Goal: Answer question/provide support: Answer question/provide support

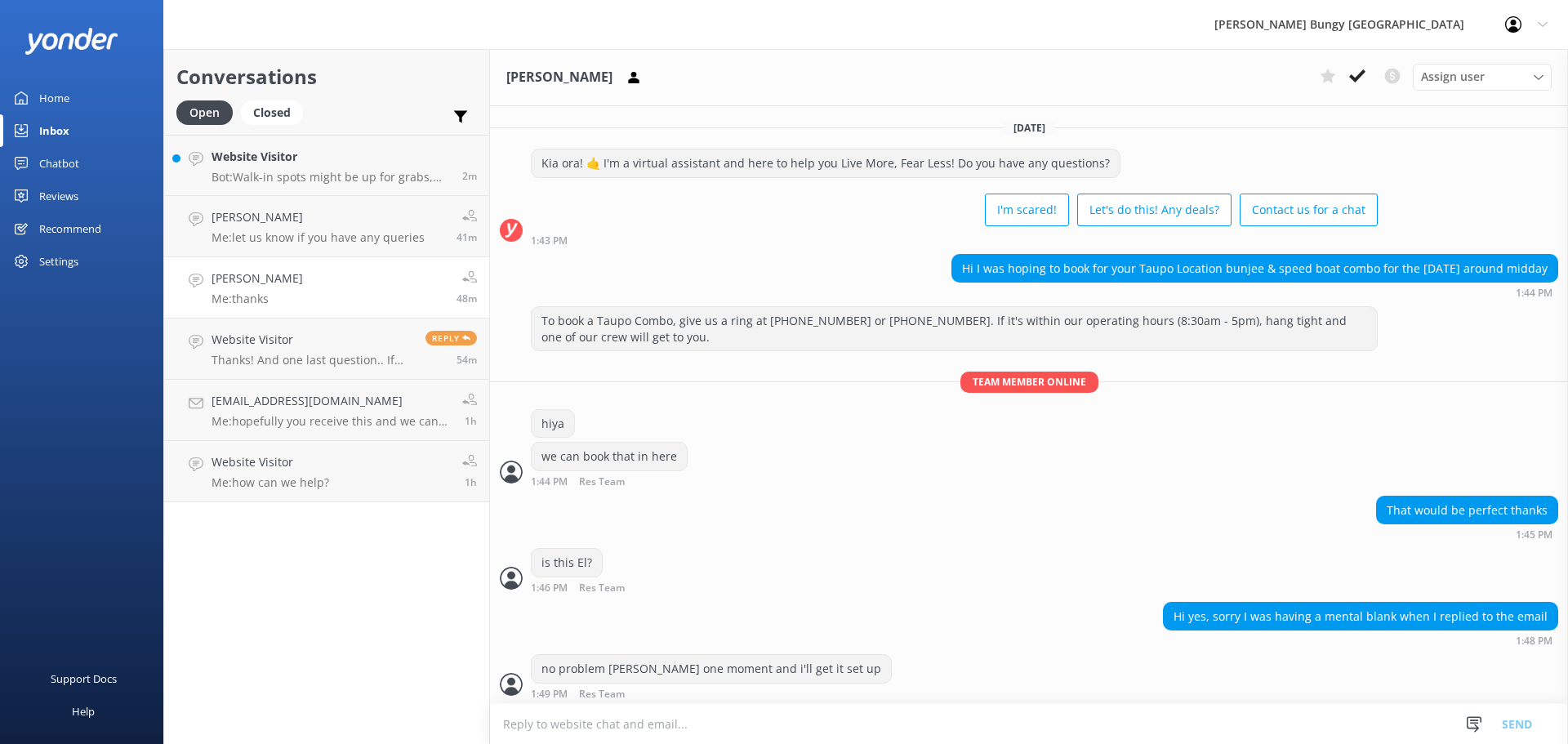
scroll to position [1037, 0]
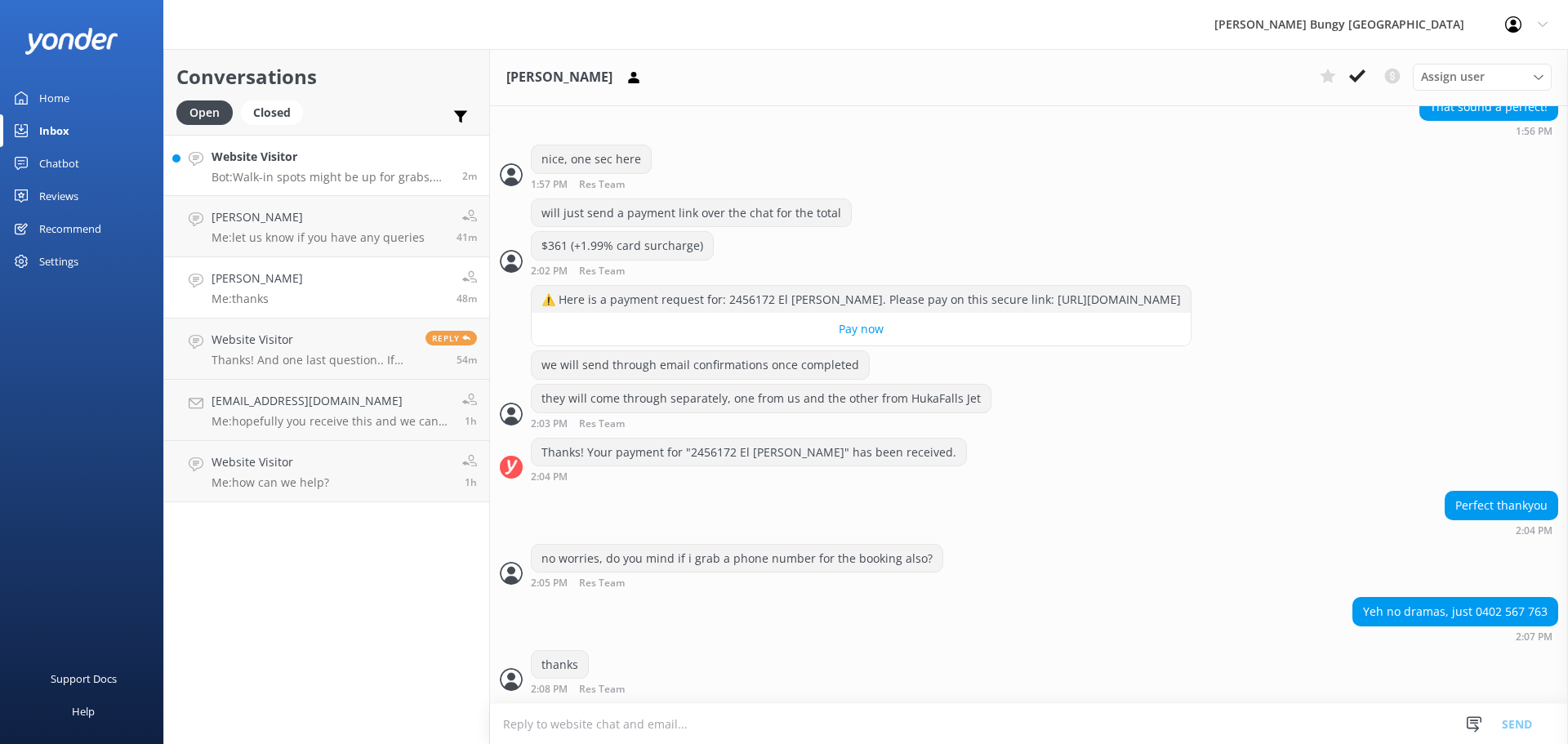
click at [293, 185] on link "Website Visitor Bot: Walk-in spots might be up for grabs, but booking ahead is …" at bounding box center [326, 166] width 325 height 62
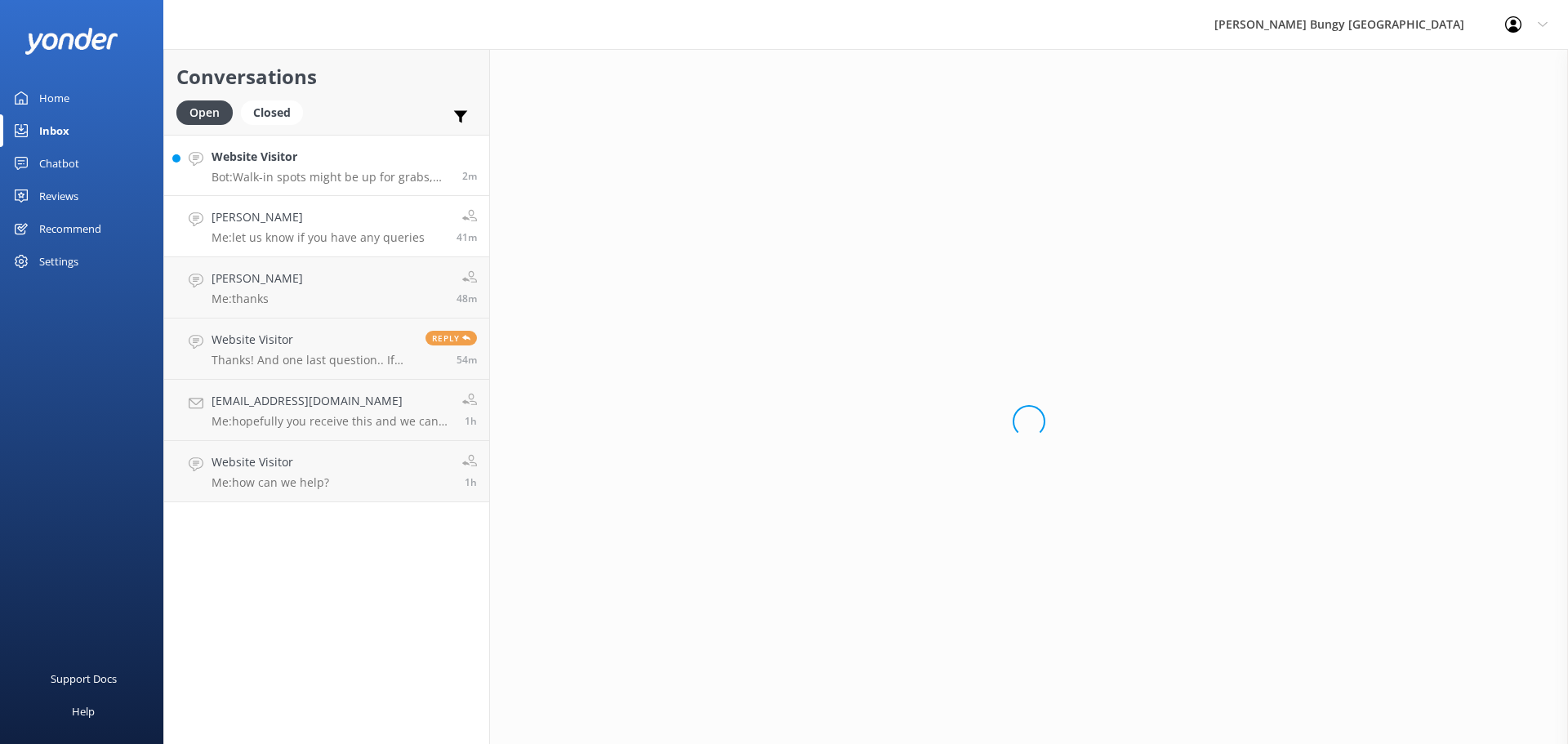
click at [297, 215] on h4 "[PERSON_NAME]" at bounding box center [318, 217] width 213 height 18
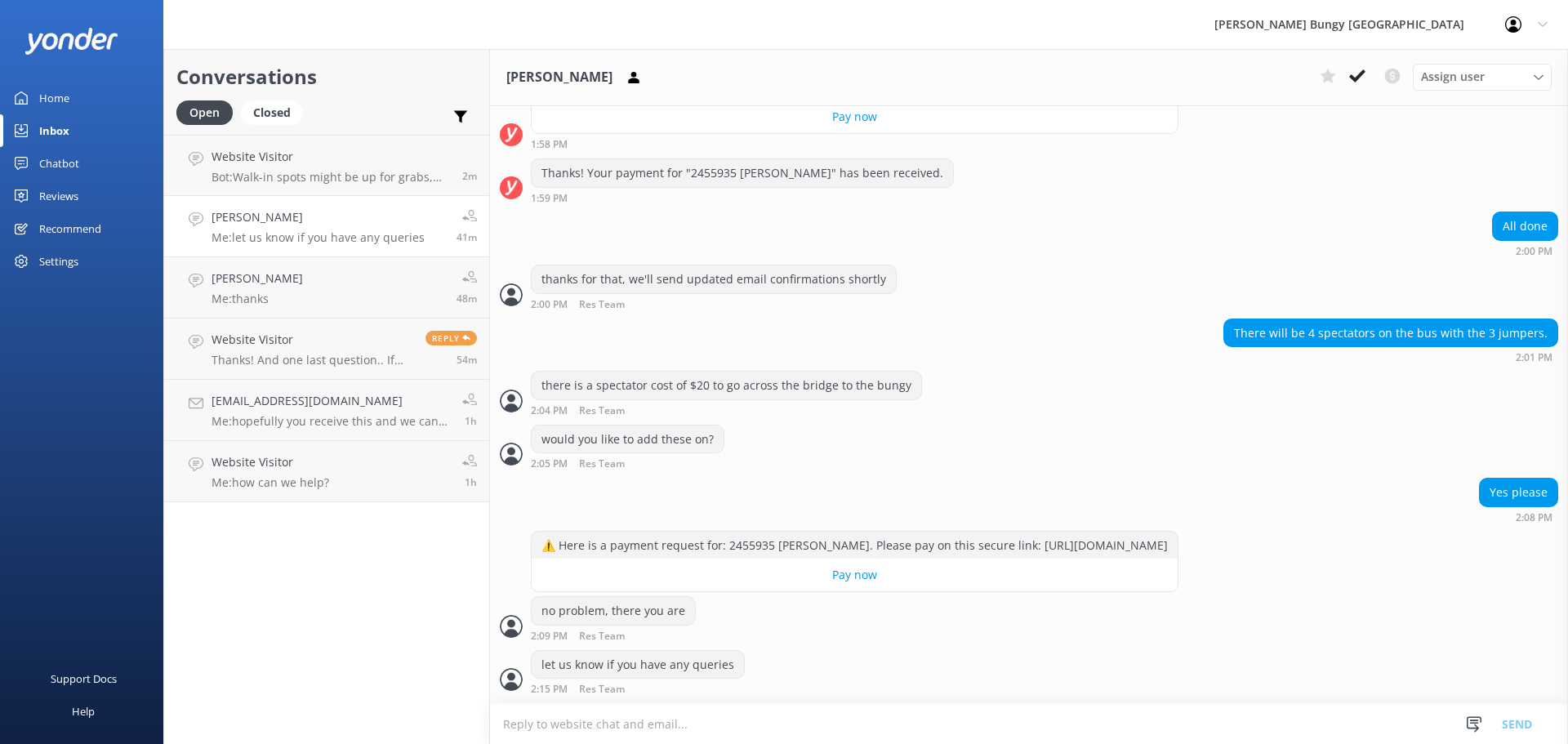
scroll to position [5998, 0]
click at [831, 679] on div "let us know if you have any queries 2:15 PM Res Team Read" at bounding box center [1029, 672] width 1078 height 45
click at [752, 533] on div "⚠️ Here is a payment request for: 2455935 [PERSON_NAME]. Please pay on this sec…" at bounding box center [854, 545] width 646 height 28
copy div "2455935"
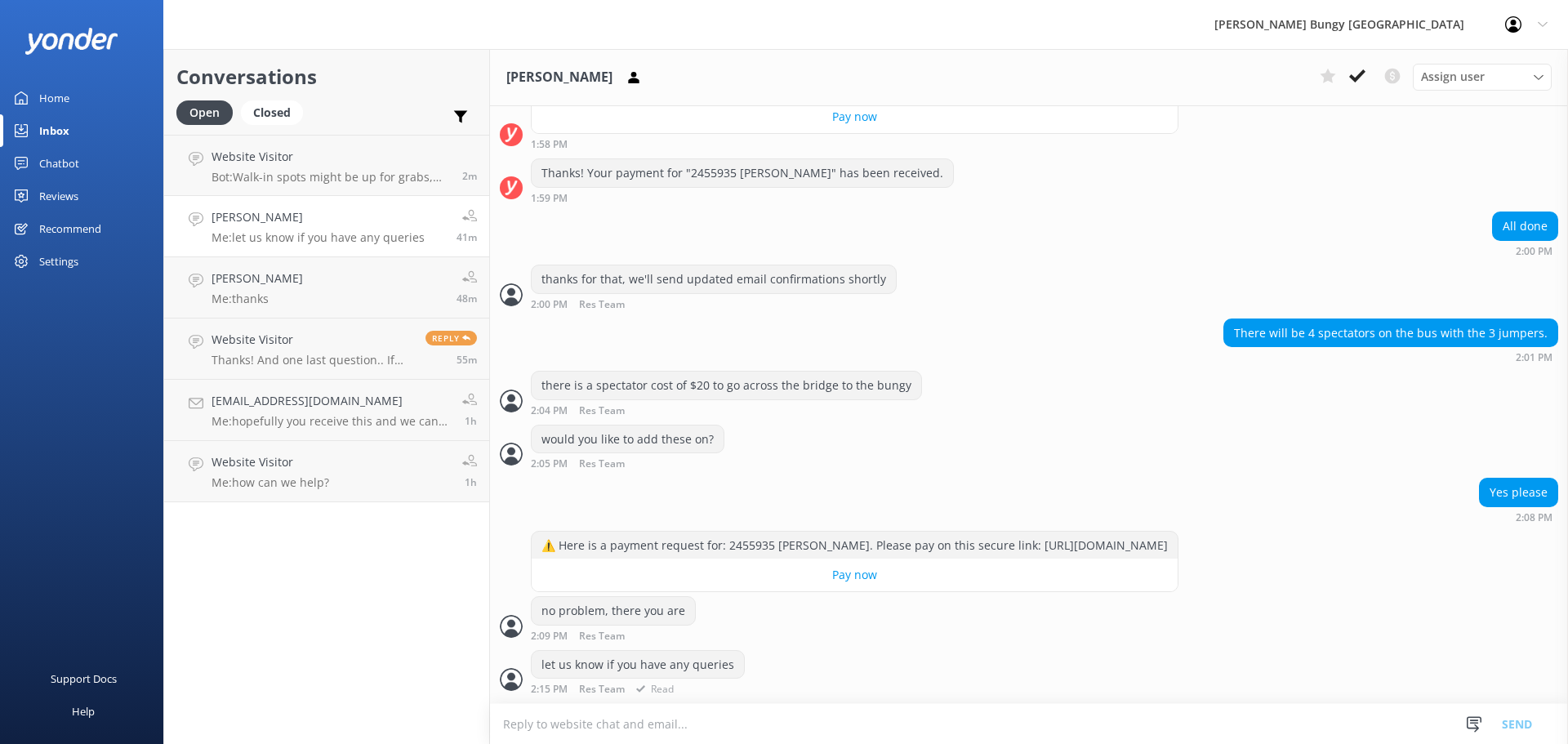
click at [1078, 702] on div "let us know if you have any queries 2:15 PM Res Team Read" at bounding box center [1029, 677] width 1078 height 53
click at [1074, 727] on textarea at bounding box center [1029, 724] width 1078 height 40
type textarea "would you like to remove the spectators?"
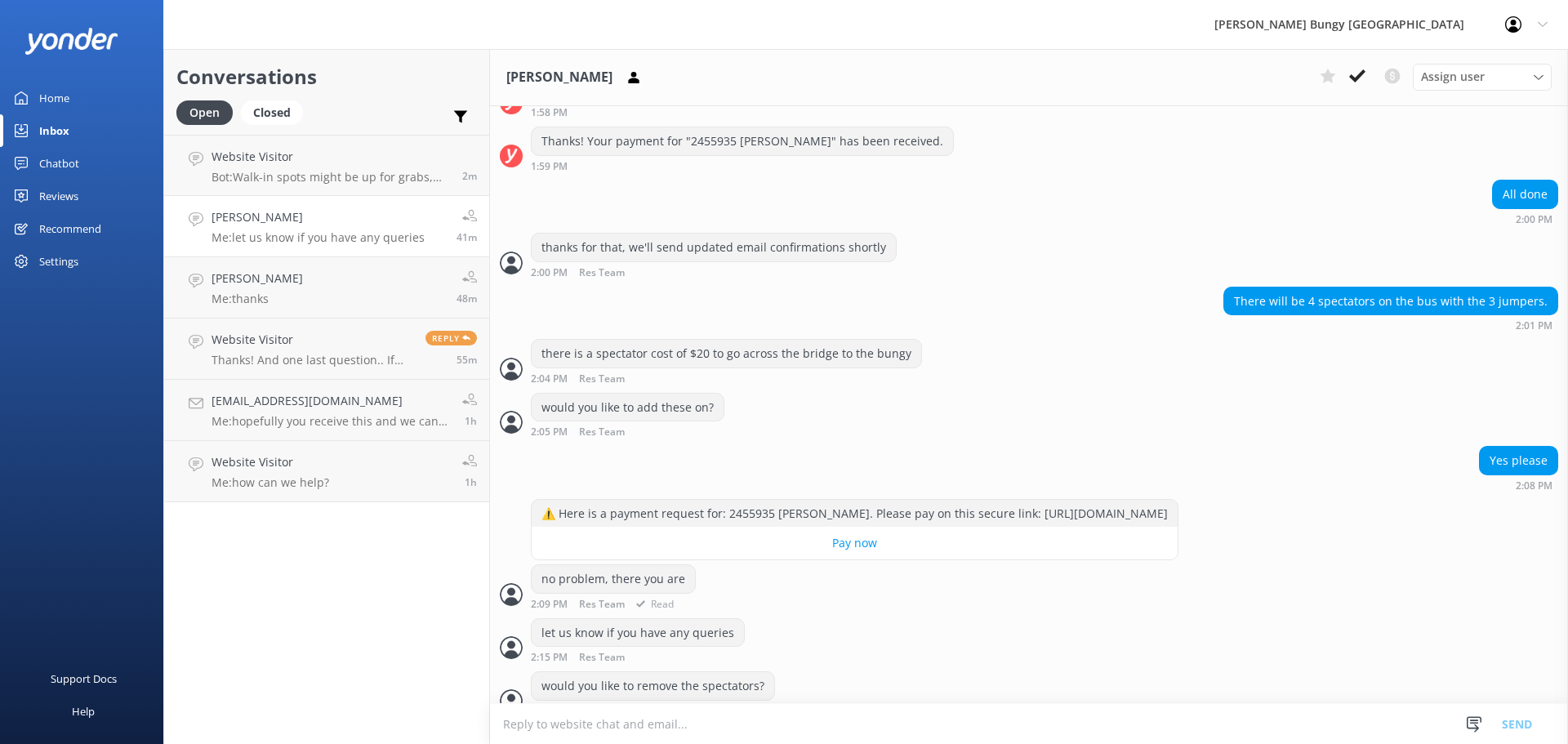
scroll to position [6050, 0]
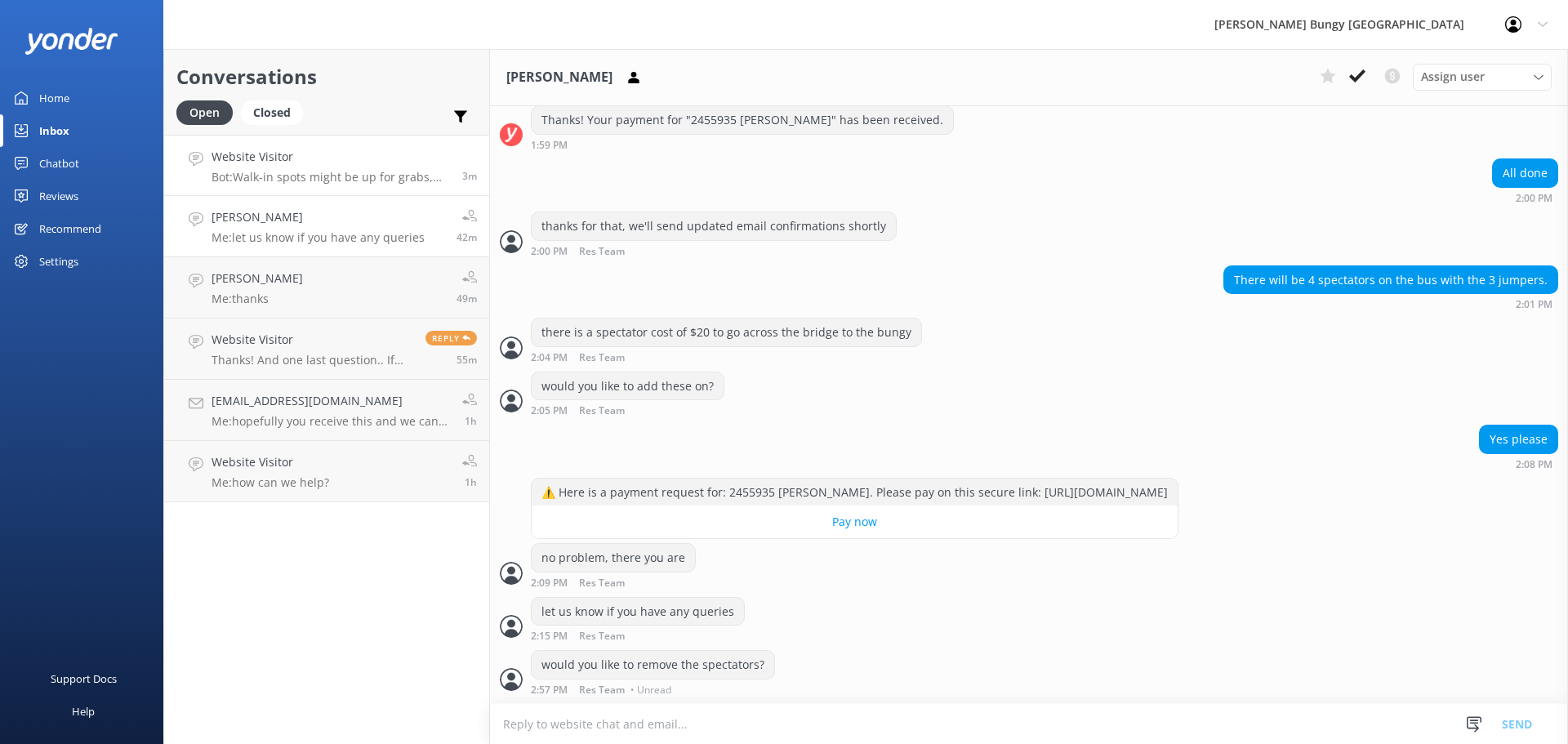
click at [310, 166] on h4 "Website Visitor" at bounding box center [330, 157] width 238 height 18
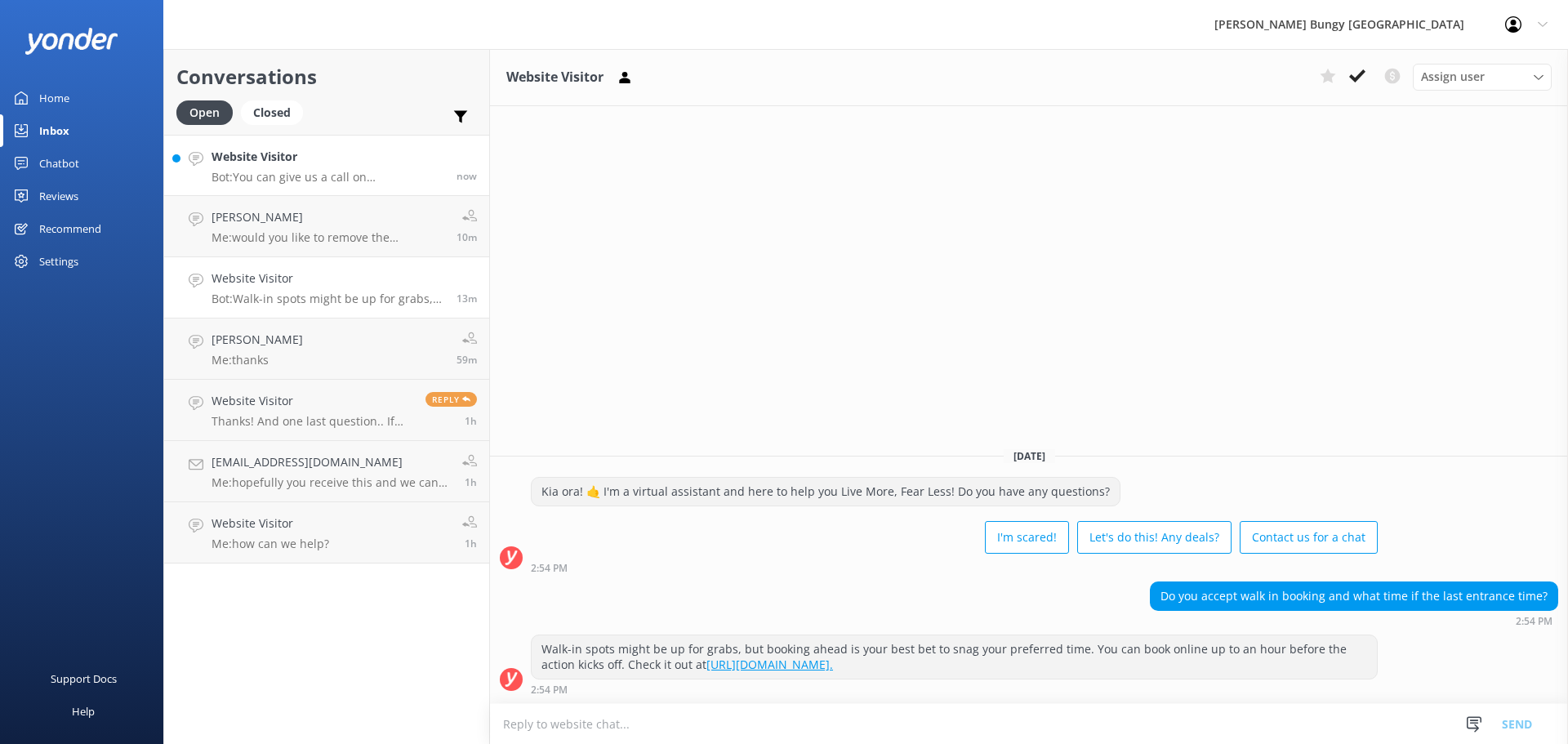
click at [268, 159] on h4 "Website Visitor" at bounding box center [327, 157] width 233 height 18
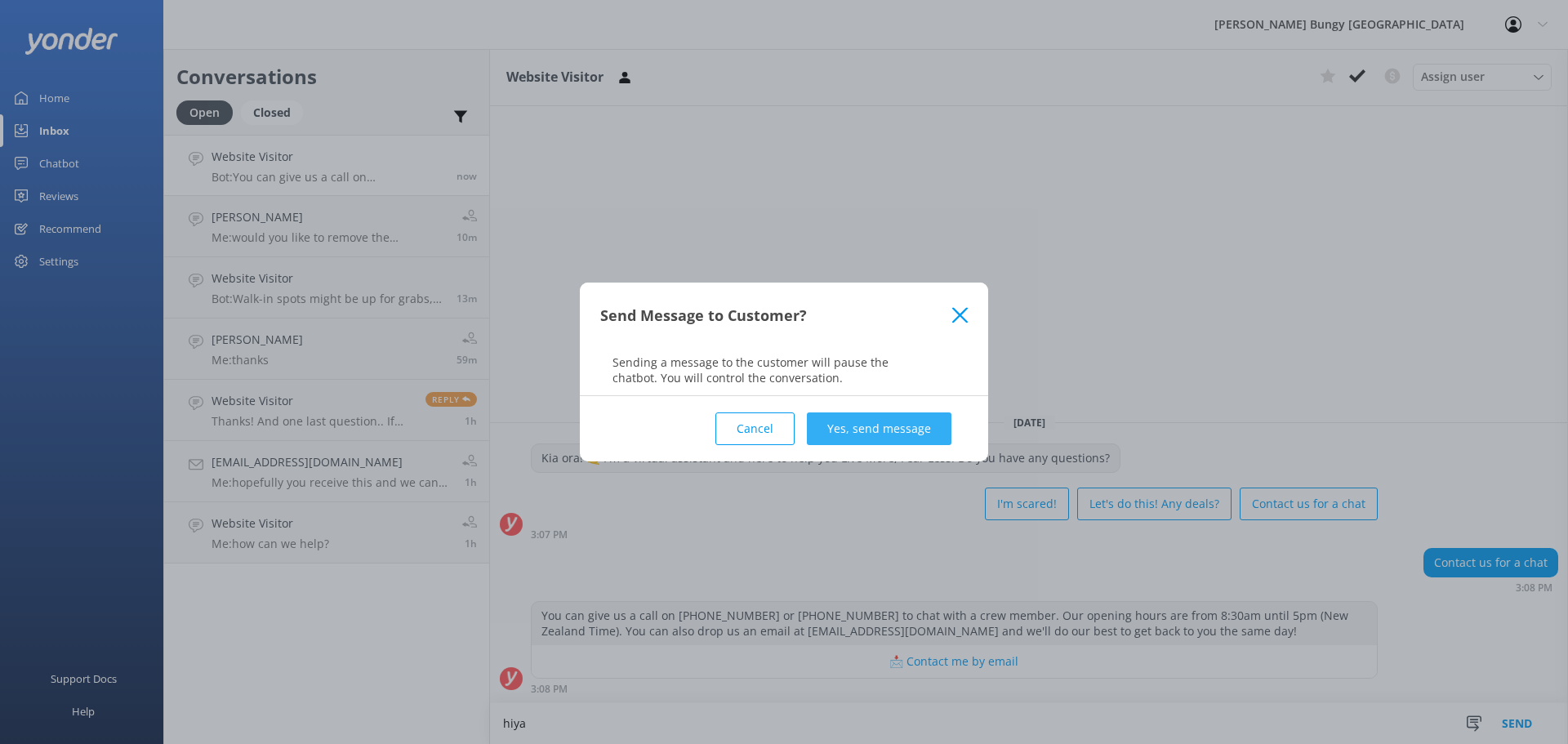
type textarea "hiya"
click at [839, 426] on button "Yes, send message" at bounding box center [878, 429] width 144 height 33
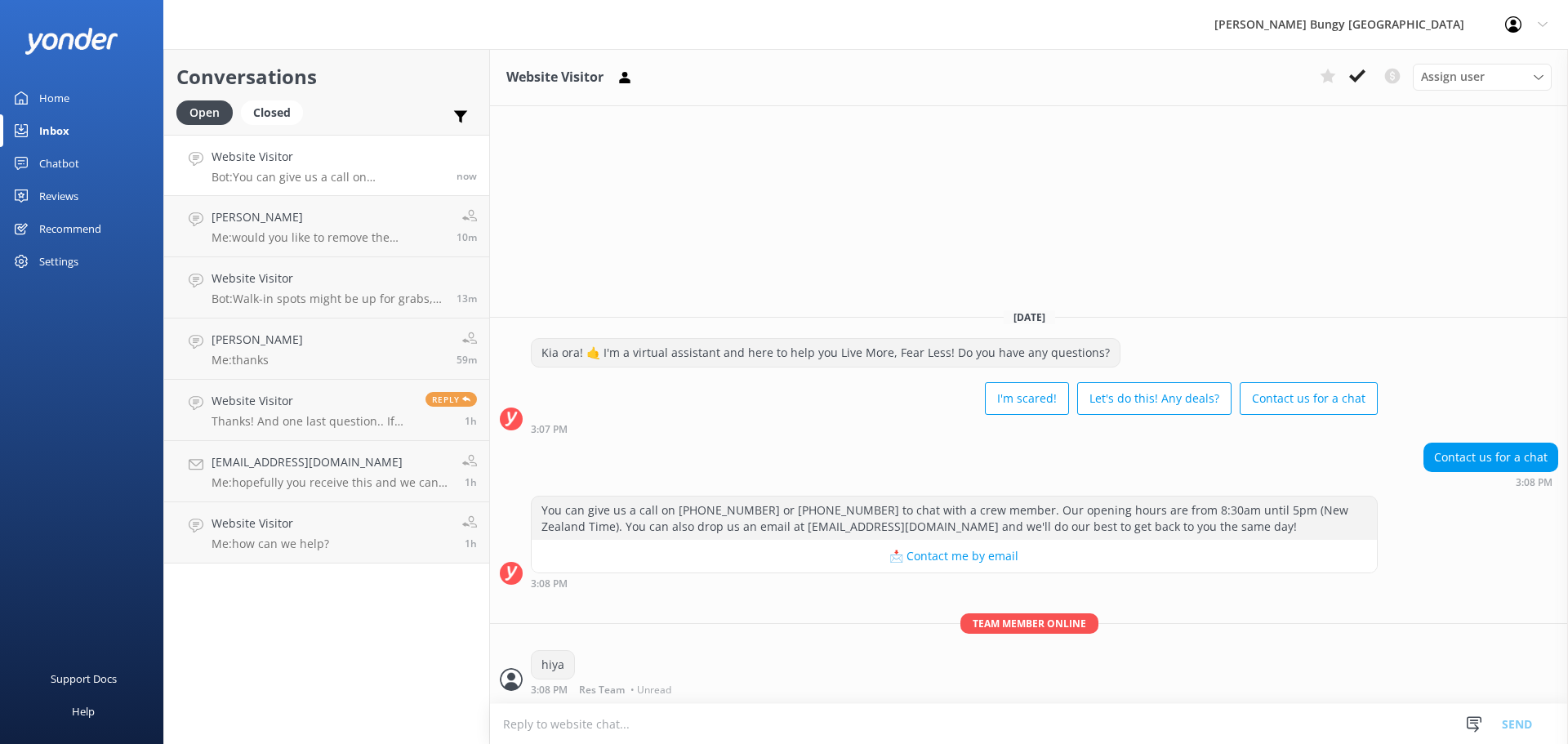
click at [812, 718] on textarea at bounding box center [1029, 724] width 1078 height 40
type textarea "how can we help?"
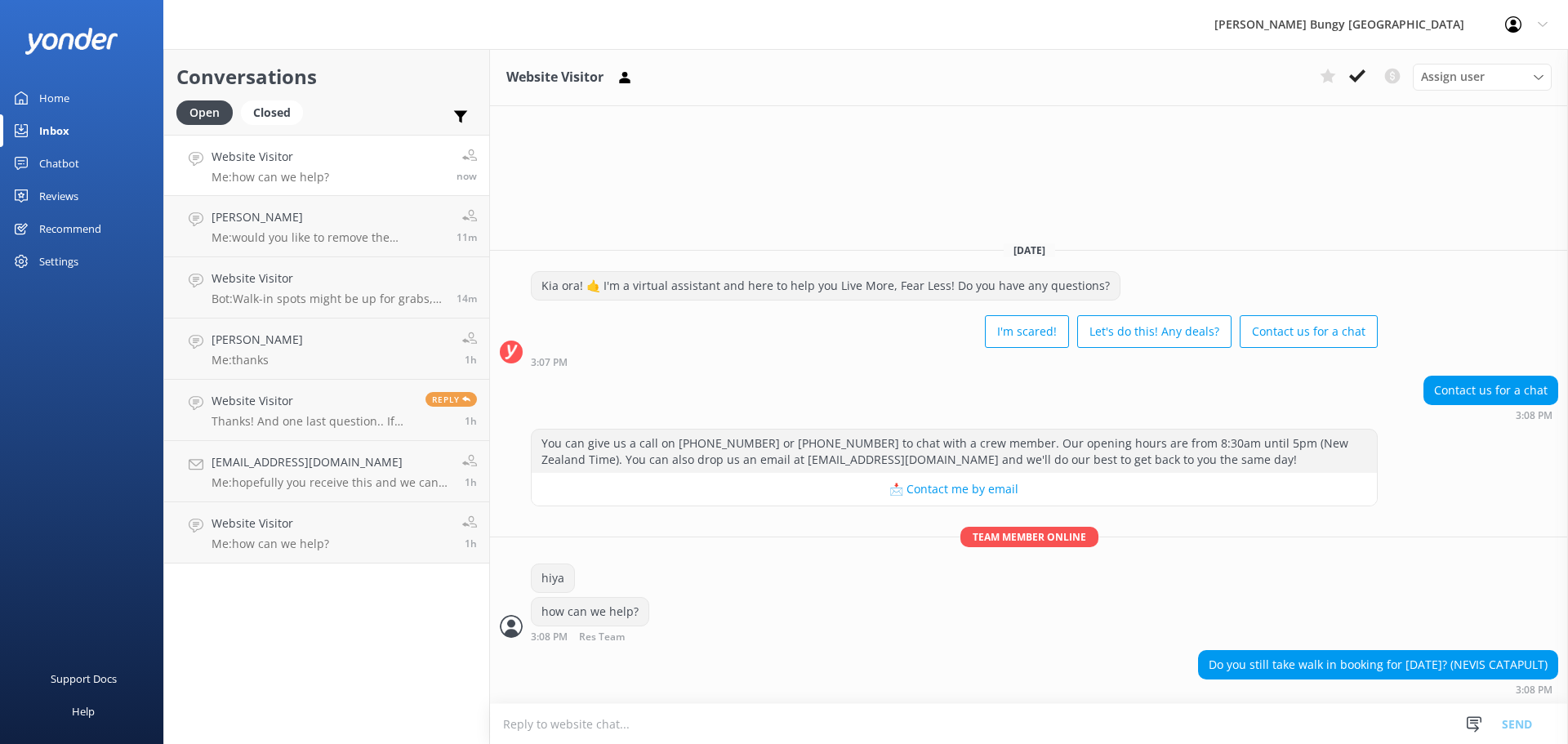
click at [1249, 699] on div "Today Kia ora! 🤙 I'm a virtual assistant and here to help you Live More, Fear L…" at bounding box center [1029, 466] width 1078 height 475
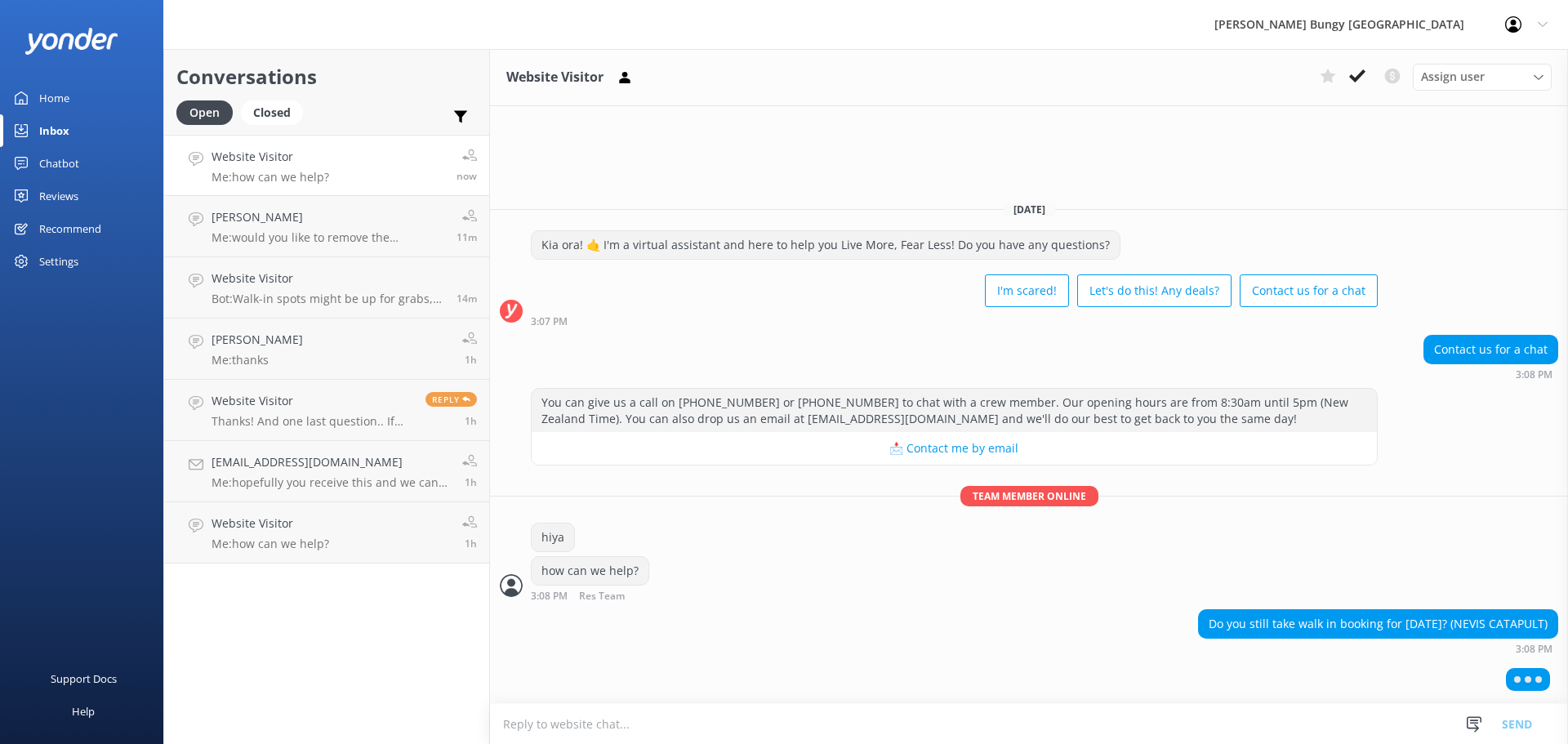
click at [1198, 630] on div "Do you still take walk in booking for today? (NEVIS CATAPULT) 3:08 PM" at bounding box center [1029, 631] width 1078 height 45
click at [1201, 742] on textarea at bounding box center [1029, 724] width 1078 height 40
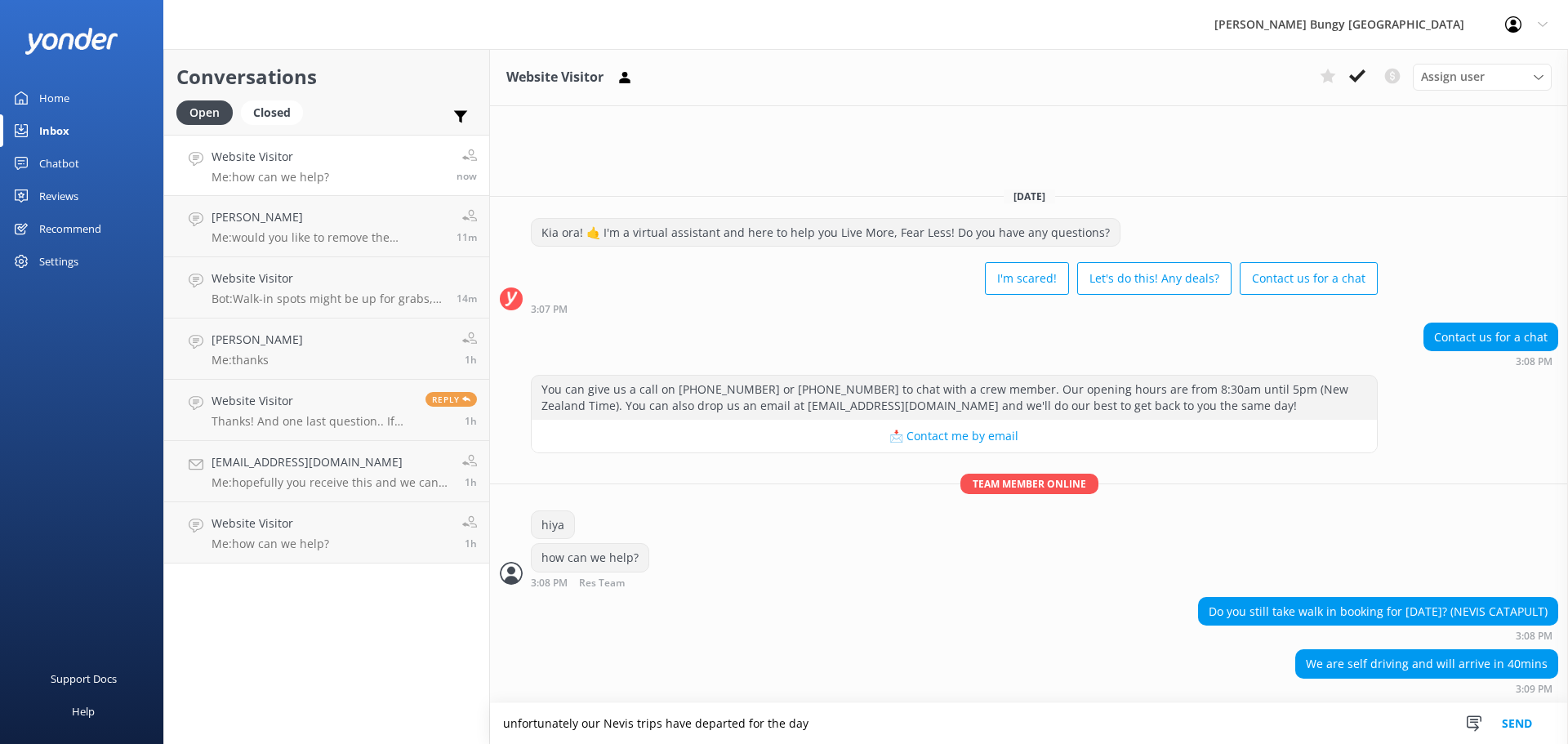
click at [929, 715] on textarea "unfortunately our Nevis trips have departed for the day" at bounding box center [1029, 723] width 1078 height 40
type textarea "unfortunately our Nevis trips have departed for the day"
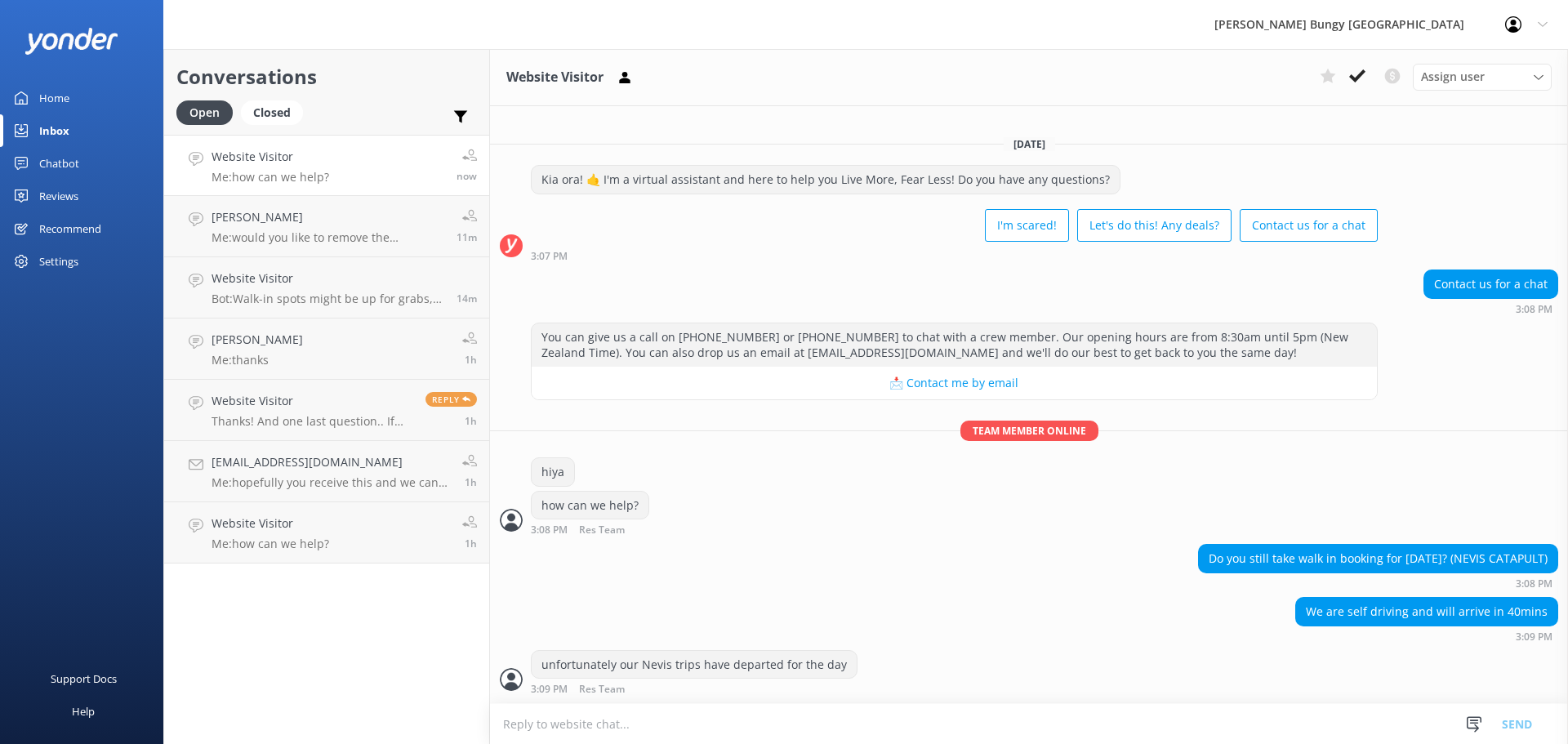
click at [1084, 710] on textarea at bounding box center [1029, 724] width 1078 height 40
type textarea "w"
type textarea "the bus is compulsory for the nevis"
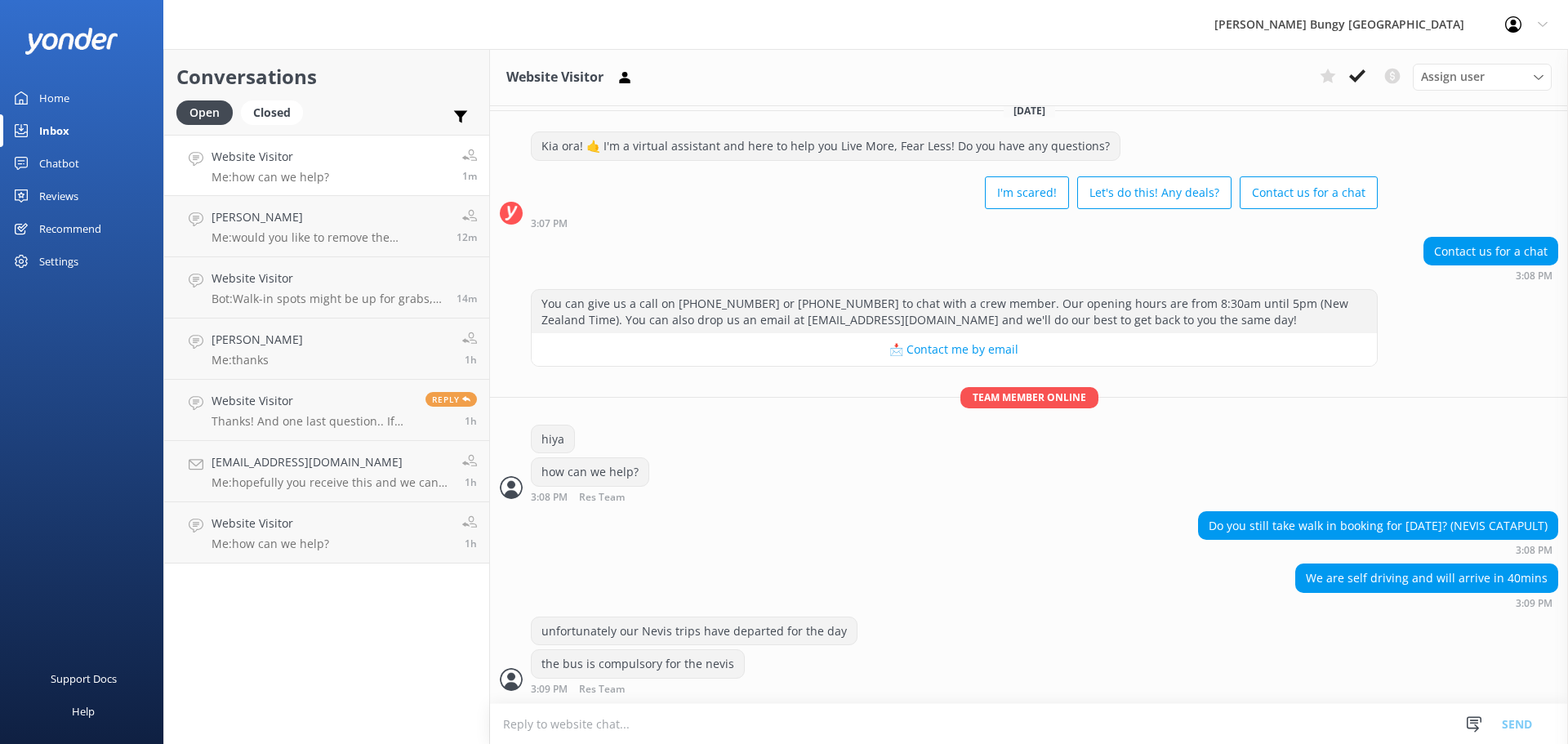
scroll to position [17, 0]
click at [1055, 715] on textarea at bounding box center [1029, 724] width 1078 height 40
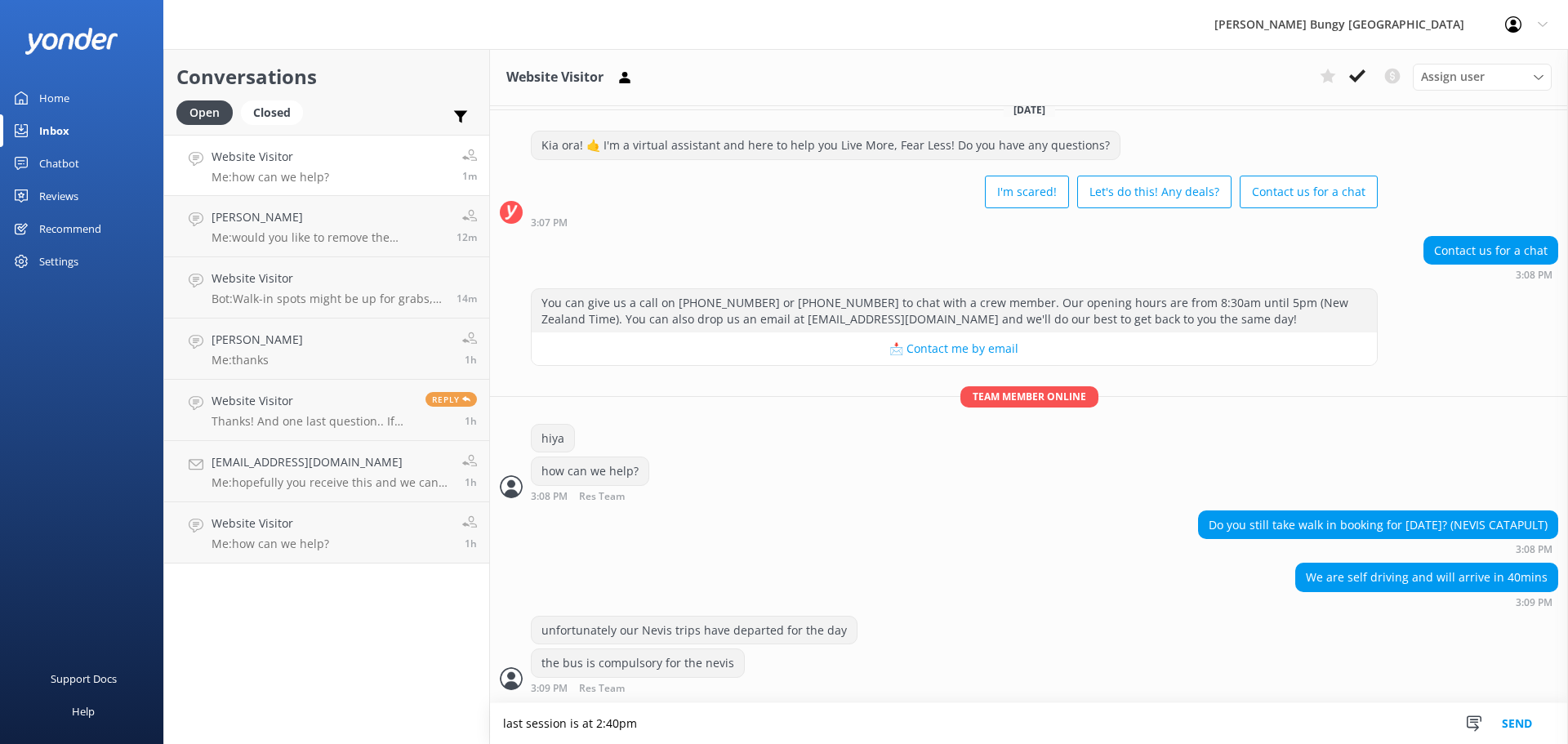
scroll to position [56, 0]
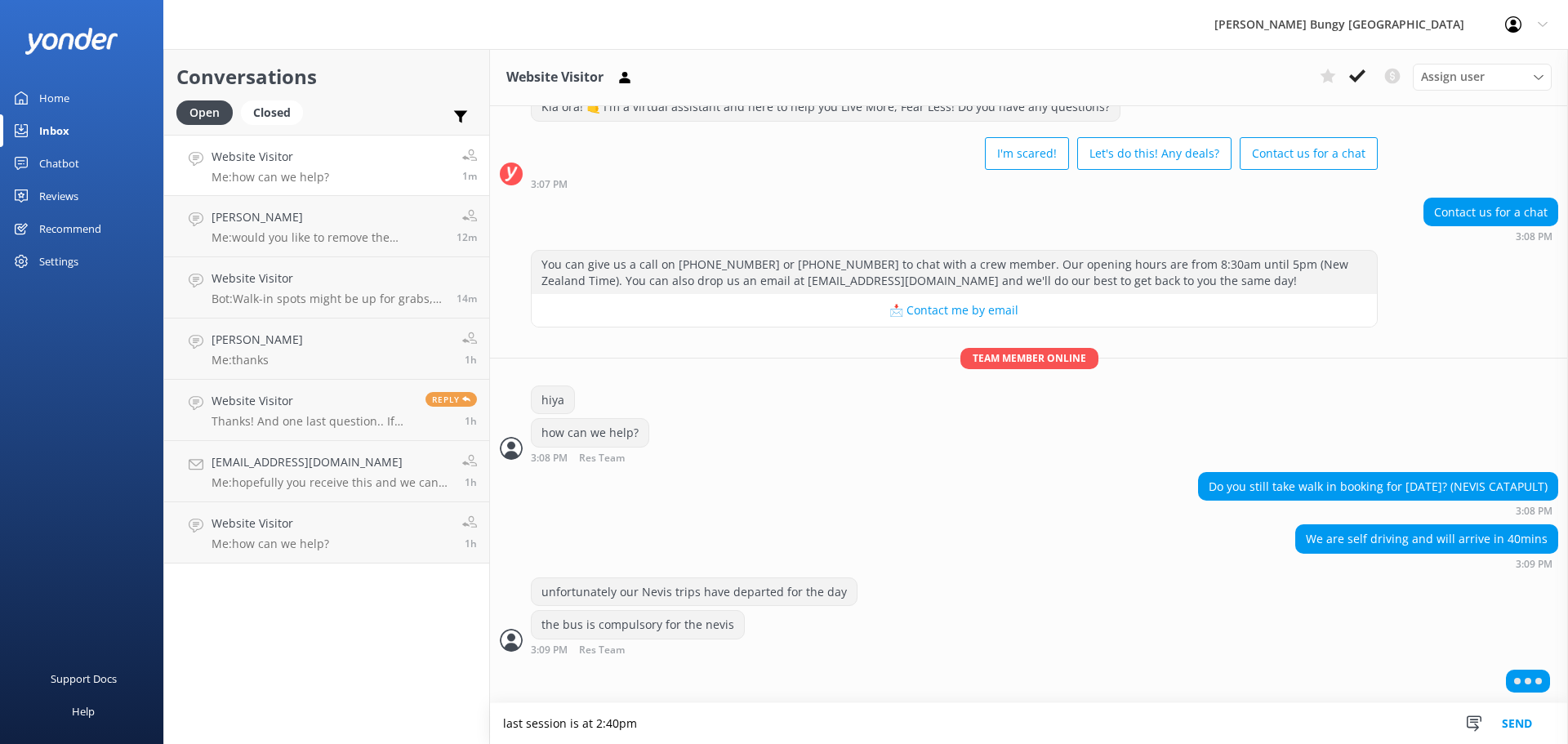
click at [572, 727] on textarea "last session is at 2:40pm" at bounding box center [1029, 723] width 1078 height 40
type textarea "last session departs at 2:40pm"
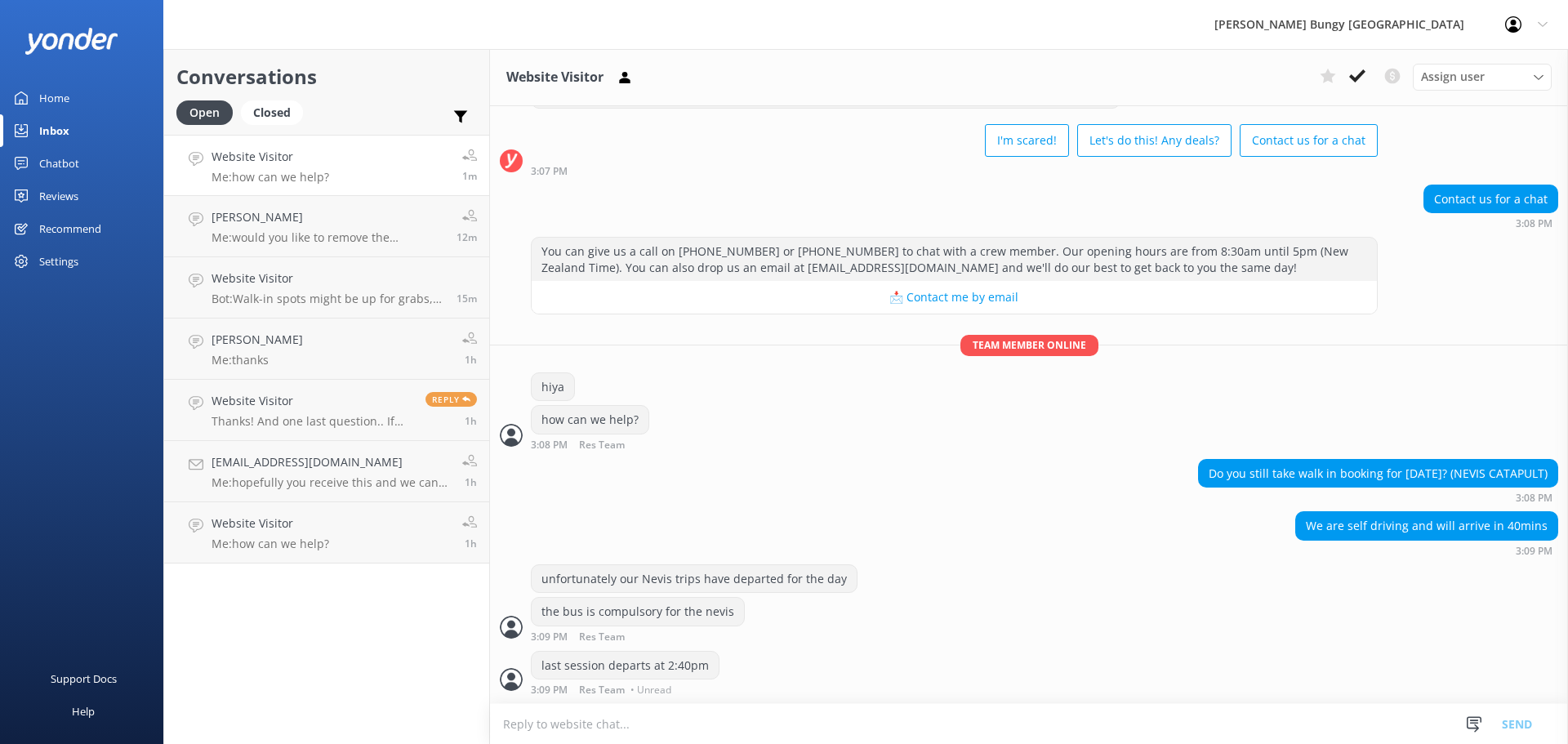
scroll to position [50, 0]
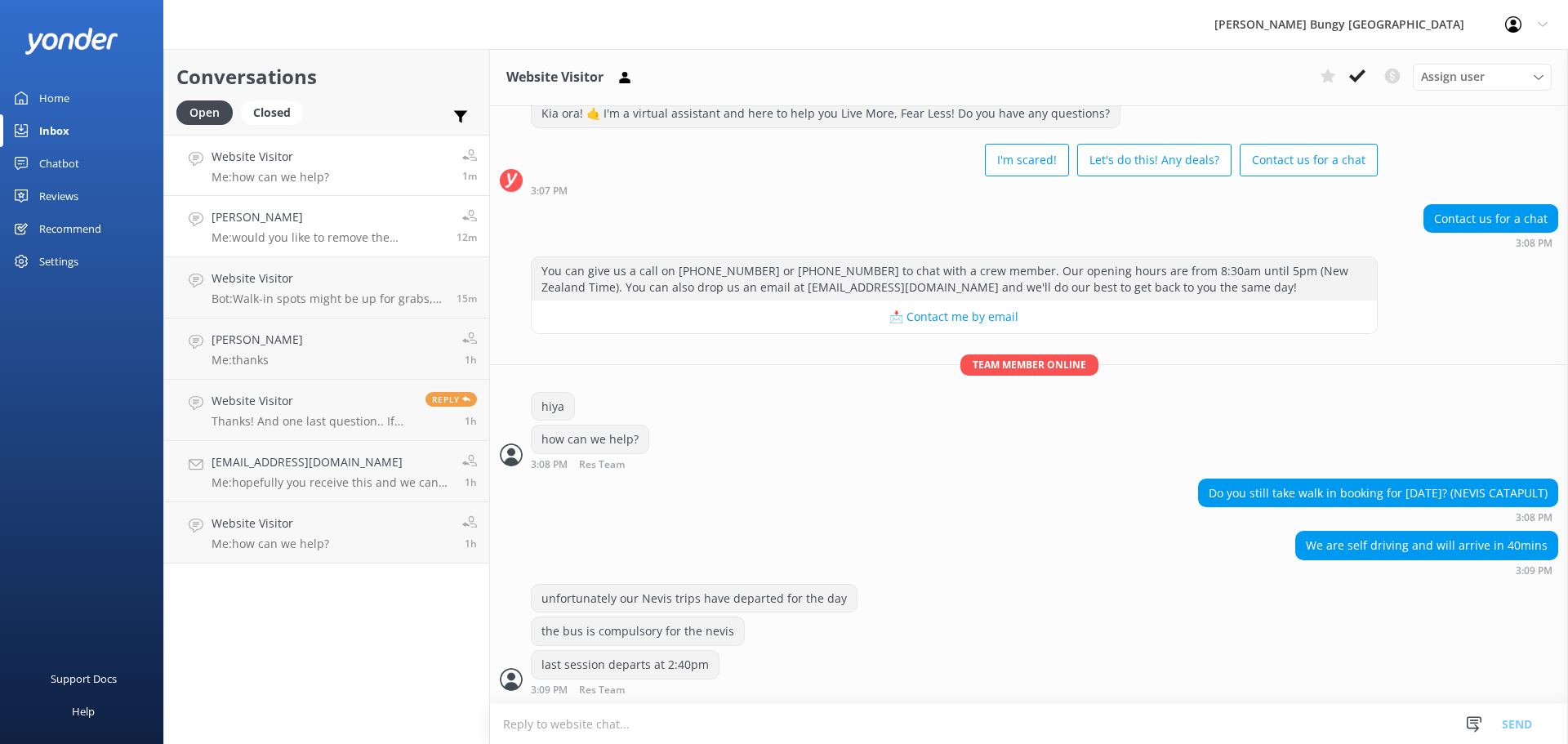
click at [305, 232] on p "Me: would you like to remove the spectators?" at bounding box center [327, 237] width 233 height 15
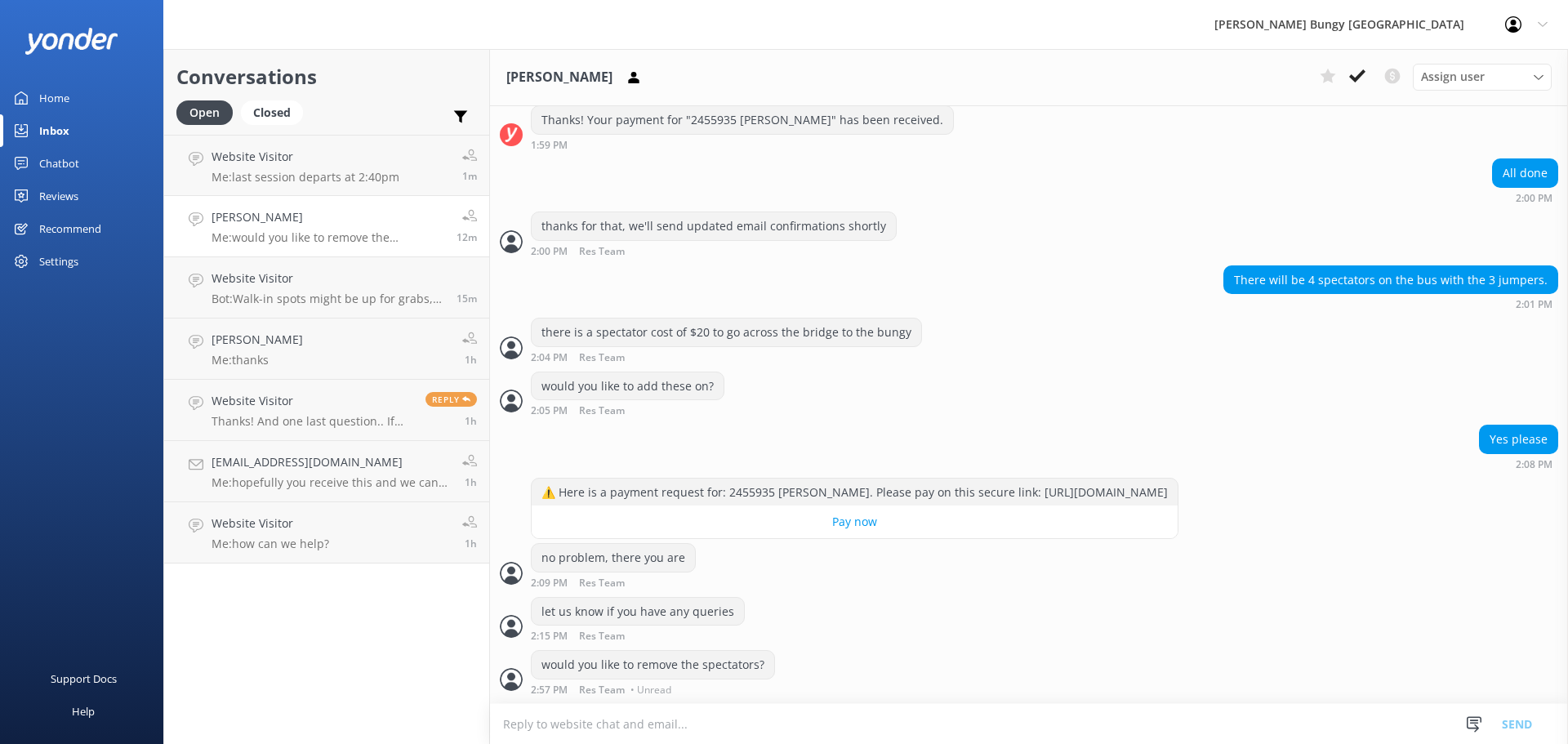
scroll to position [6050, 0]
click at [325, 151] on h4 "Website Visitor" at bounding box center [305, 157] width 188 height 18
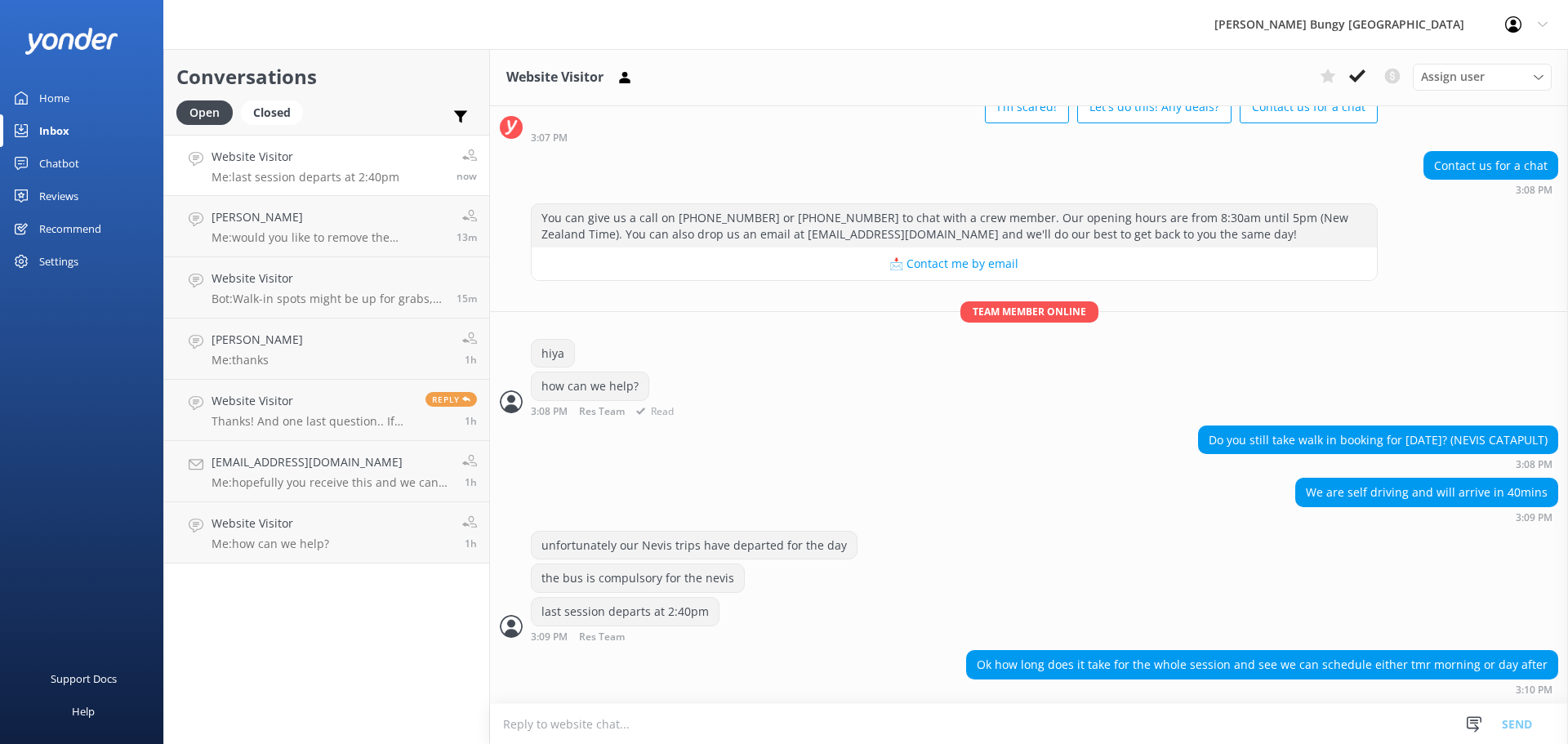
scroll to position [103, 0]
click at [1263, 722] on textarea at bounding box center [1029, 724] width 1078 height 40
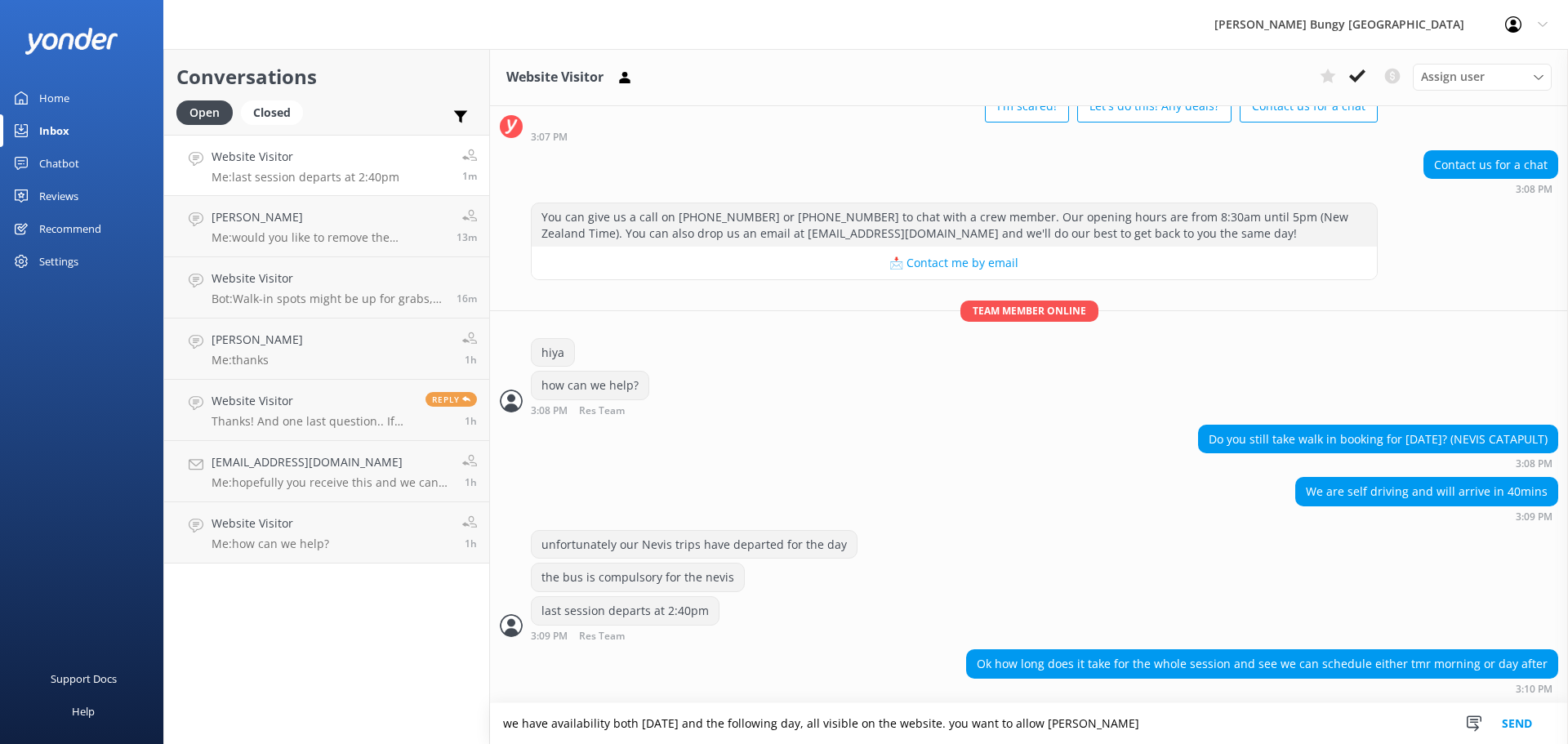
scroll to position [104, 0]
type textarea "we have availability both tomorrow and the following day, all visible on the we…"
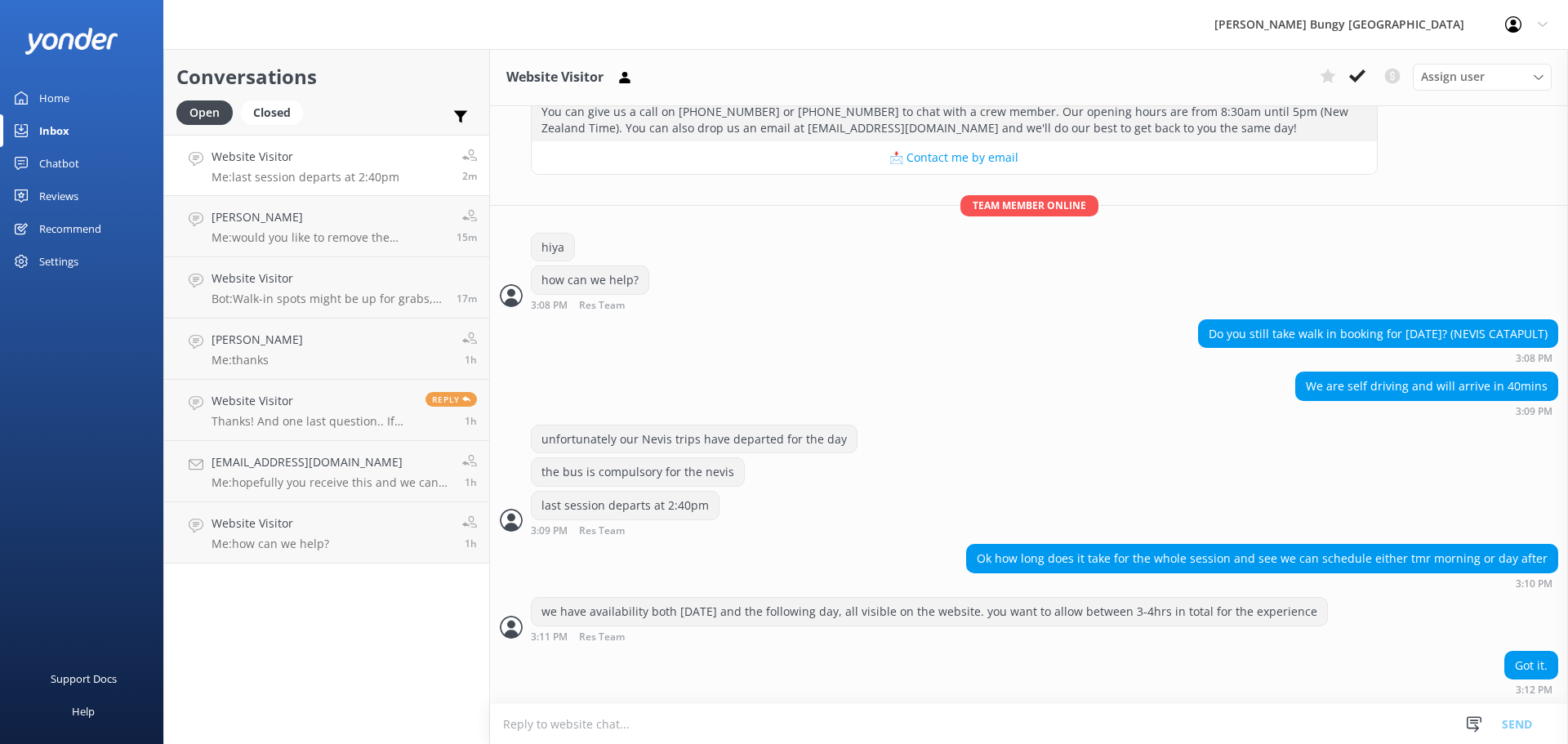
scroll to position [243, 0]
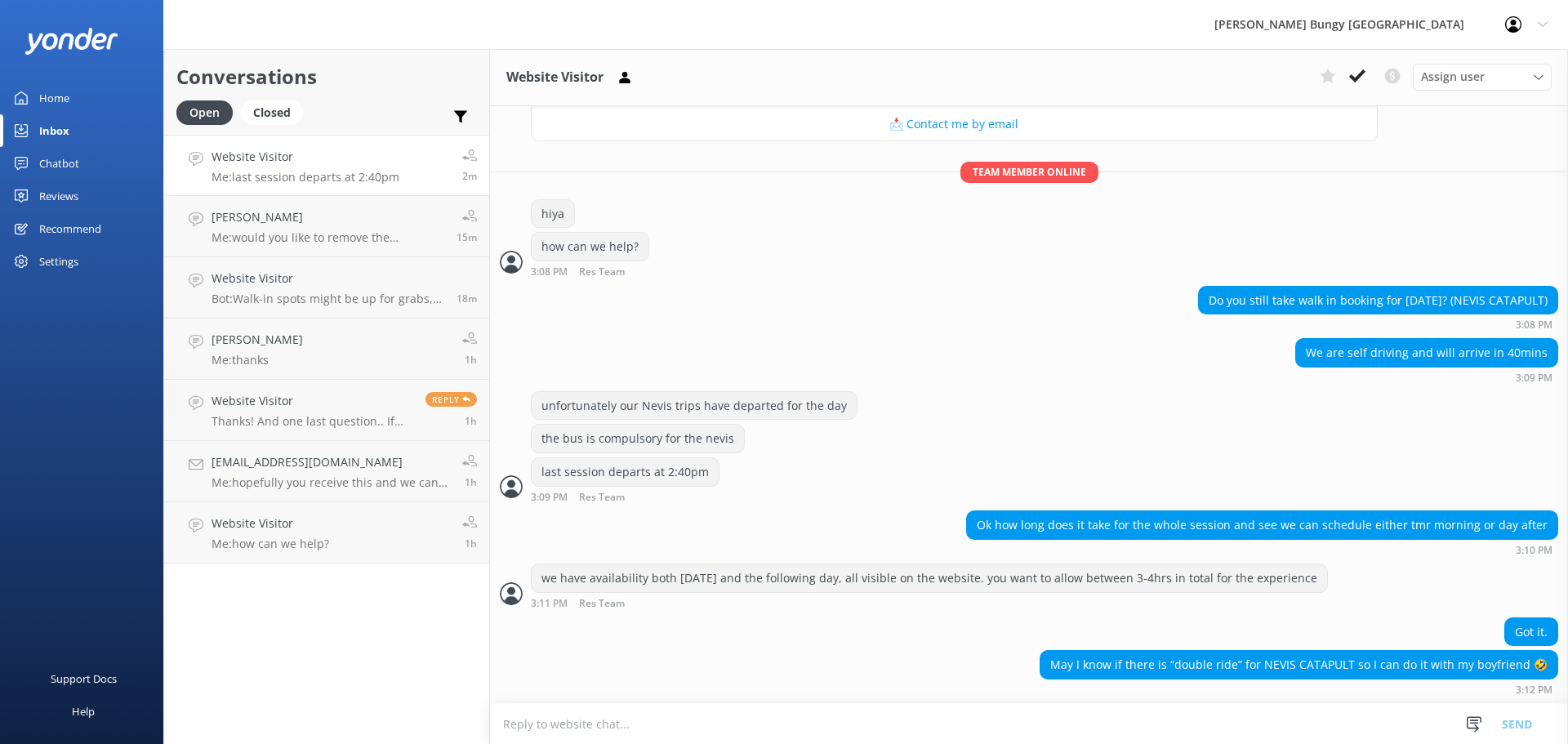
drag, startPoint x: 1165, startPoint y: 738, endPoint x: 1165, endPoint y: 719, distance: 19.0
click at [1165, 738] on textarea at bounding box center [1029, 724] width 1078 height 40
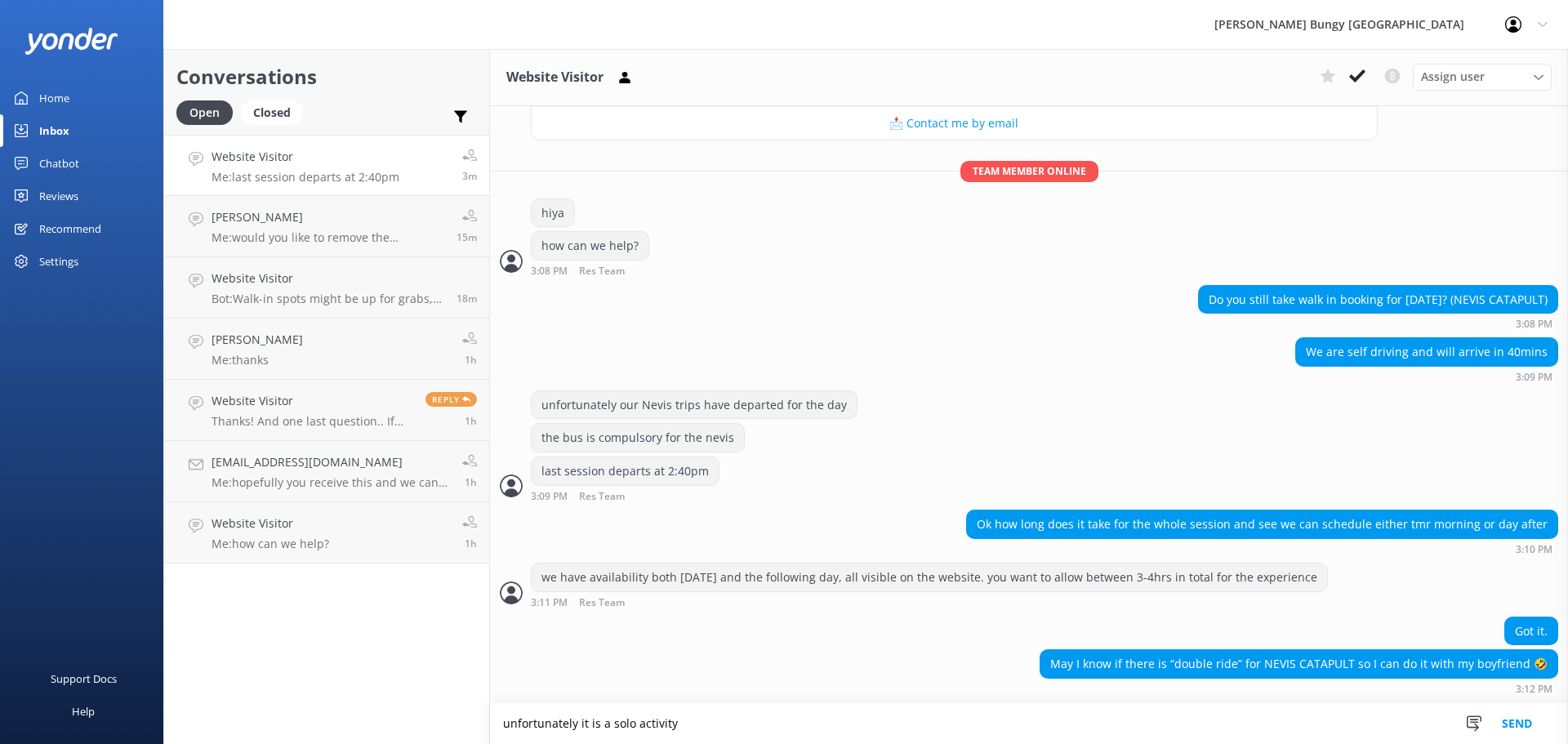
type textarea "unfortunately it is a solo activity"
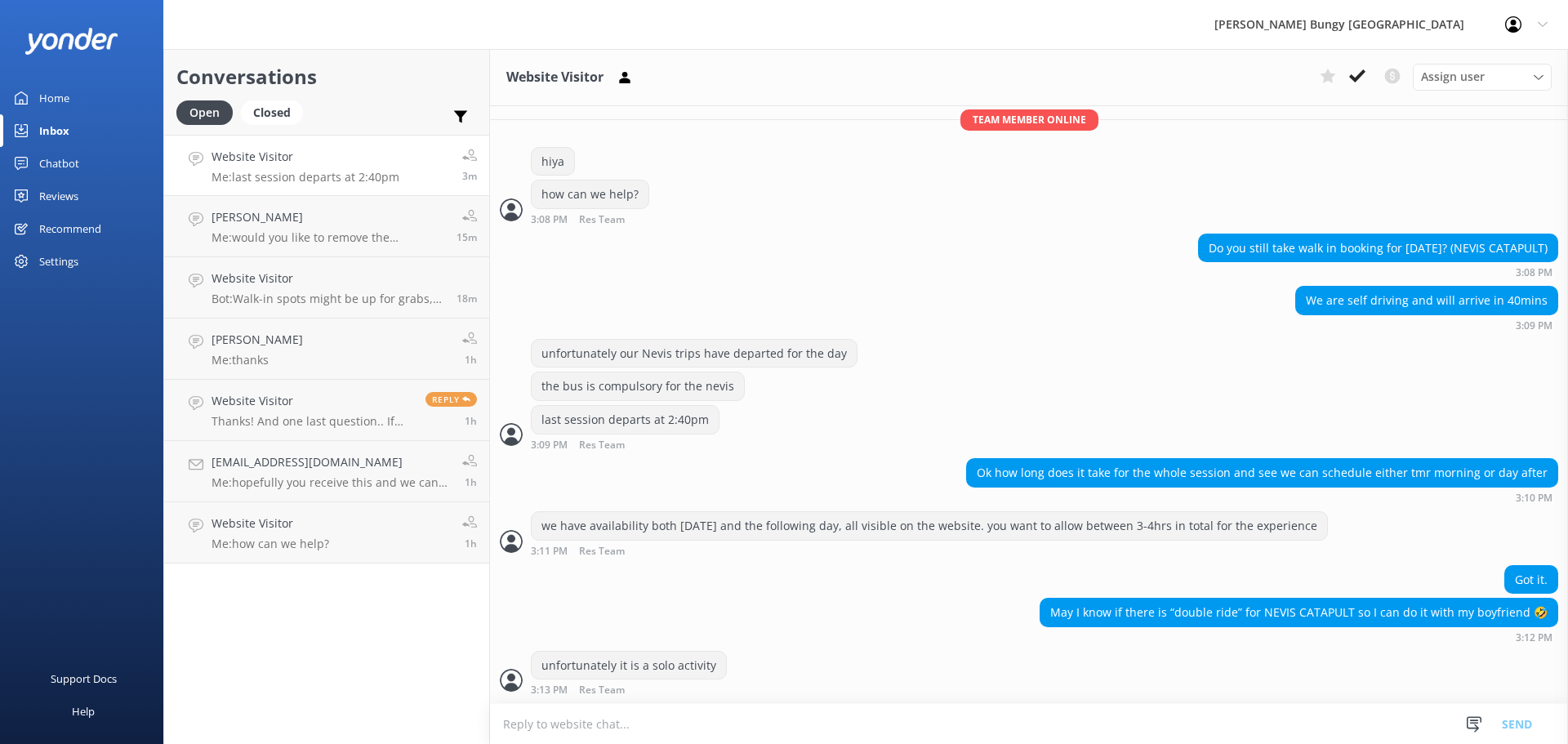
scroll to position [295, 0]
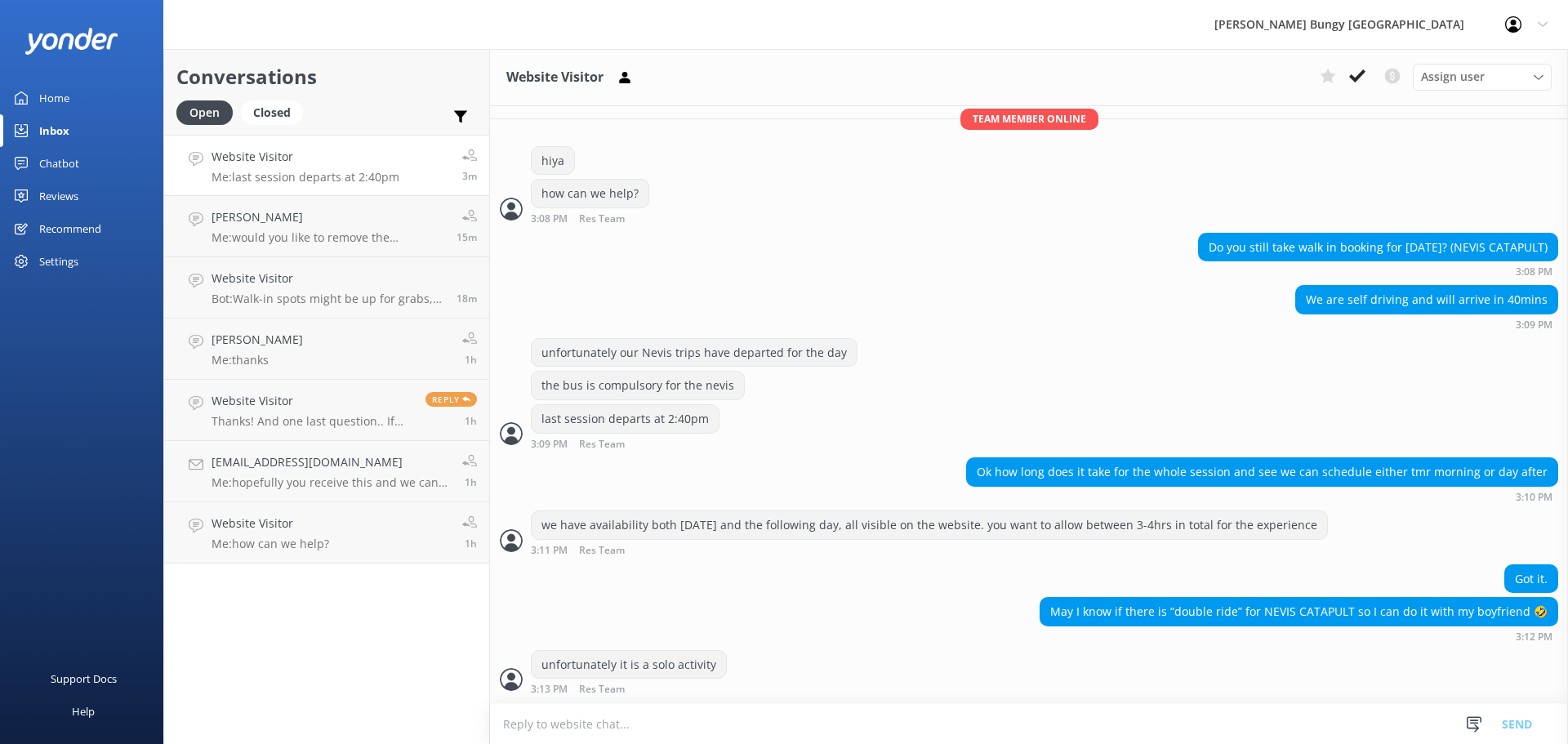
click at [746, 736] on textarea at bounding box center [1029, 724] width 1078 height 40
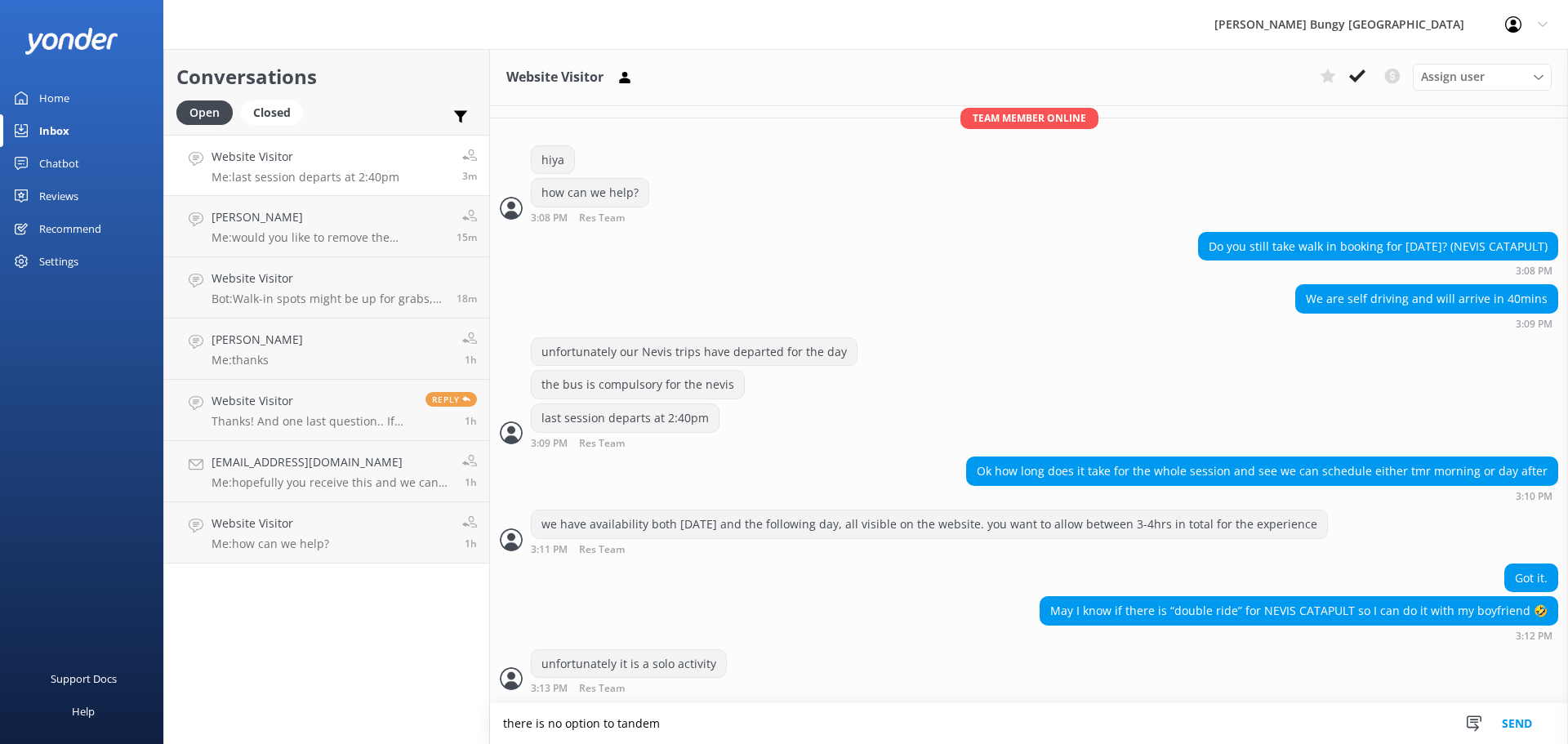
type textarea "there is no option to tandem"
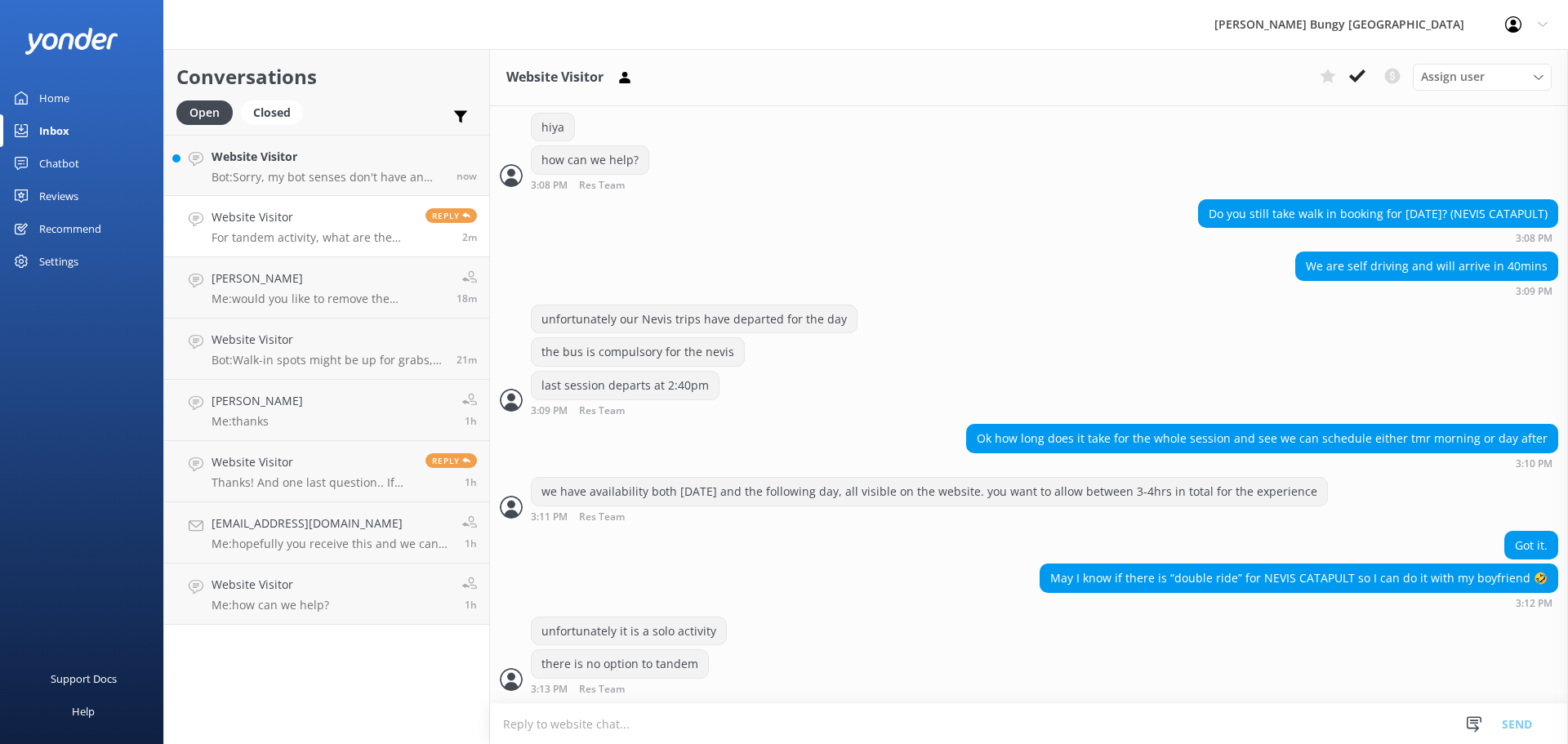
scroll to position [382, 0]
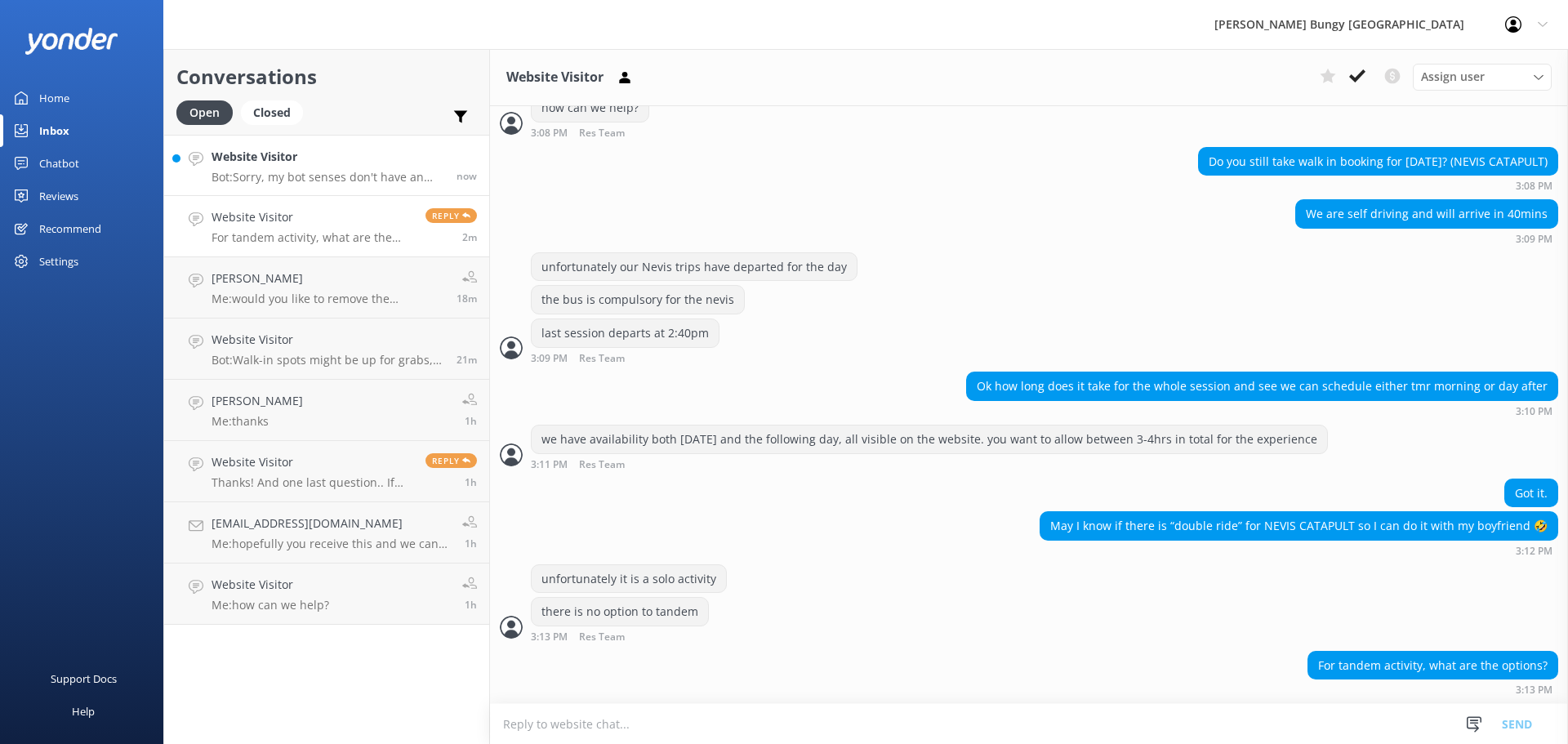
drag, startPoint x: 297, startPoint y: 177, endPoint x: 369, endPoint y: 156, distance: 75.0
click at [299, 177] on p "Bot: Sorry, my bot senses don't have an answer for that, please try and rephras…" at bounding box center [327, 177] width 233 height 15
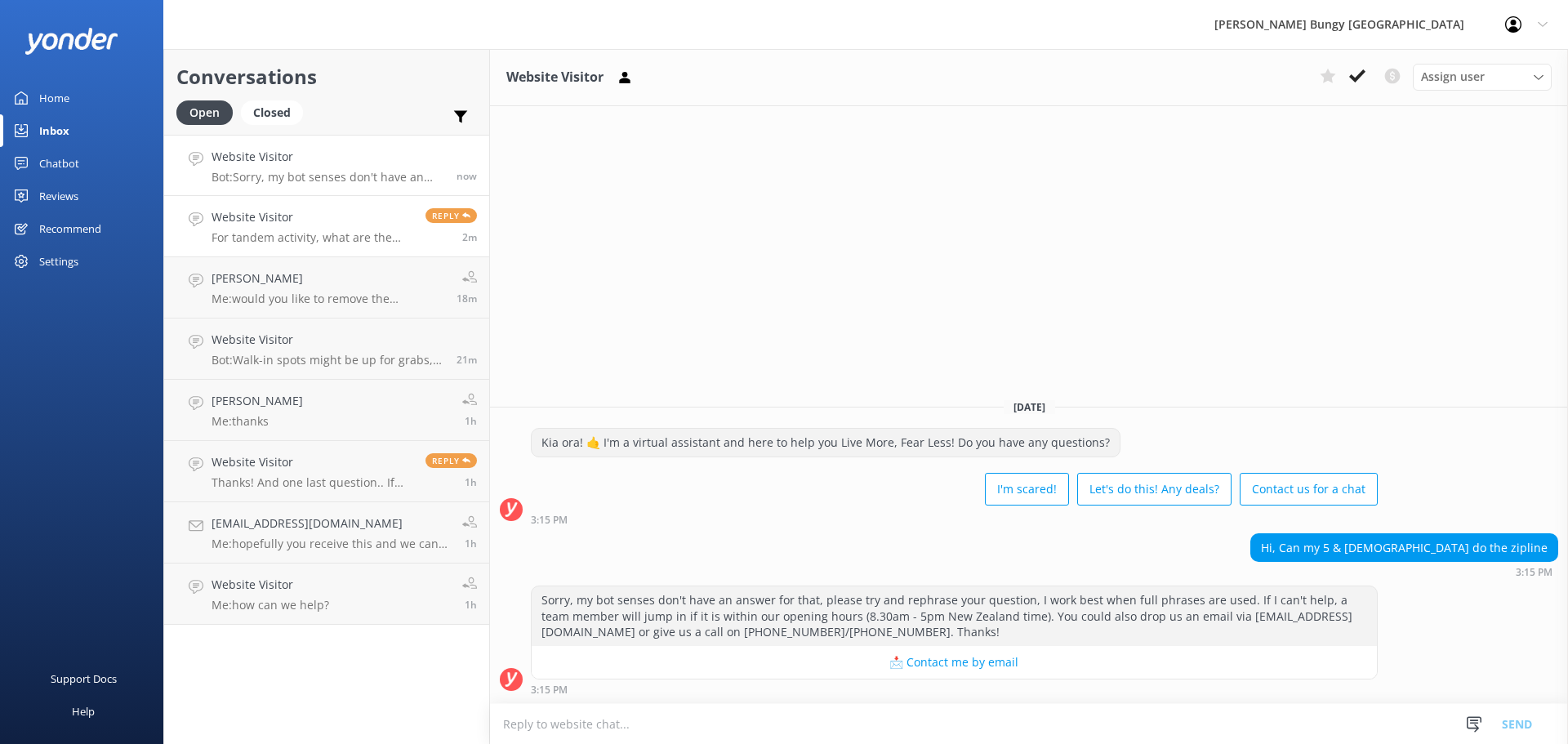
click at [386, 218] on h4 "Website Visitor" at bounding box center [312, 217] width 201 height 18
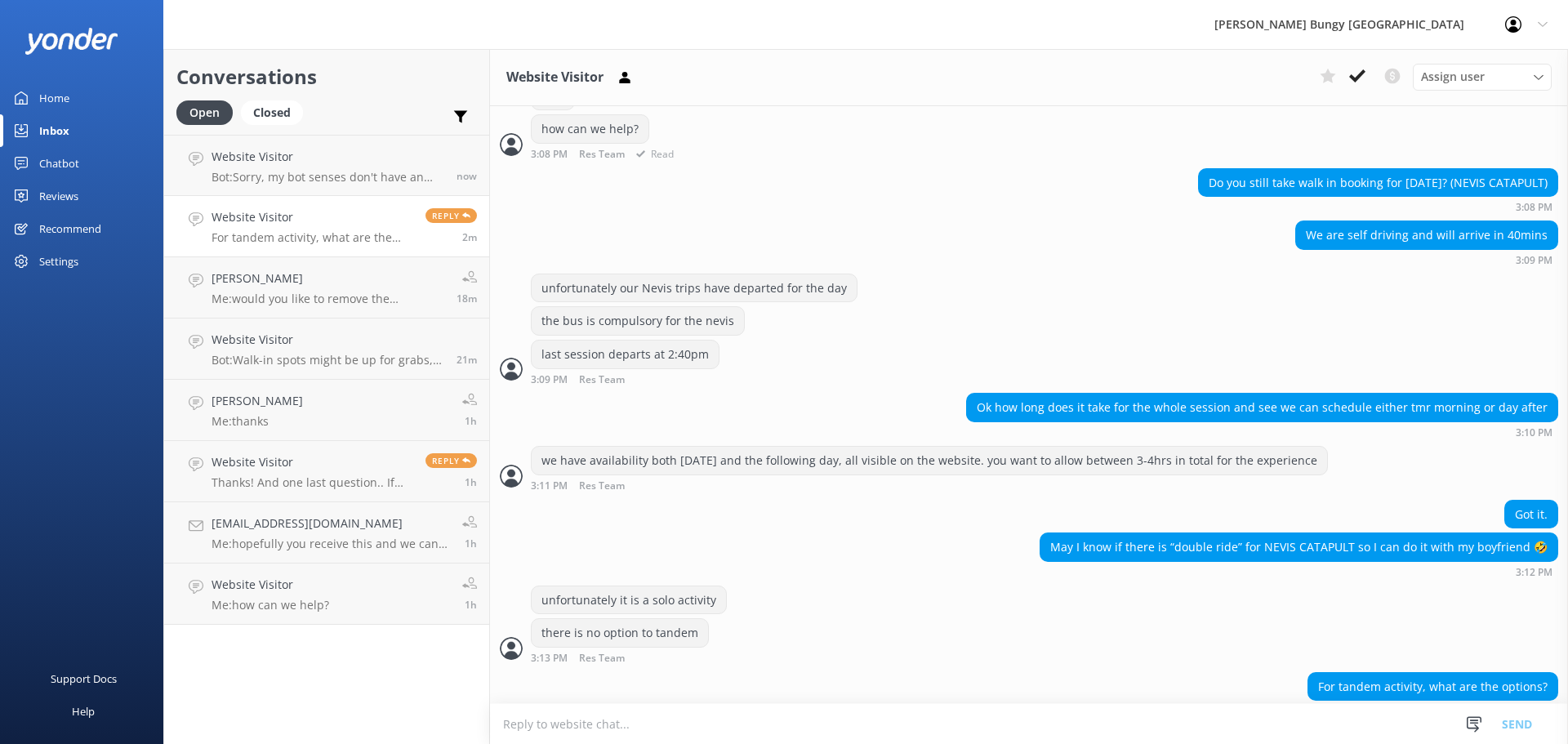
scroll to position [382, 0]
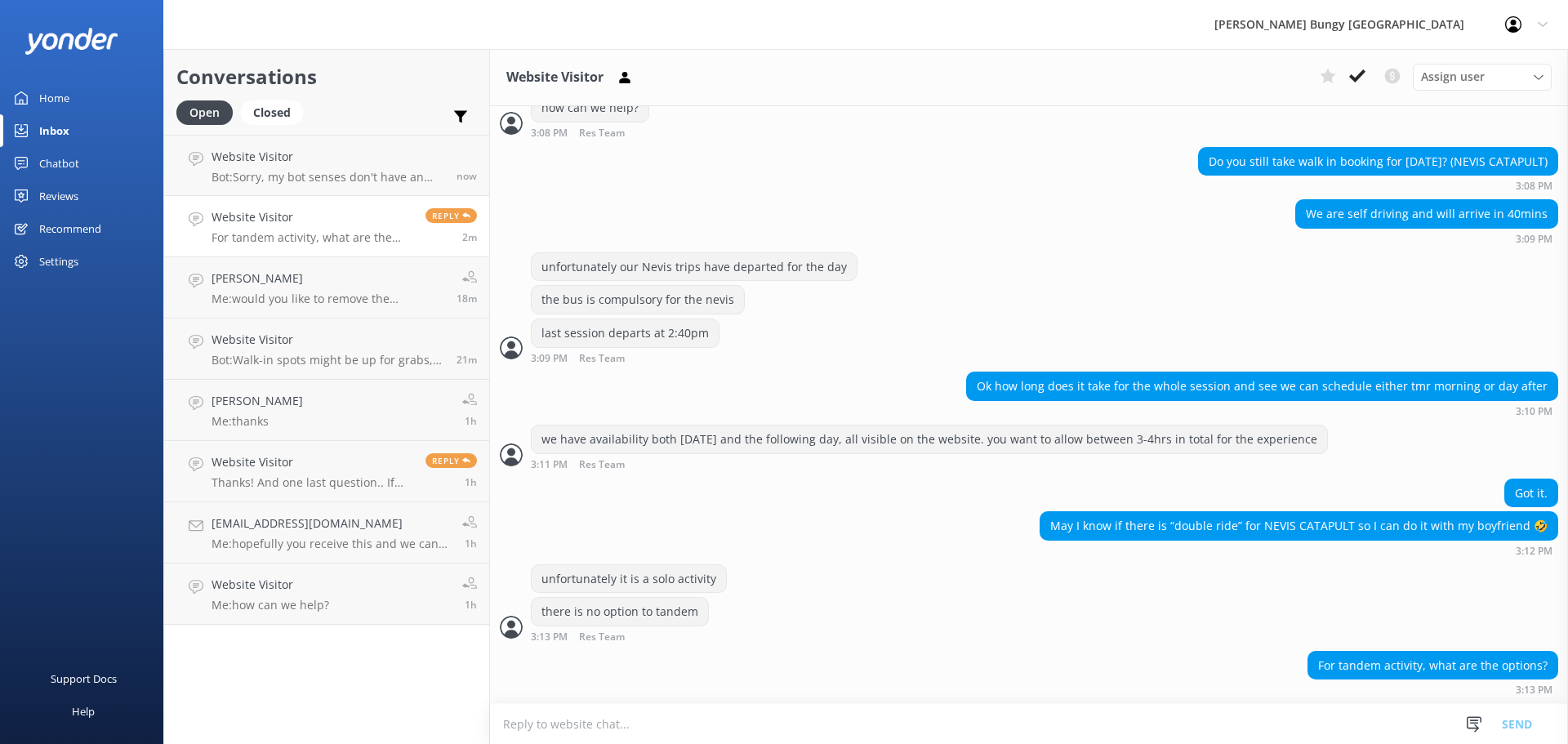
click at [1253, 712] on textarea at bounding box center [1029, 724] width 1078 height 40
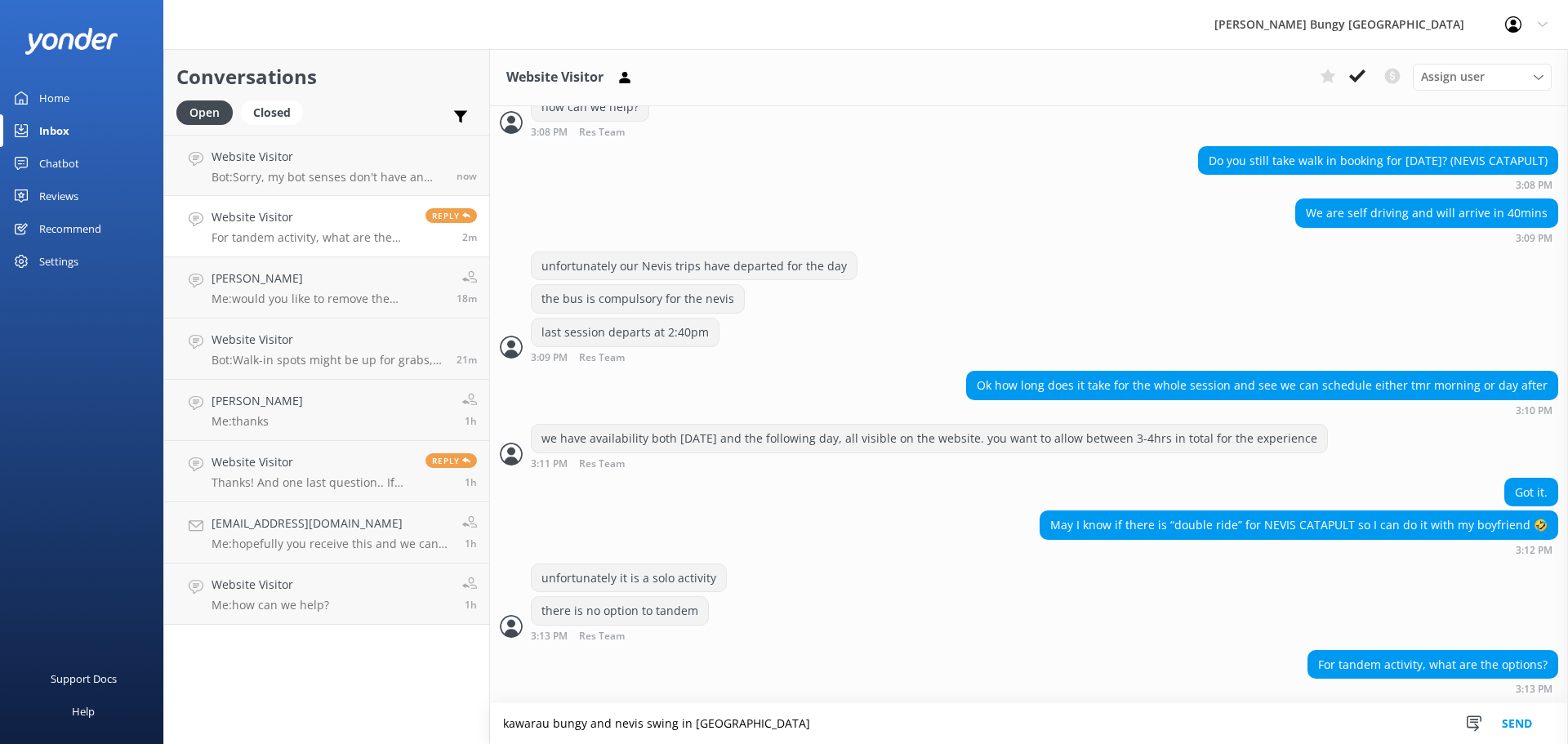
type textarea "kawarau bungy and nevis swing in [GEOGRAPHIC_DATA]"
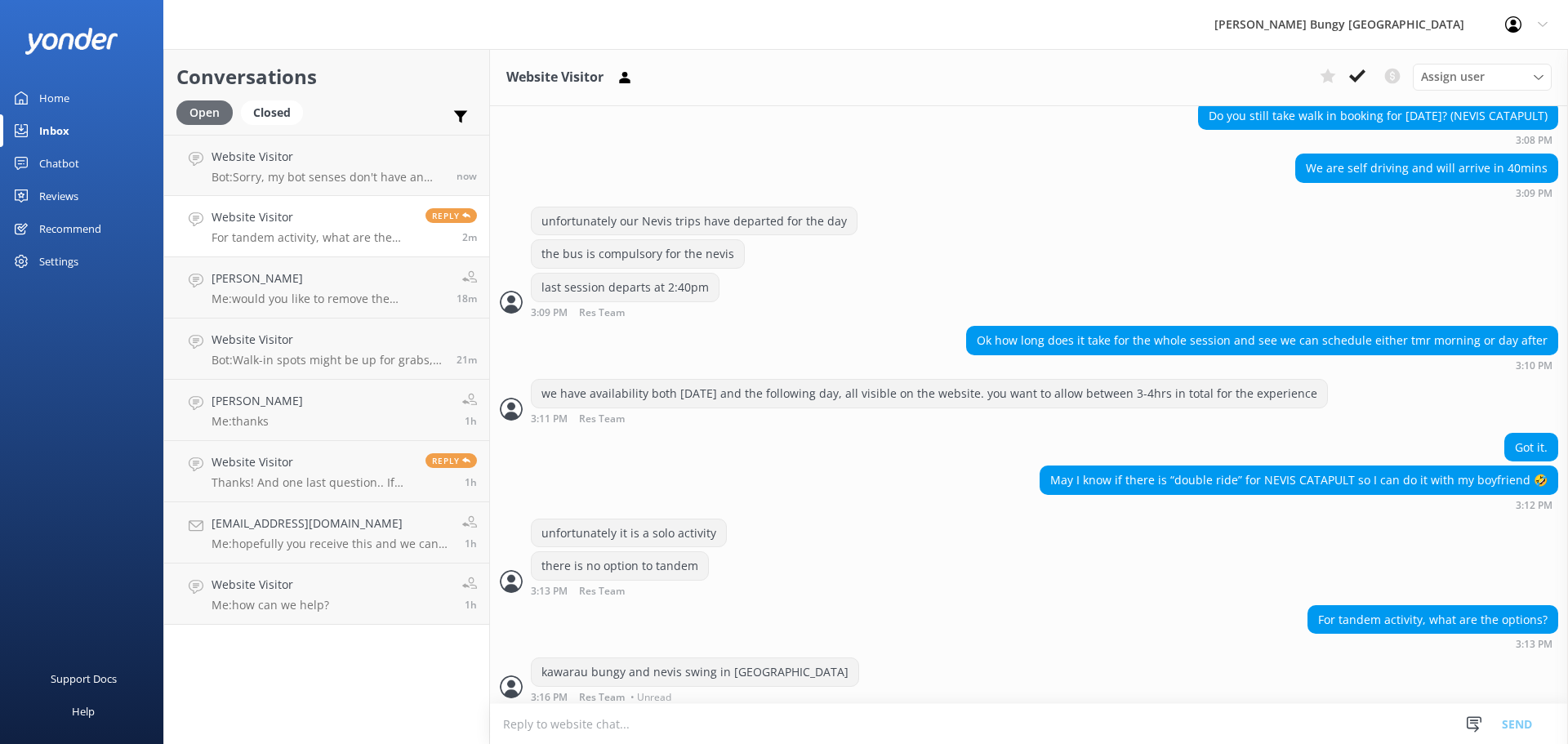
scroll to position [434, 0]
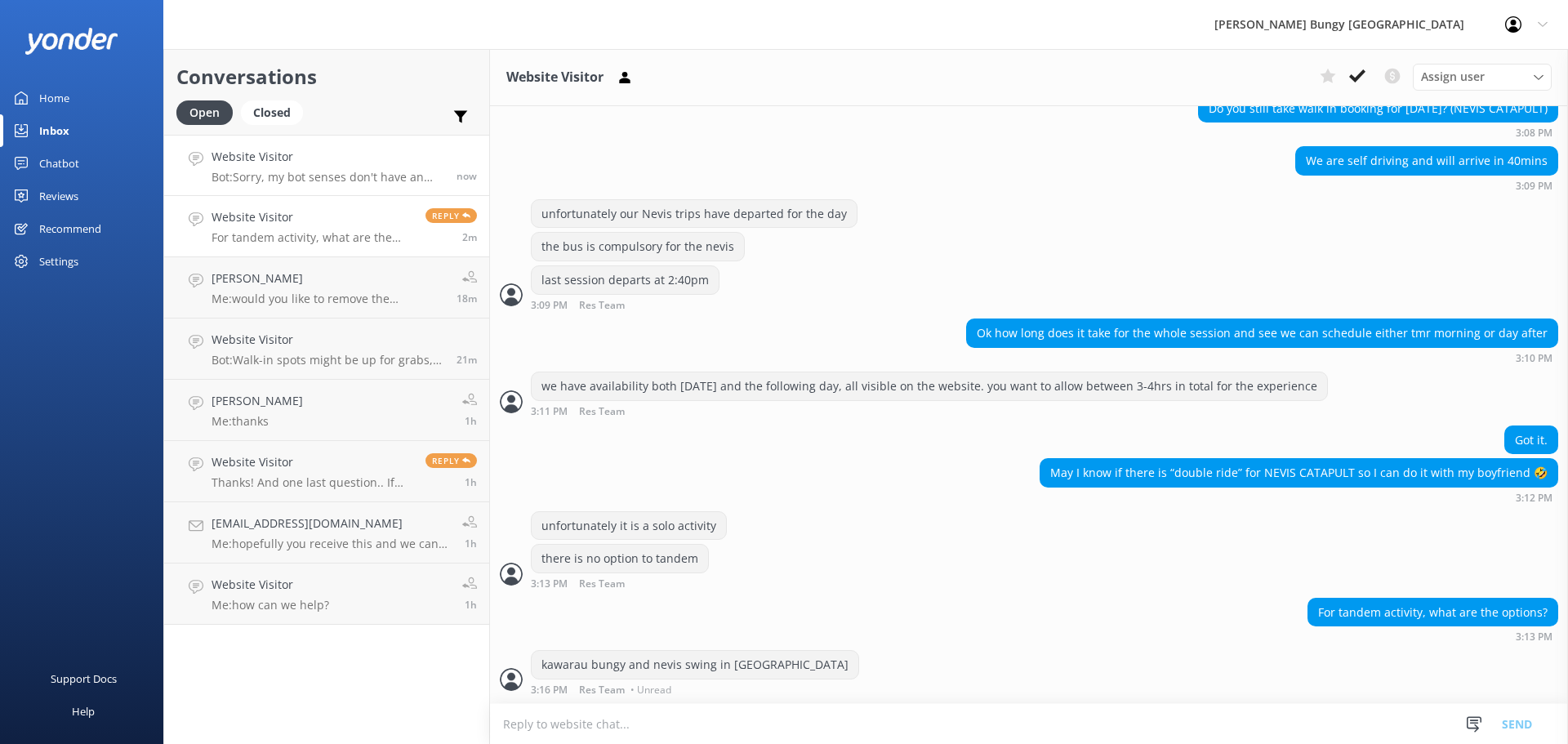
click at [269, 188] on link "Website Visitor Bot: Sorry, my bot senses don't have an answer for that, please…" at bounding box center [326, 166] width 325 height 62
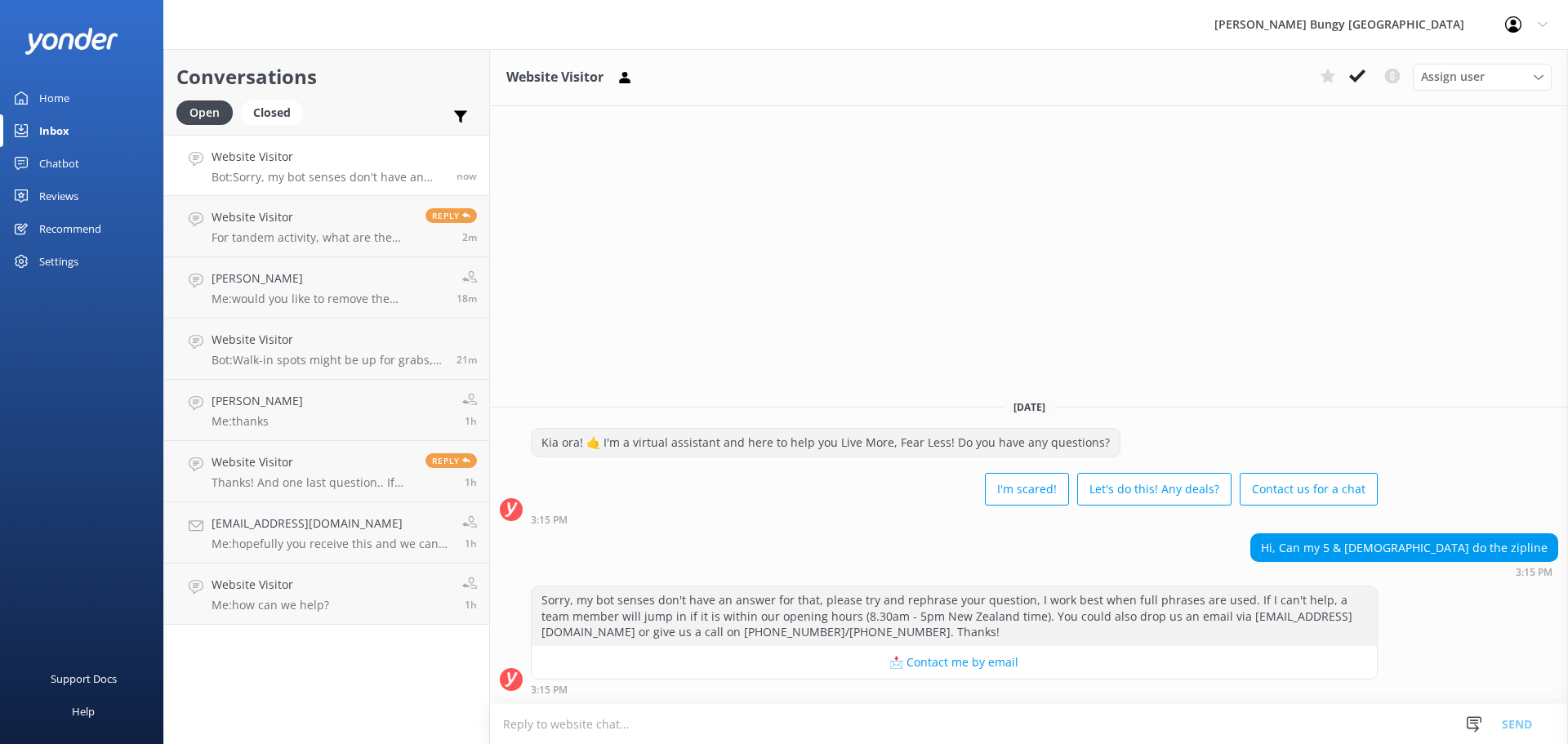
click at [1218, 715] on textarea at bounding box center [1029, 724] width 1078 height 40
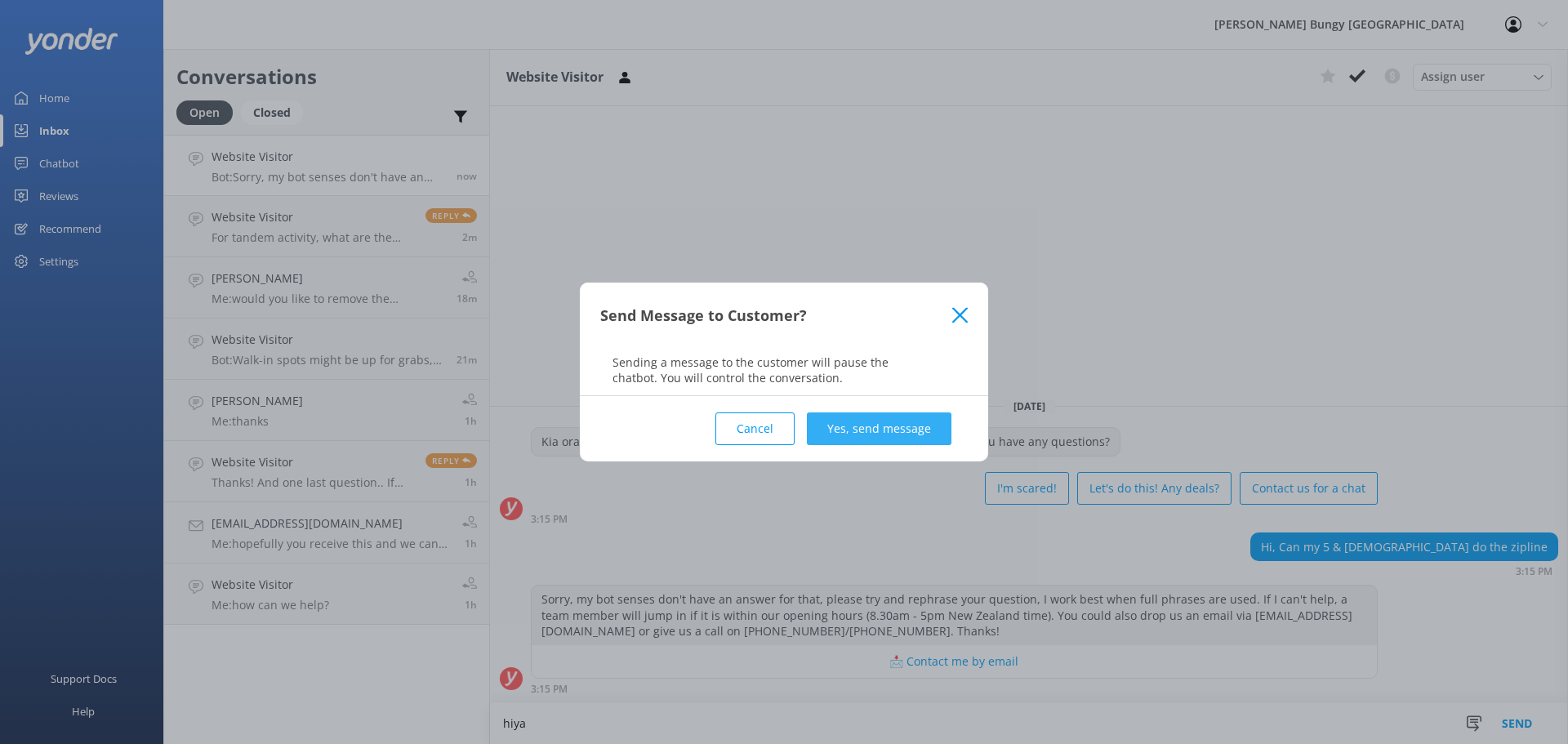
type textarea "hiya"
click at [900, 421] on button "Yes, send message" at bounding box center [878, 429] width 144 height 33
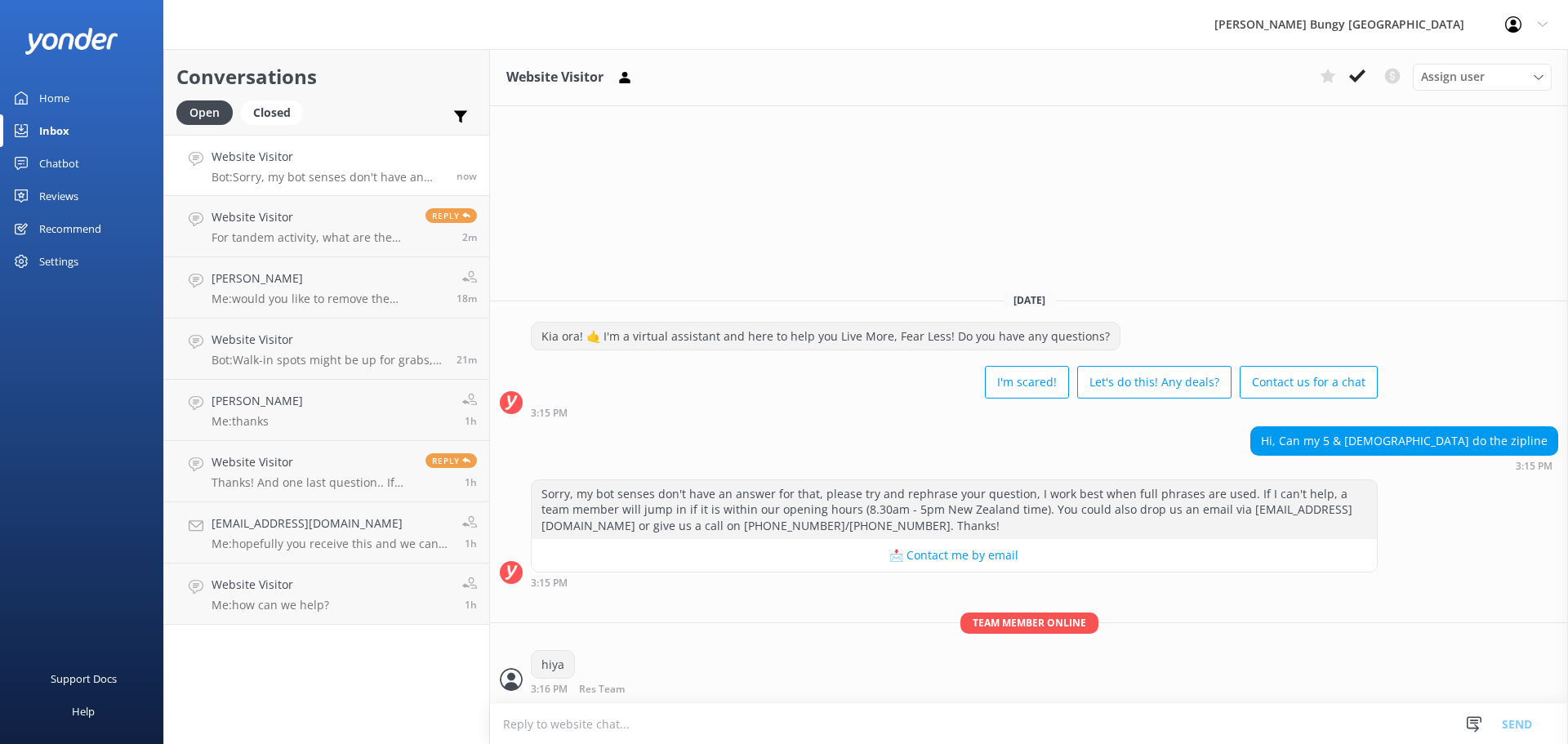
click at [755, 718] on textarea at bounding box center [1029, 724] width 1078 height 40
type textarea "unfortunately participants must be 8yrs or older for the zipride"
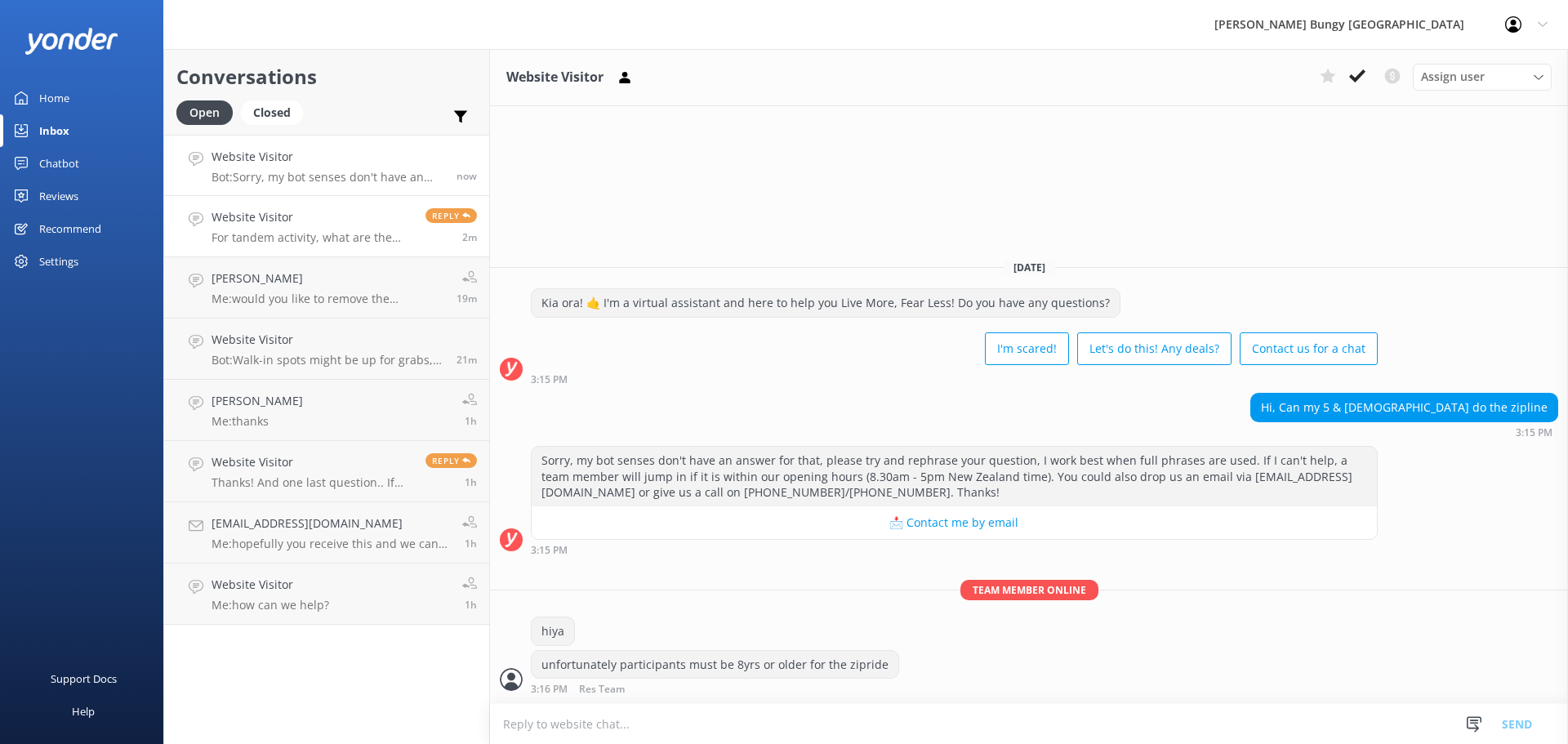
click at [269, 215] on h4 "Website Visitor" at bounding box center [312, 217] width 201 height 18
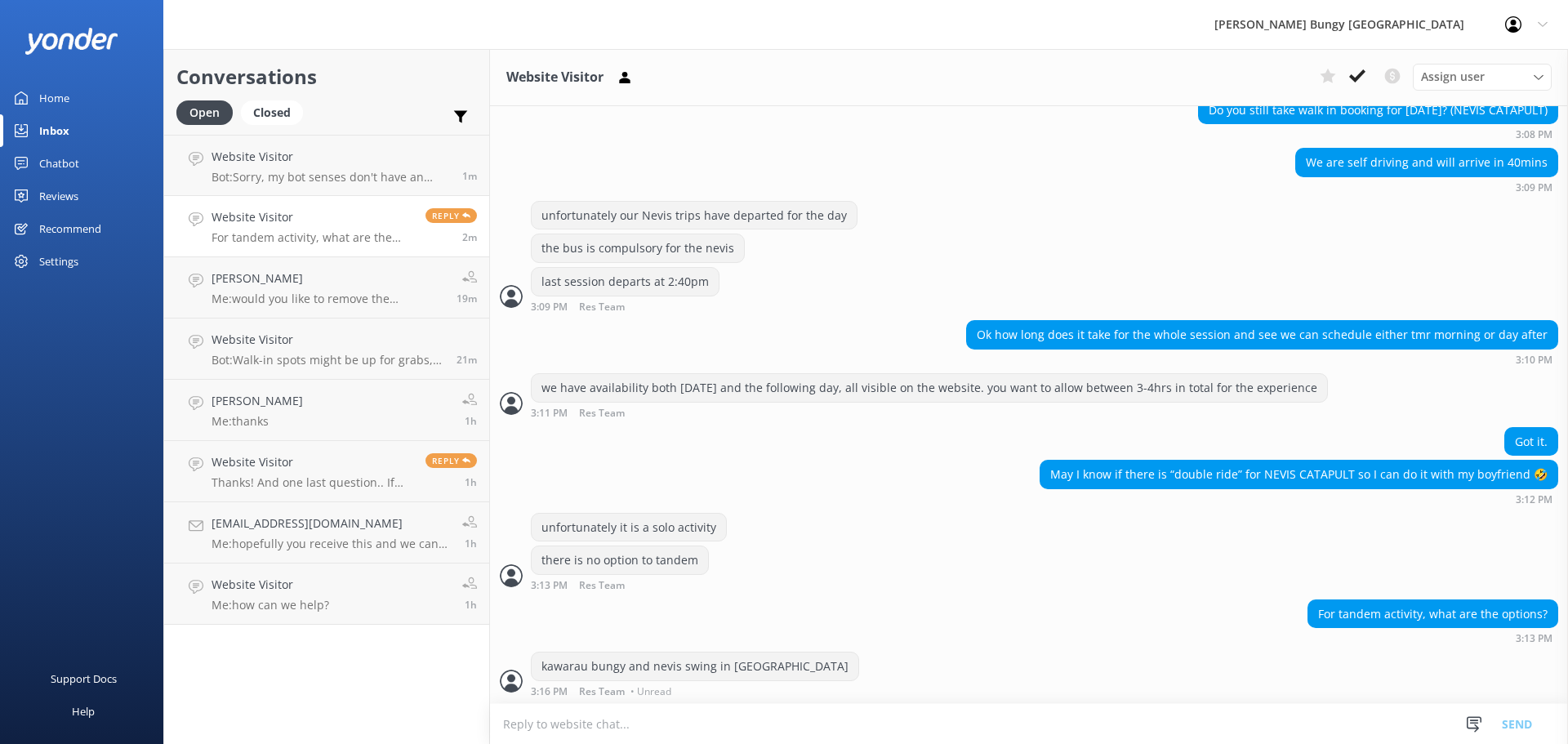
scroll to position [434, 0]
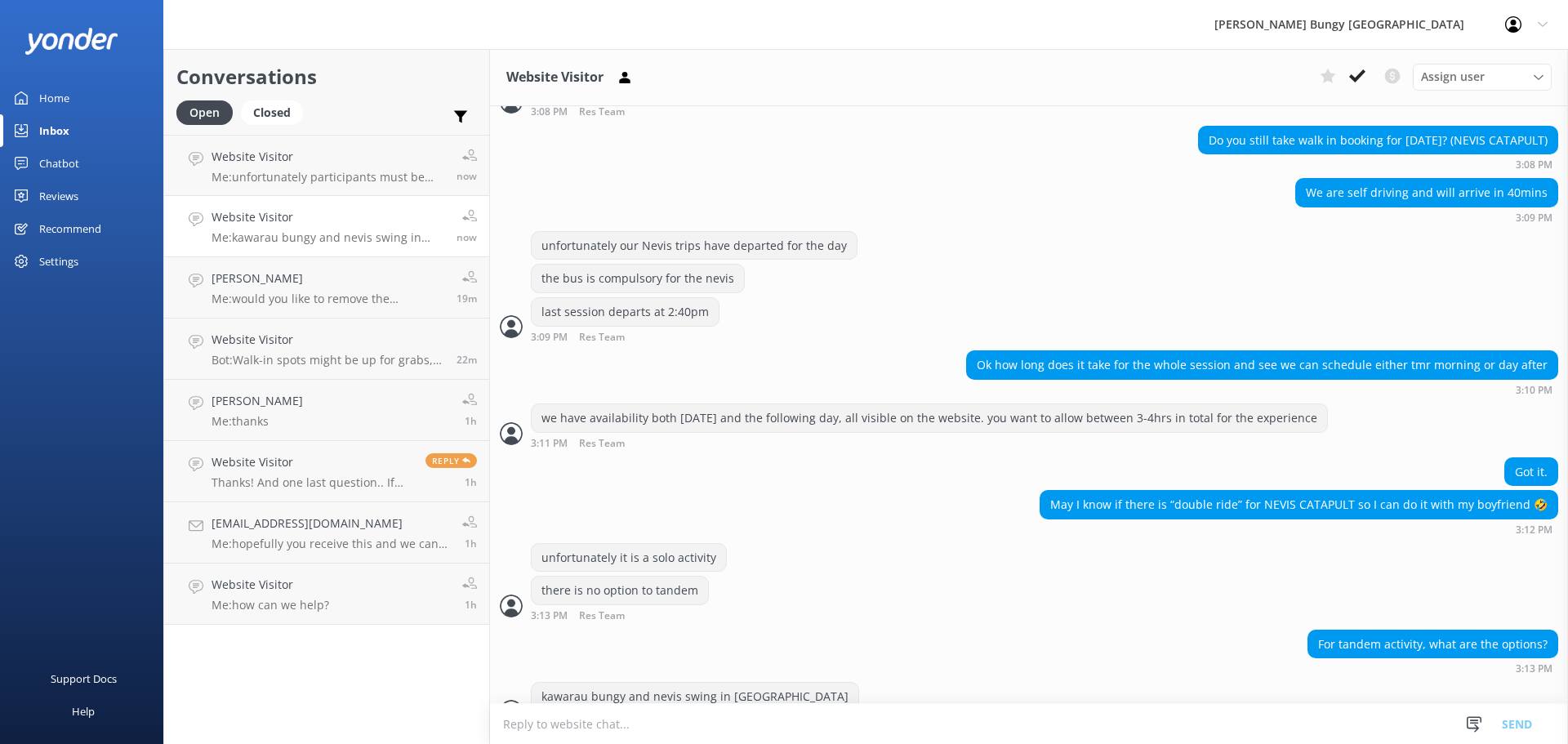
scroll to position [434, 0]
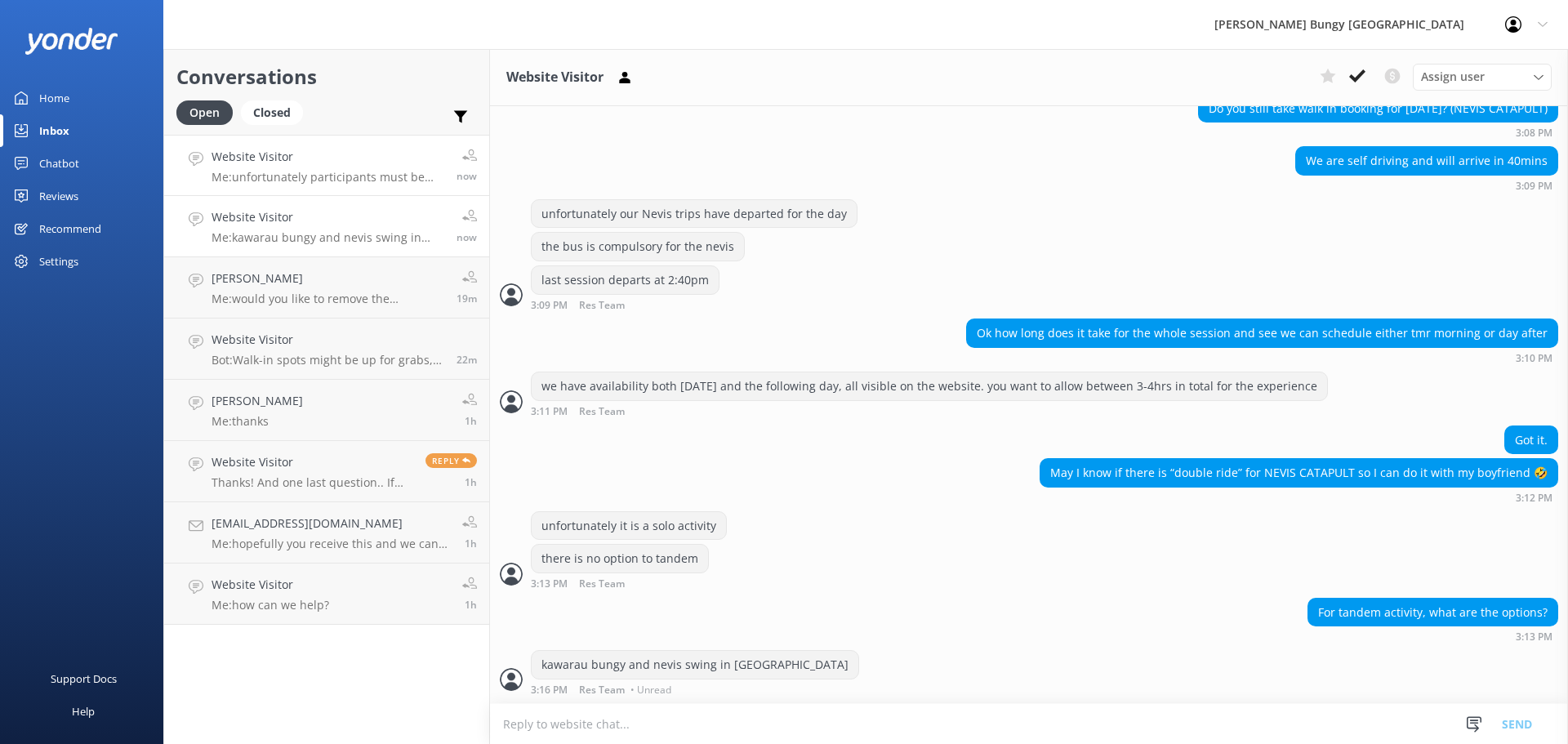
click at [374, 145] on link "Website Visitor Me: unfortunately participants must be 8yrs or older for the zi…" at bounding box center [326, 166] width 325 height 62
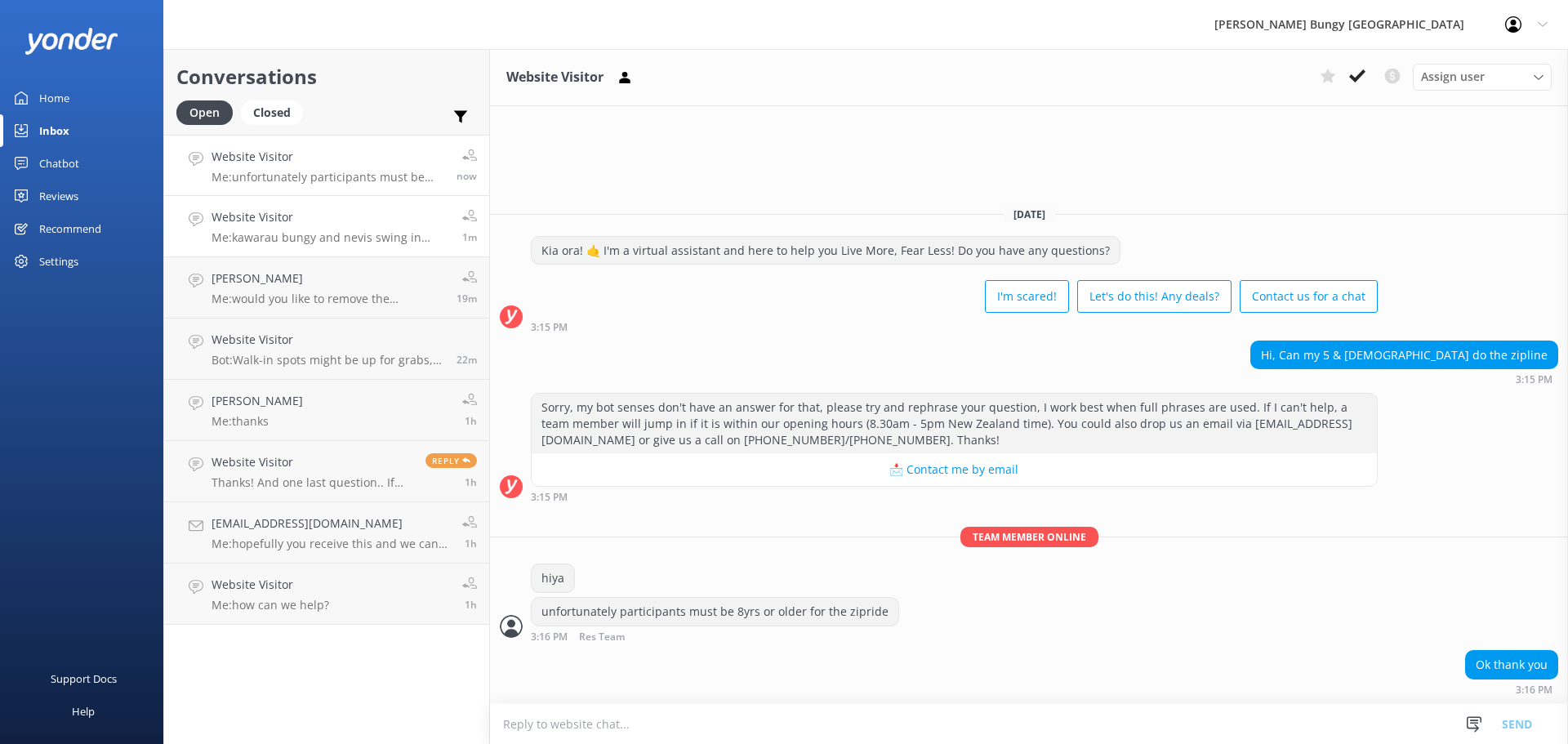
click at [344, 215] on h4 "Website Visitor" at bounding box center [330, 217] width 238 height 18
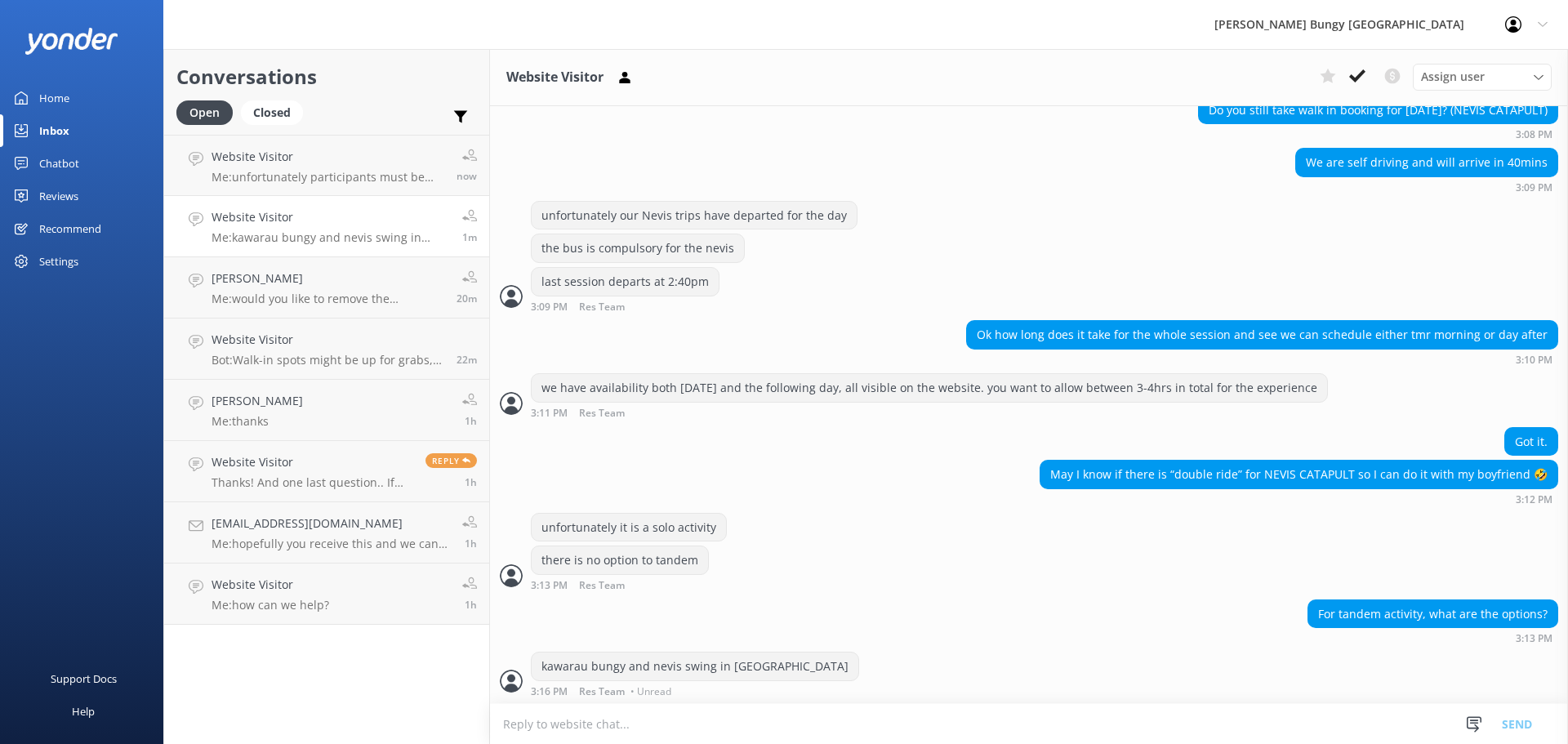
scroll to position [434, 0]
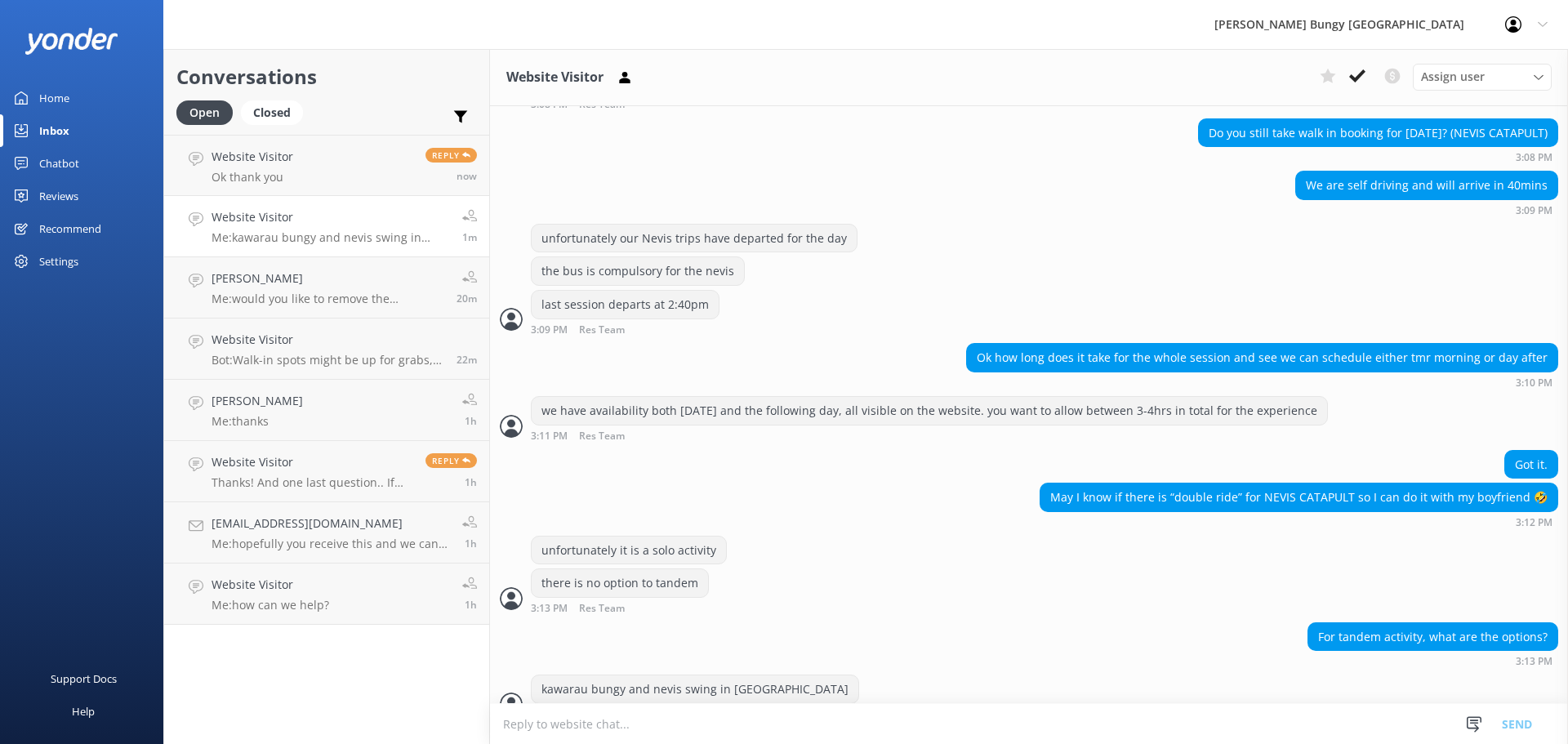
scroll to position [434, 0]
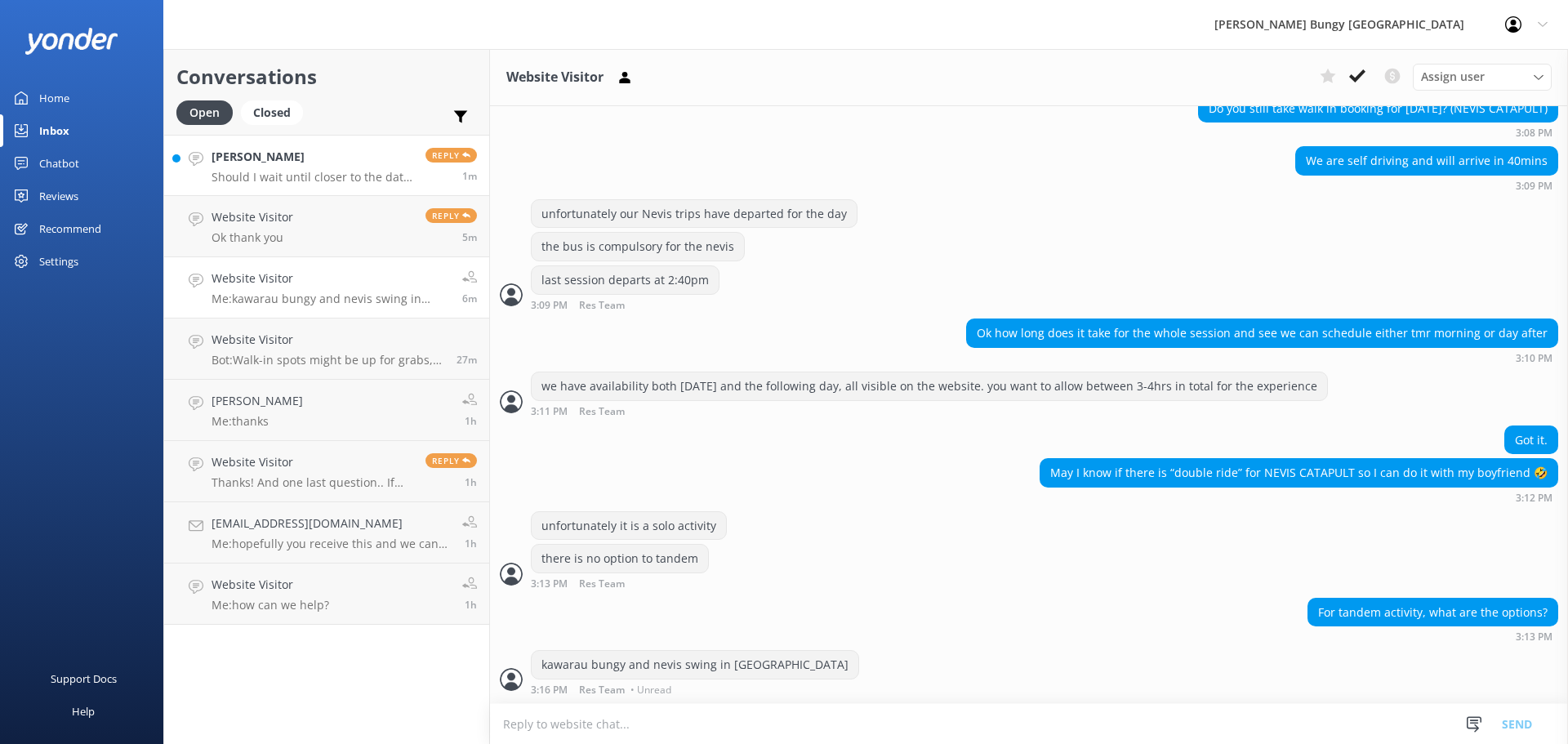
click at [376, 166] on h4 "[PERSON_NAME]" at bounding box center [312, 157] width 201 height 18
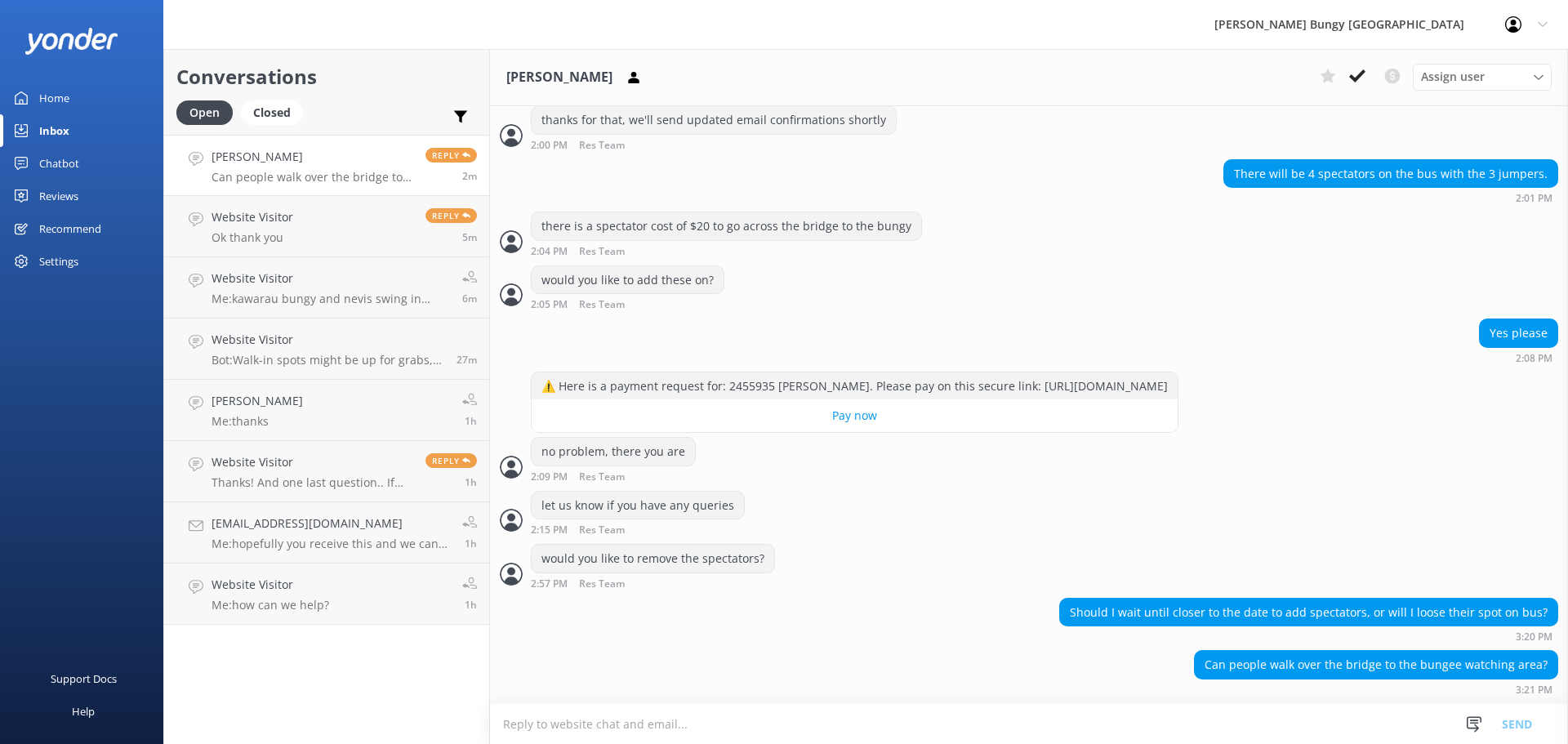
scroll to position [6157, 0]
click at [264, 212] on h4 "Website Visitor" at bounding box center [252, 217] width 82 height 18
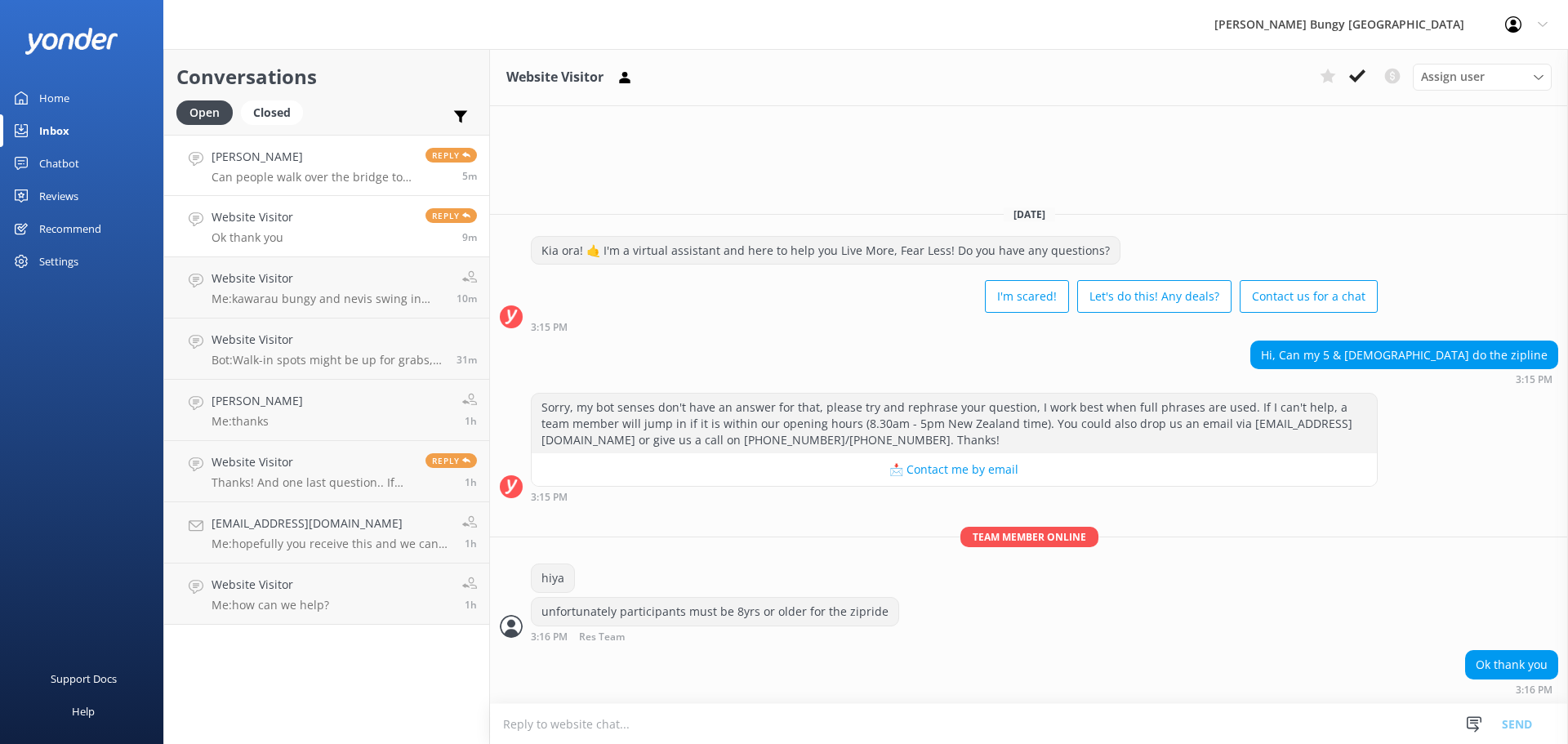
click at [291, 178] on p "Can people walk over the bridge to the bungee watching area?" at bounding box center [312, 177] width 201 height 15
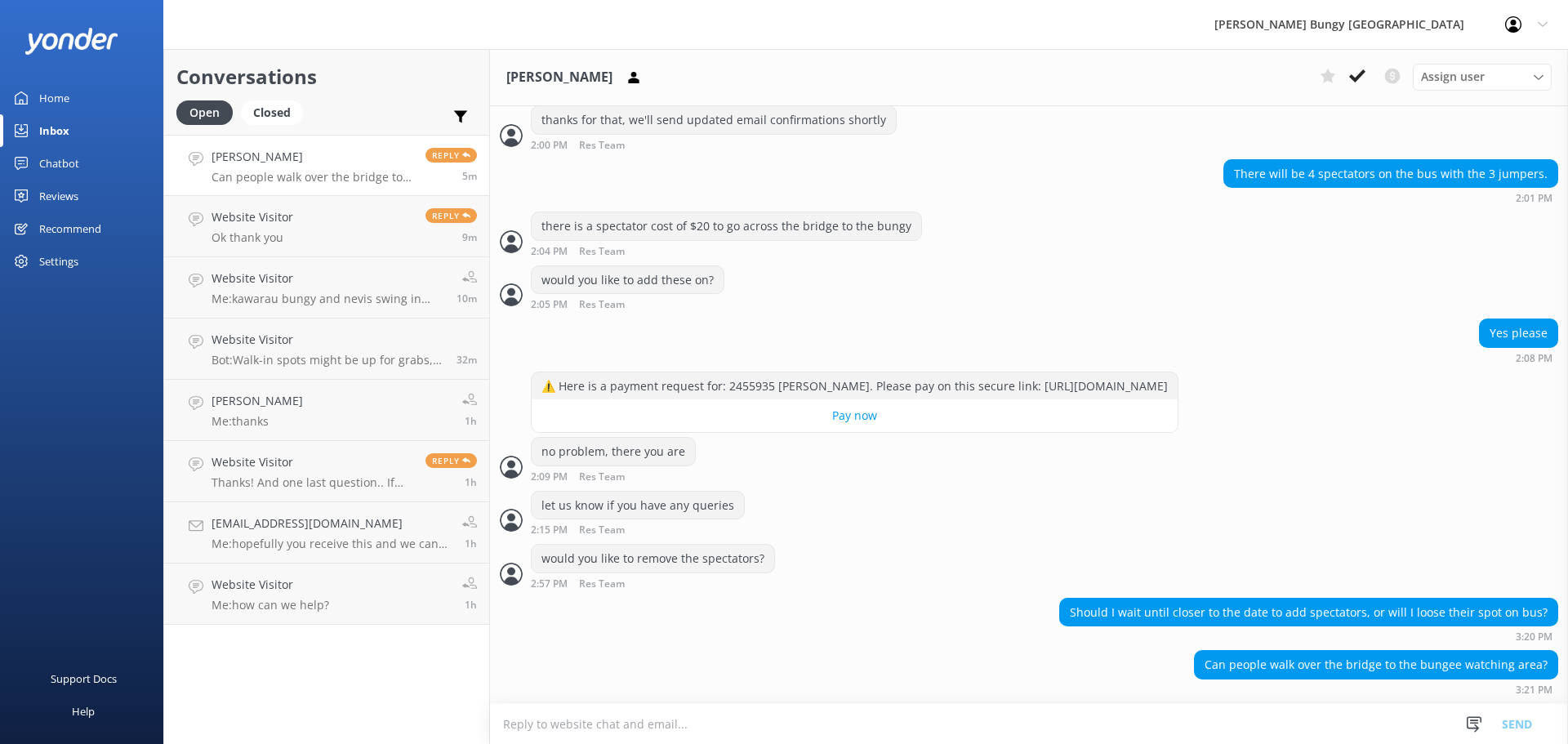
scroll to position [6157, 0]
click at [1218, 718] on textarea at bounding box center [1029, 724] width 1078 height 40
type textarea "t"
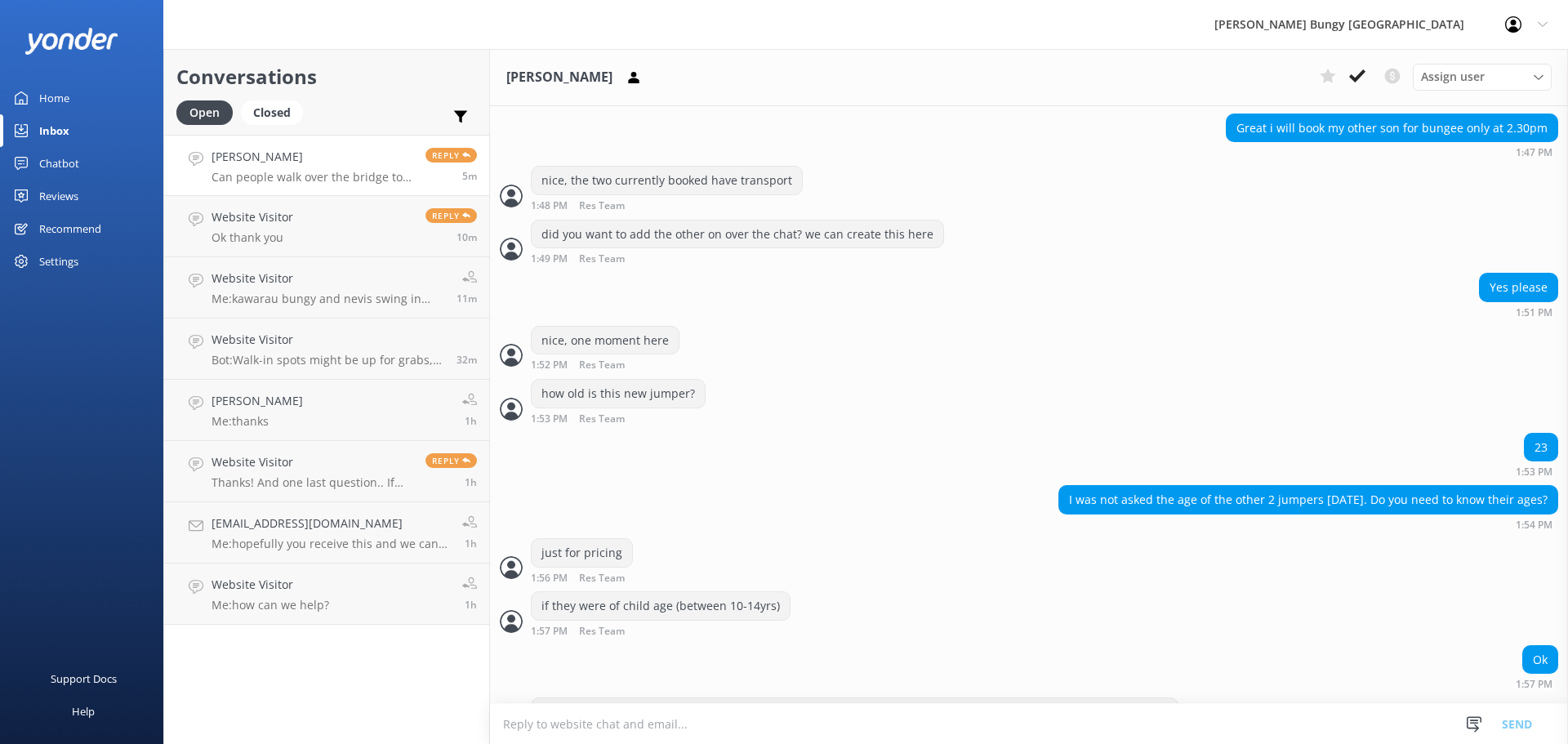
scroll to position [5014, 0]
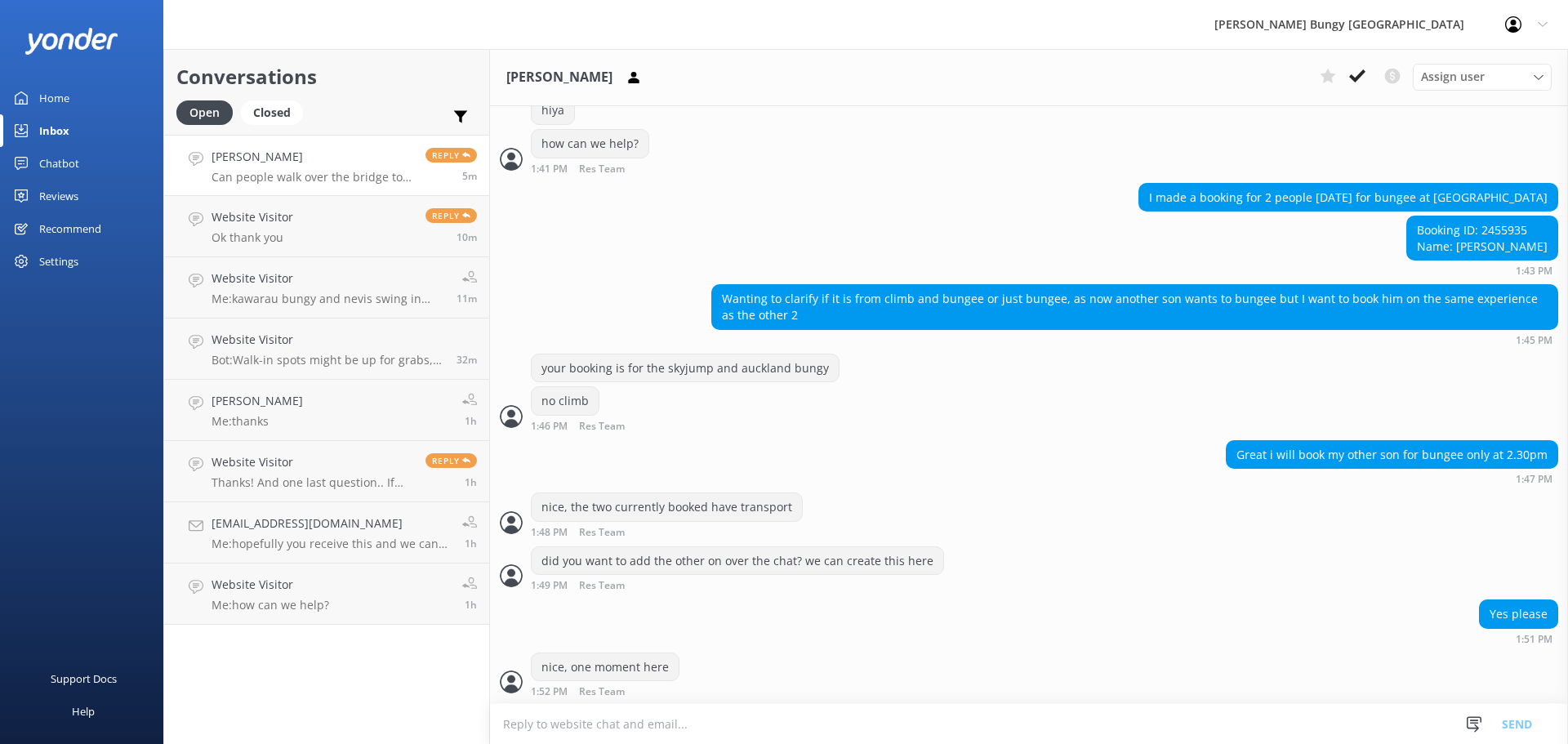
click at [1527, 226] on div "Booking ID: 2455935 Name: Michelle" at bounding box center [1482, 237] width 150 height 43
copy div "2455935"
click at [1386, 608] on div "Yes please 1:51 PM" at bounding box center [1029, 622] width 1078 height 45
click at [372, 238] on link "Website Visitor Ok thank you Reply 11m" at bounding box center [326, 226] width 325 height 62
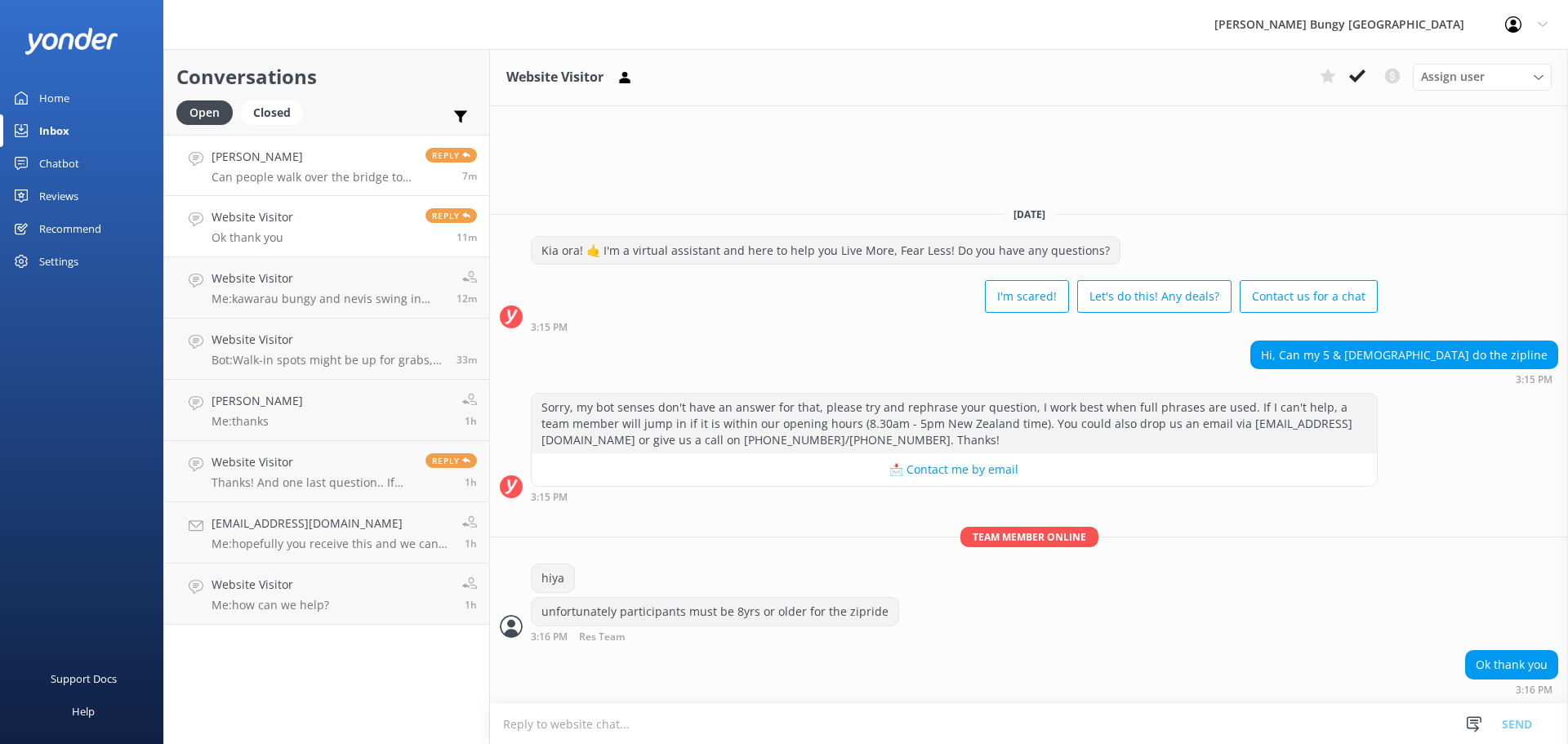
click at [323, 152] on h4 "[PERSON_NAME]" at bounding box center [312, 157] width 201 height 18
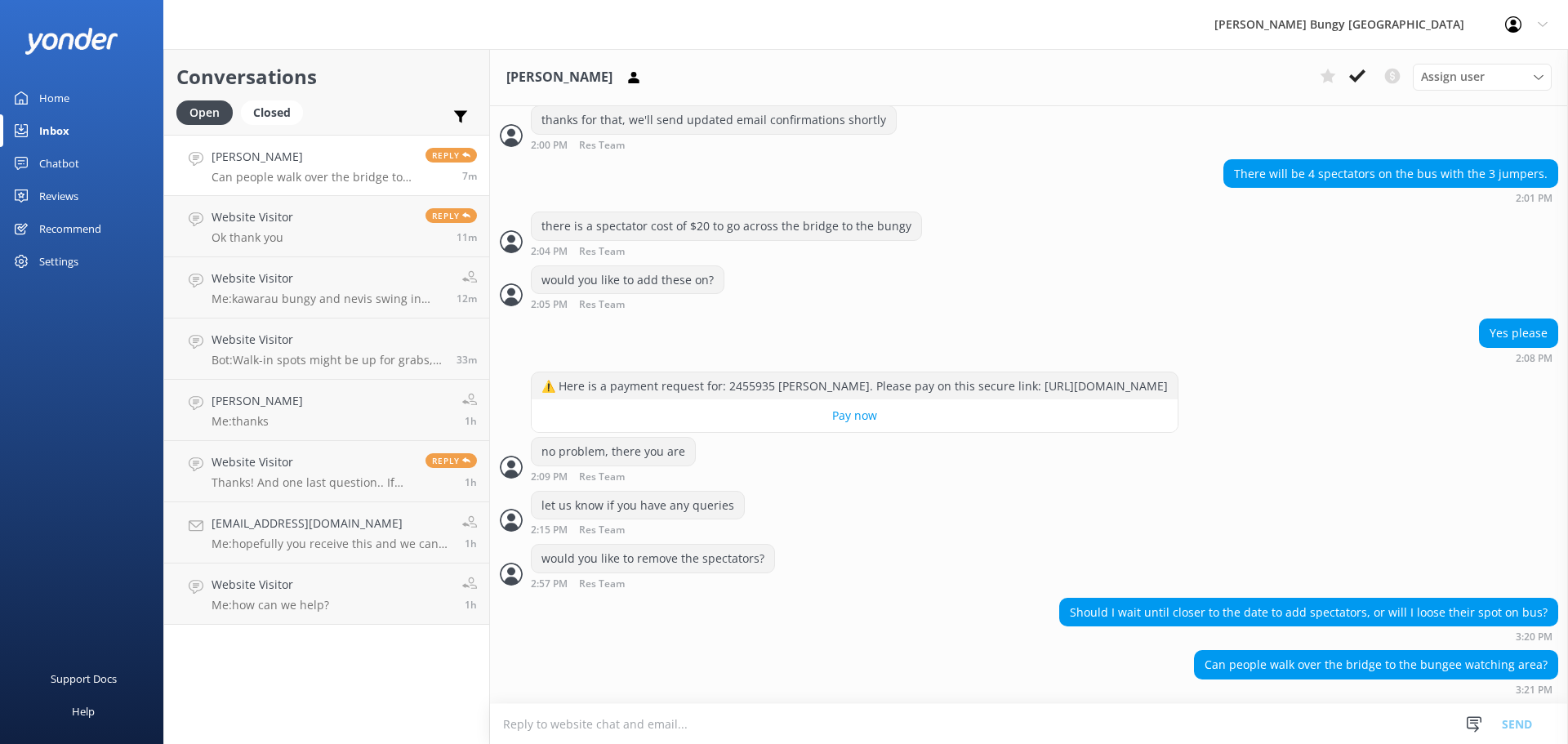
scroll to position [6157, 0]
click at [578, 646] on div "Should I wait until closer to the date to add spectators, or will I loose their…" at bounding box center [1029, 624] width 1078 height 53
click at [351, 258] on link "Website Visitor Me: kawarau bungy and nevis swing in queenstown 12m" at bounding box center [326, 288] width 325 height 62
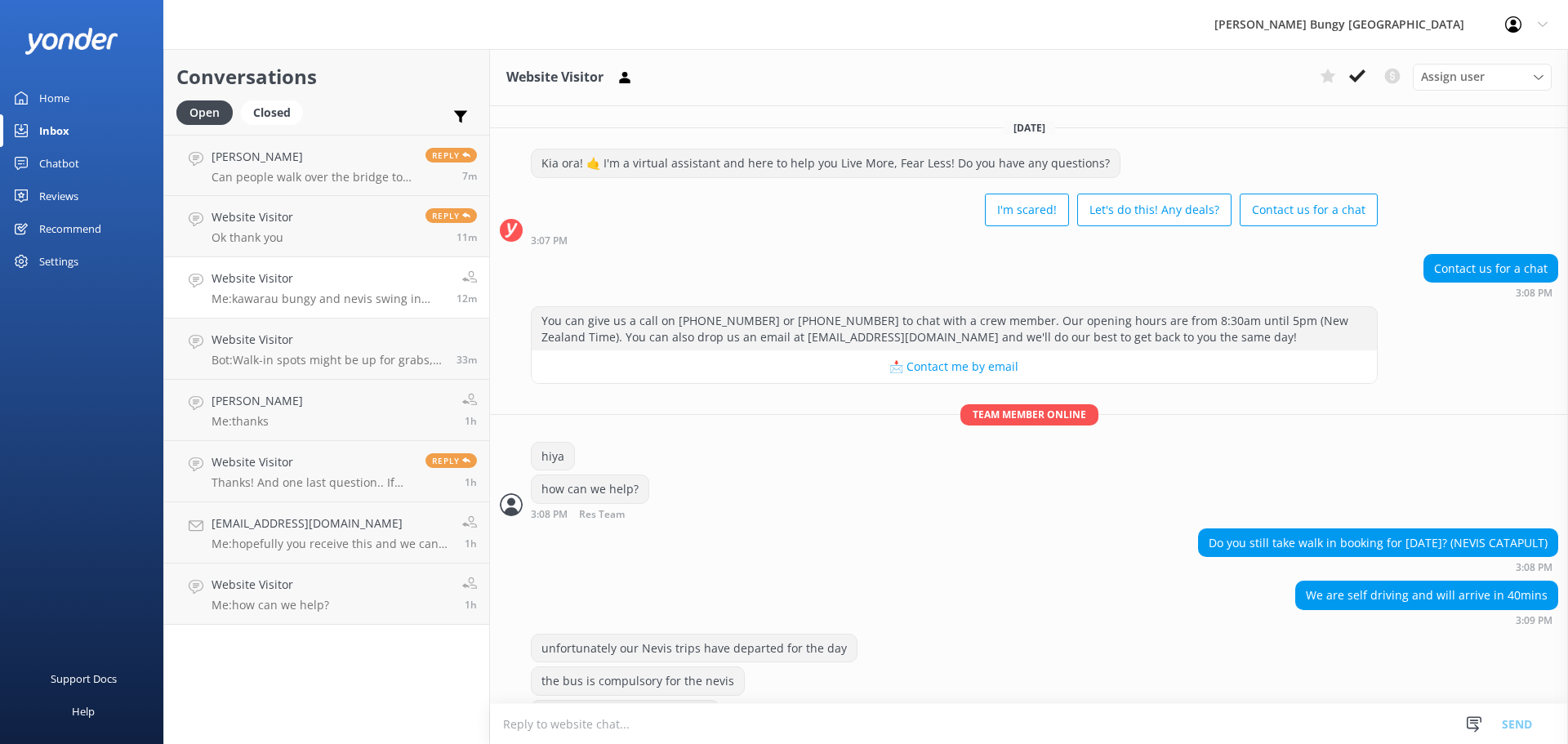
scroll to position [434, 0]
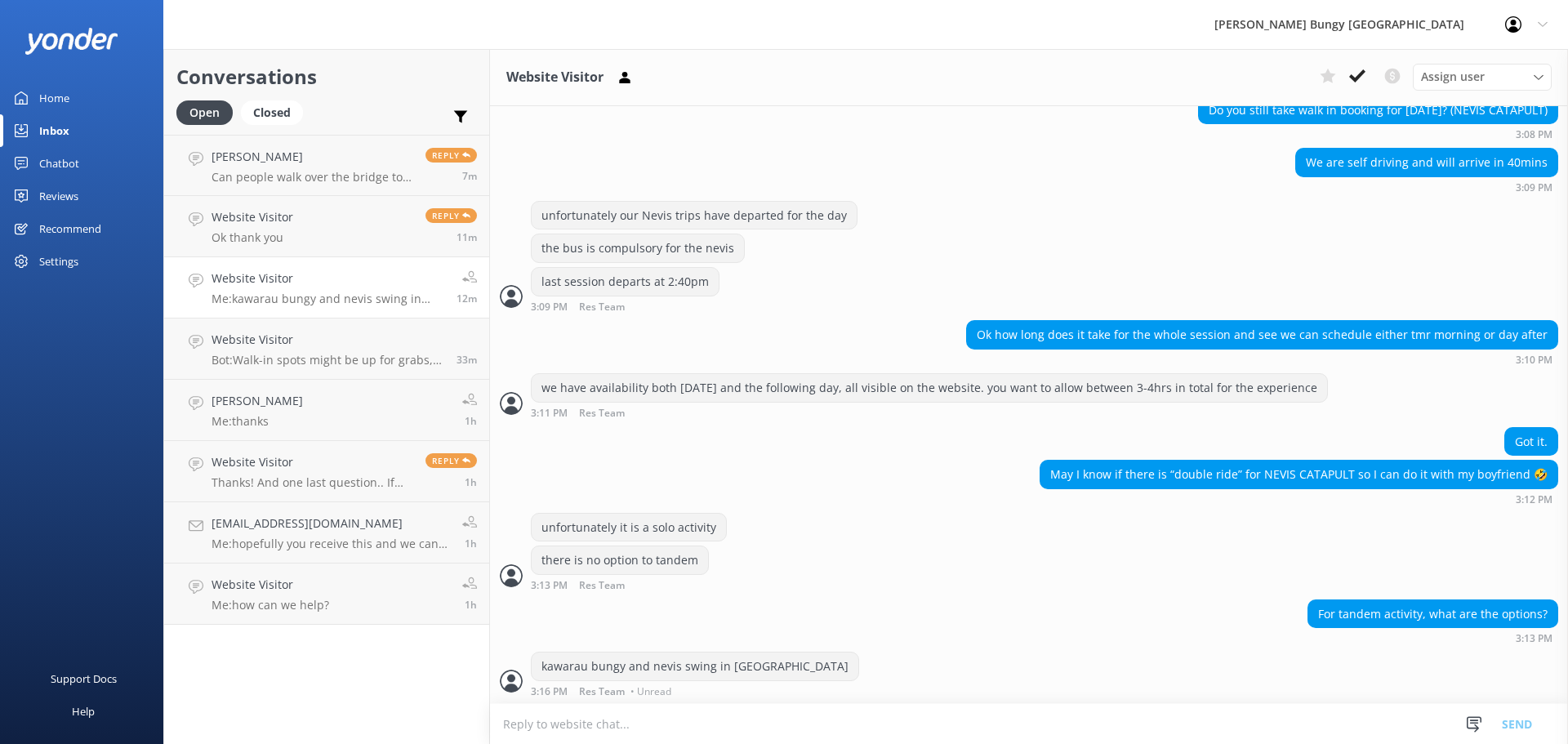
scroll to position [434, 0]
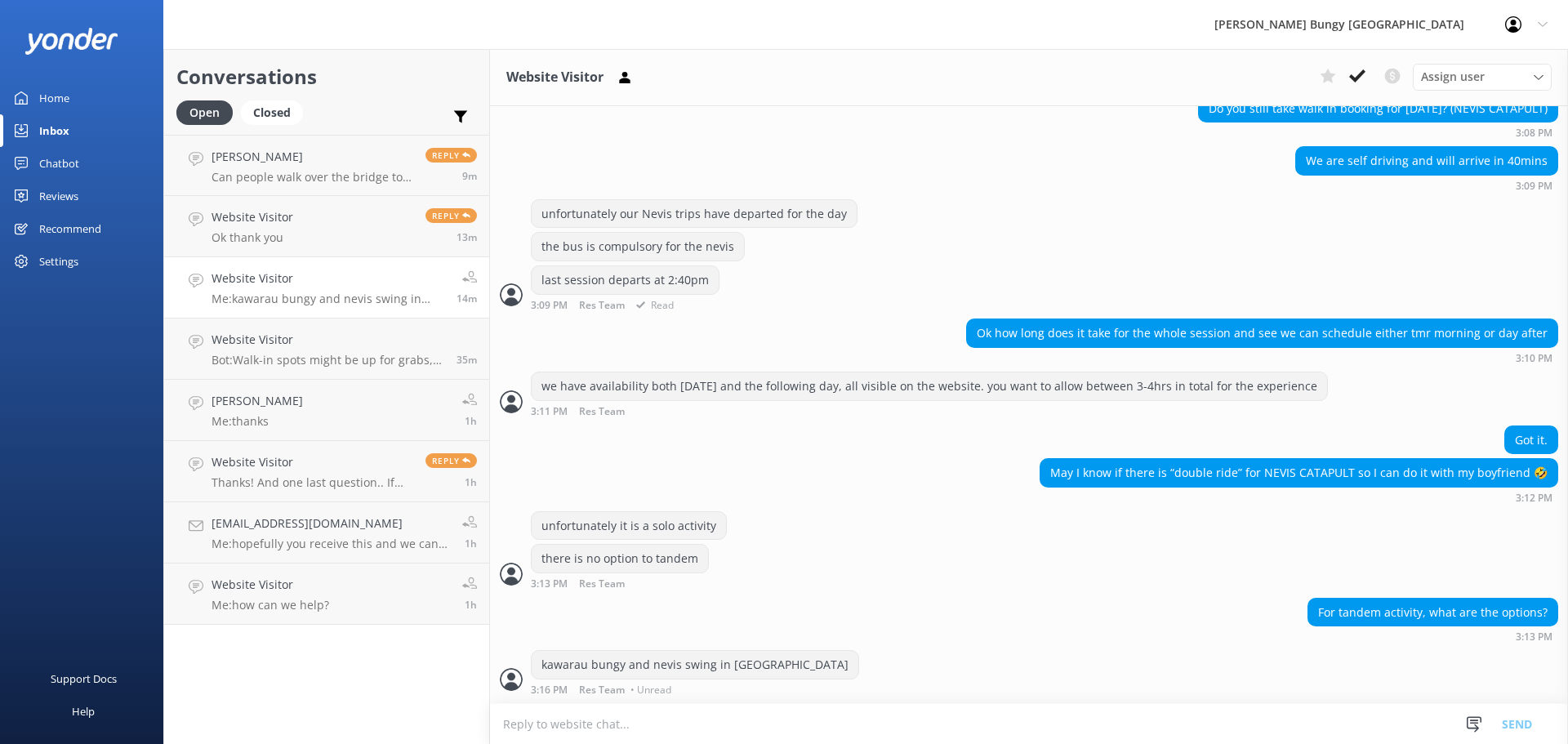
click at [1362, 254] on div "the bus is compulsory for the nevis" at bounding box center [1029, 248] width 1078 height 33
click at [368, 200] on link "Website Visitor Ok thank you Reply 13m" at bounding box center [326, 226] width 325 height 62
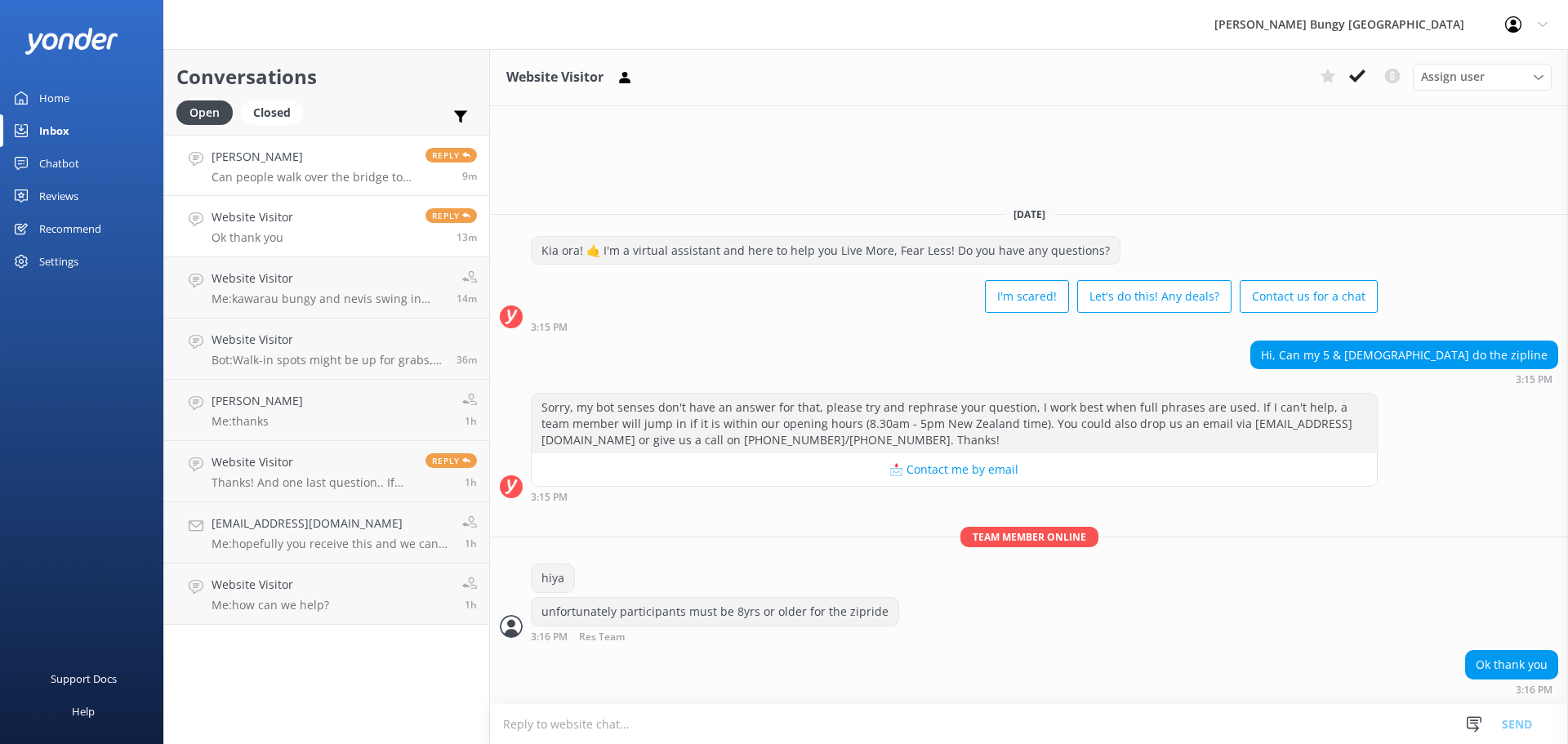
click at [399, 143] on link "Michelle Holland Can people walk over the bridge to the bungee watching area? R…" at bounding box center [326, 166] width 325 height 62
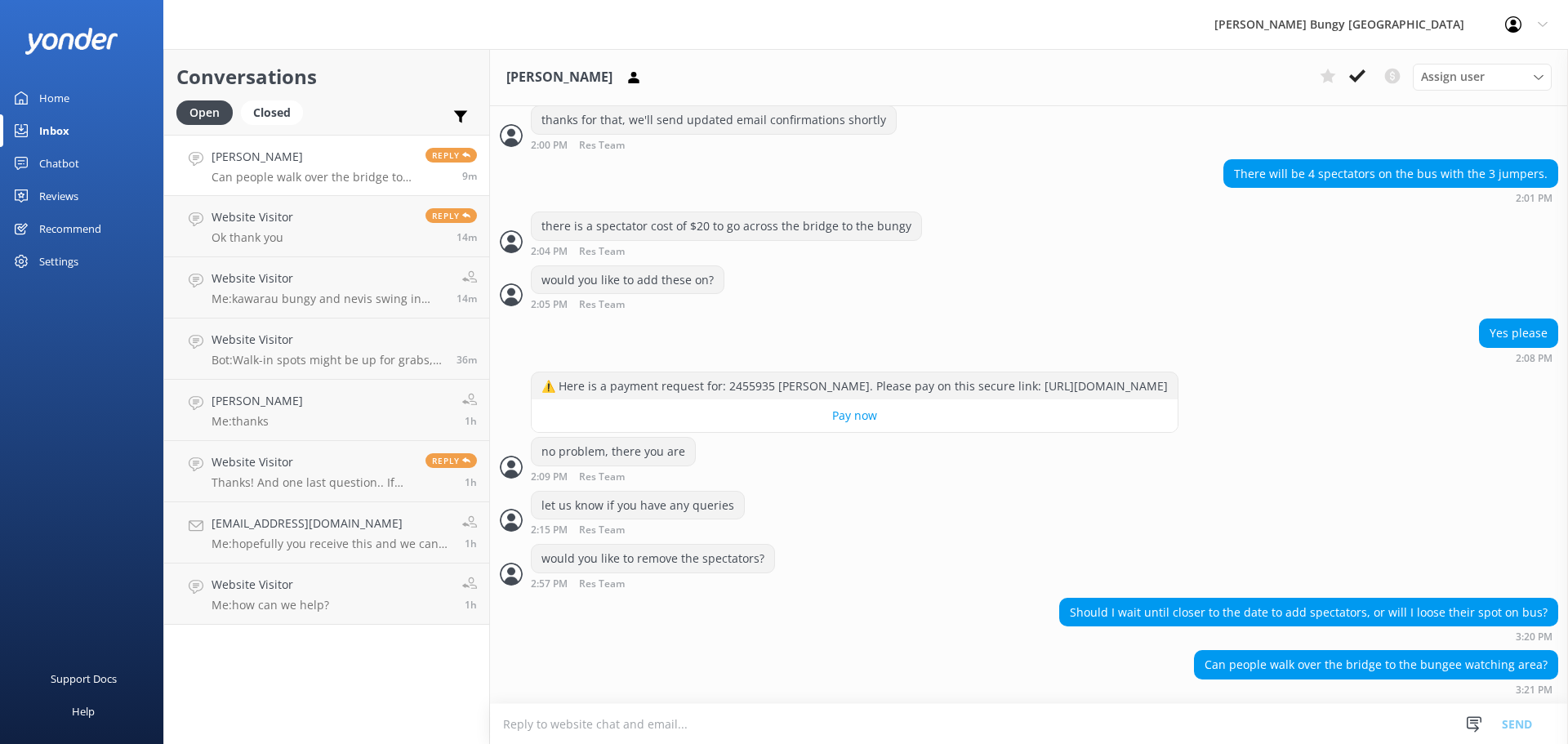
scroll to position [6157, 0]
click at [1024, 462] on div "no problem, there you are 2:09 PM Res Team Read" at bounding box center [1029, 459] width 1078 height 45
click at [905, 521] on div "let us know if you have any queries 2:15 PM Res Team Read" at bounding box center [1029, 513] width 1078 height 45
click at [1192, 707] on textarea at bounding box center [1029, 724] width 1078 height 40
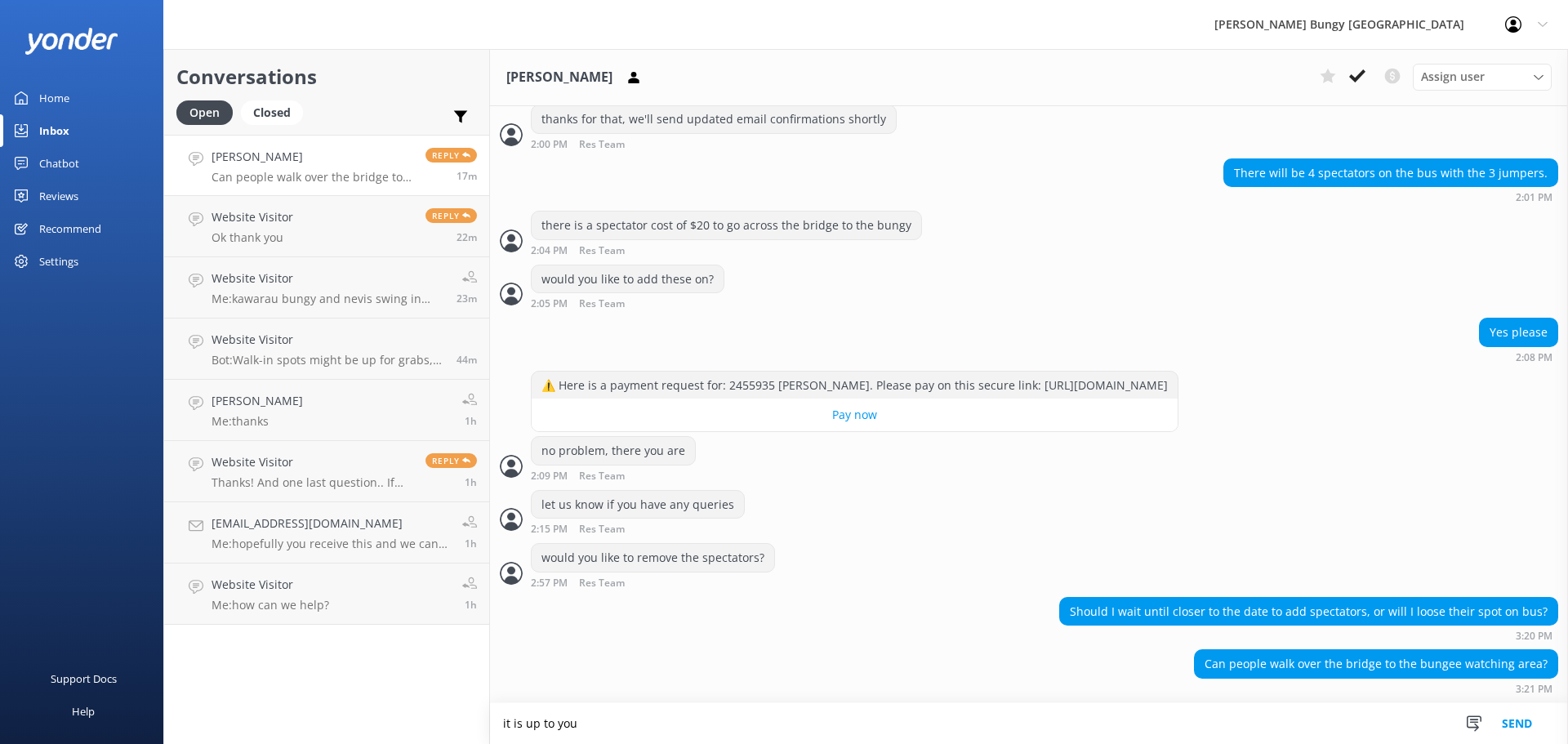
type textarea "it is up to you"
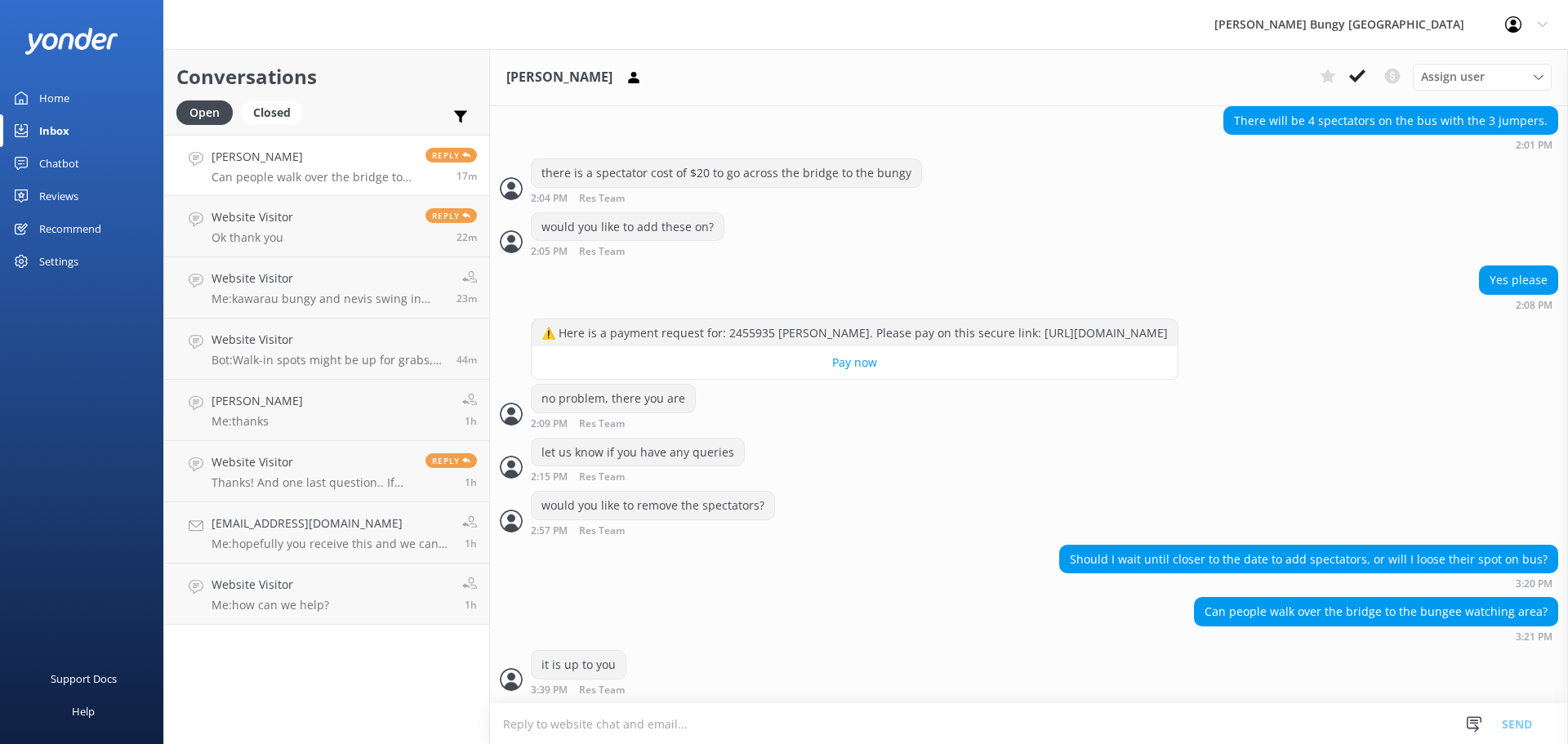
scroll to position [6210, 0]
click at [1192, 707] on textarea at bounding box center [1029, 724] width 1078 height 40
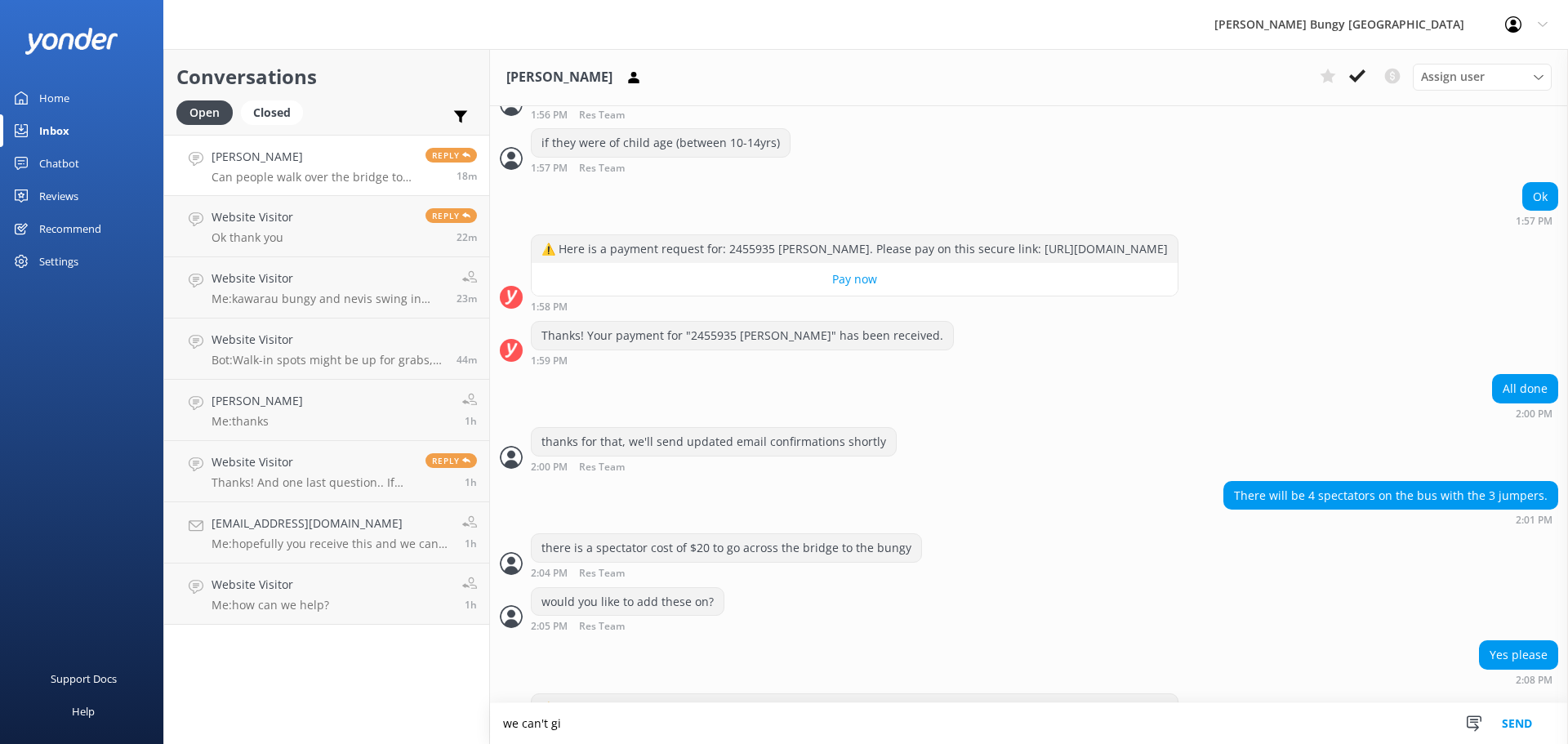
scroll to position [6211, 0]
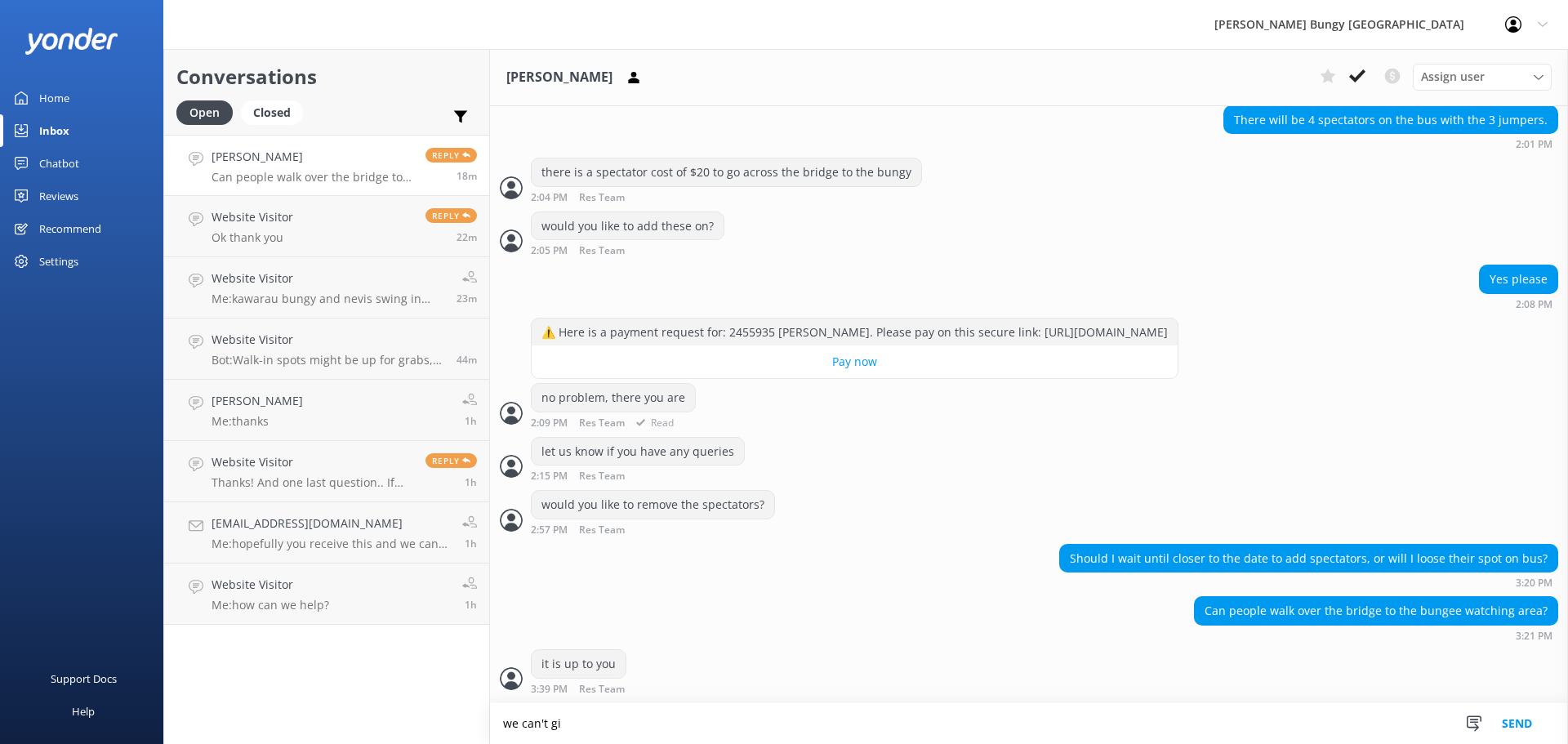
click at [753, 318] on div "⚠️ Here is a payment request for: 2455935 MICHELLE HOLLAND. Please pay on this …" at bounding box center [854, 332] width 646 height 28
copy div "2455935"
click at [892, 709] on textarea "we can't gi" at bounding box center [1029, 723] width 1078 height 40
type textarea "we can't guarantee spectator availability, though as it is for March you should…"
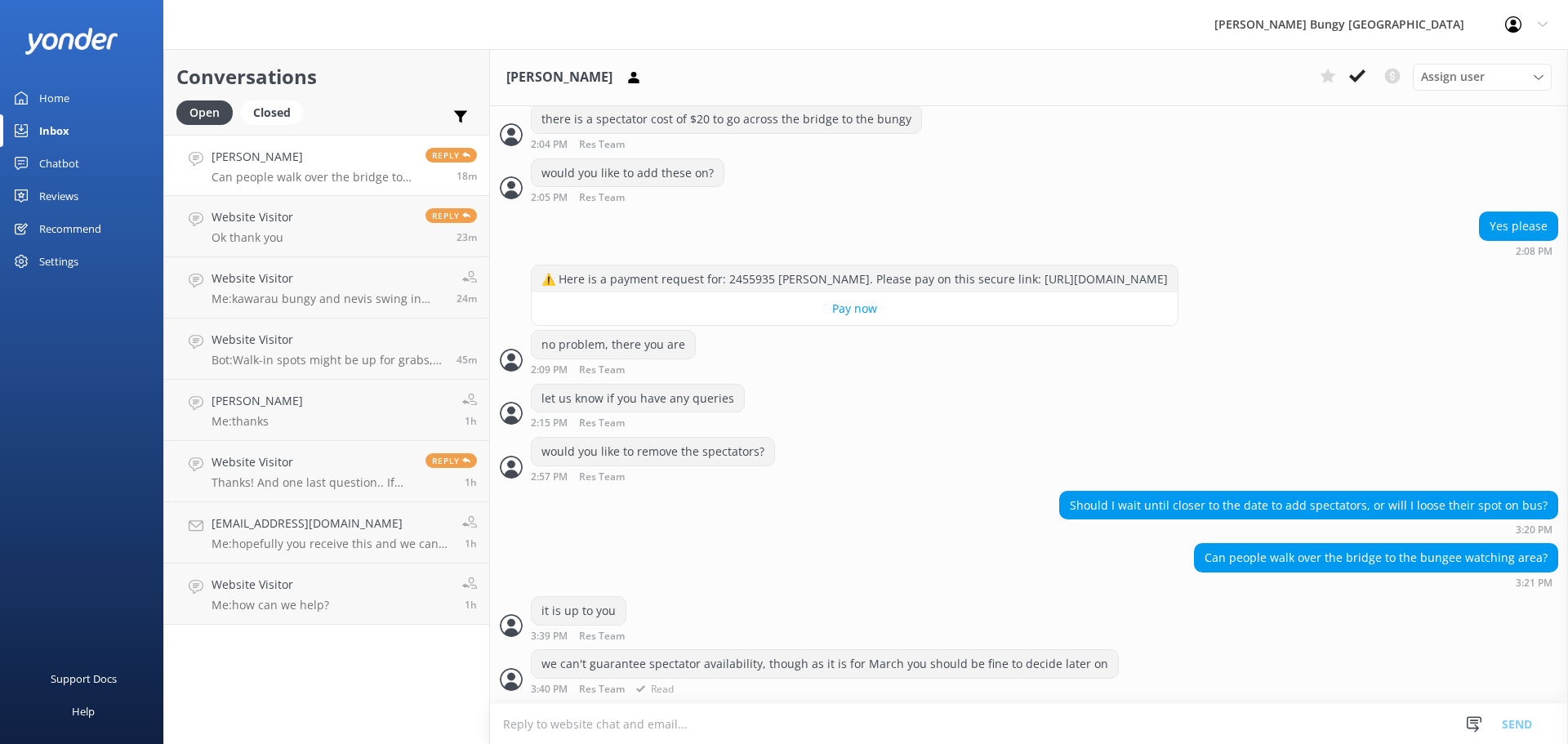
scroll to position [6264, 0]
click at [887, 715] on textarea at bounding box center [1029, 724] width 1078 height 40
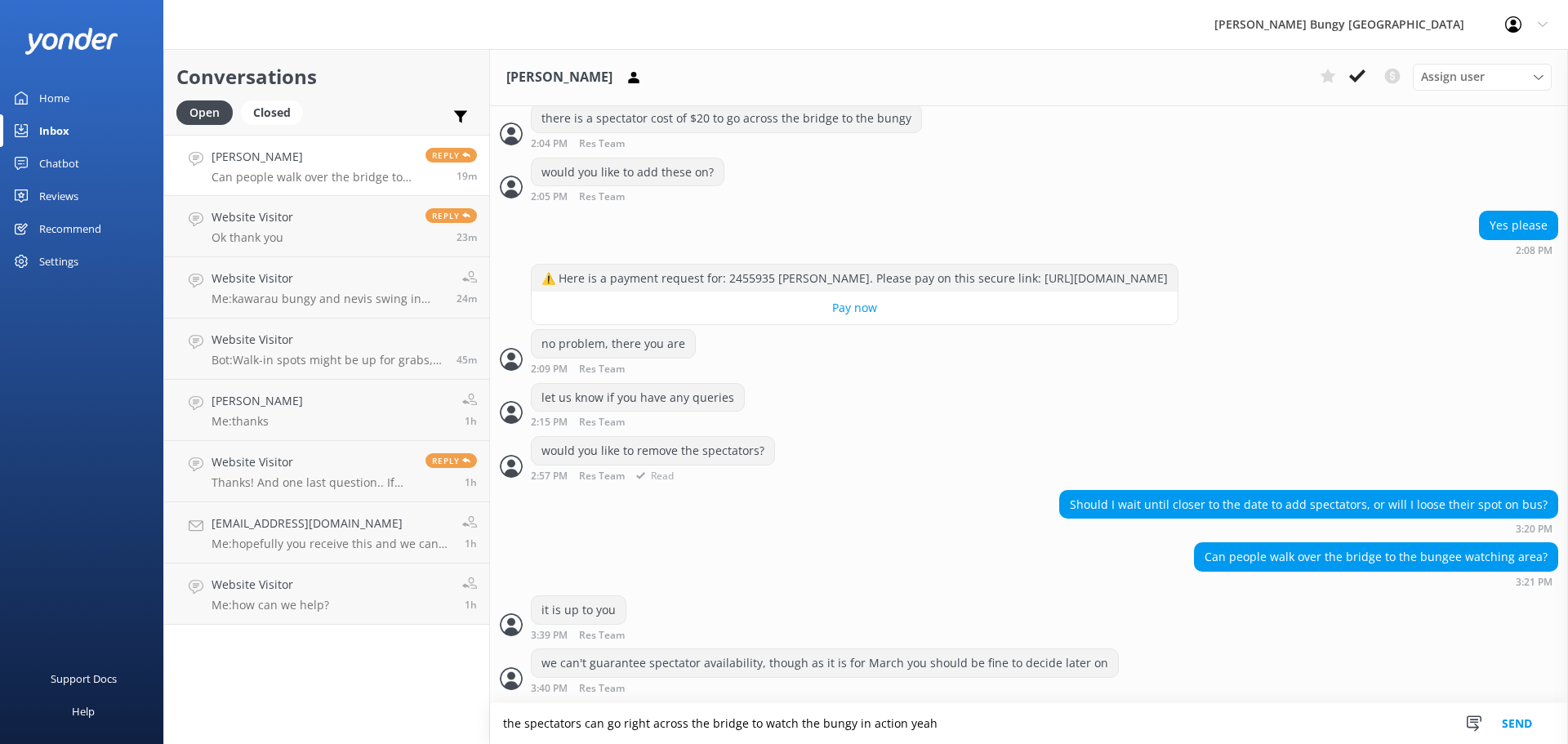
type textarea "the spectators can go right across the bridge to watch the bungy in action yeah"
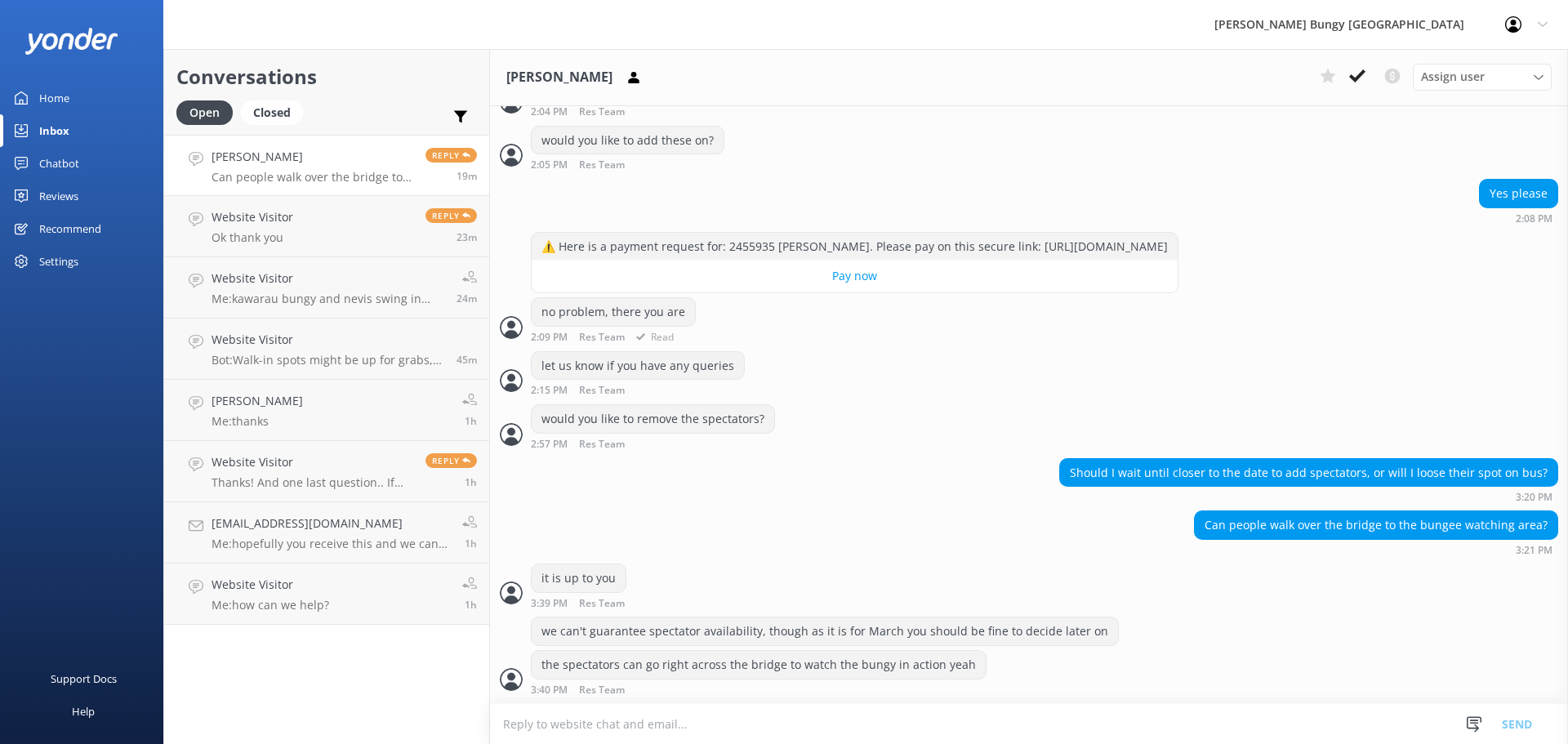
scroll to position [6298, 0]
click at [333, 226] on link "Website Visitor Ok thank you Reply 23m" at bounding box center [326, 226] width 325 height 62
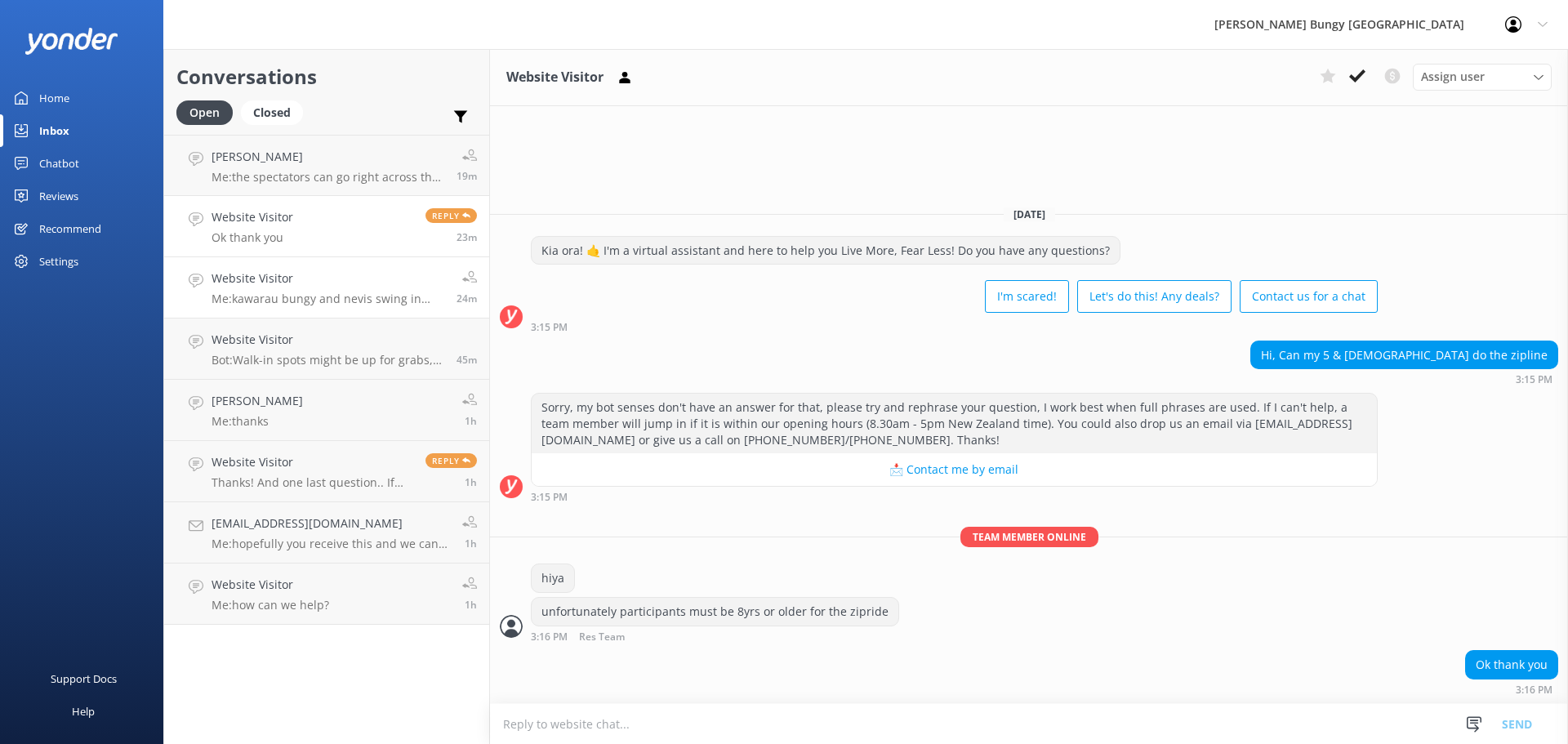
click at [338, 301] on p "Me: kawarau bungy and nevis swing in queenstown" at bounding box center [327, 299] width 233 height 15
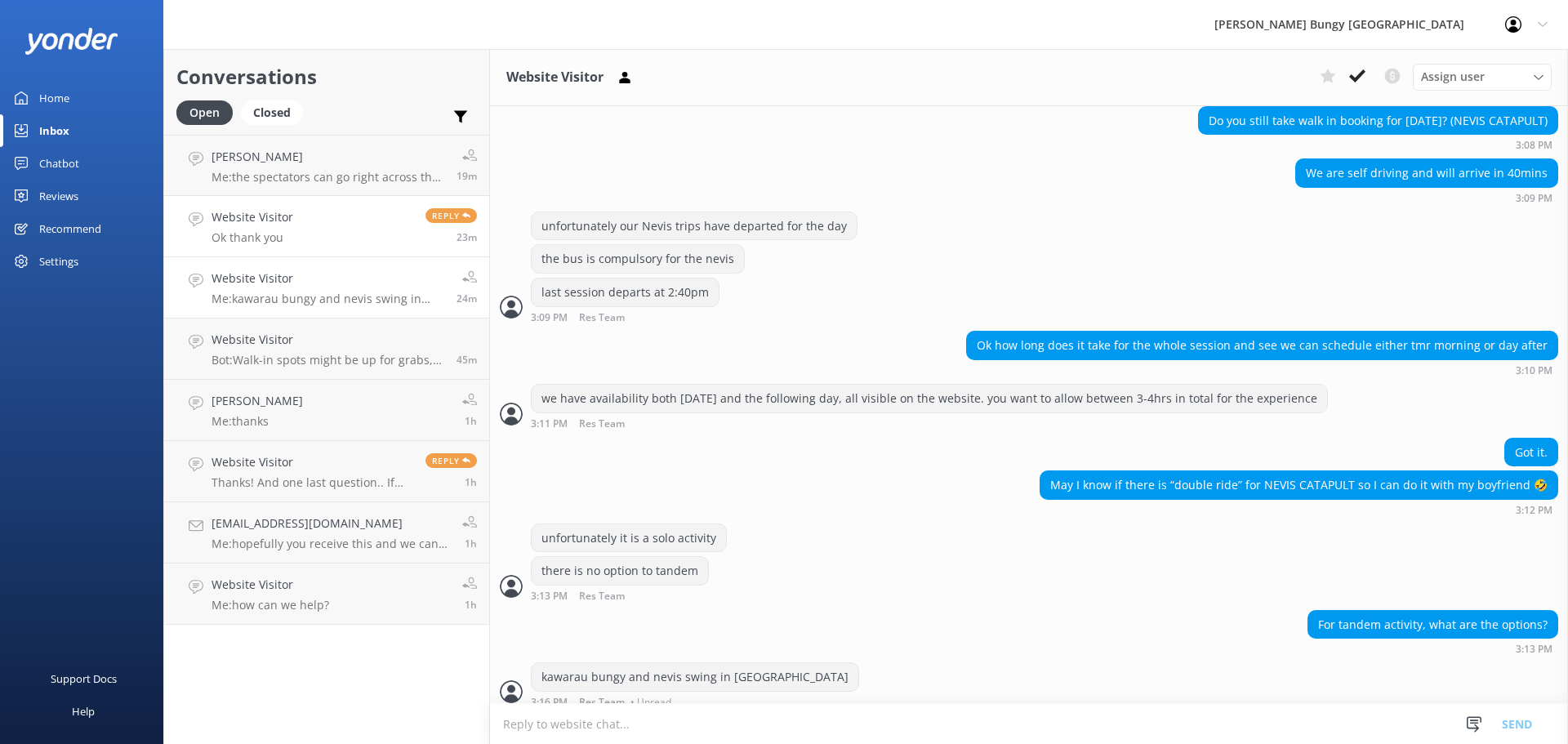
scroll to position [434, 0]
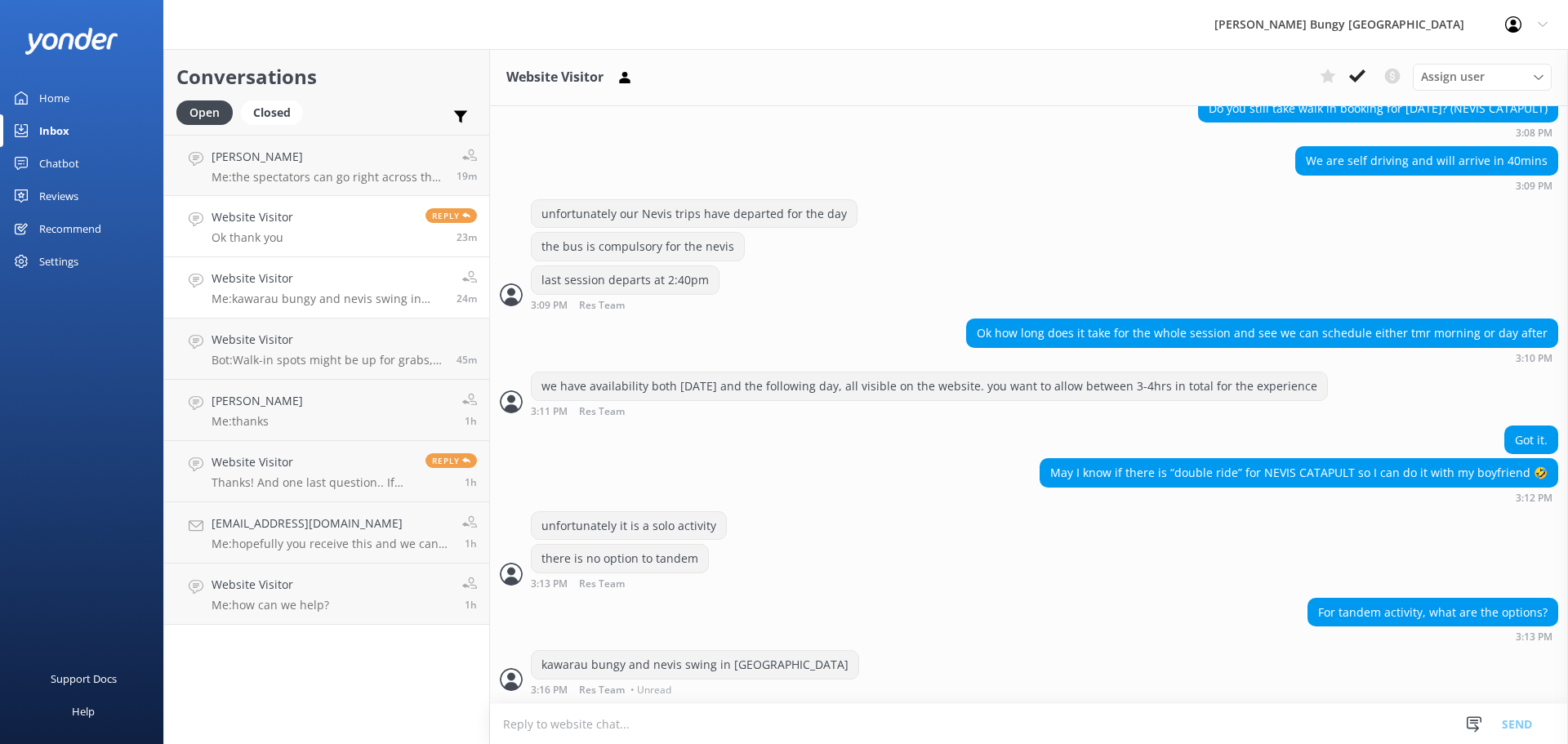
click at [338, 218] on link "Website Visitor Ok thank you Reply 23m" at bounding box center [326, 226] width 325 height 62
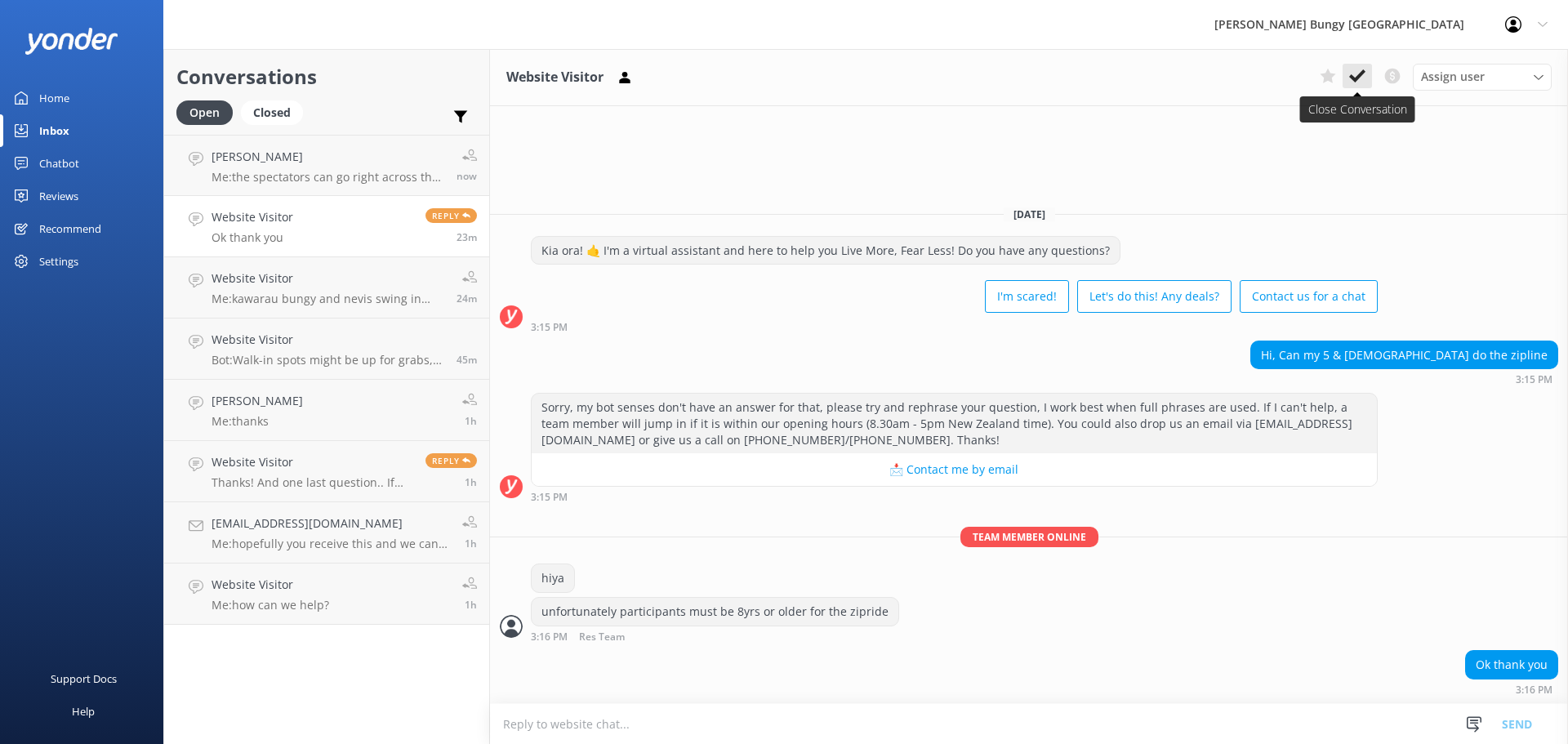
click at [1365, 67] on button at bounding box center [1357, 75] width 29 height 25
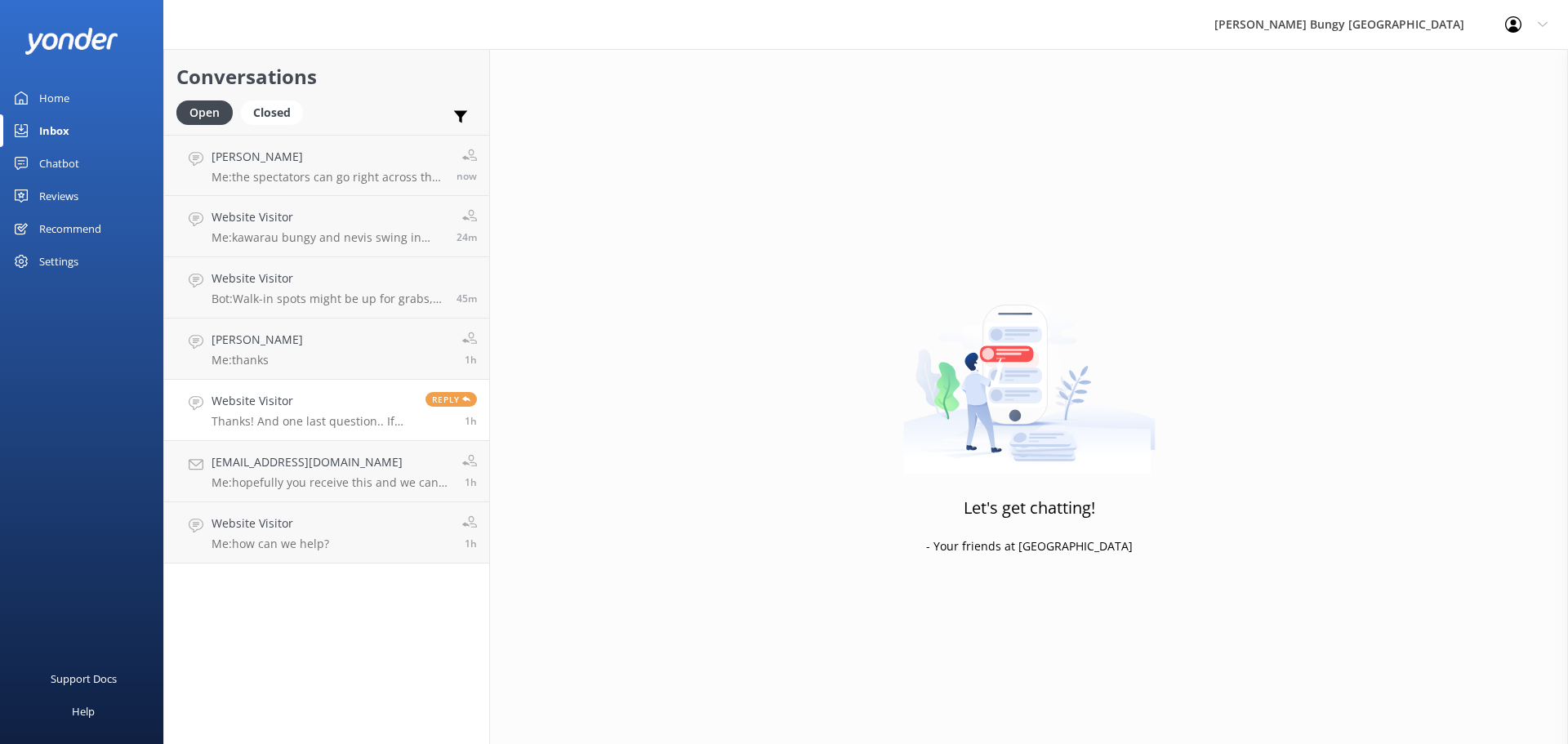
click at [377, 429] on link "Website Visitor Thanks! And one last question.. If my arrival on Oct 5 is delay…" at bounding box center [326, 410] width 325 height 62
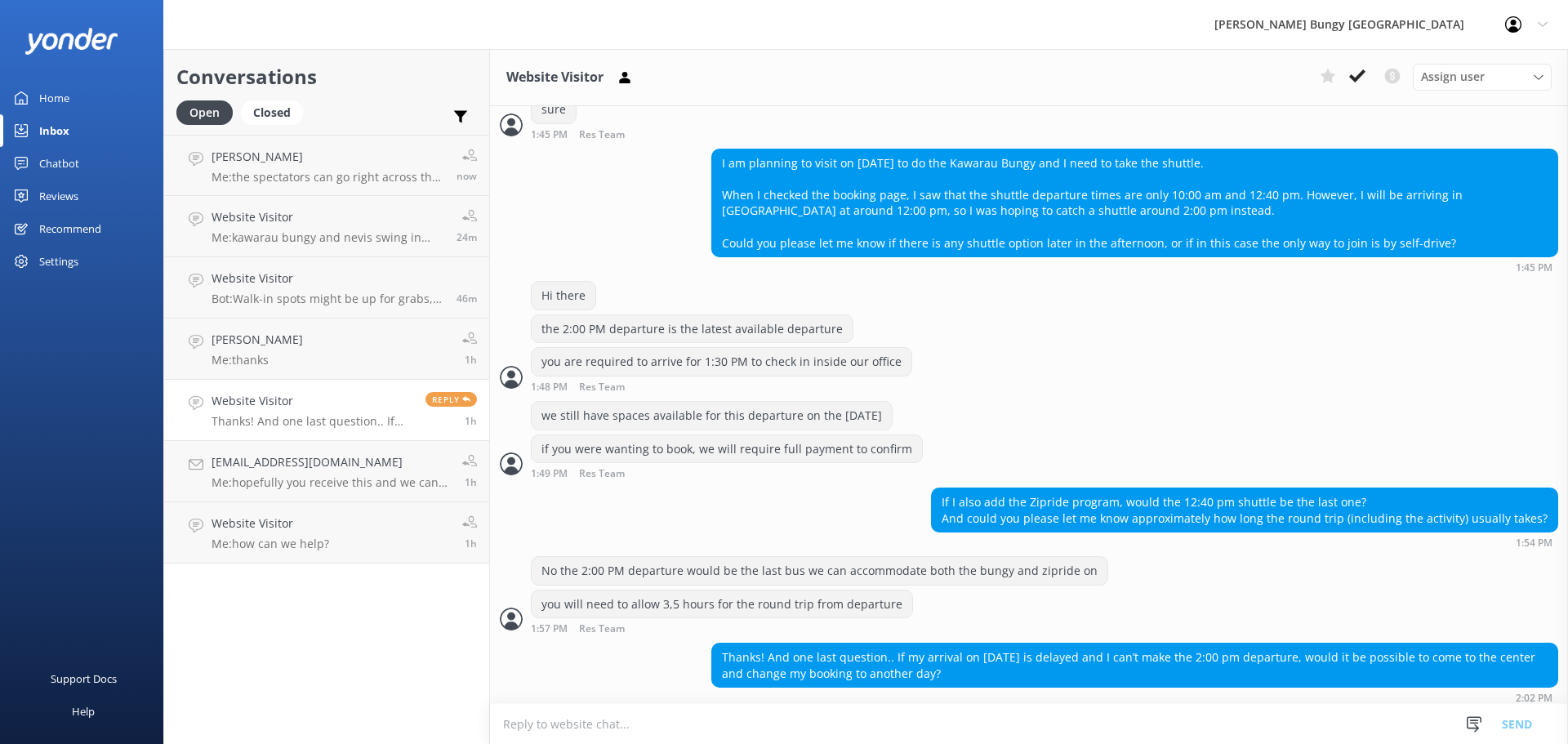
scroll to position [513, 0]
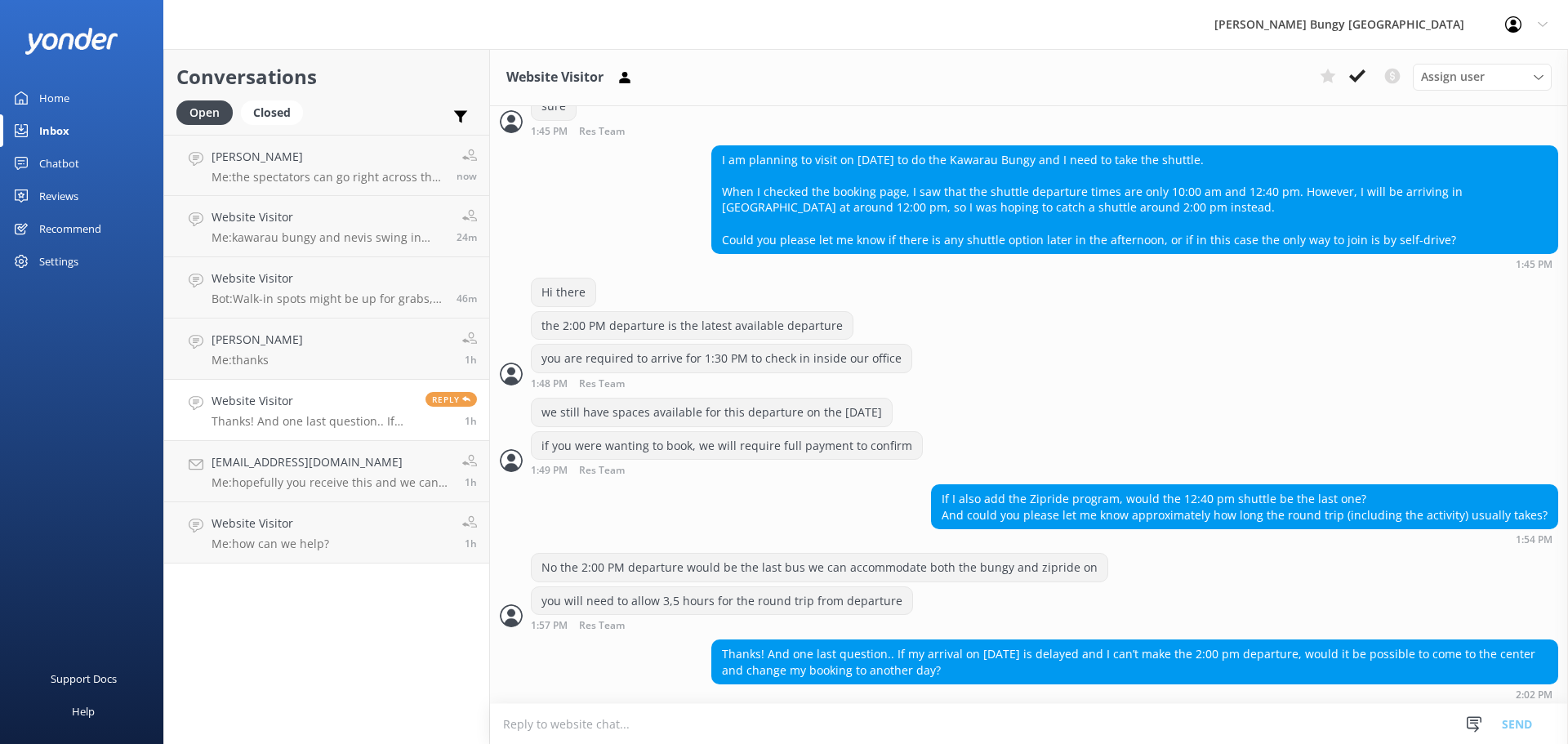
scroll to position [513, 0]
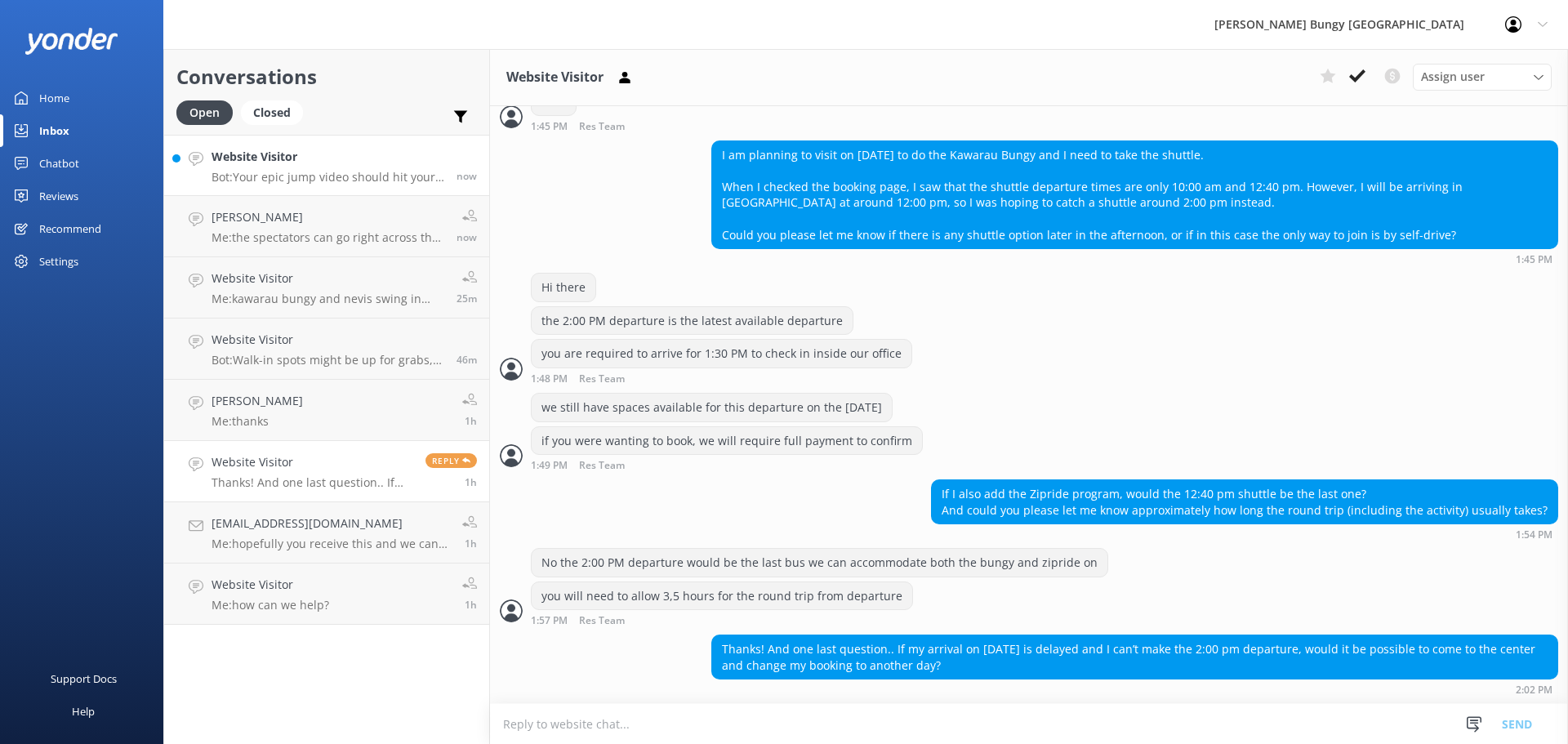
click at [341, 173] on p "Bot: Your epic jump video should hit your inbox in at least 24 hours. If it's b…" at bounding box center [327, 177] width 233 height 15
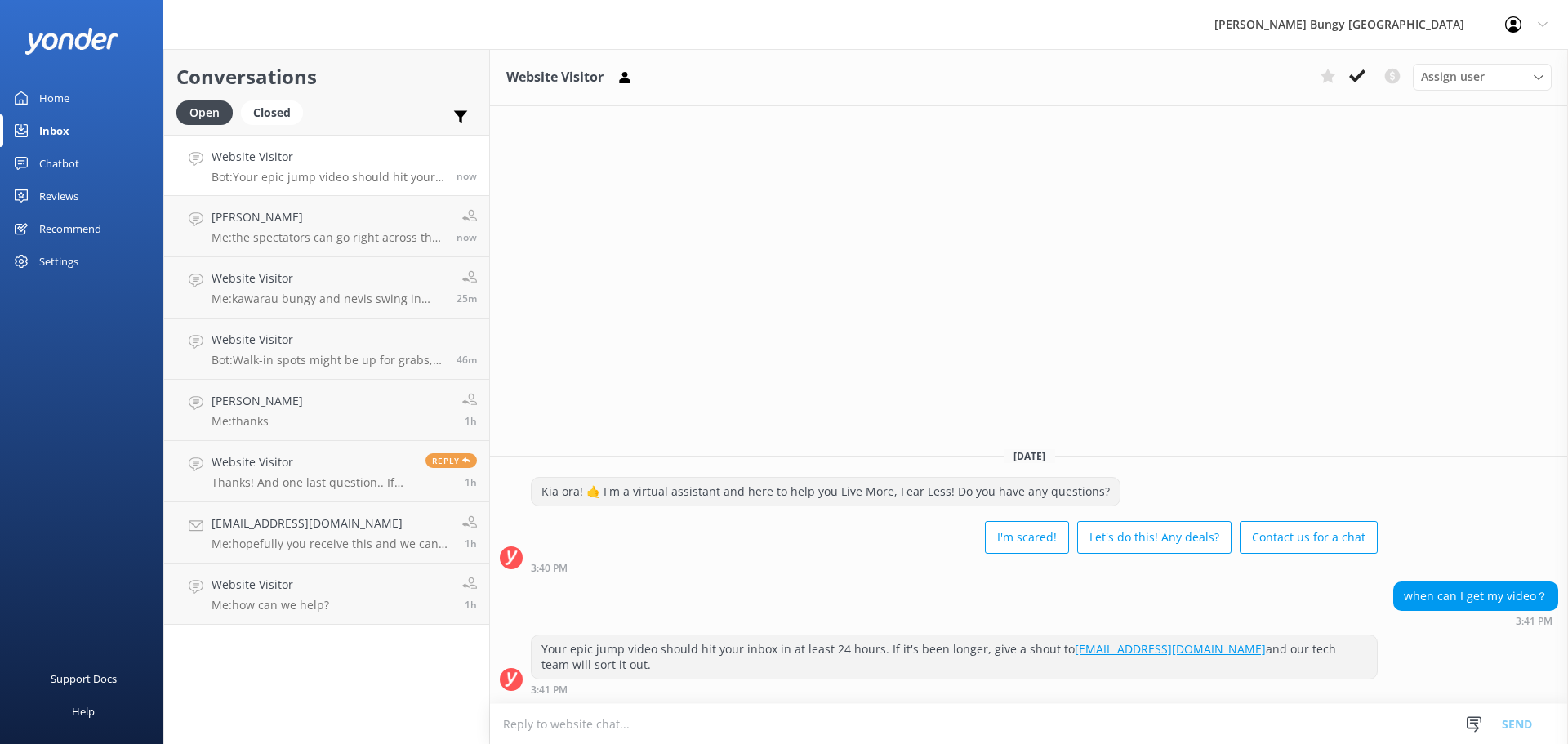
click at [1313, 263] on div "Website Visitor Assign user [PERSON_NAME] [PERSON_NAME] Tech Admin [PERSON_NAME…" at bounding box center [1029, 396] width 1078 height 695
click at [390, 207] on link "[PERSON_NAME] Me: the spectators can go right across the bridge to watch the bu…" at bounding box center [326, 226] width 325 height 62
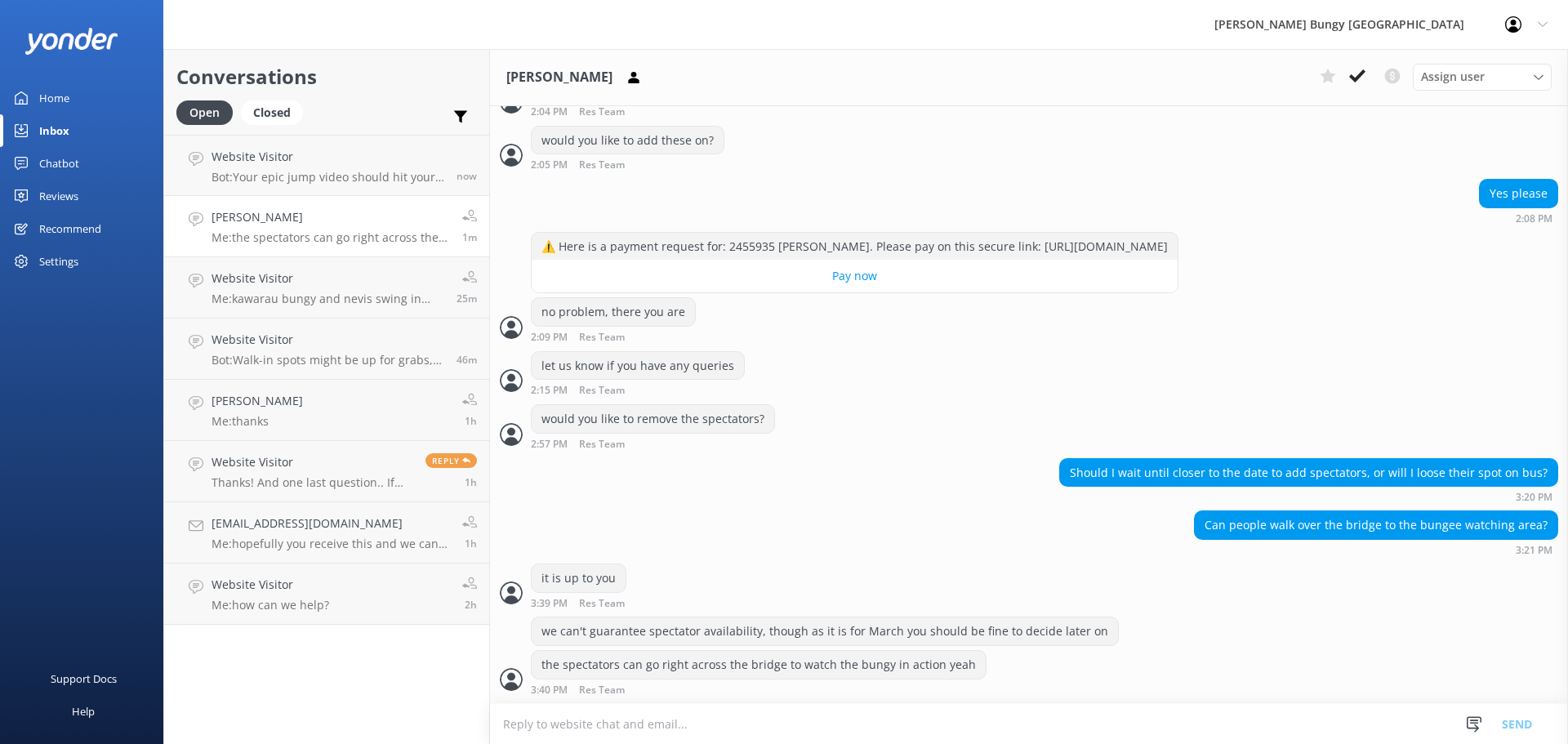
scroll to position [6298, 0]
click at [407, 163] on h4 "Website Visitor" at bounding box center [327, 157] width 233 height 18
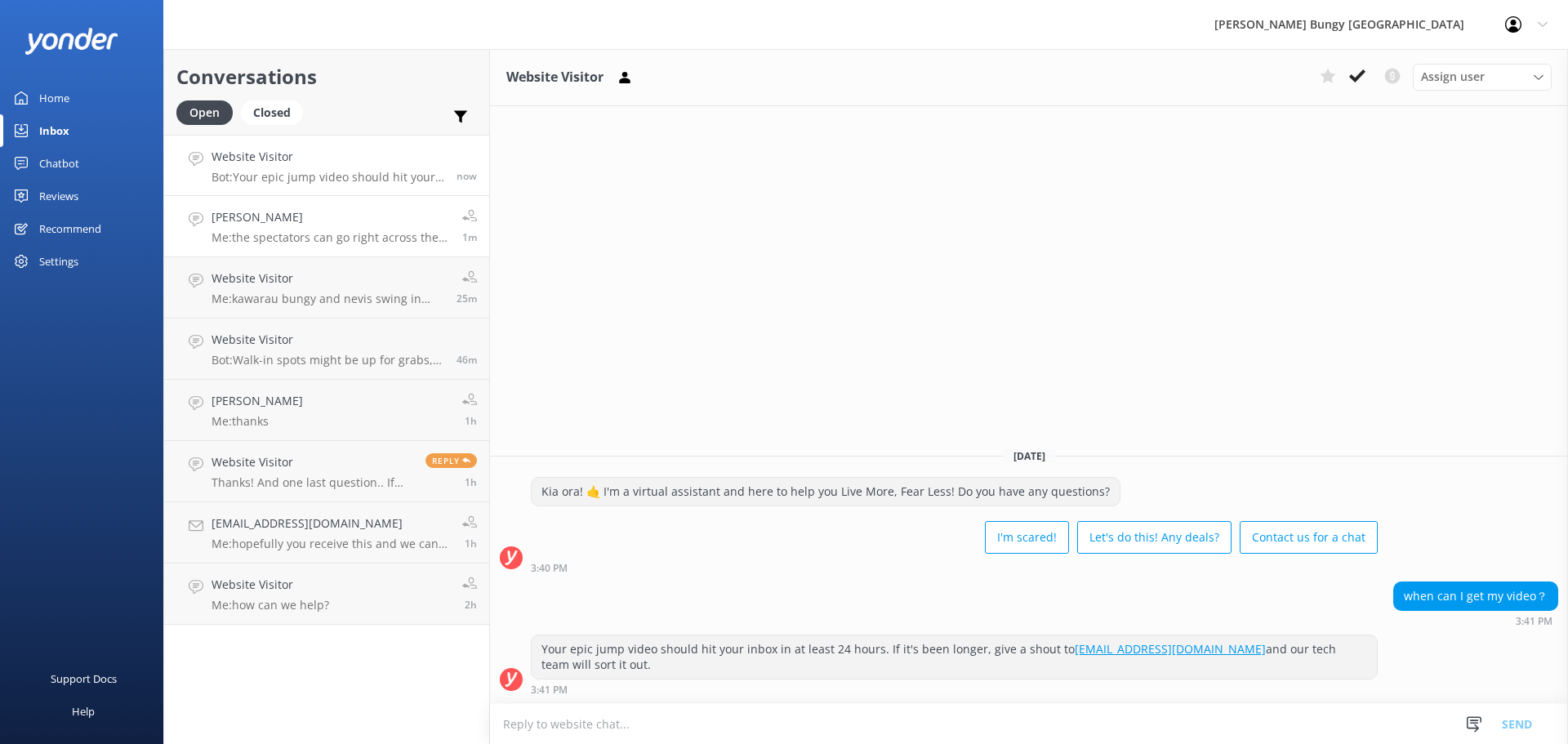
click at [414, 200] on link "Michelle Holland Me: the spectators can go right across the bridge to watch the…" at bounding box center [326, 226] width 325 height 62
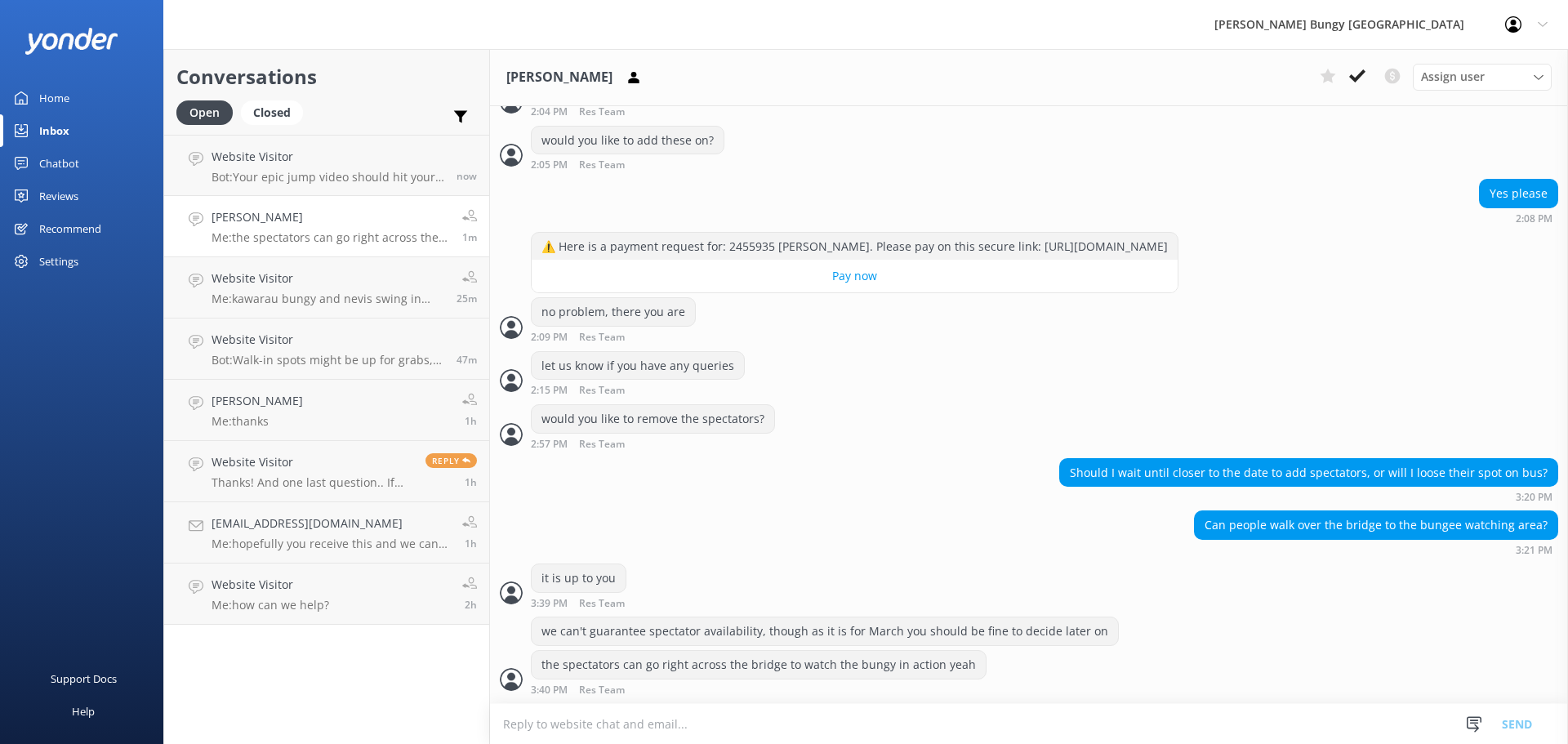
scroll to position [6298, 0]
click at [902, 440] on div "would you like to remove the spectators? 2:57 PM Res Team Read" at bounding box center [1029, 427] width 1078 height 45
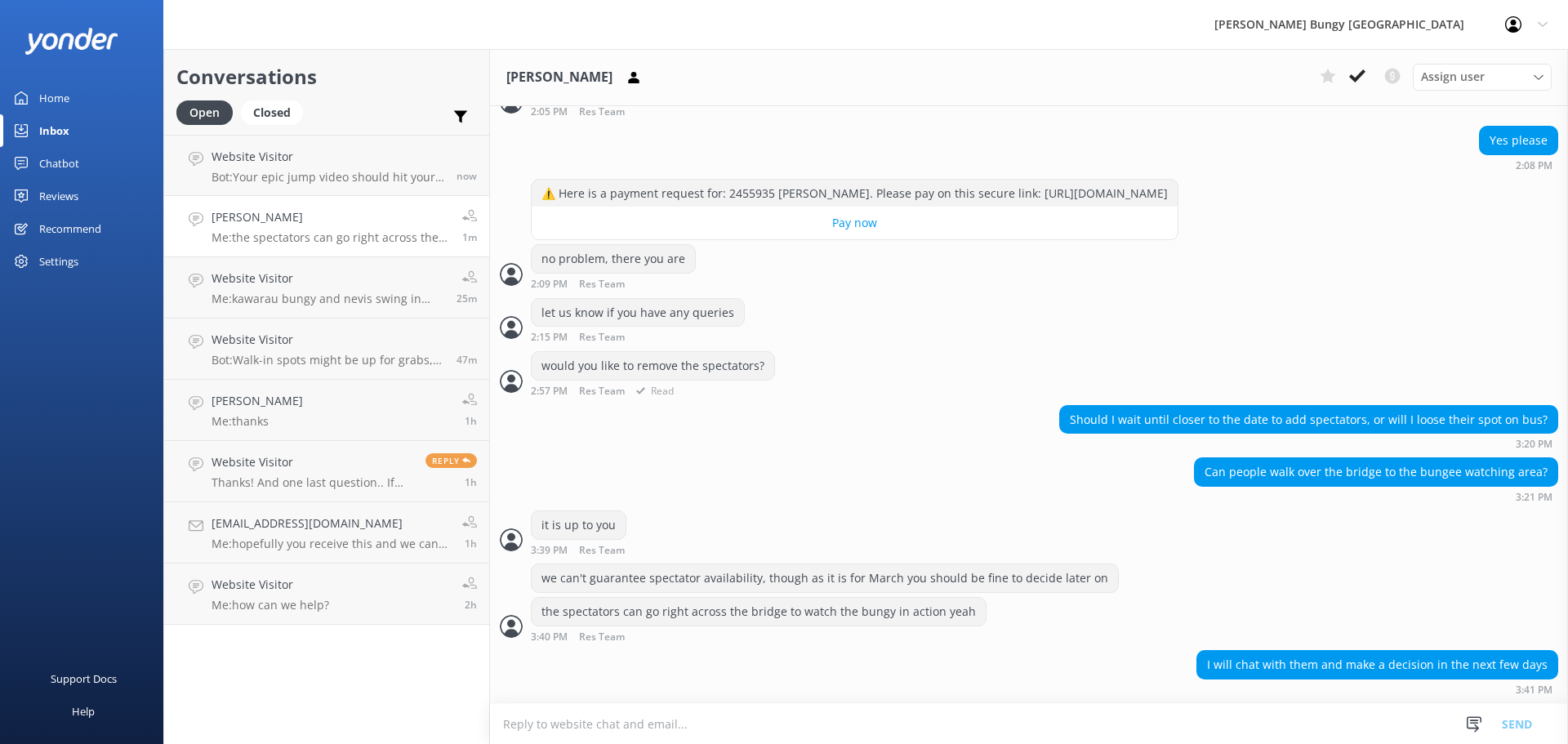
scroll to position [6388, 0]
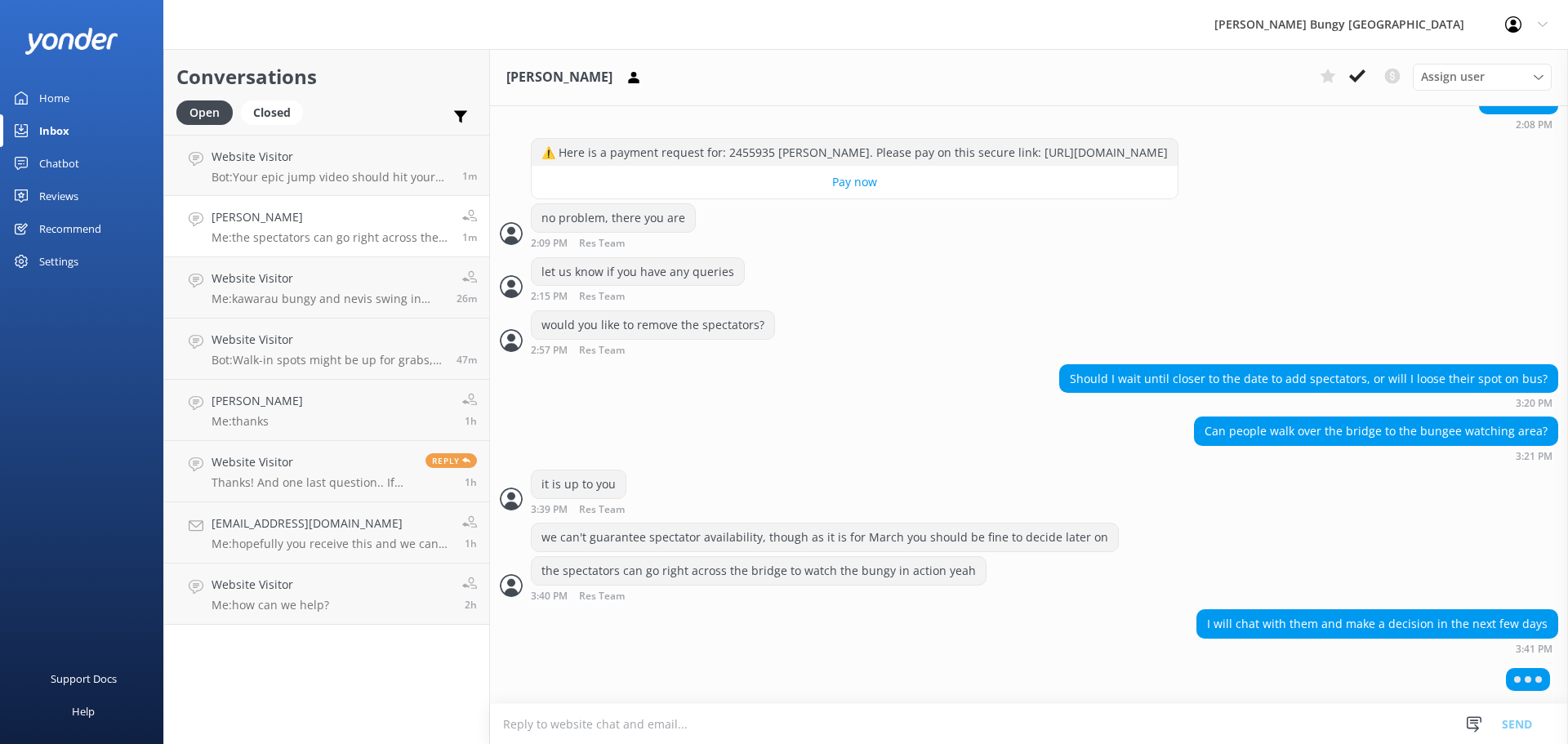
click at [727, 696] on div at bounding box center [1029, 682] width 1078 height 40
click at [721, 708] on textarea at bounding box center [1029, 724] width 1078 height 40
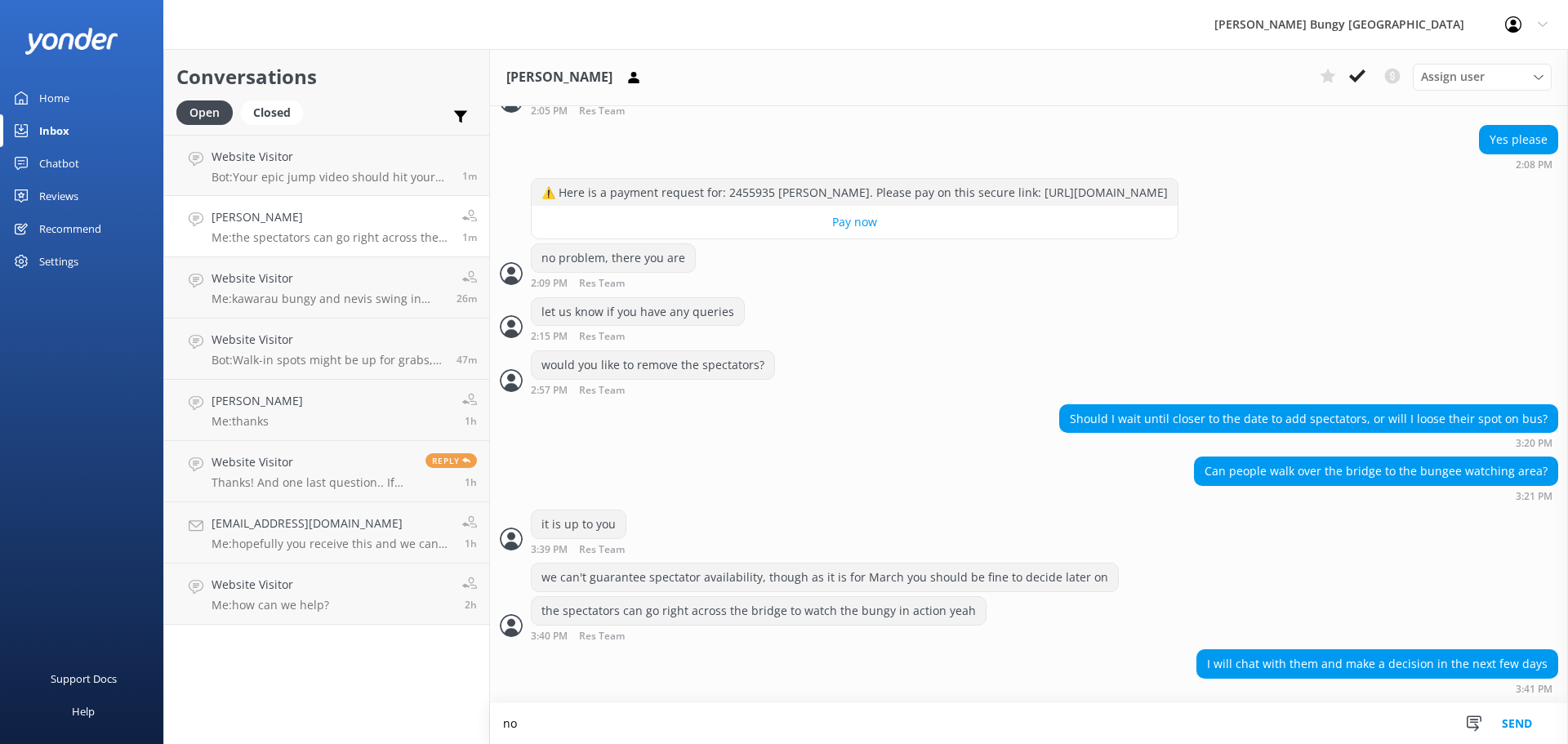
scroll to position [6350, 0]
type textarea "no stress :)"
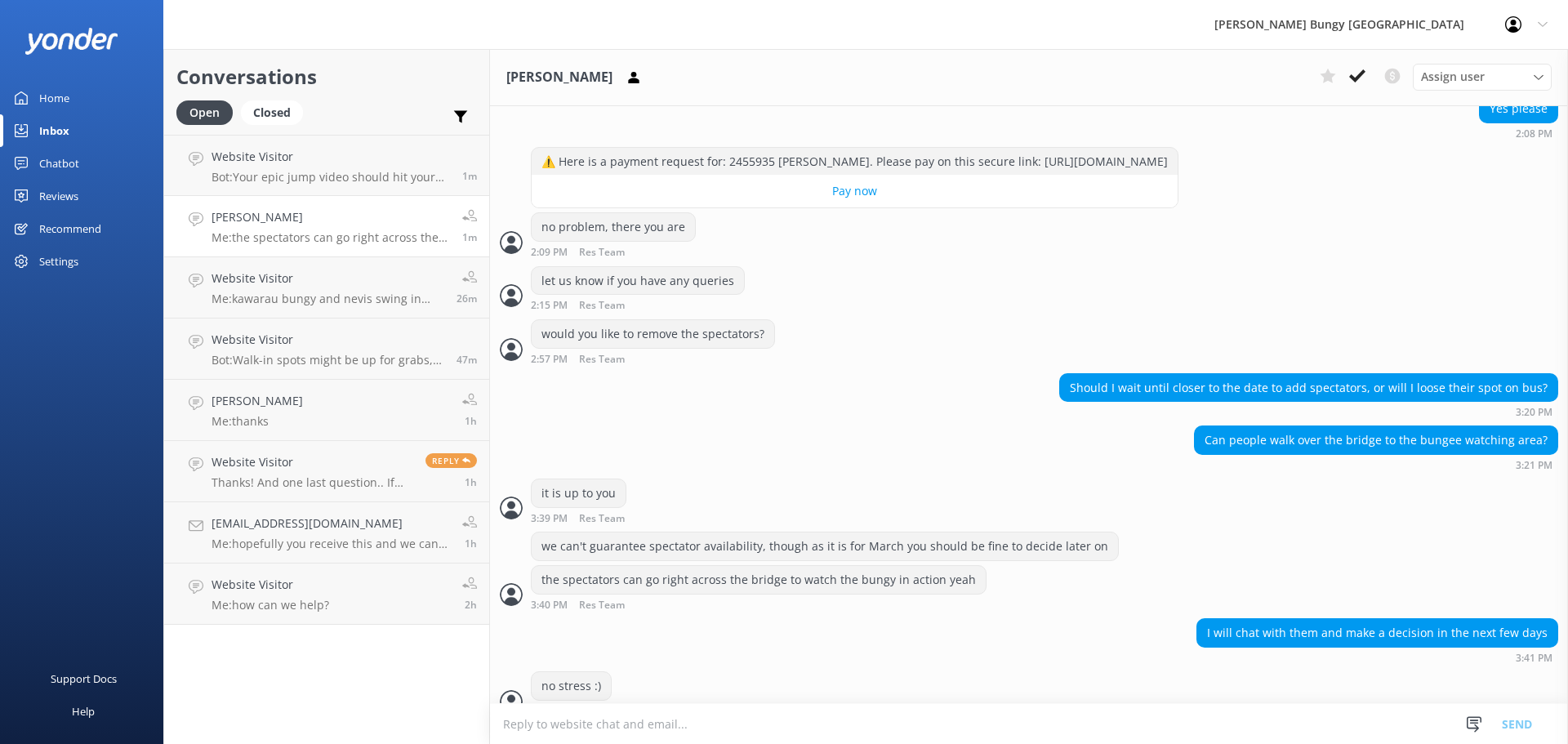
scroll to position [6404, 0]
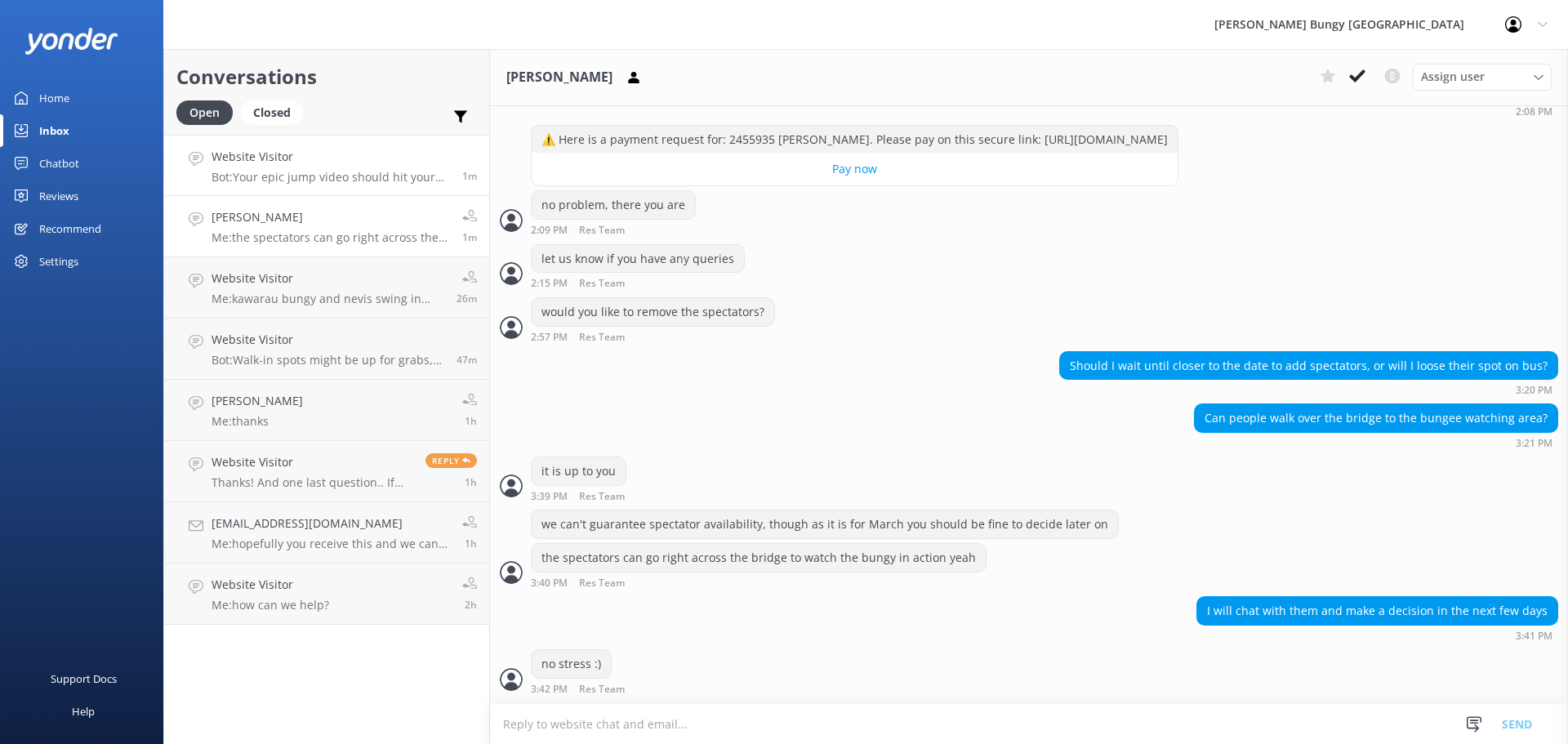
click at [432, 135] on link "Website Visitor Bot: Your epic jump video should hit your inbox in at least 24 …" at bounding box center [326, 166] width 325 height 62
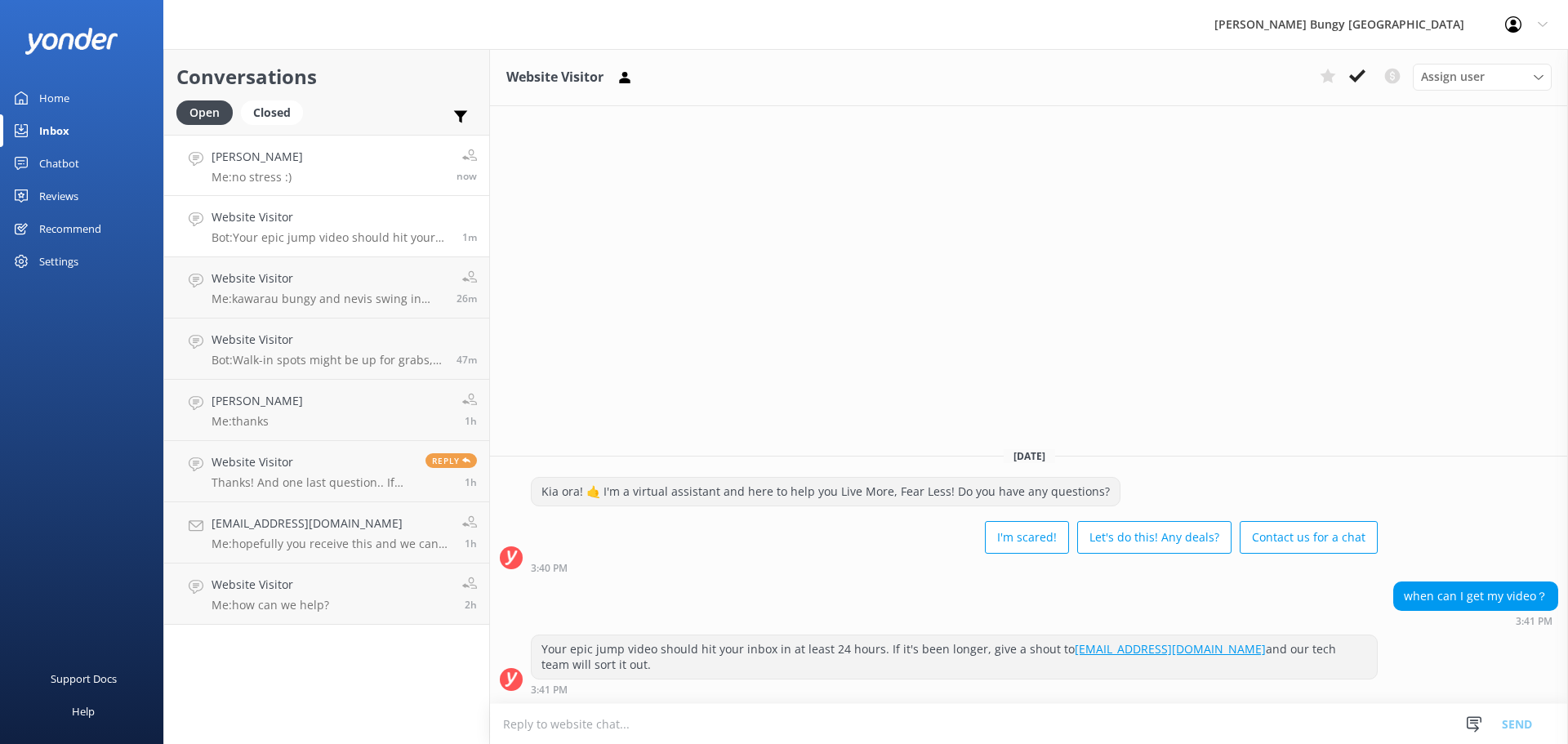
click at [361, 149] on link "[PERSON_NAME] Me: no stress :) now" at bounding box center [326, 166] width 325 height 62
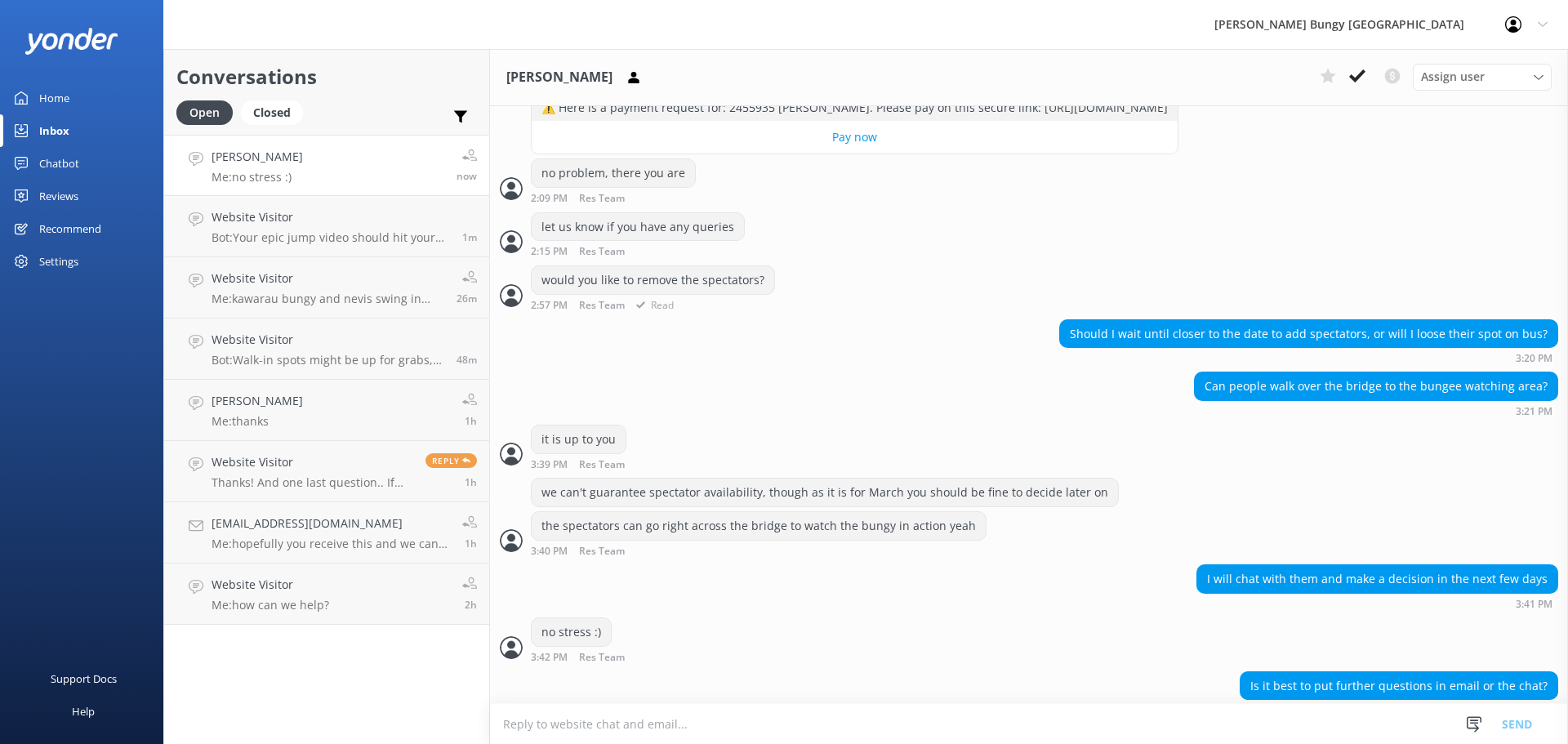
scroll to position [6456, 0]
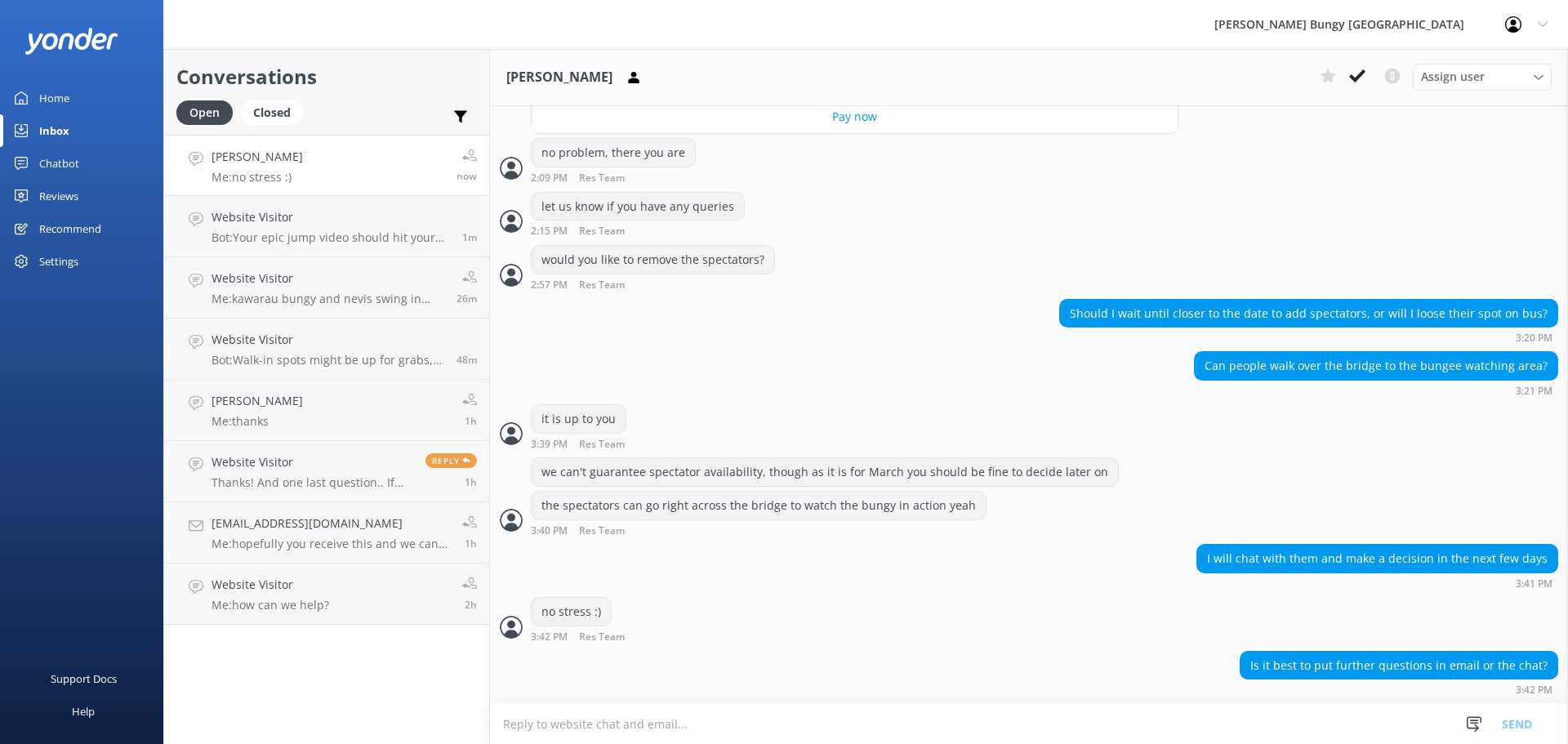
click at [1328, 741] on textarea at bounding box center [1029, 724] width 1078 height 40
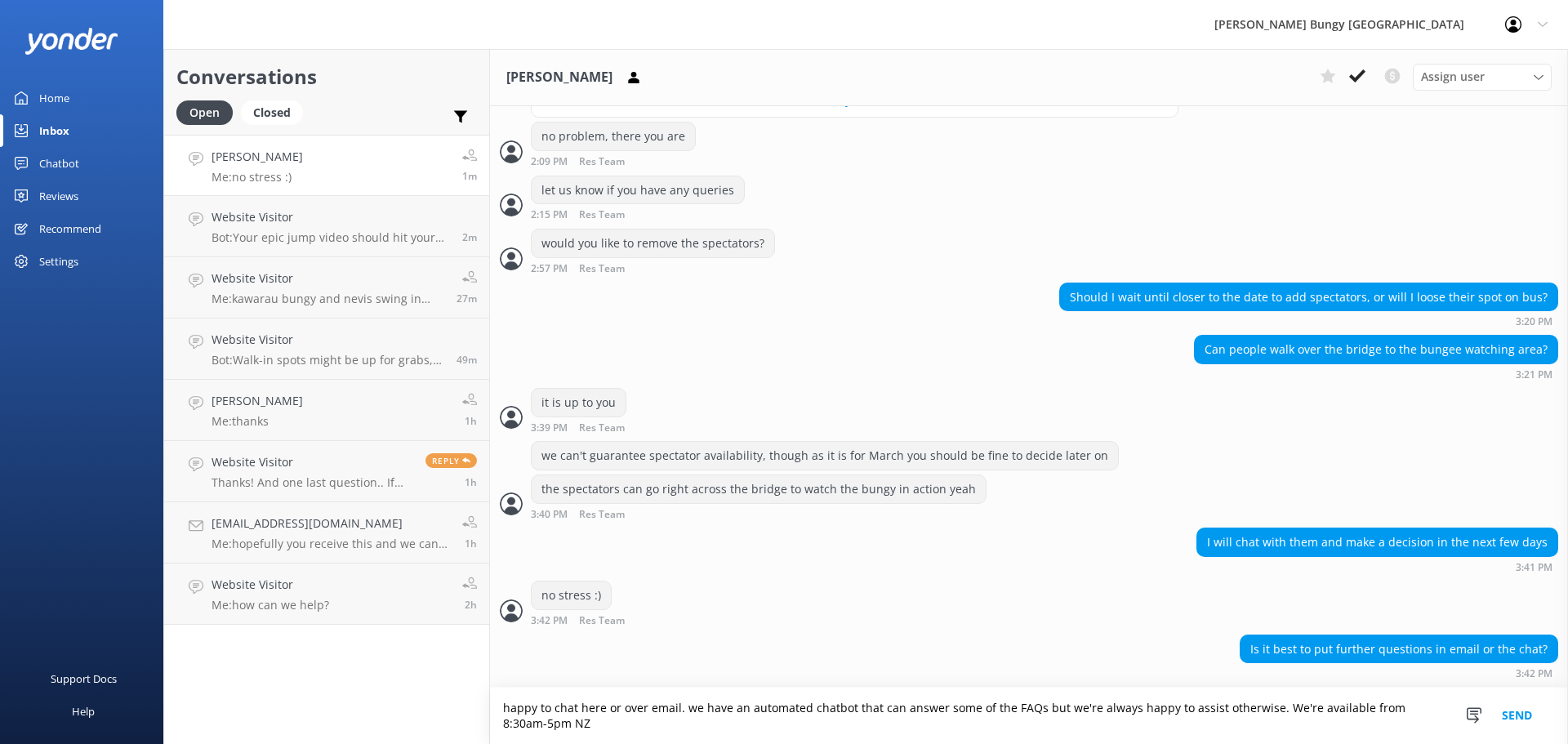
scroll to position [6473, 0]
type textarea "happy to chat here or over email. we have an automated chatbot that can answer …"
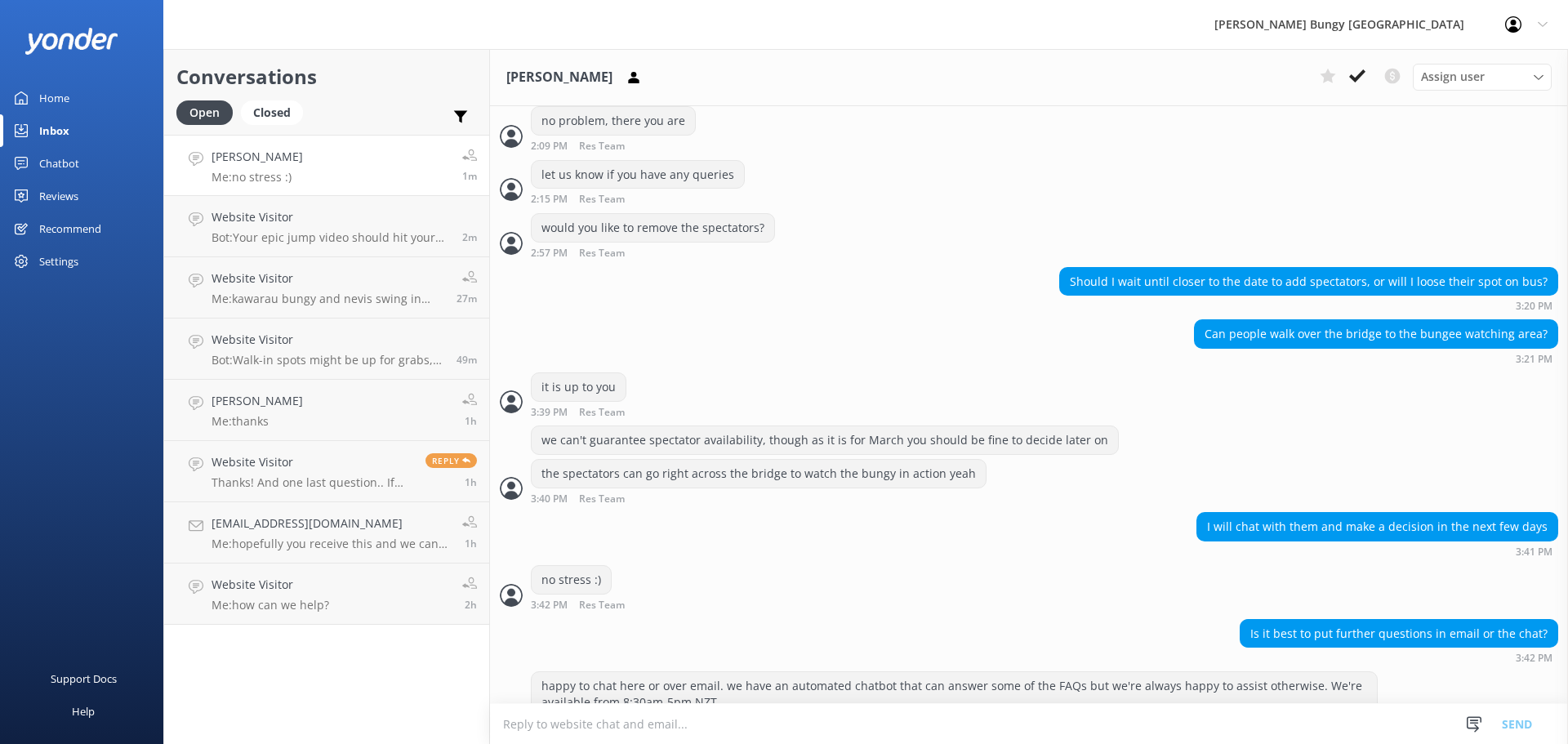
scroll to position [6525, 0]
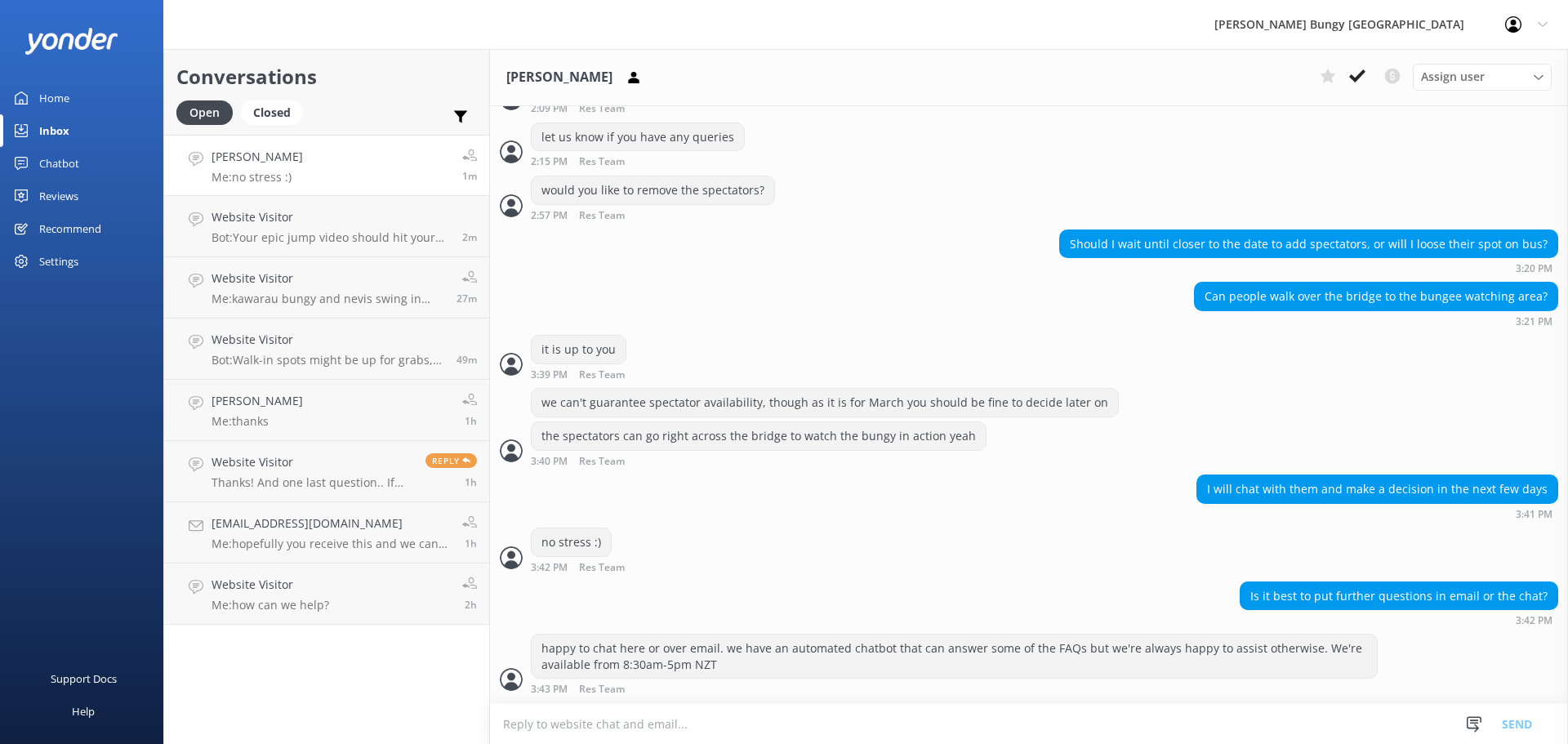
click at [67, 390] on div "Support Docs Help" at bounding box center [82, 558] width 164 height 372
click at [847, 615] on div "Is it best to put further questions in email or the chat? 3:42 PM" at bounding box center [1029, 603] width 1078 height 45
click at [294, 207] on link "Website Visitor Bot: Your epic jump video should hit your inbox in at least 24 …" at bounding box center [326, 226] width 325 height 62
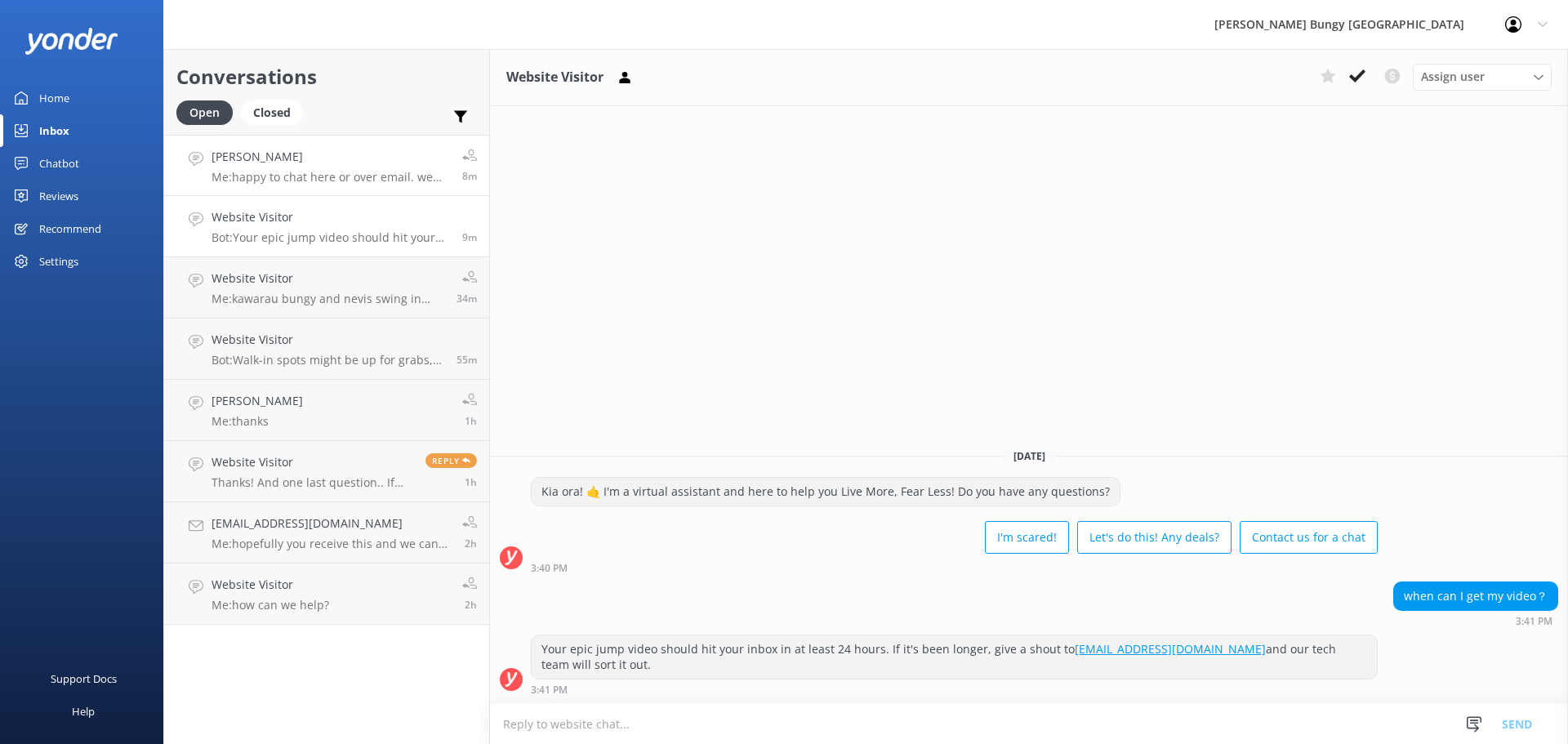
click at [318, 171] on p "Me: happy to chat here or over email. we have an automated chatbot that can ans…" at bounding box center [330, 177] width 238 height 15
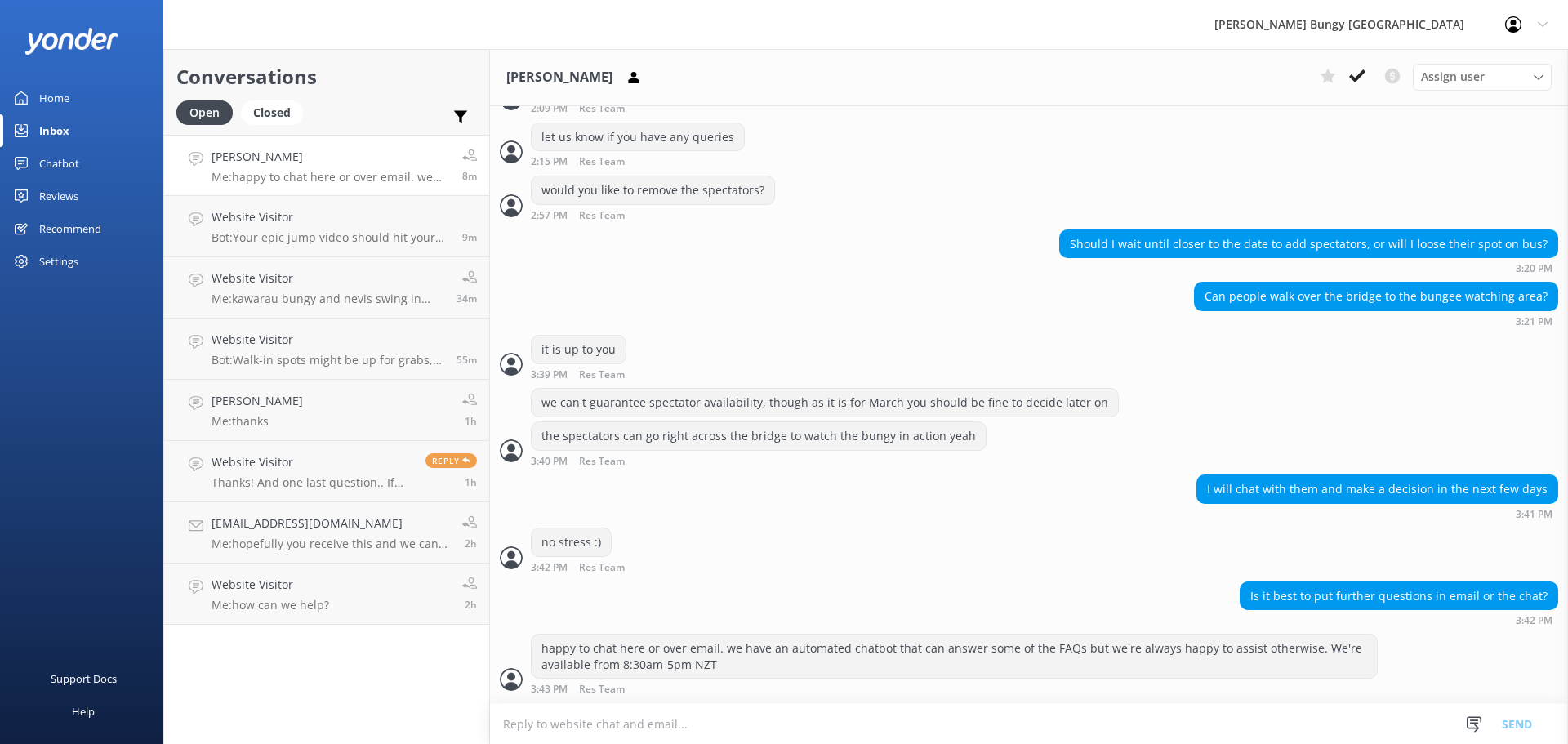
scroll to position [6525, 0]
click at [261, 269] on h4 "Website Visitor" at bounding box center [327, 279] width 233 height 18
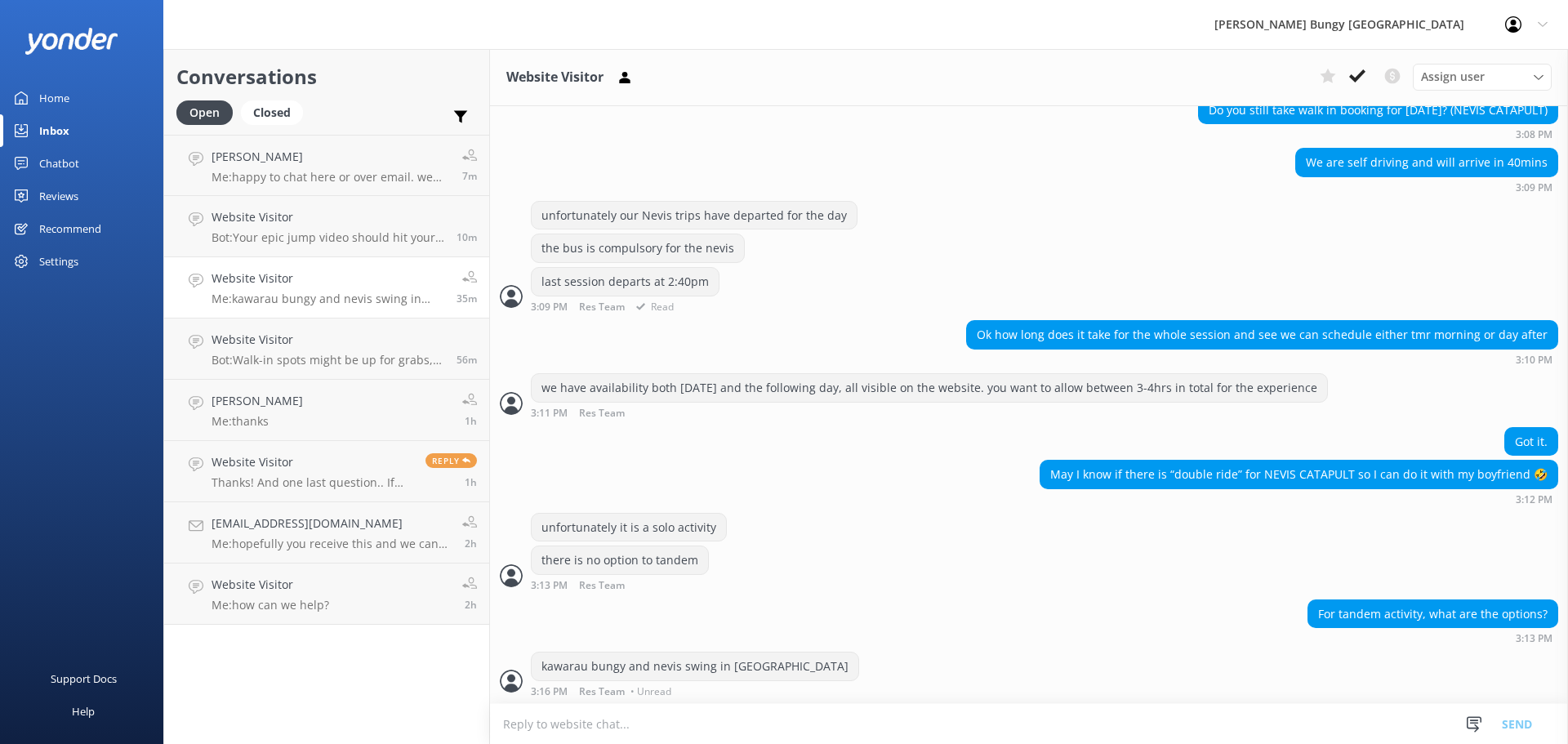
scroll to position [434, 0]
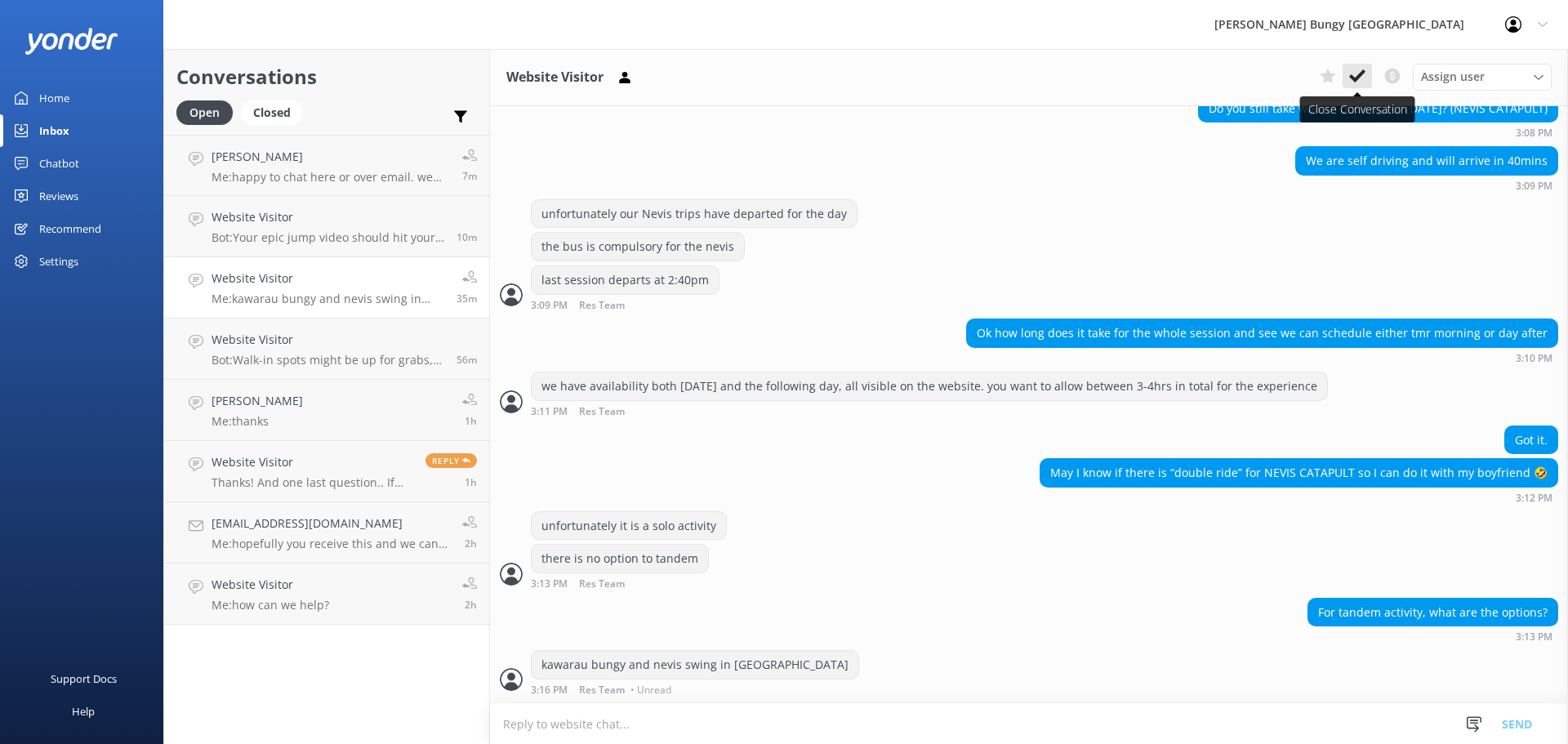
click at [1357, 79] on use at bounding box center [1357, 75] width 17 height 13
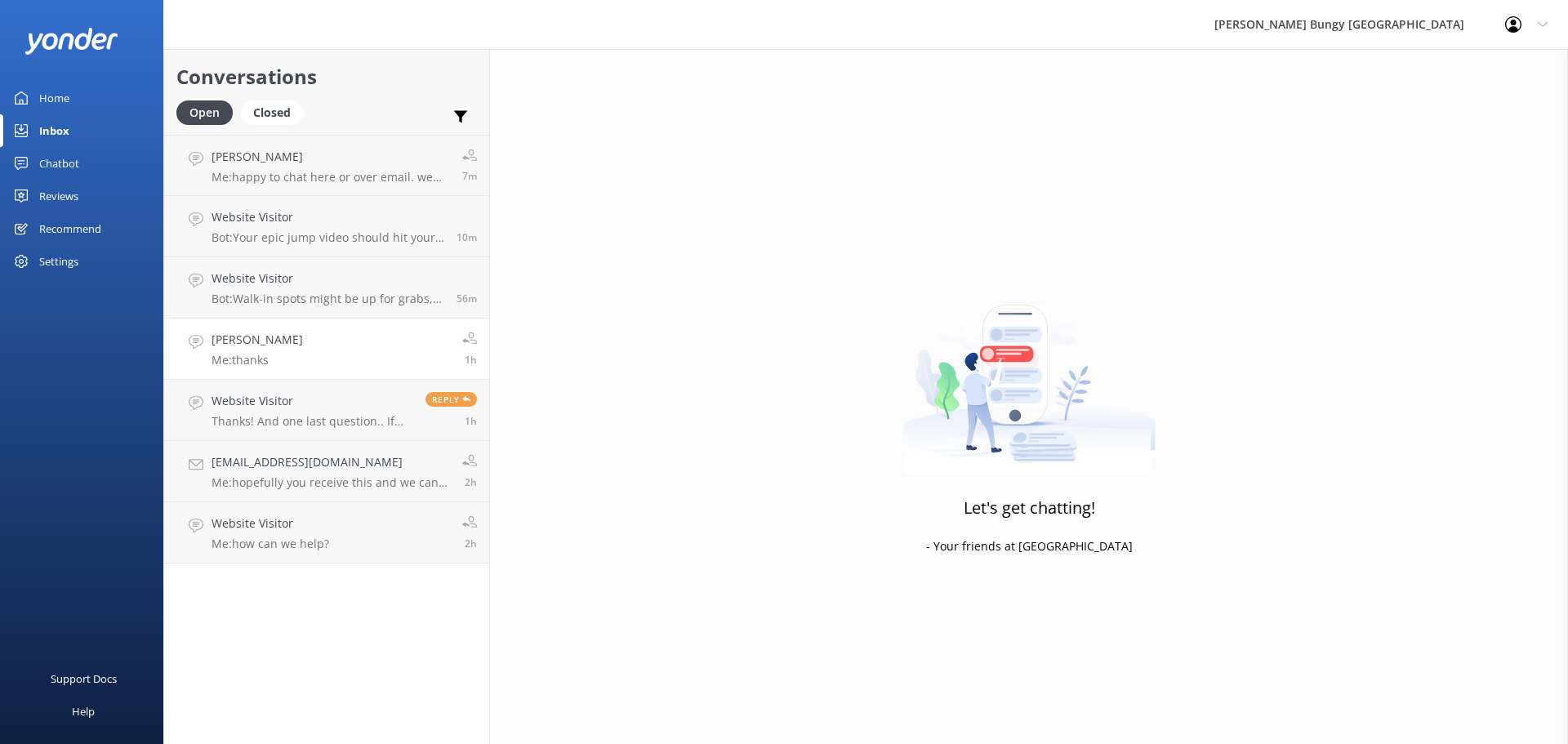
click at [322, 356] on link "Ella Hanlen Me: thanks 1h" at bounding box center [326, 349] width 325 height 62
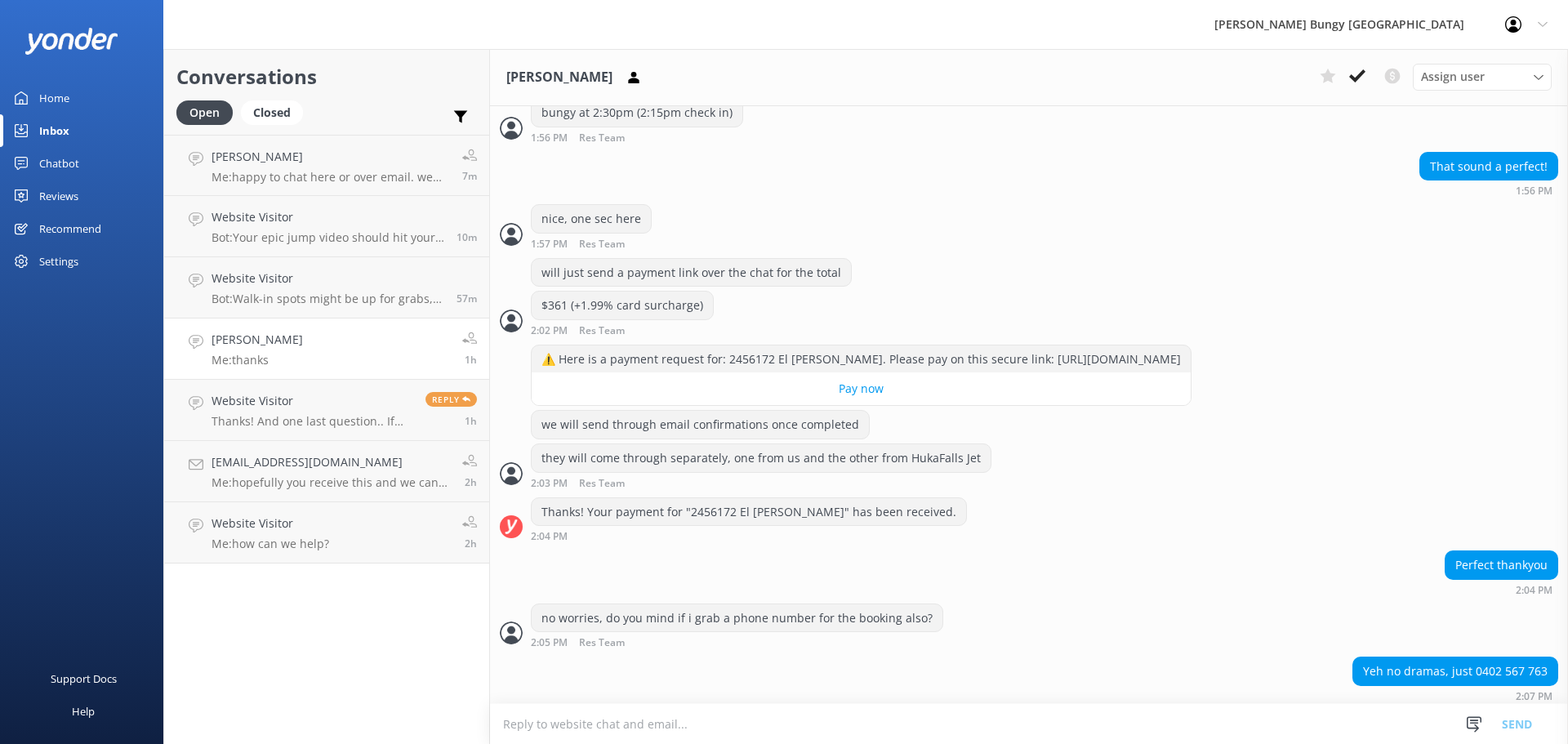
scroll to position [1037, 0]
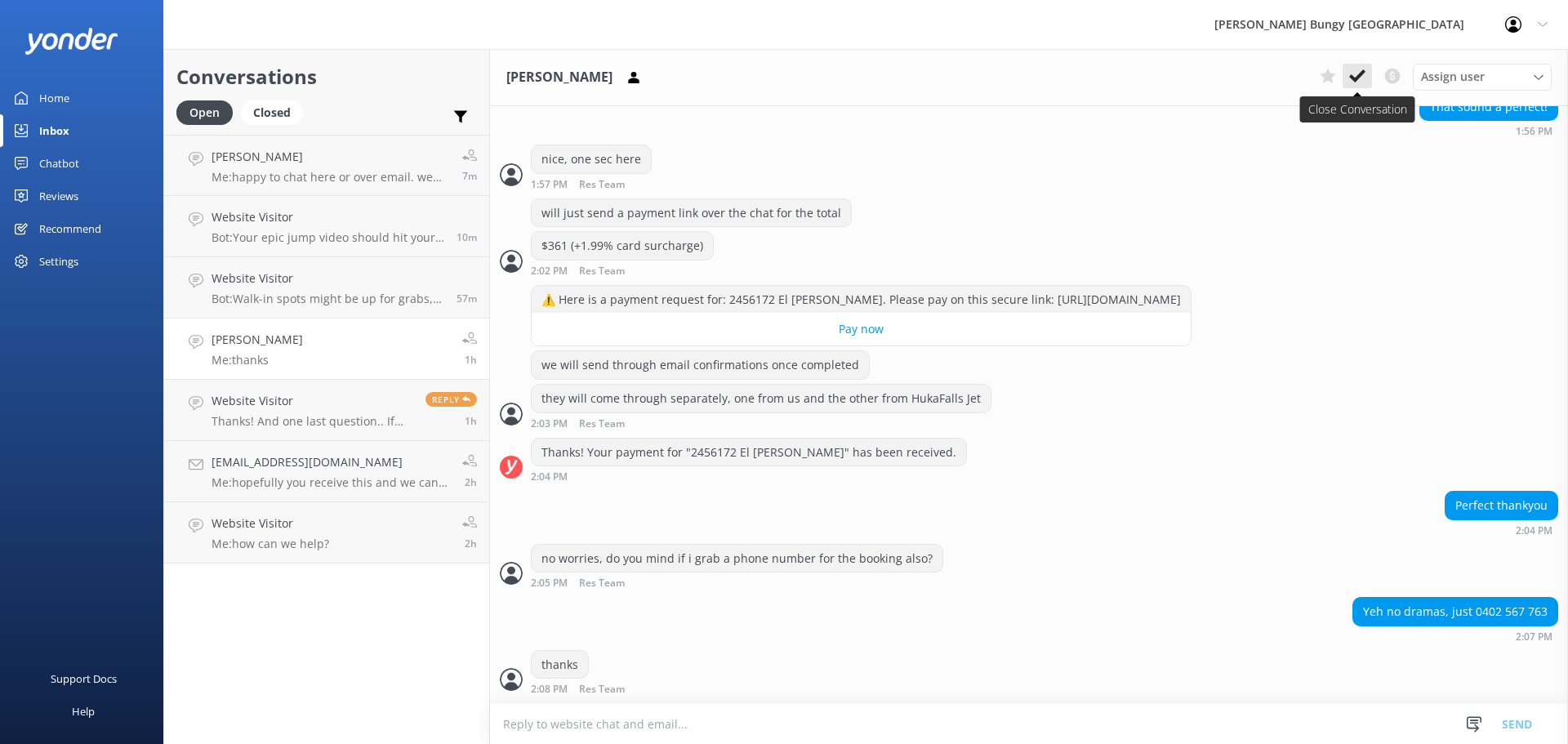
click at [1349, 74] on icon at bounding box center [1357, 76] width 17 height 17
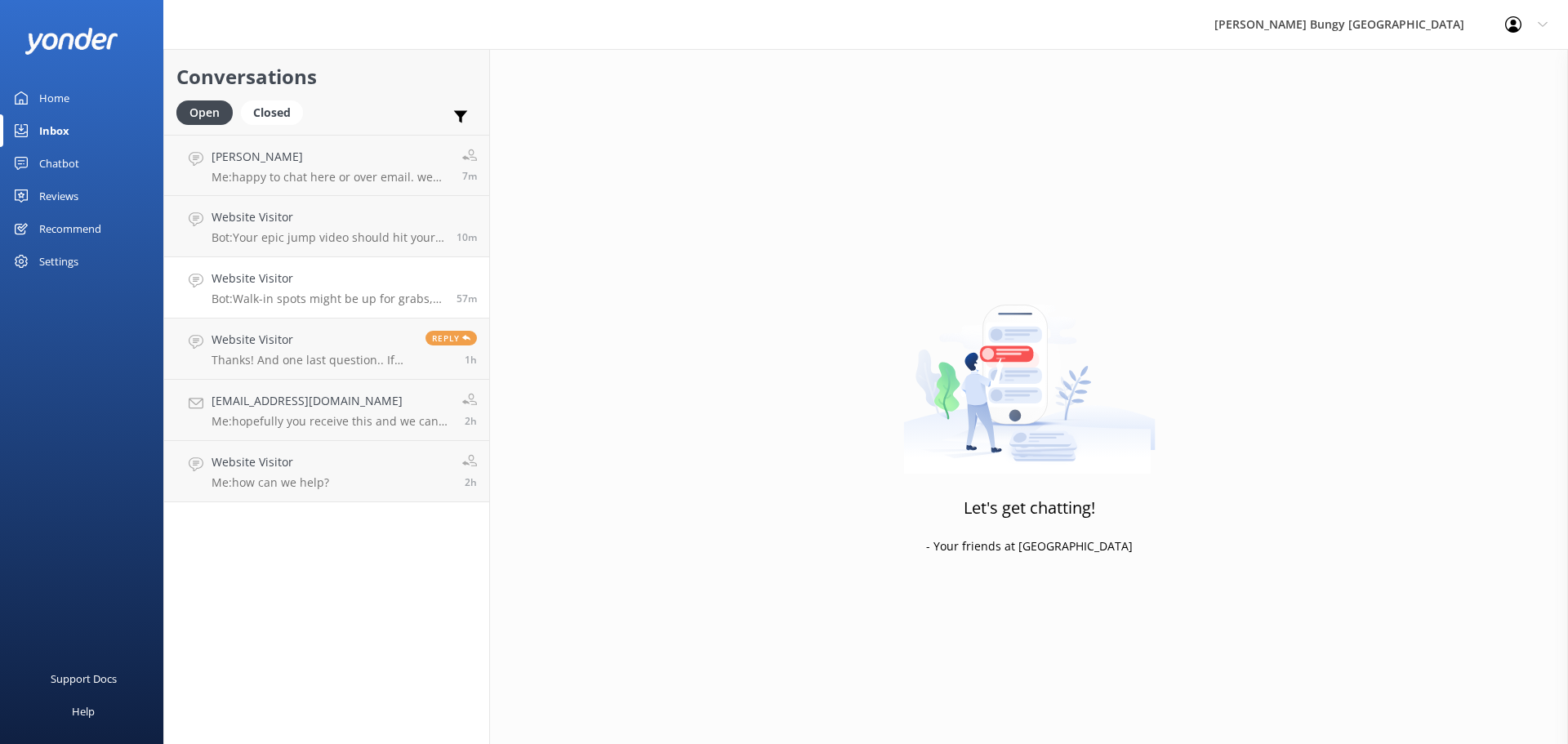
click at [319, 288] on h4 "Website Visitor" at bounding box center [327, 279] width 233 height 18
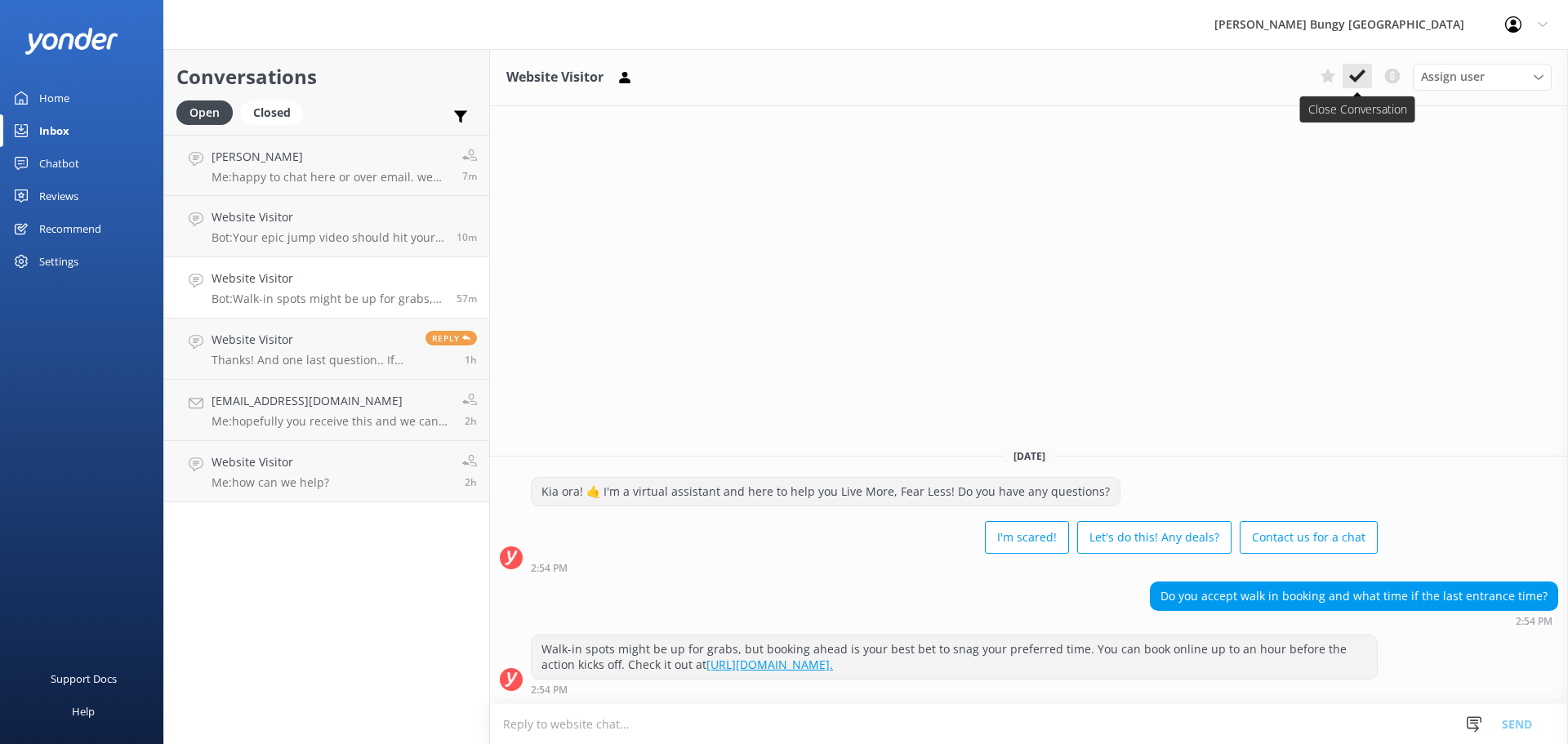
click at [1355, 82] on use at bounding box center [1357, 75] width 17 height 13
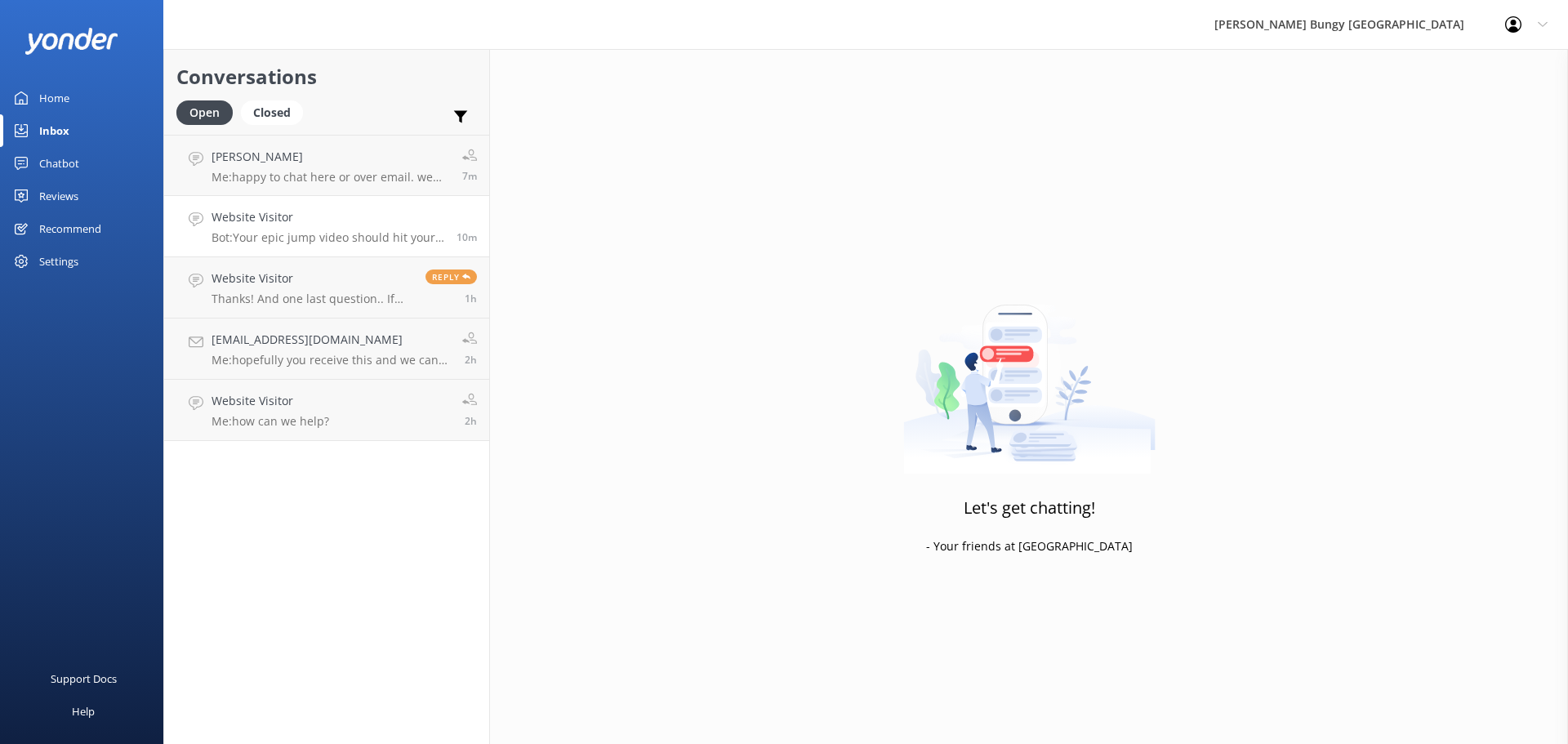
click at [383, 235] on p "Bot: Your epic jump video should hit your inbox in at least 24 hours. If it's b…" at bounding box center [327, 237] width 233 height 15
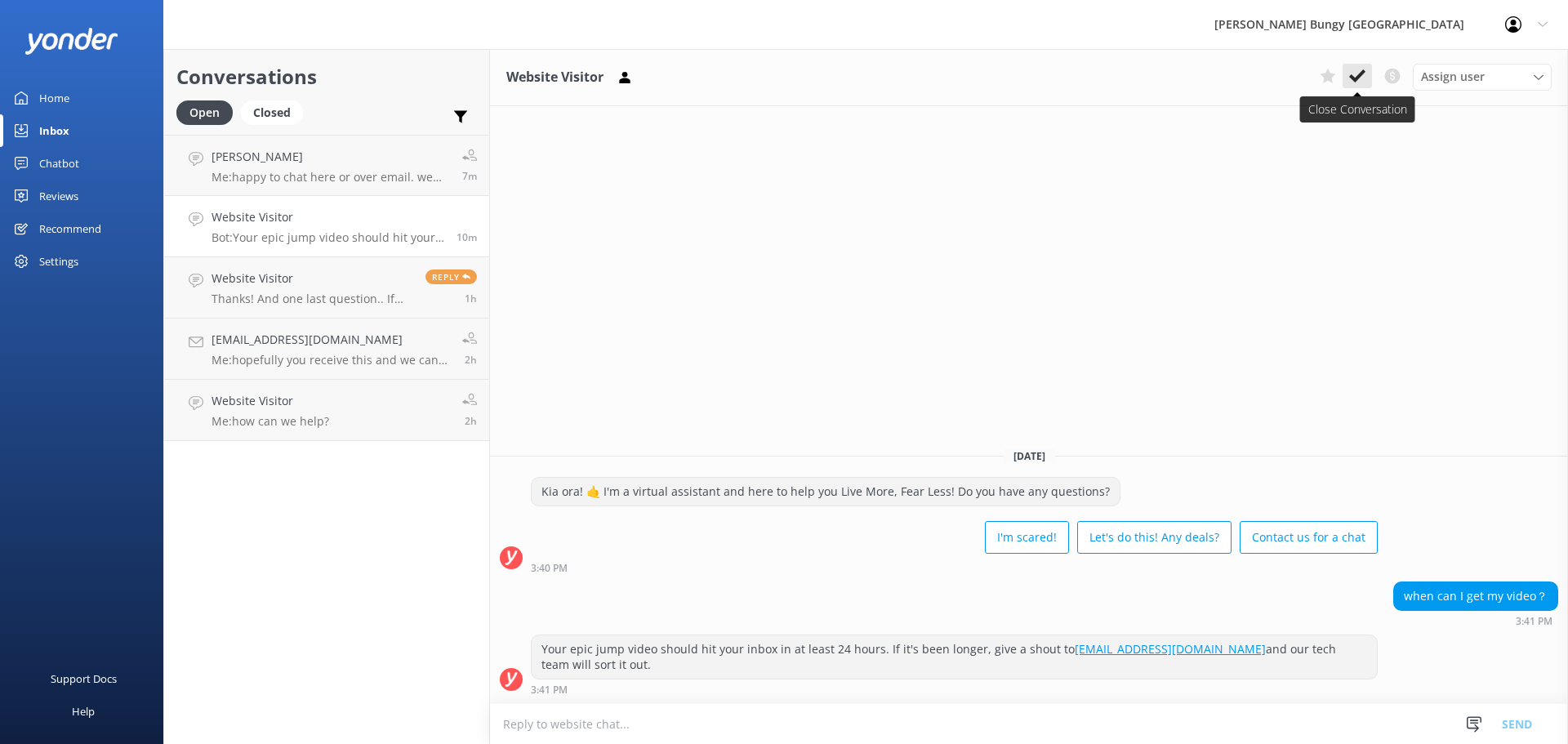
click at [1352, 71] on icon at bounding box center [1357, 76] width 17 height 17
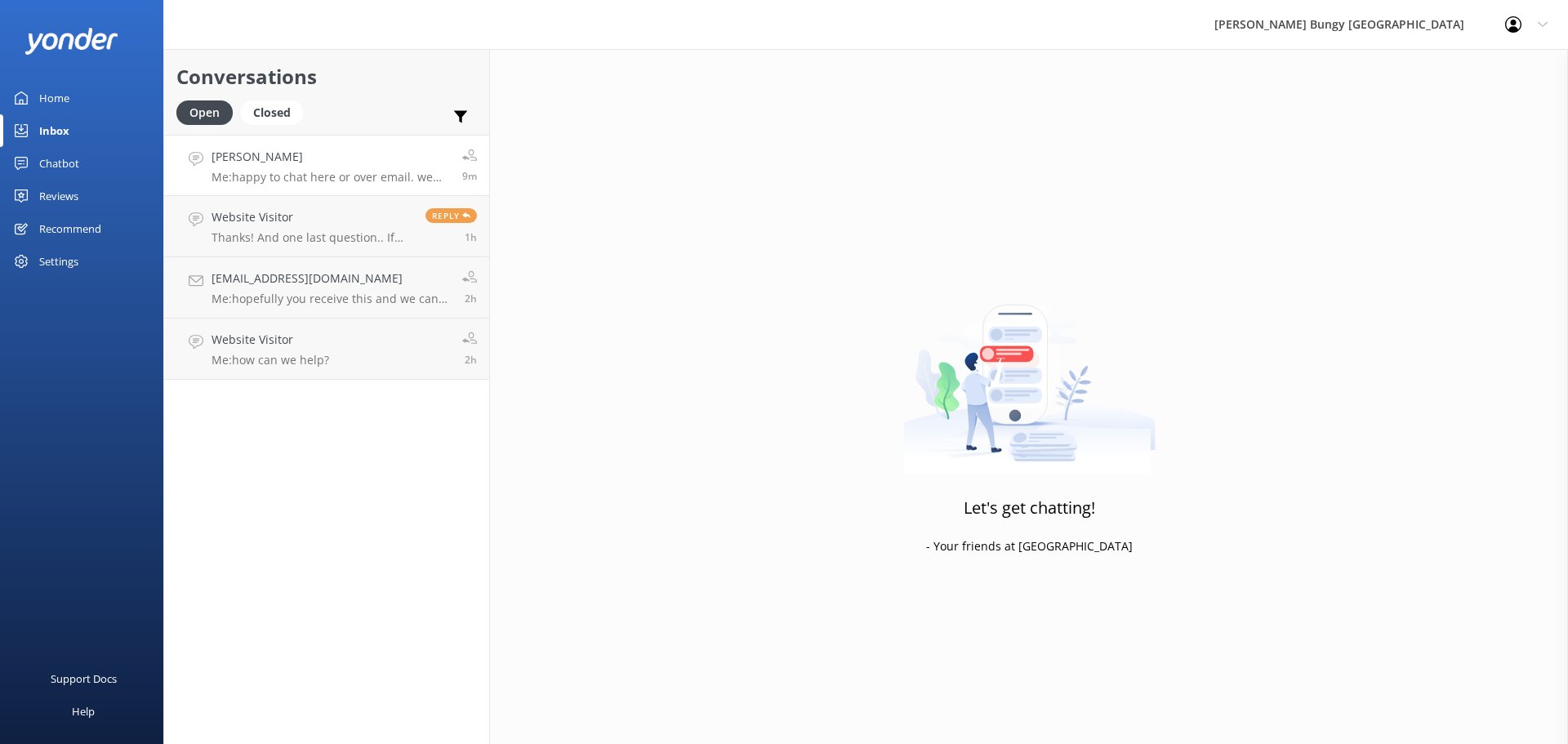
click at [288, 175] on p "Me: happy to chat here or over email. we have an automated chatbot that can ans…" at bounding box center [330, 177] width 238 height 15
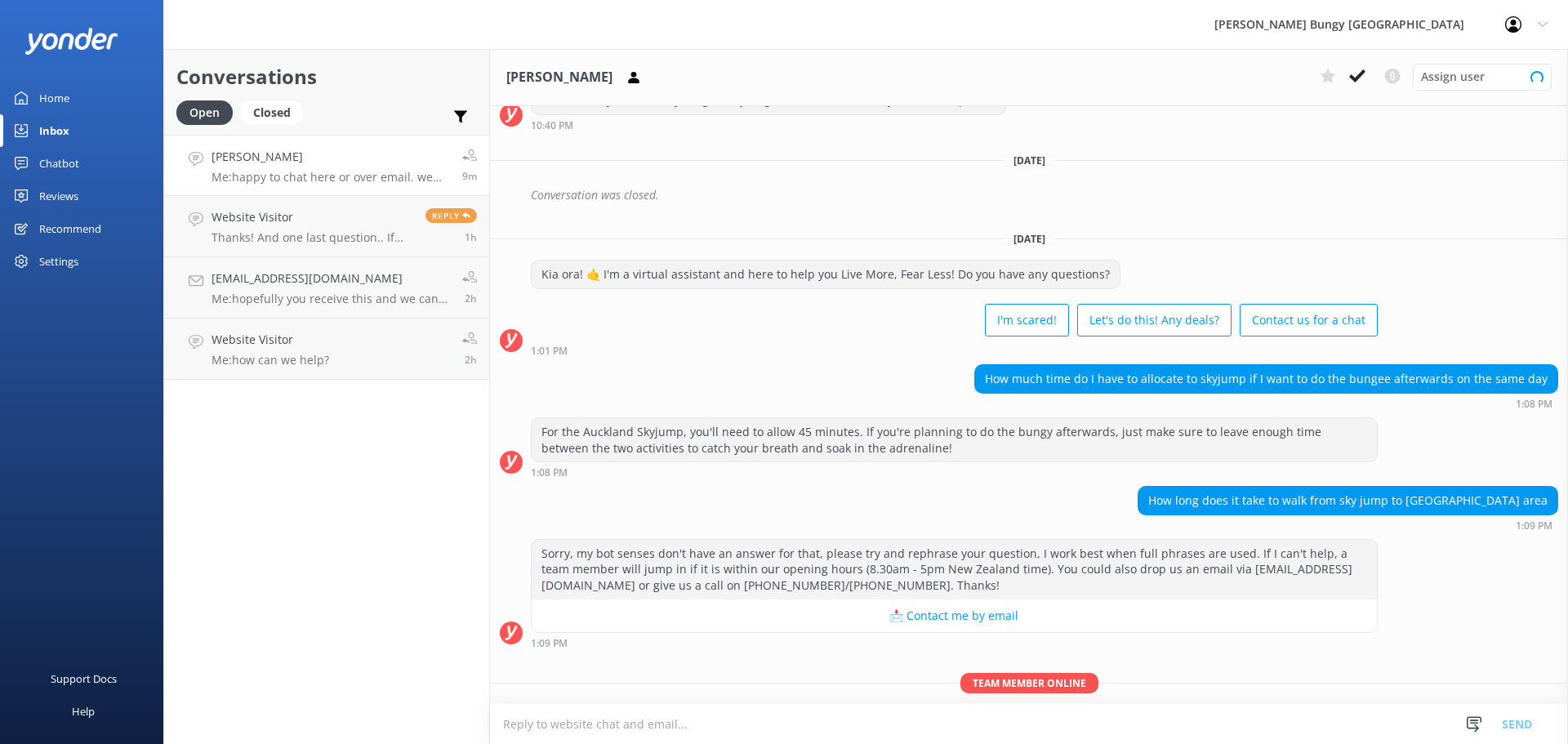
click at [900, 722] on textarea at bounding box center [1029, 724] width 1078 height 40
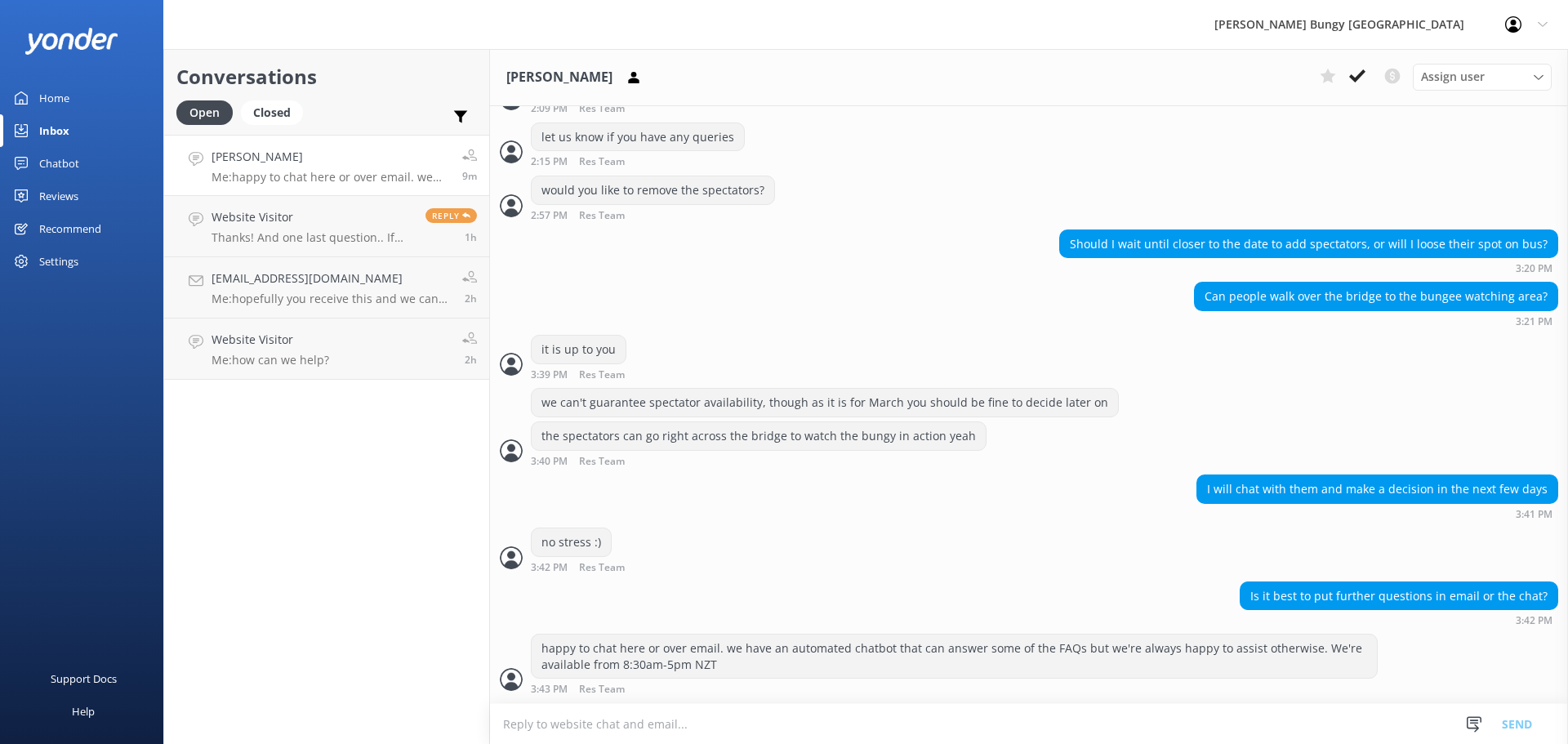
scroll to position [6525, 0]
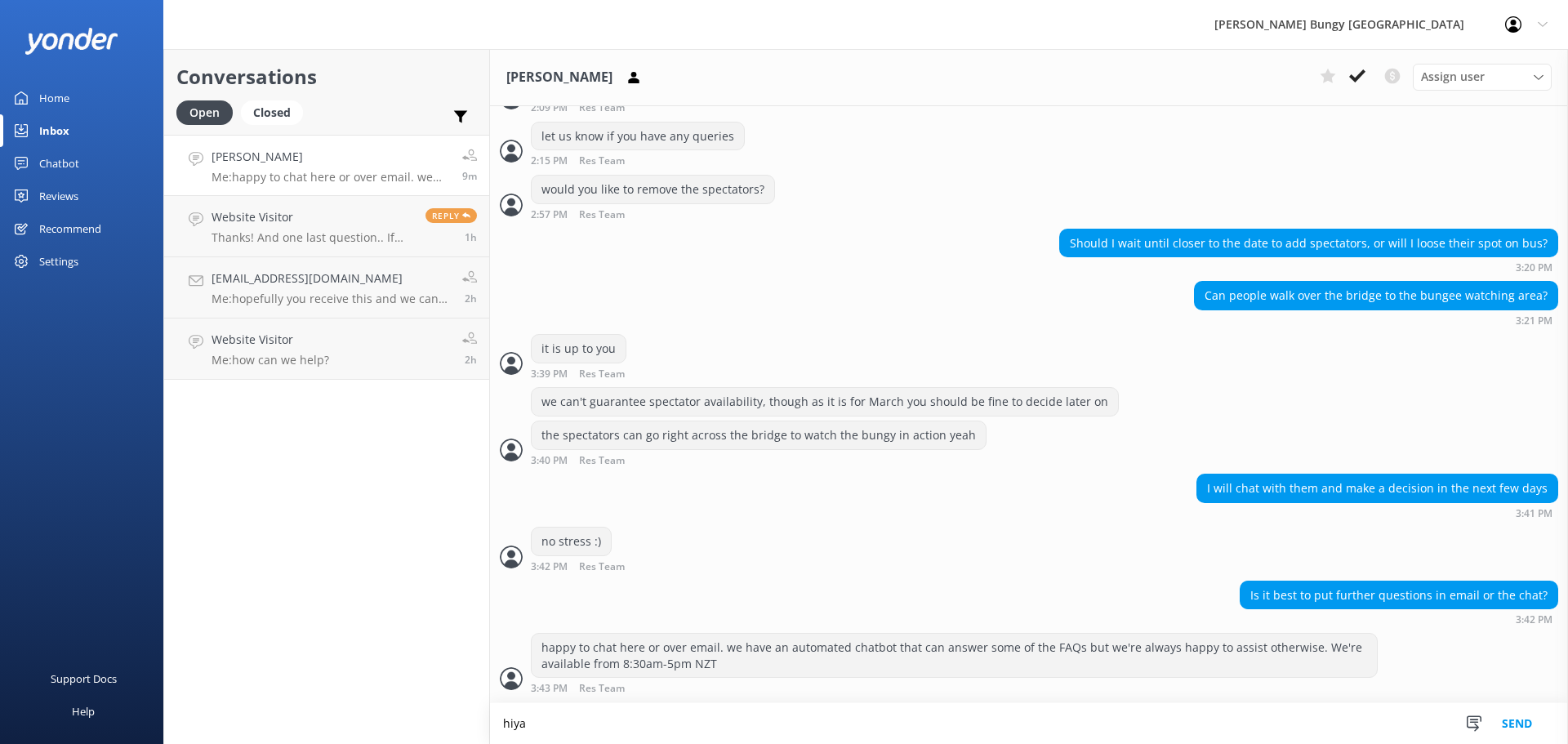
type textarea "hiya"
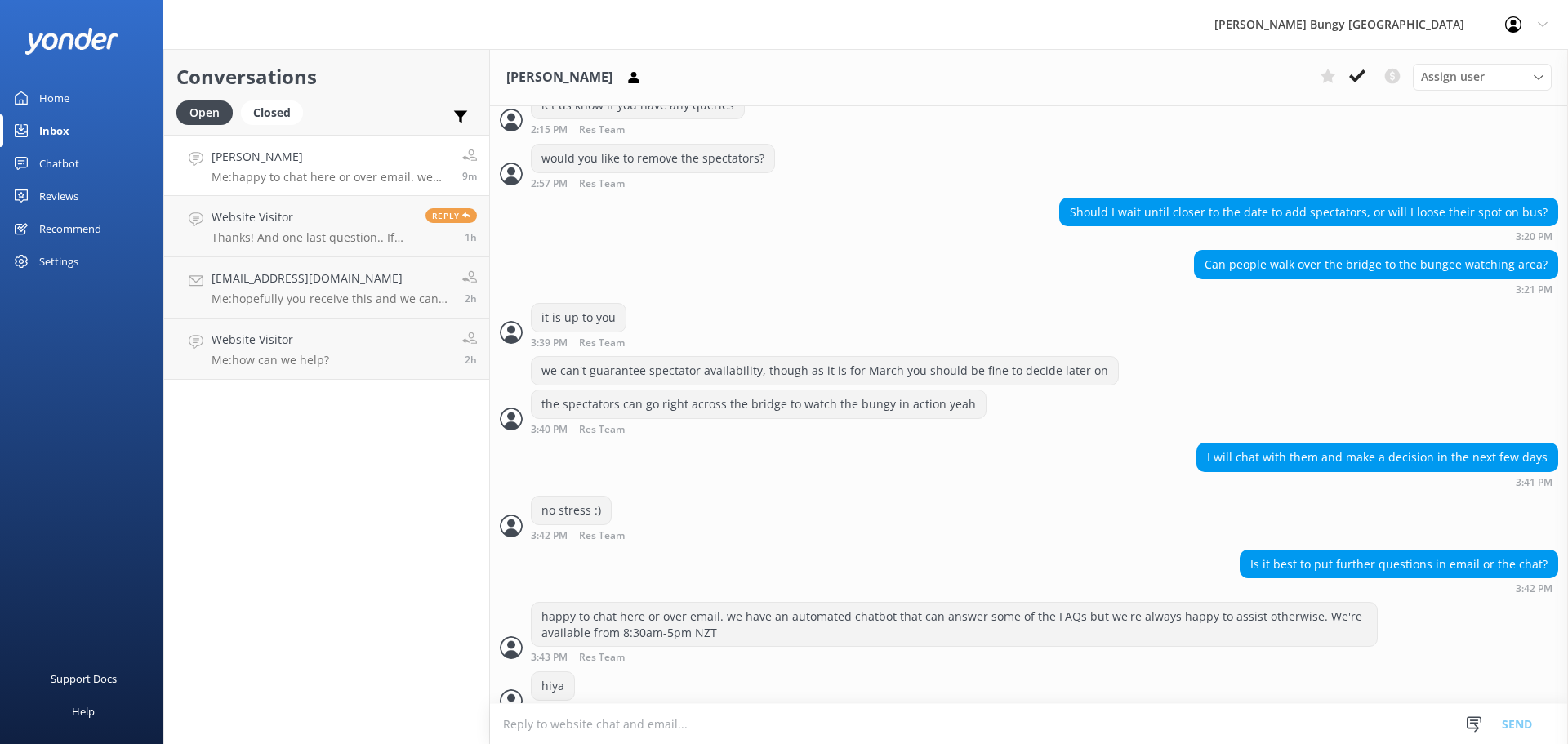
scroll to position [6578, 0]
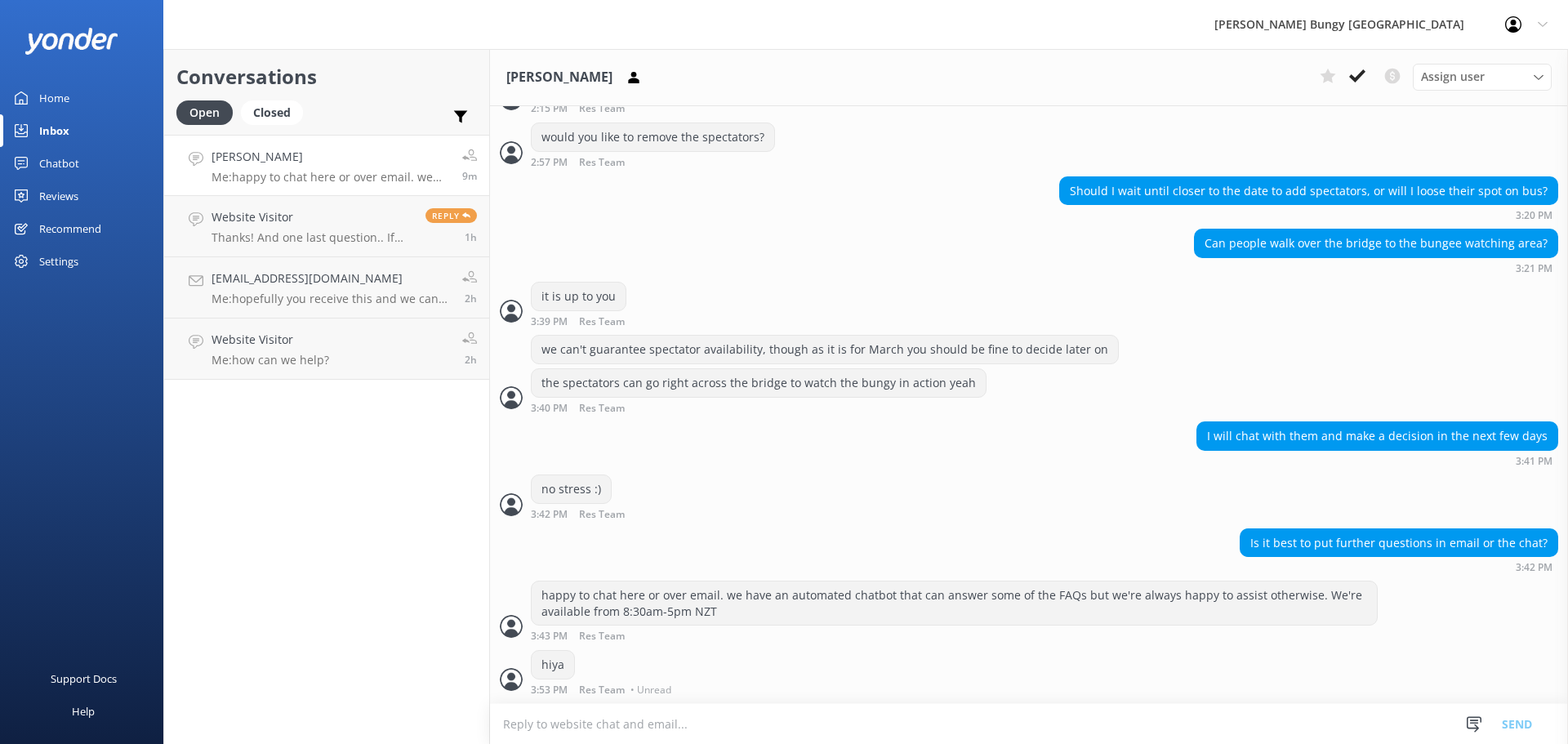
click at [780, 725] on textarea at bounding box center [1029, 724] width 1078 height 40
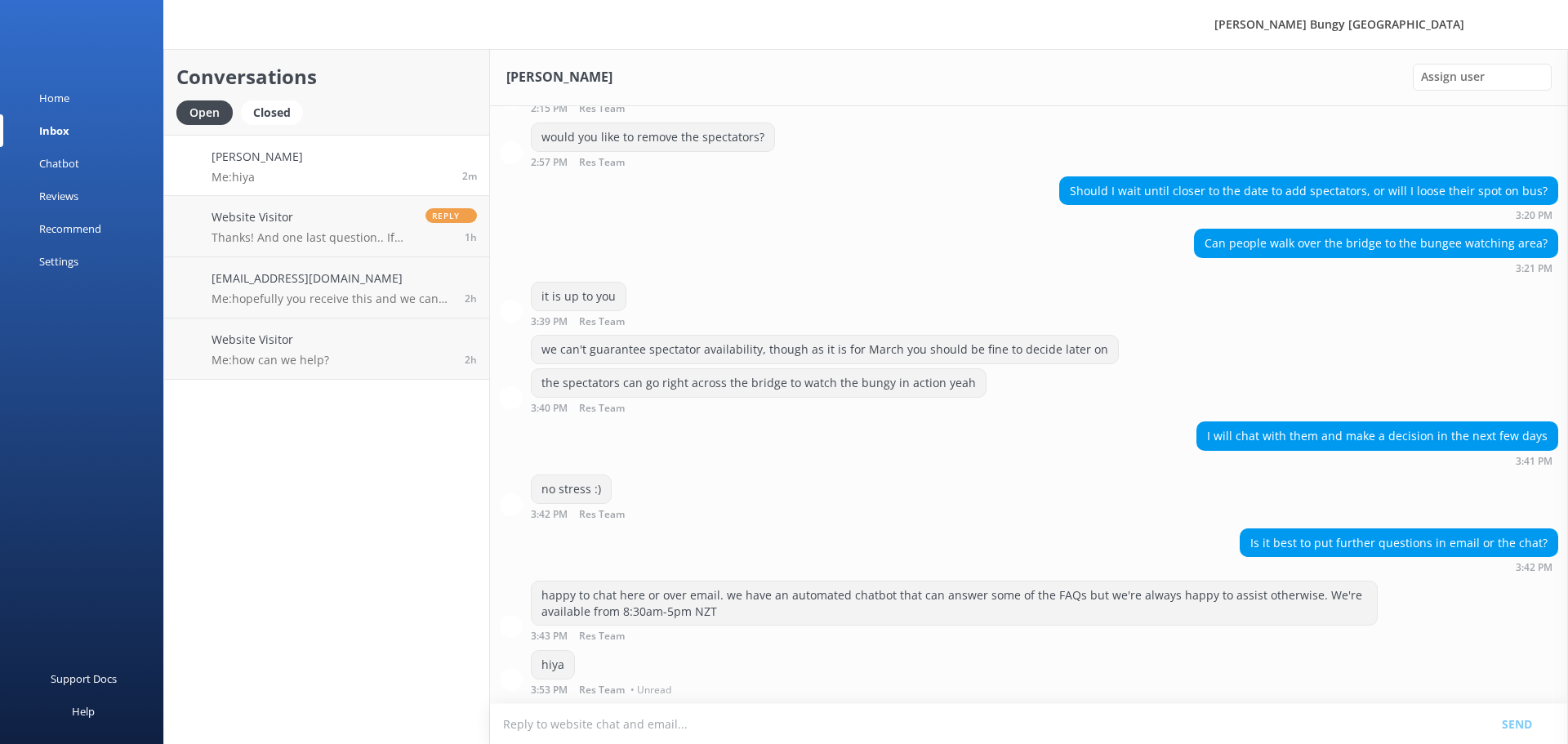
scroll to position [6578, 0]
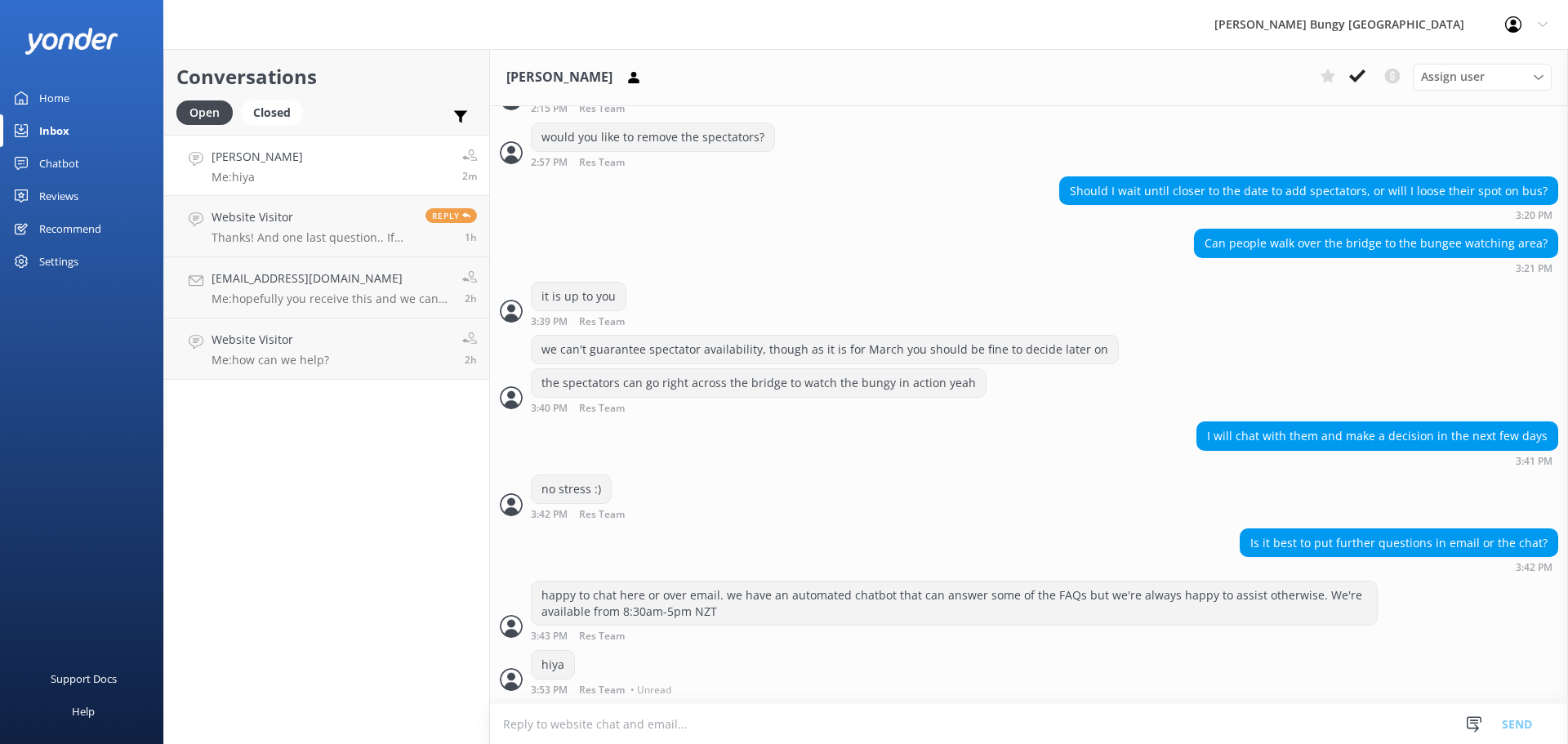
click at [643, 723] on textarea at bounding box center [1029, 724] width 1078 height 40
drag, startPoint x: 329, startPoint y: 217, endPoint x: 319, endPoint y: 176, distance: 42.2
click at [329, 217] on h4 "Website Visitor" at bounding box center [312, 217] width 201 height 18
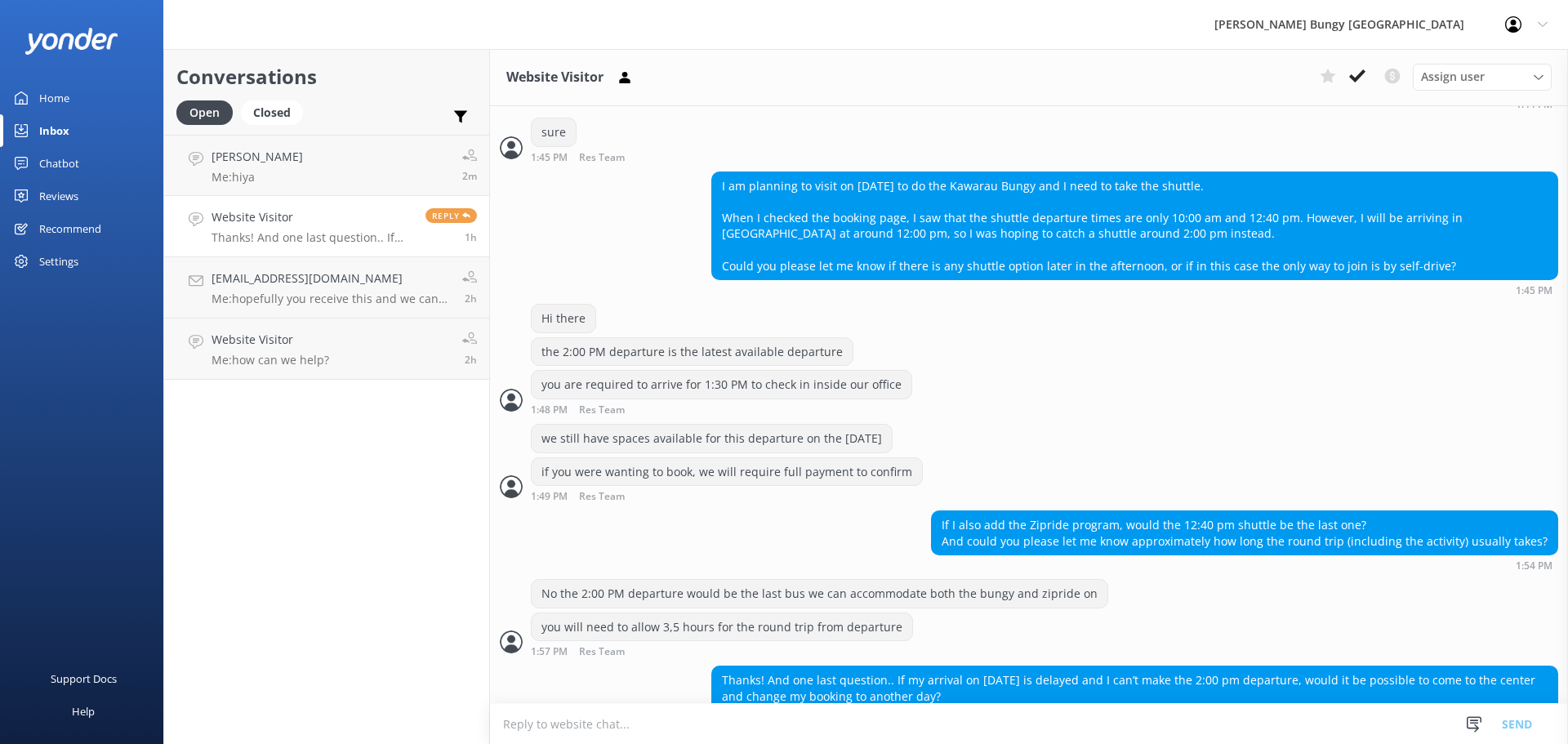
scroll to position [513, 0]
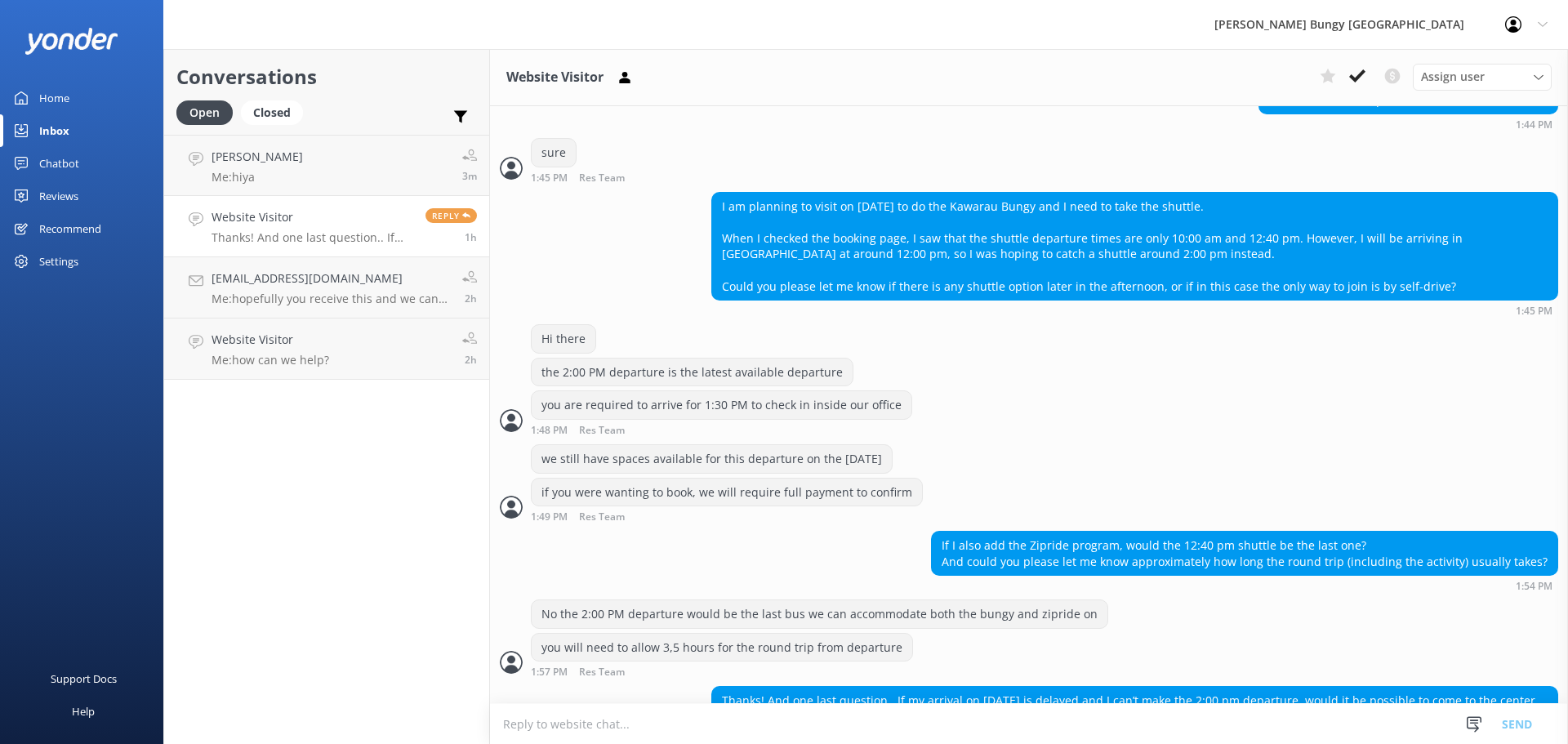
scroll to position [513, 0]
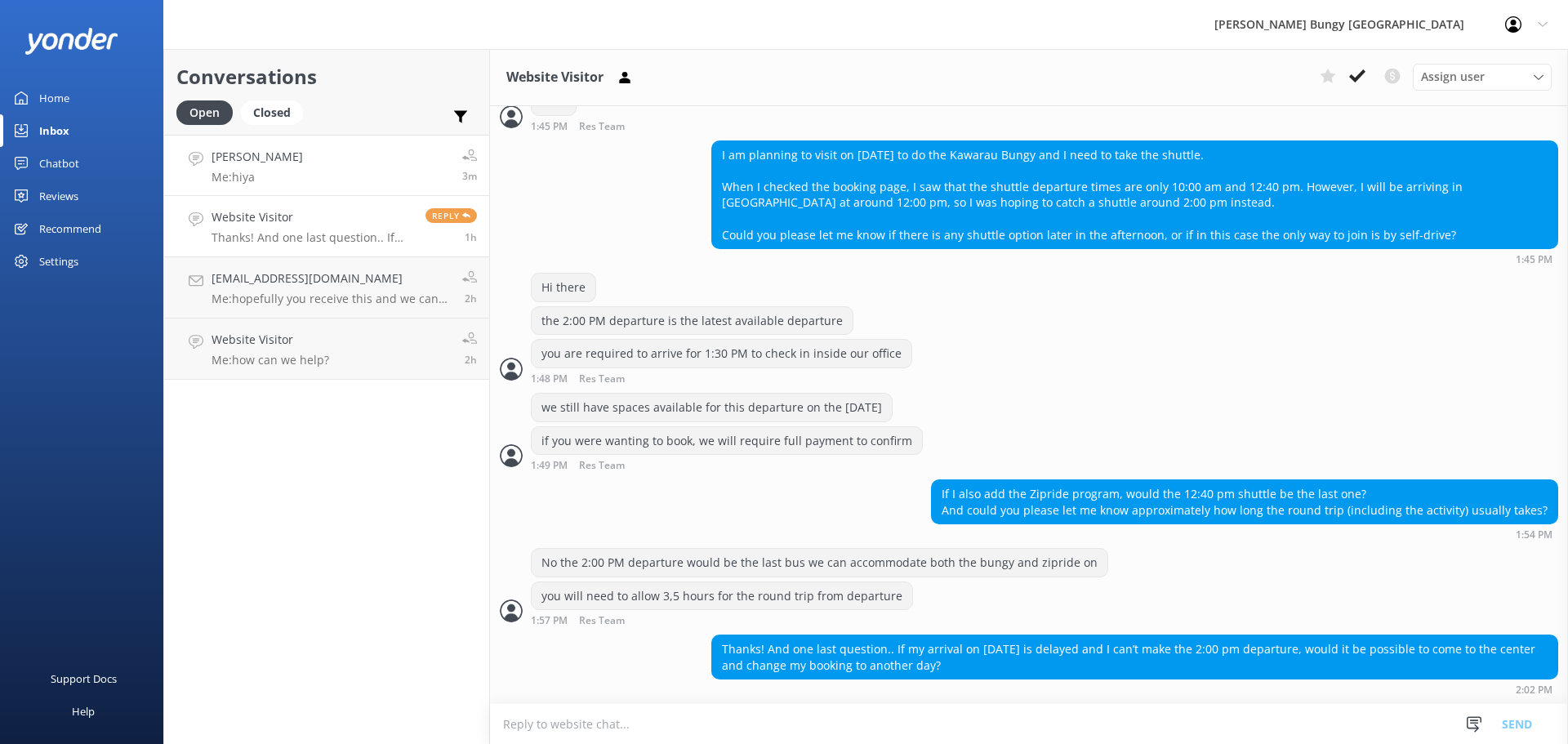
click at [288, 162] on h4 "[PERSON_NAME]" at bounding box center [257, 157] width 91 height 18
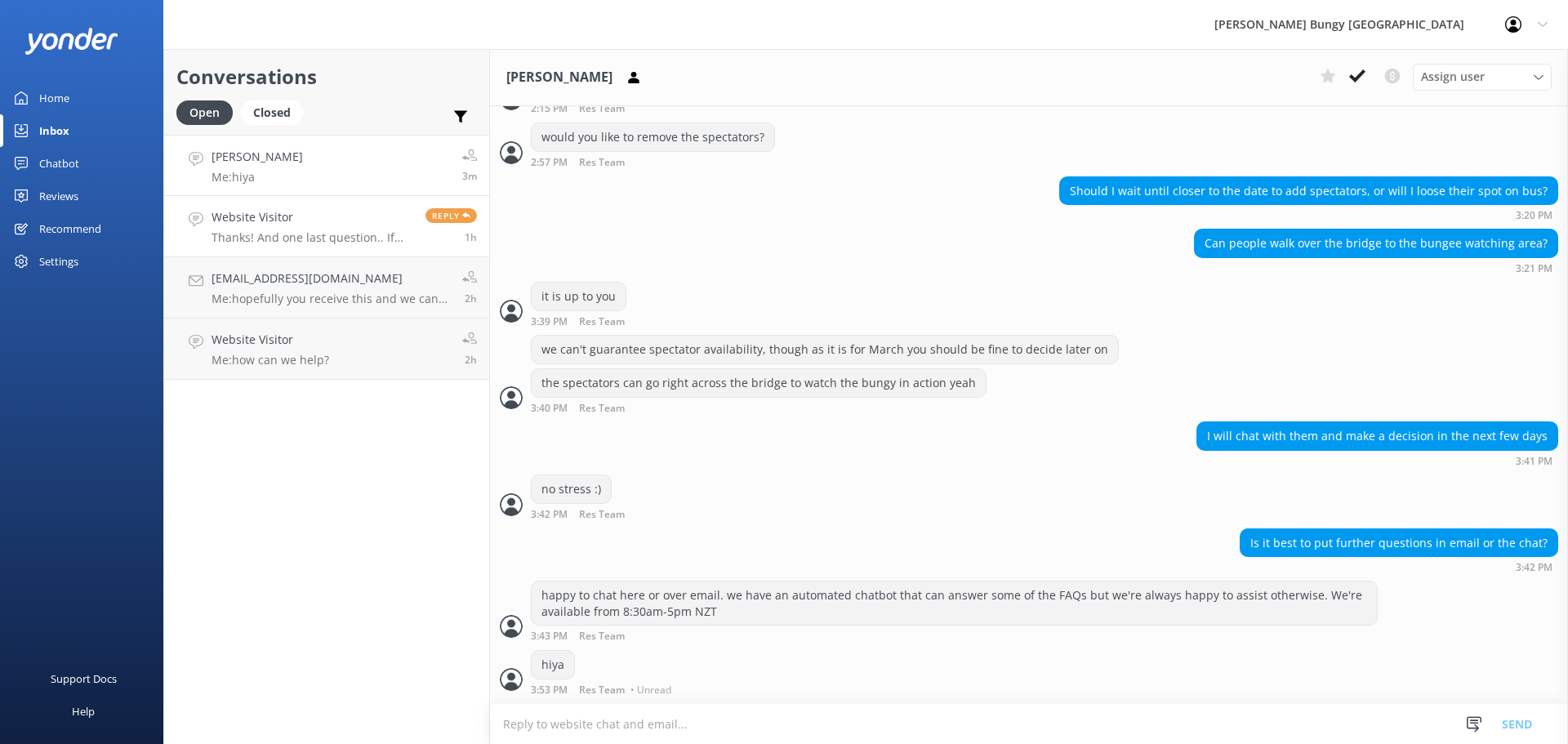
scroll to position [6578, 0]
click at [257, 243] on p "Thanks! And one last question.. If my arrival on Oct 5 is delayed and I can’t m…" at bounding box center [312, 237] width 201 height 15
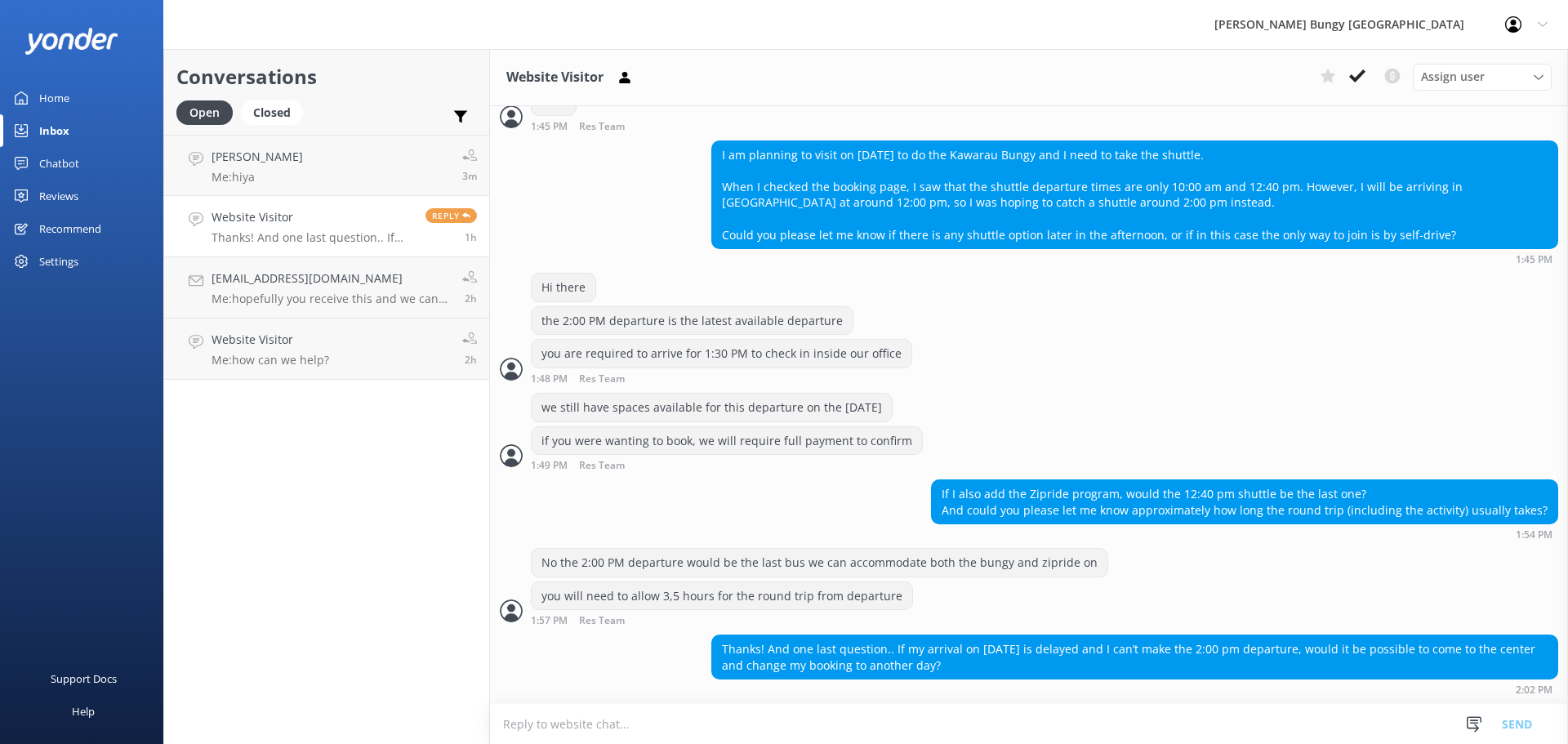
scroll to position [513, 0]
click at [1357, 84] on icon at bounding box center [1357, 76] width 17 height 17
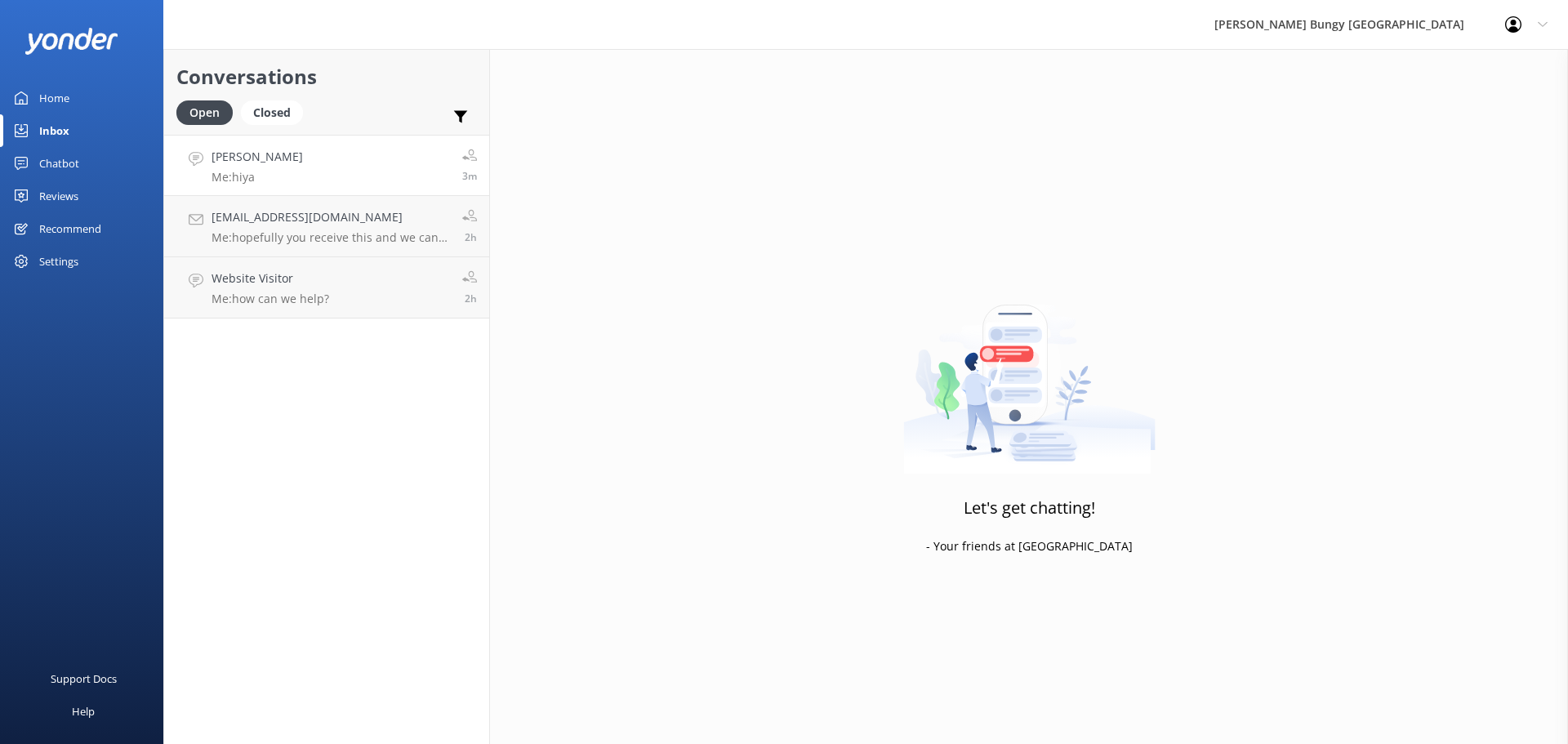
click at [303, 177] on link "Michelle Holland Me: hiya 3m" at bounding box center [326, 166] width 325 height 62
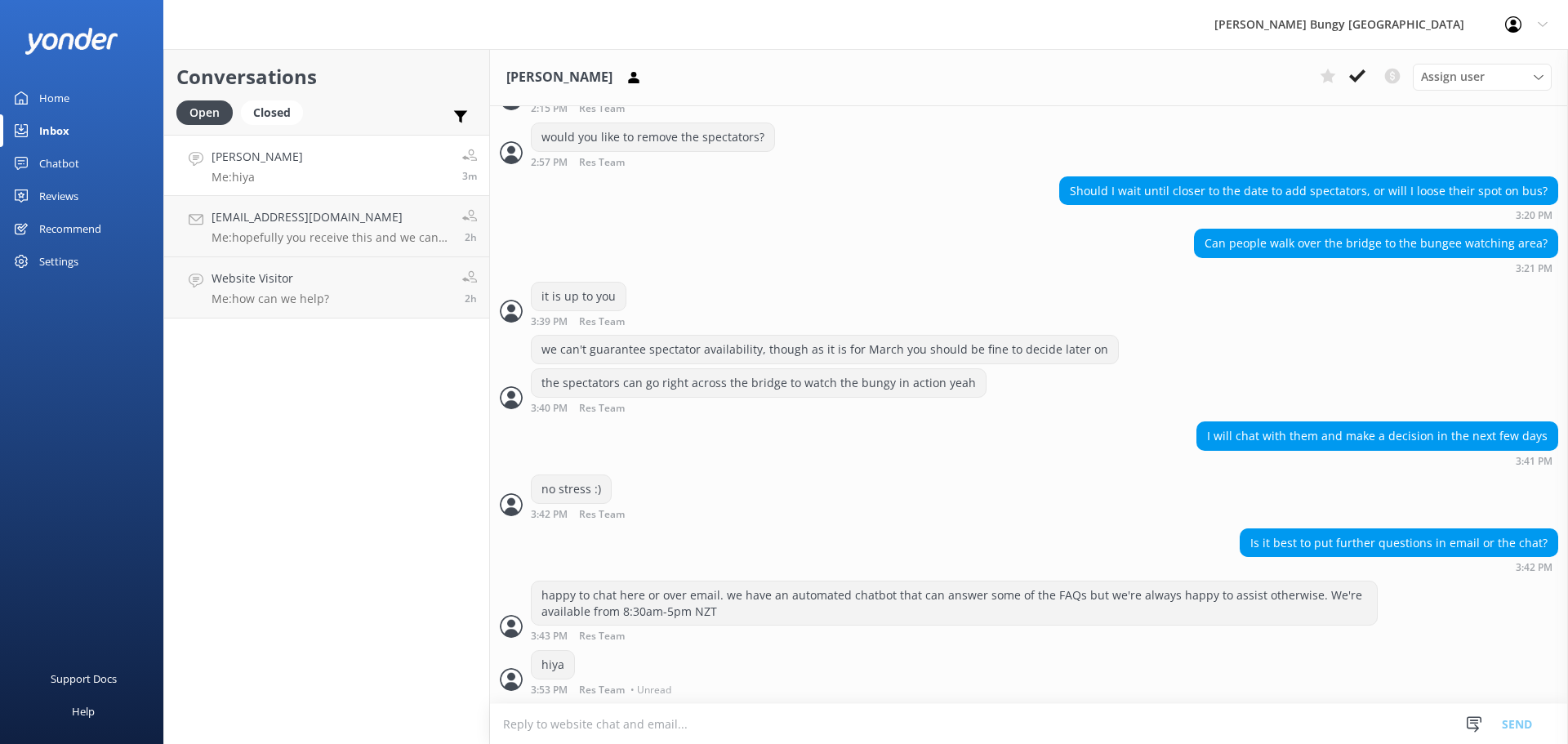
scroll to position [6578, 0]
click at [251, 207] on link "ellahanlen@gmail.com Me: hopefully you receive this and we can create the booki…" at bounding box center [326, 226] width 325 height 62
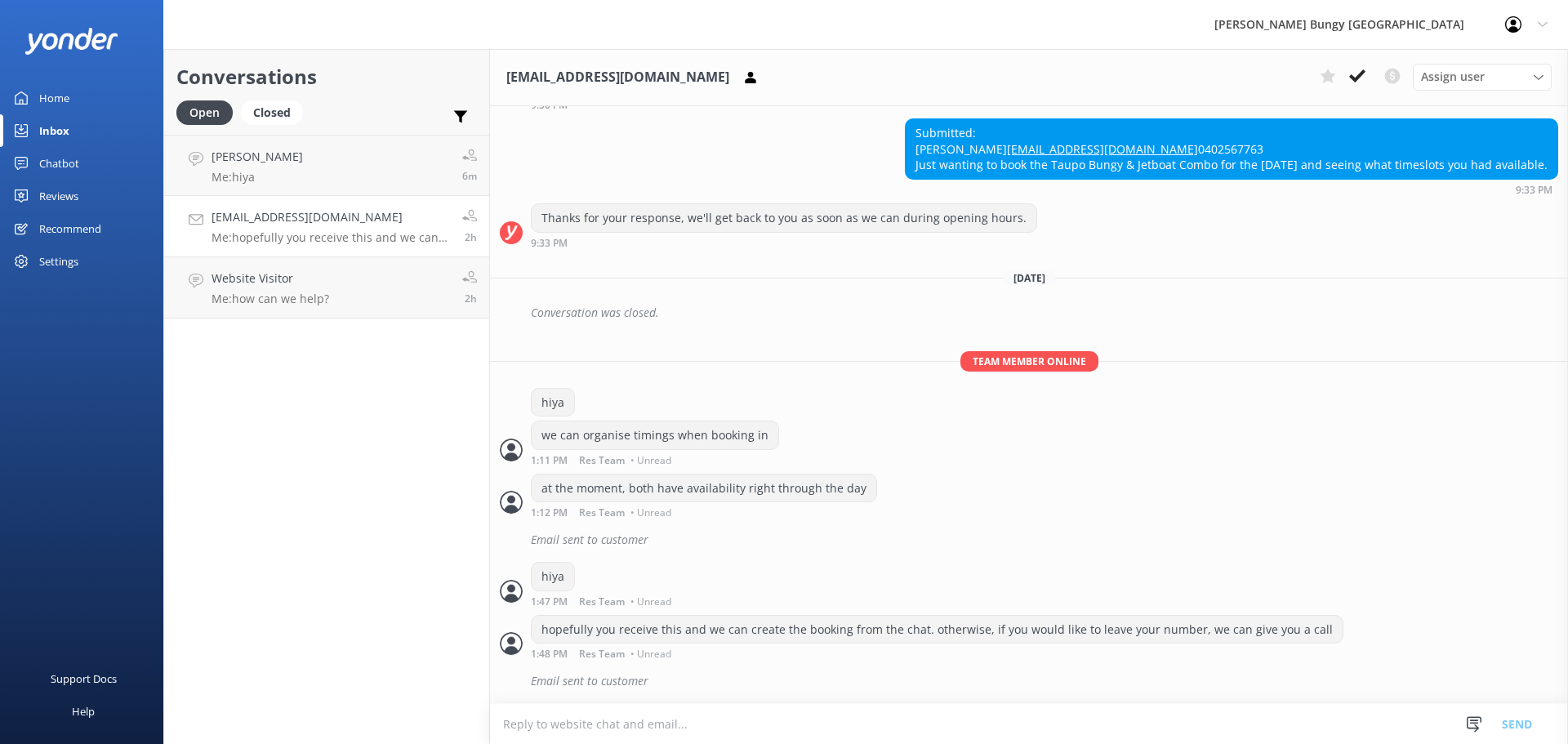
scroll to position [442, 0]
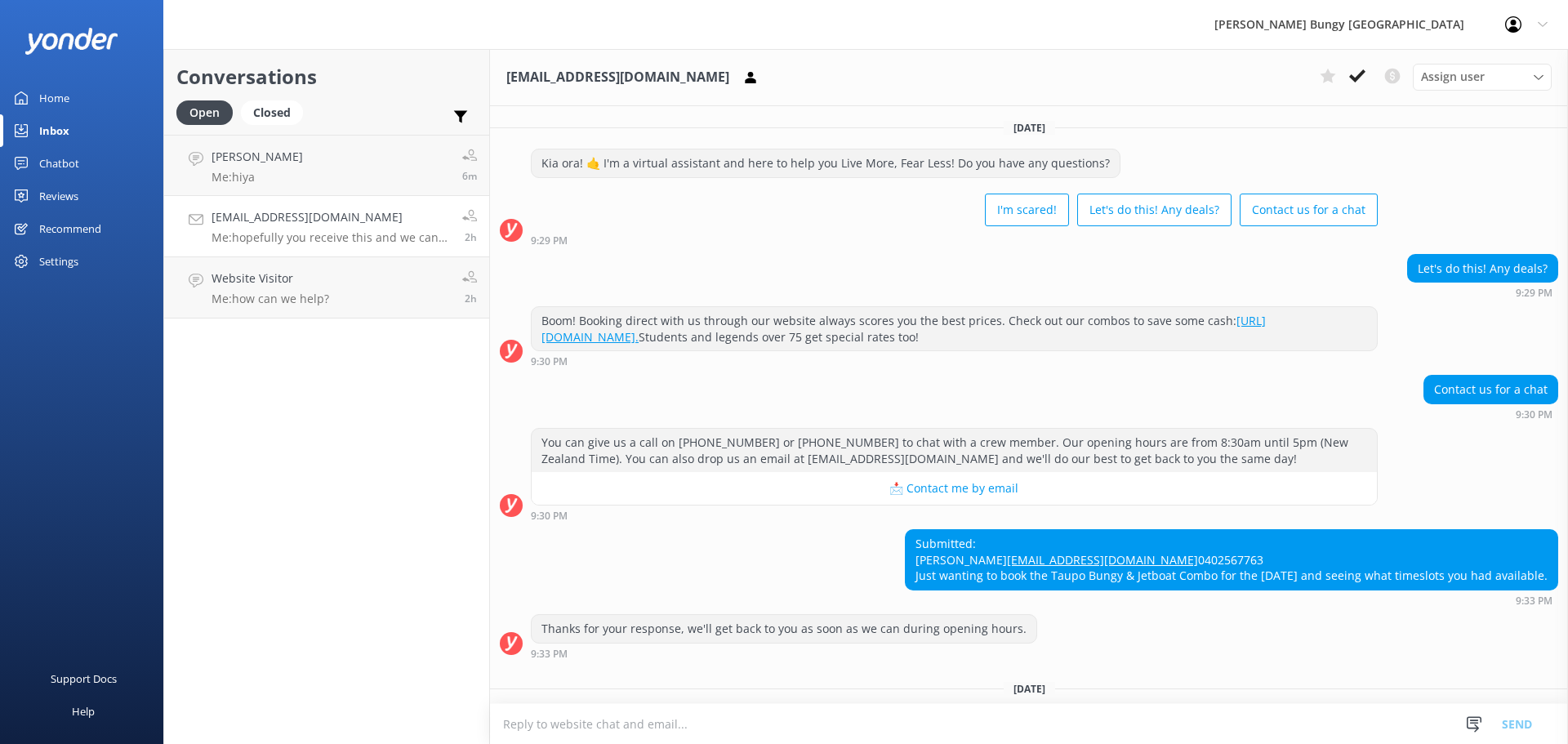
scroll to position [442, 0]
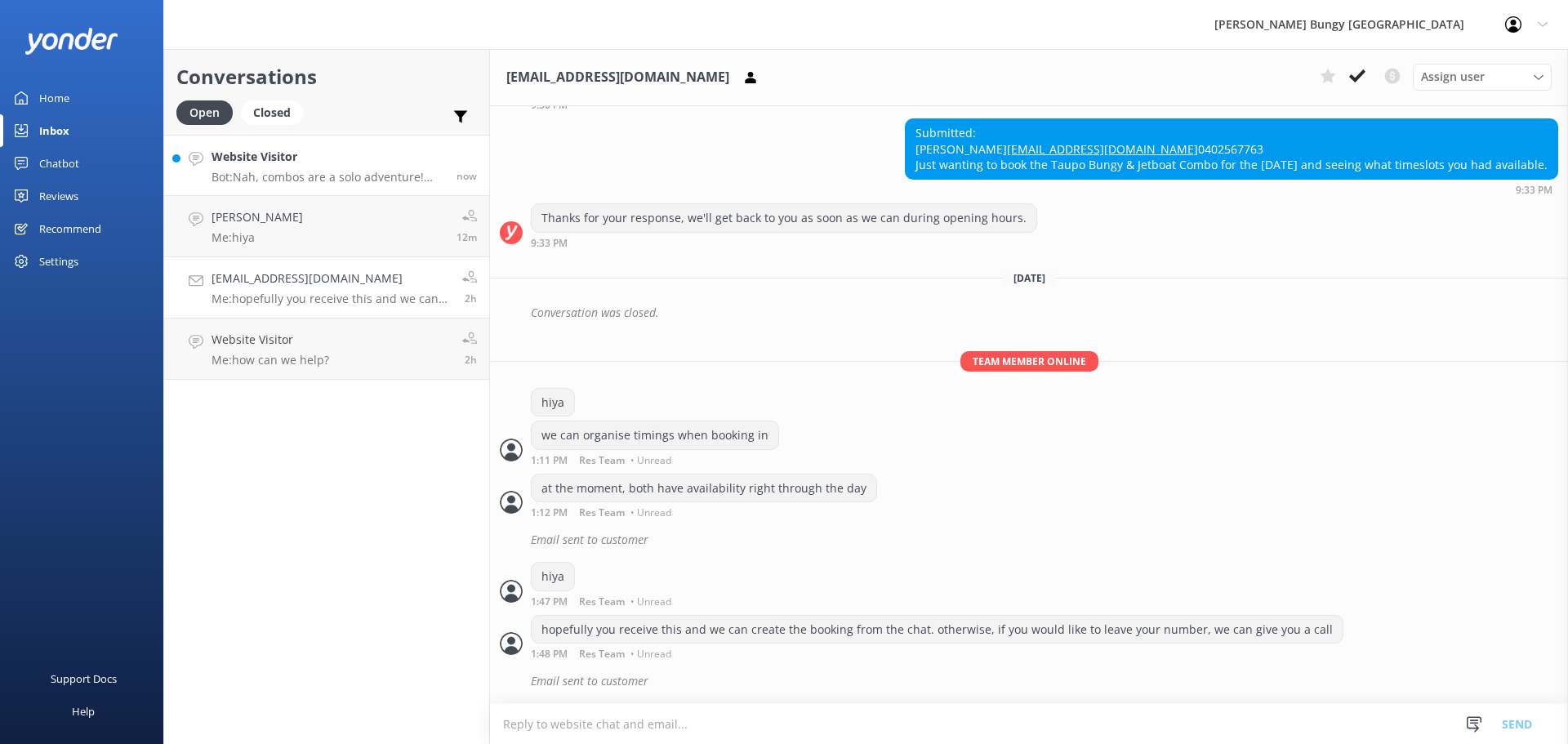
click at [305, 164] on h4 "Website Visitor" at bounding box center [327, 157] width 233 height 18
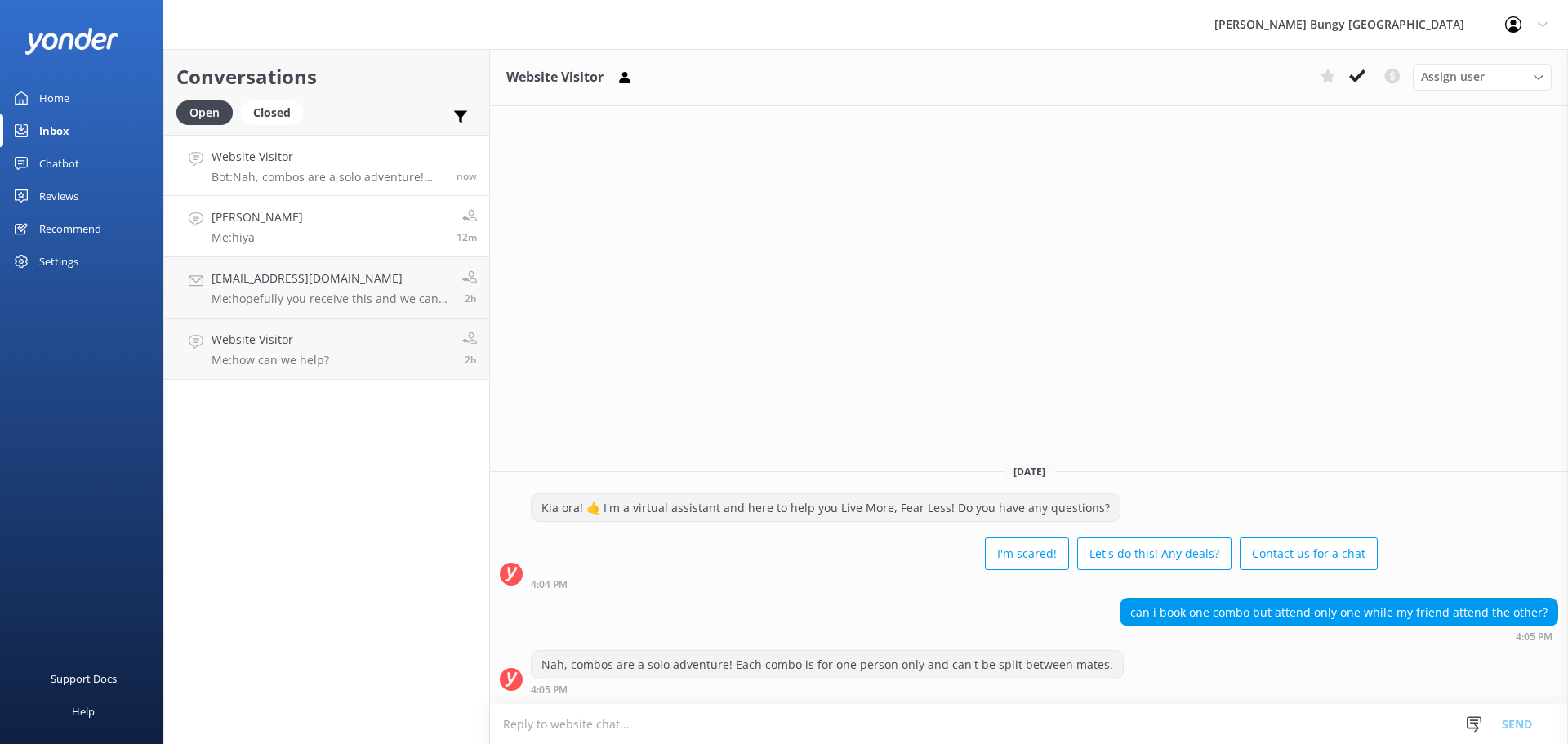
click at [280, 220] on h4 "[PERSON_NAME]" at bounding box center [257, 217] width 91 height 18
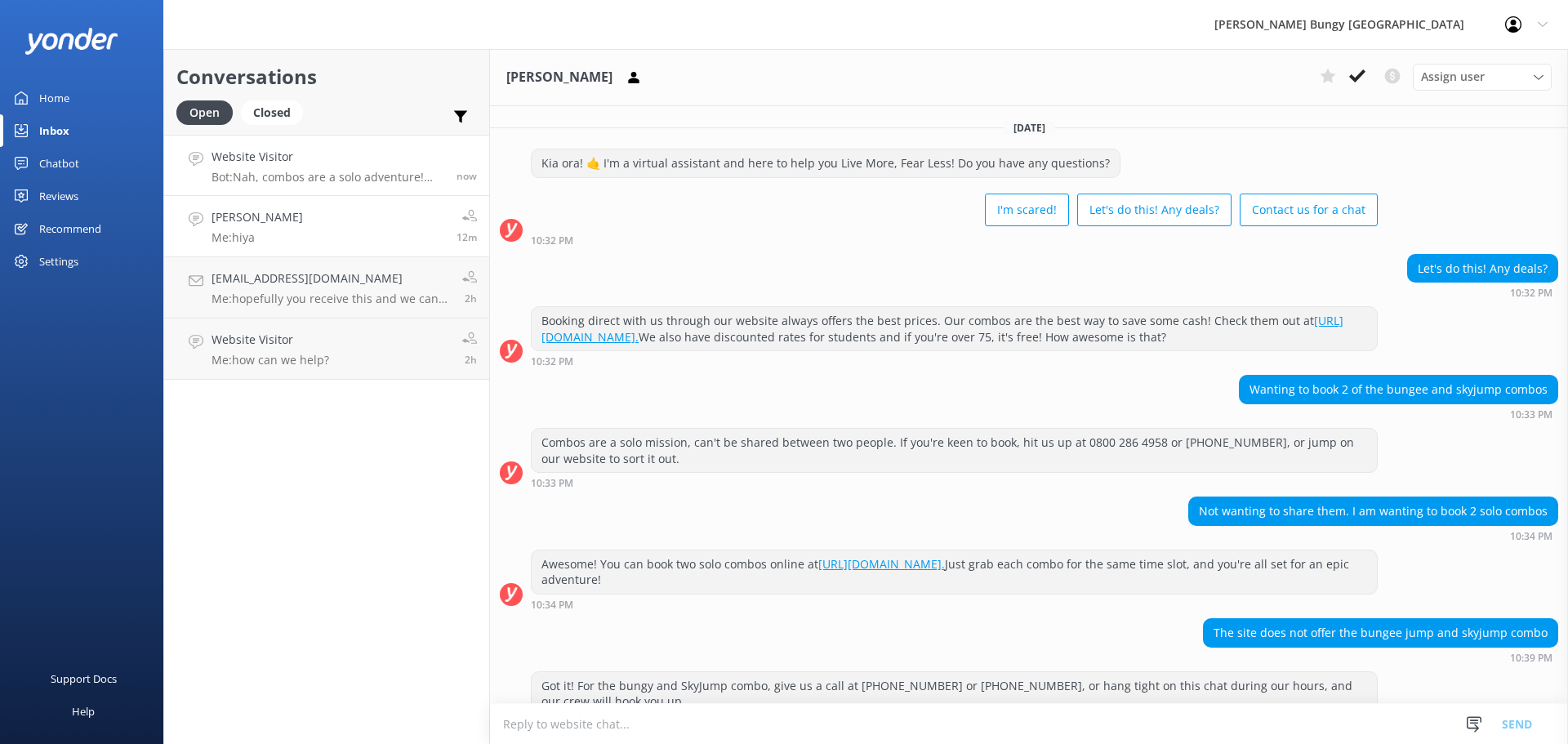
scroll to position [107, 0]
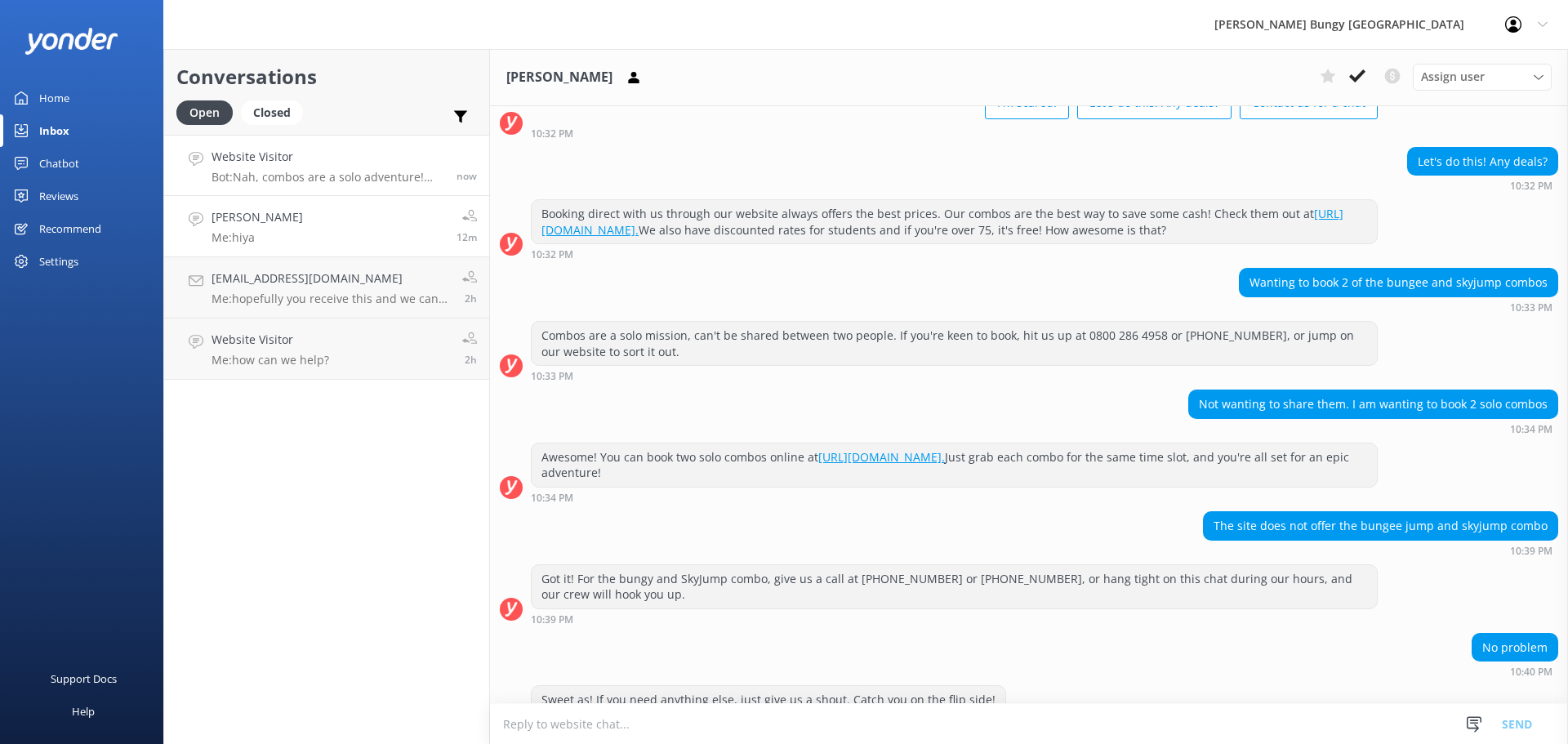
click at [281, 178] on p "Bot: Nah, combos are a solo adventure! Each combo is for one person only and ca…" at bounding box center [327, 177] width 233 height 15
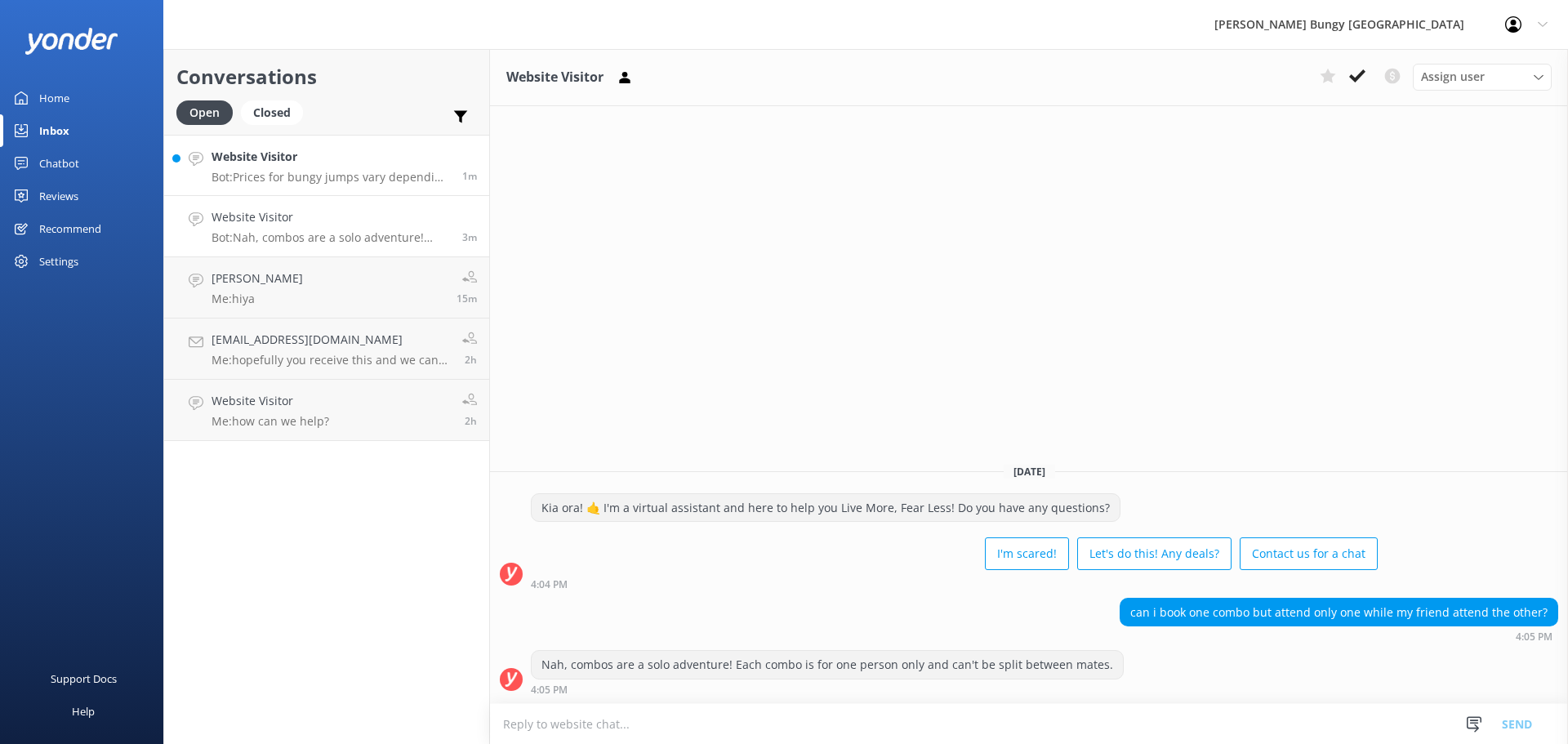
click at [324, 137] on link "Website Visitor Bot: Prices for bungy jumps vary depending on the location and …" at bounding box center [326, 166] width 325 height 62
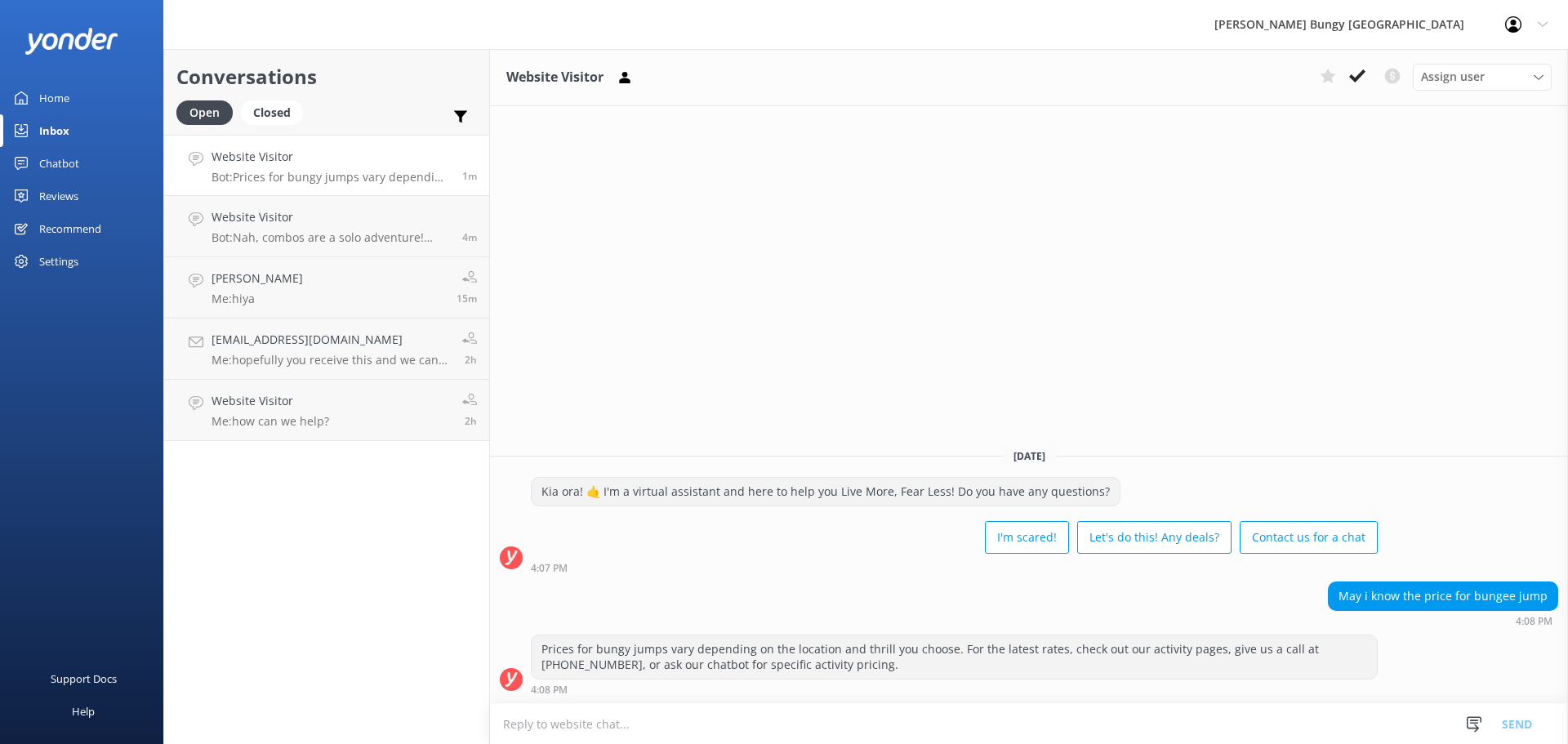
click at [705, 724] on textarea at bounding box center [1029, 724] width 1078 height 40
click at [264, 233] on p "Bot: Nah, combos are a solo adventure! Each combo is for one person only and ca…" at bounding box center [330, 237] width 238 height 15
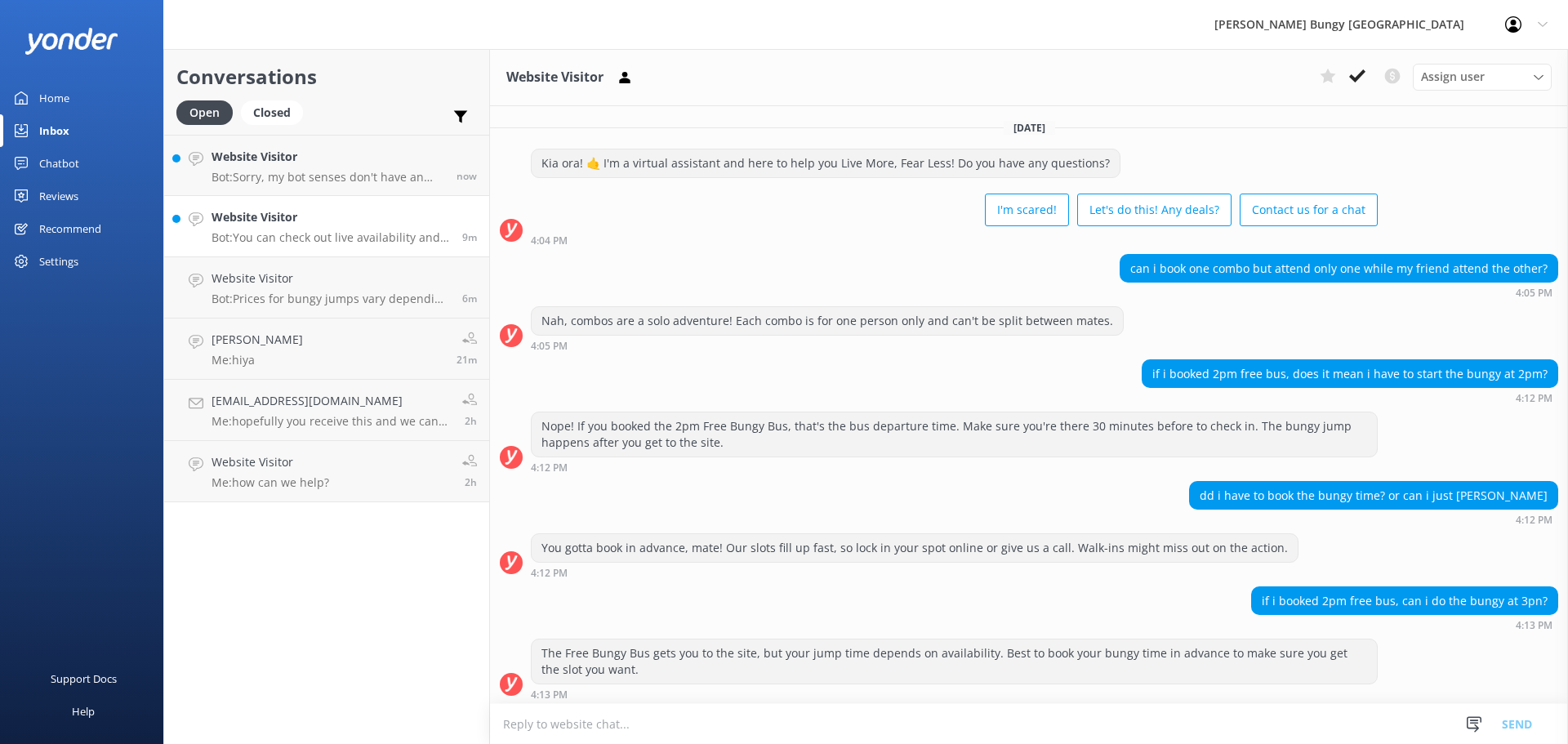
scroll to position [126, 0]
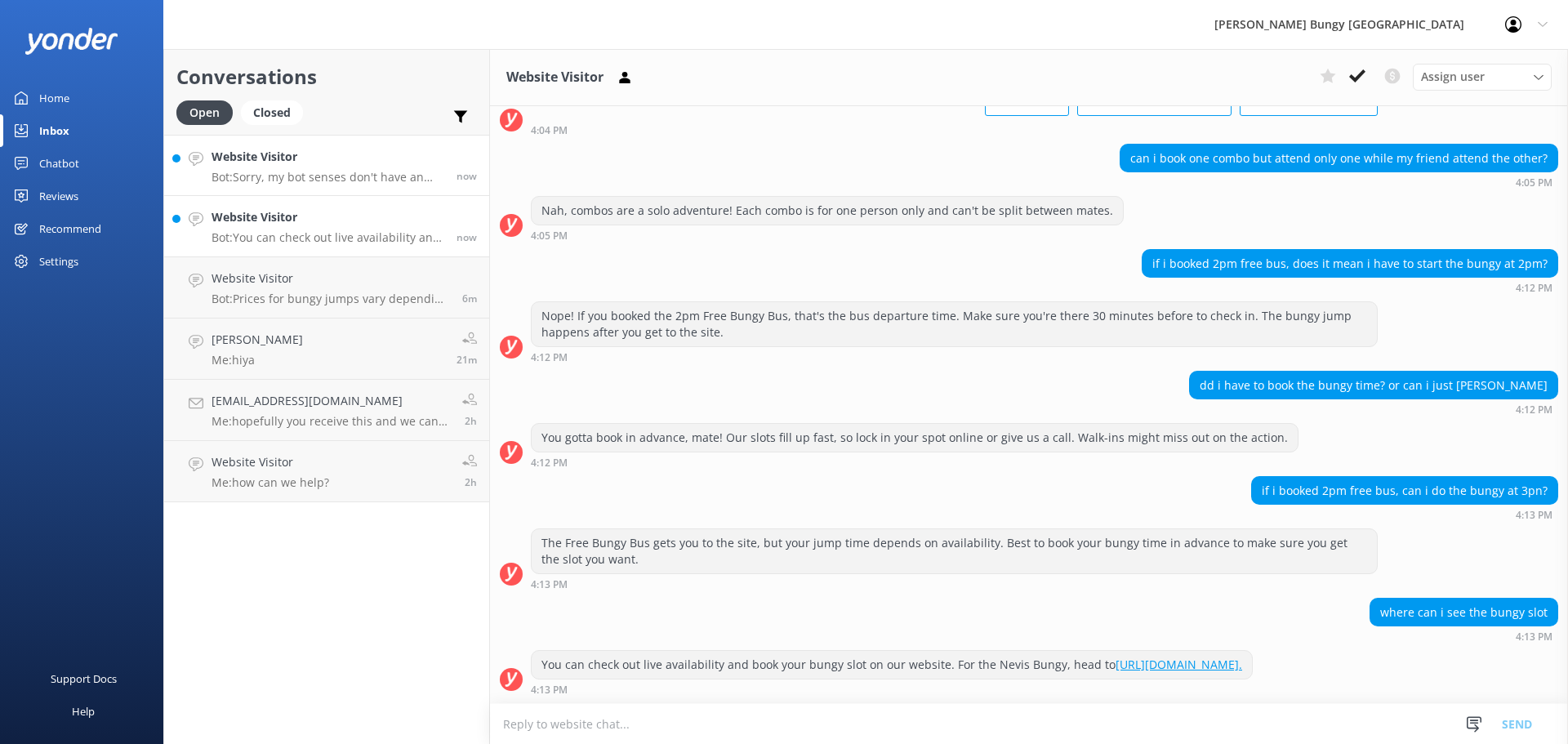
click at [346, 164] on h4 "Website Visitor" at bounding box center [327, 157] width 233 height 18
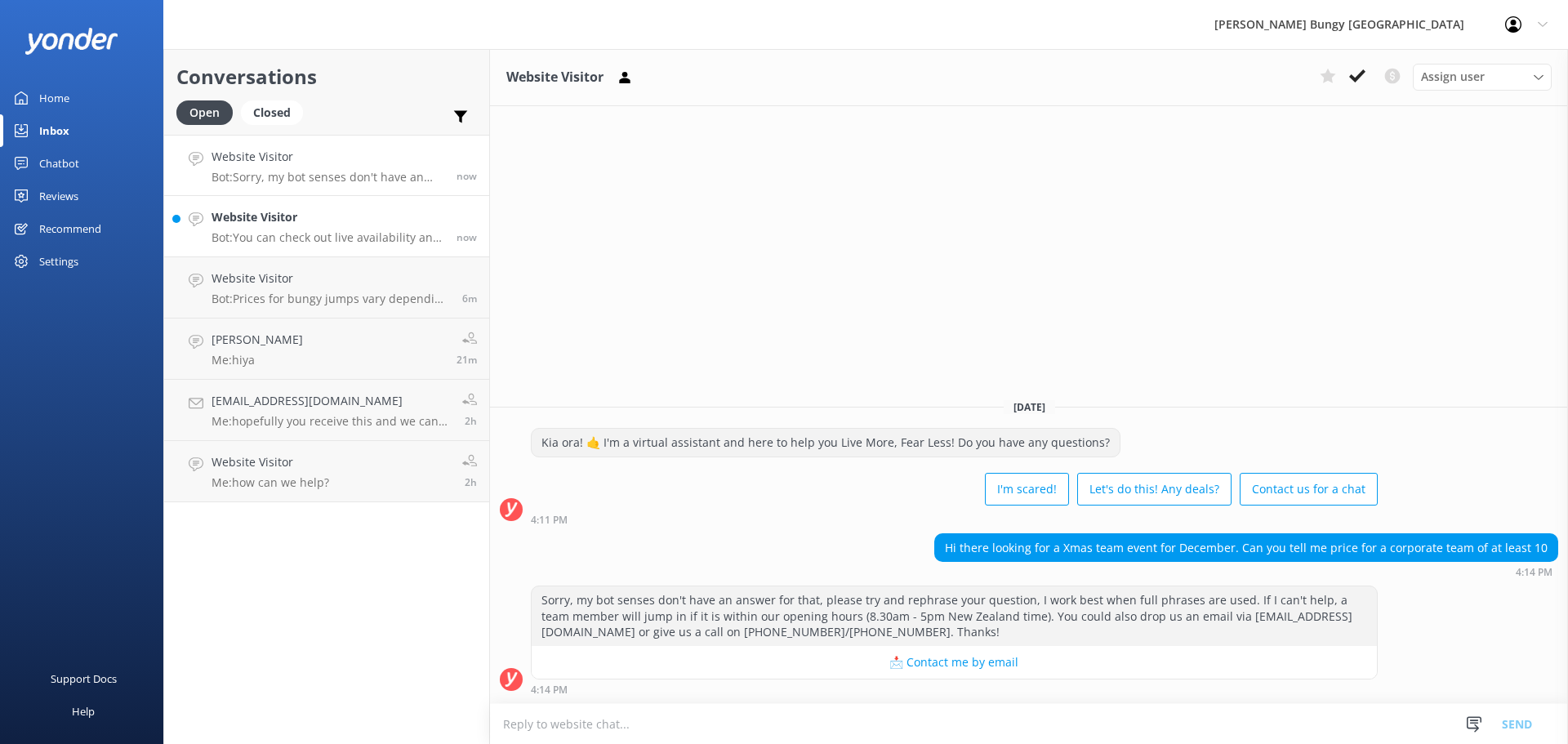
click at [244, 227] on div "Website Visitor Bot: You can check out live availability and book your bungy sl…" at bounding box center [327, 225] width 233 height 36
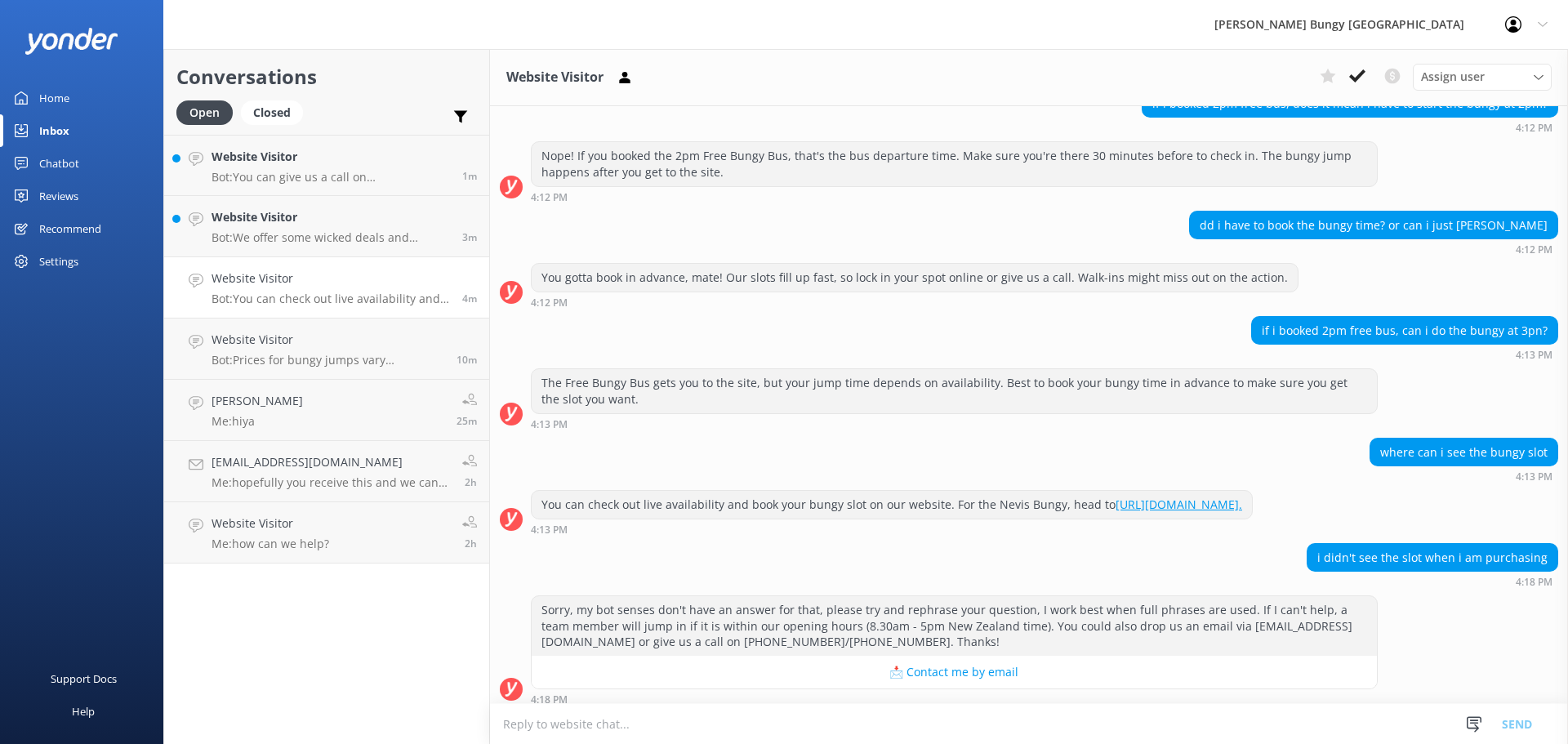
scroll to position [296, 0]
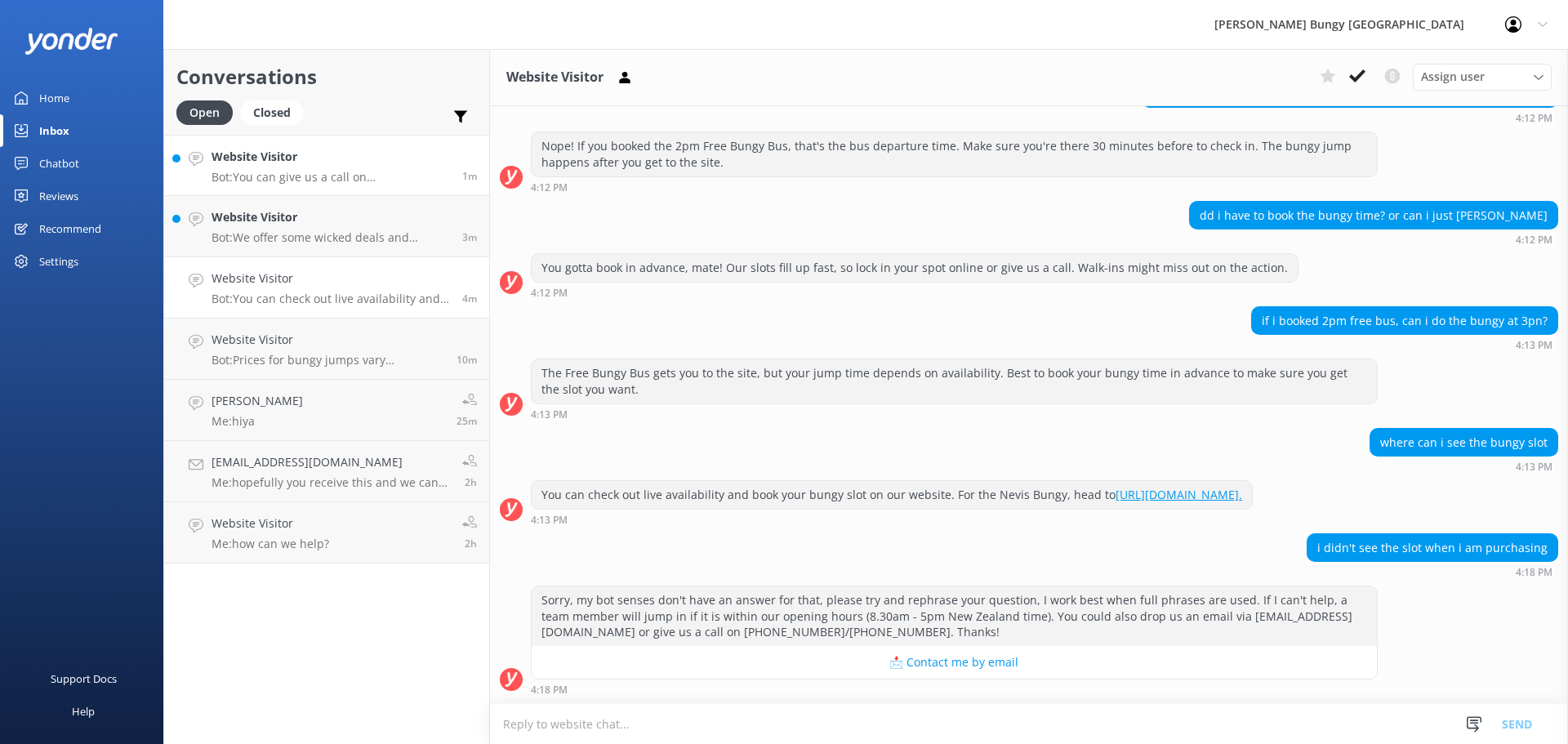
click at [345, 175] on p "Bot: You can give us a call on [PHONE_NUMBER] or [PHONE_NUMBER] to chat with a …" at bounding box center [330, 177] width 238 height 15
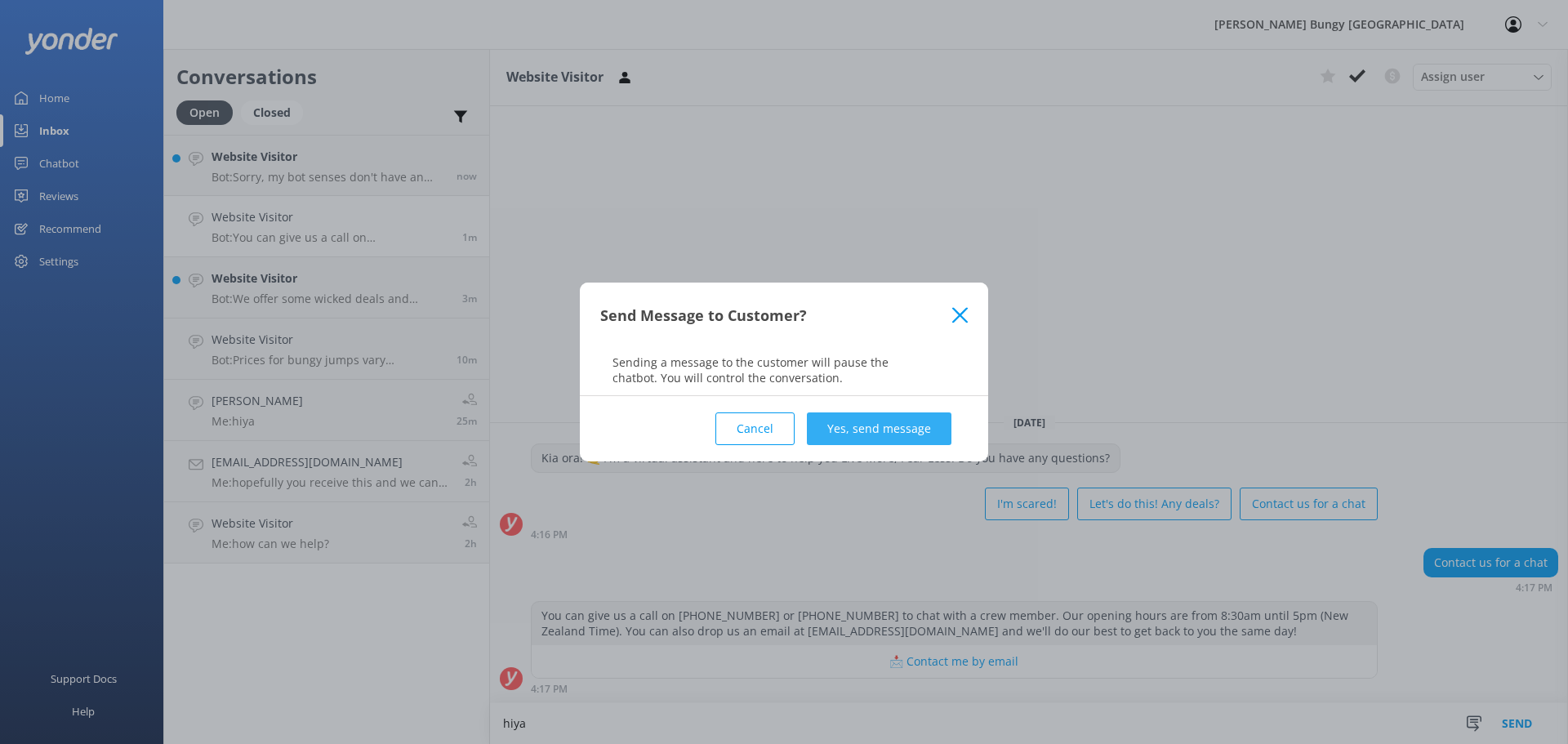
type textarea "hiya"
click at [921, 433] on button "Yes, send message" at bounding box center [878, 429] width 144 height 33
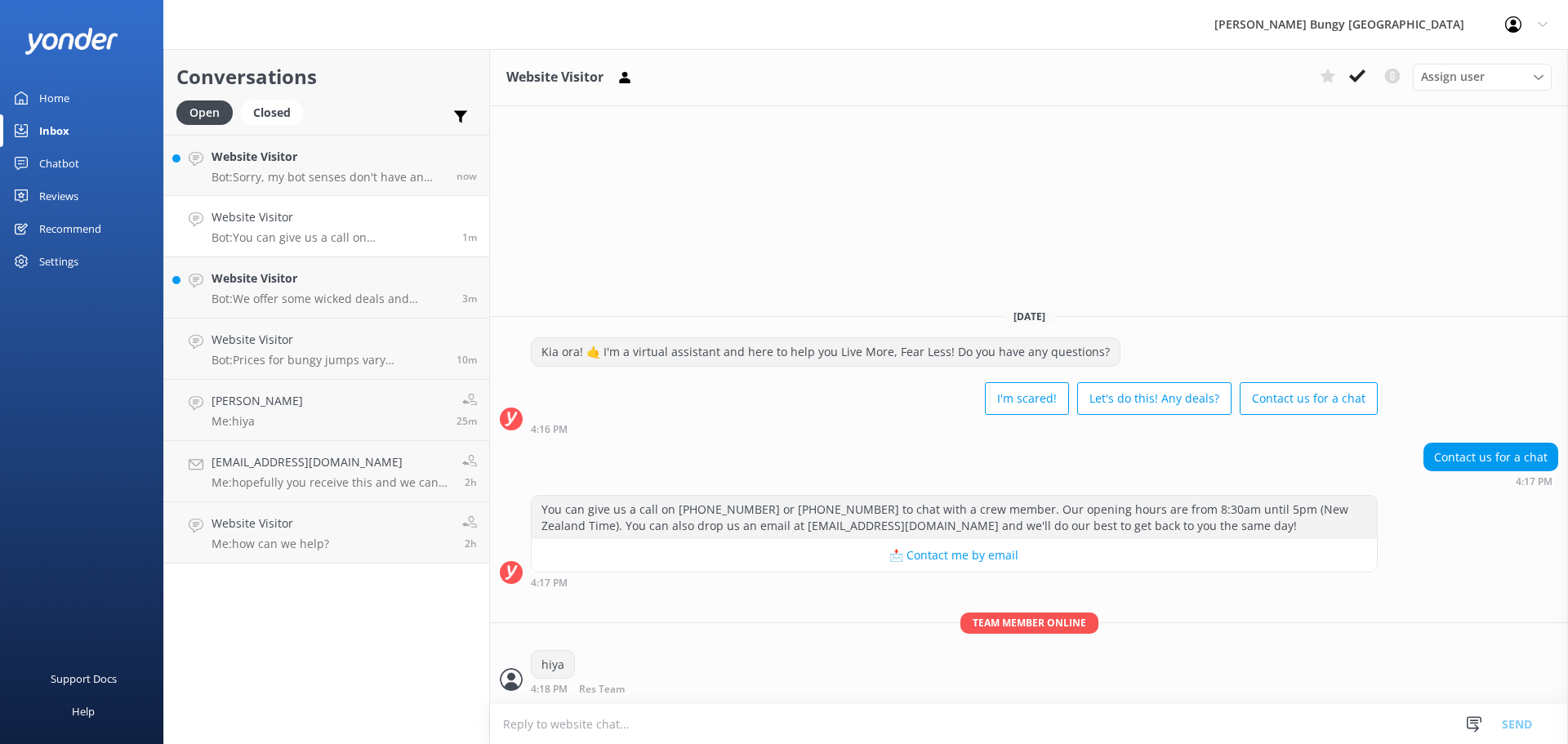
click at [740, 713] on textarea at bounding box center [1029, 724] width 1078 height 40
type textarea "how can we help?"
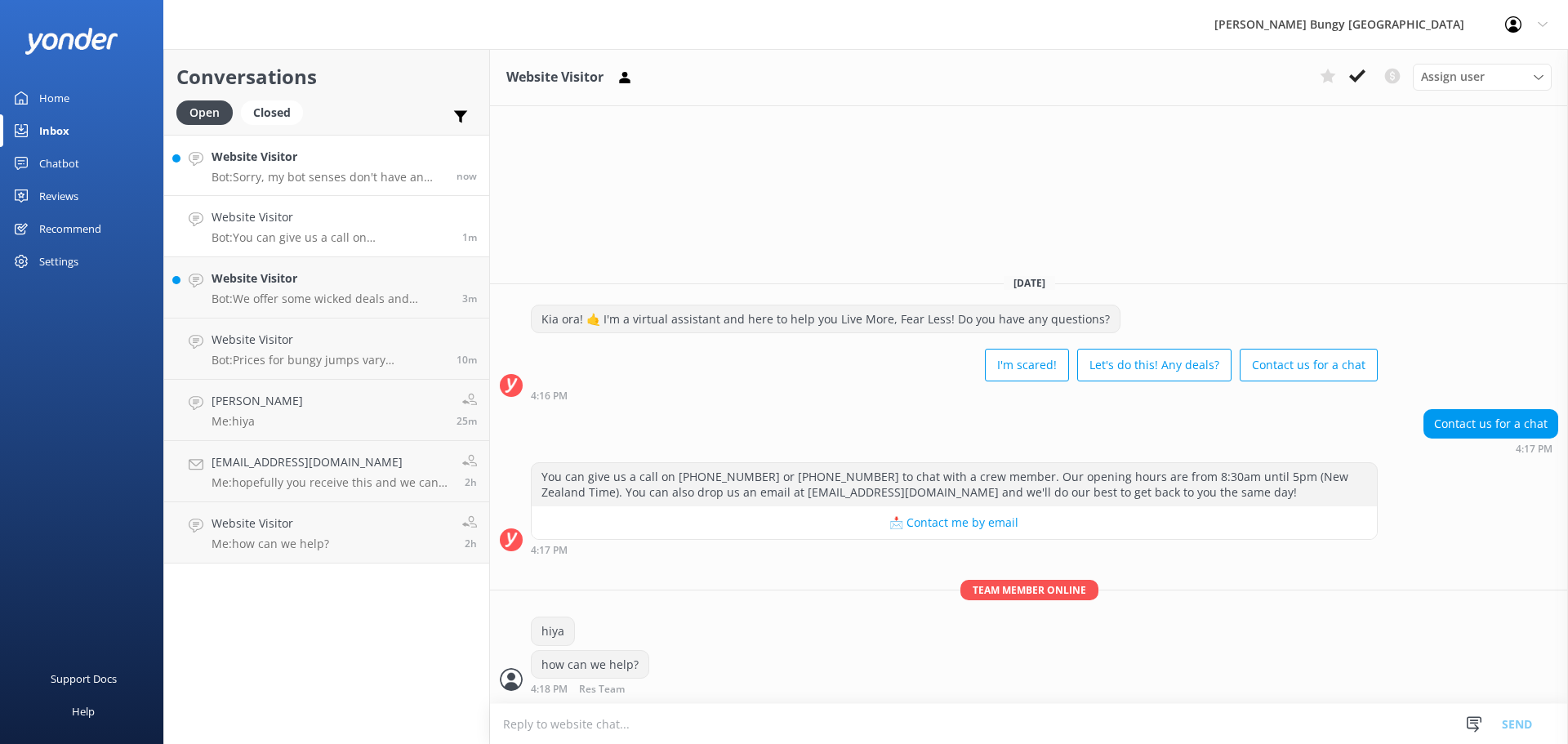
click at [345, 154] on h4 "Website Visitor" at bounding box center [327, 157] width 233 height 18
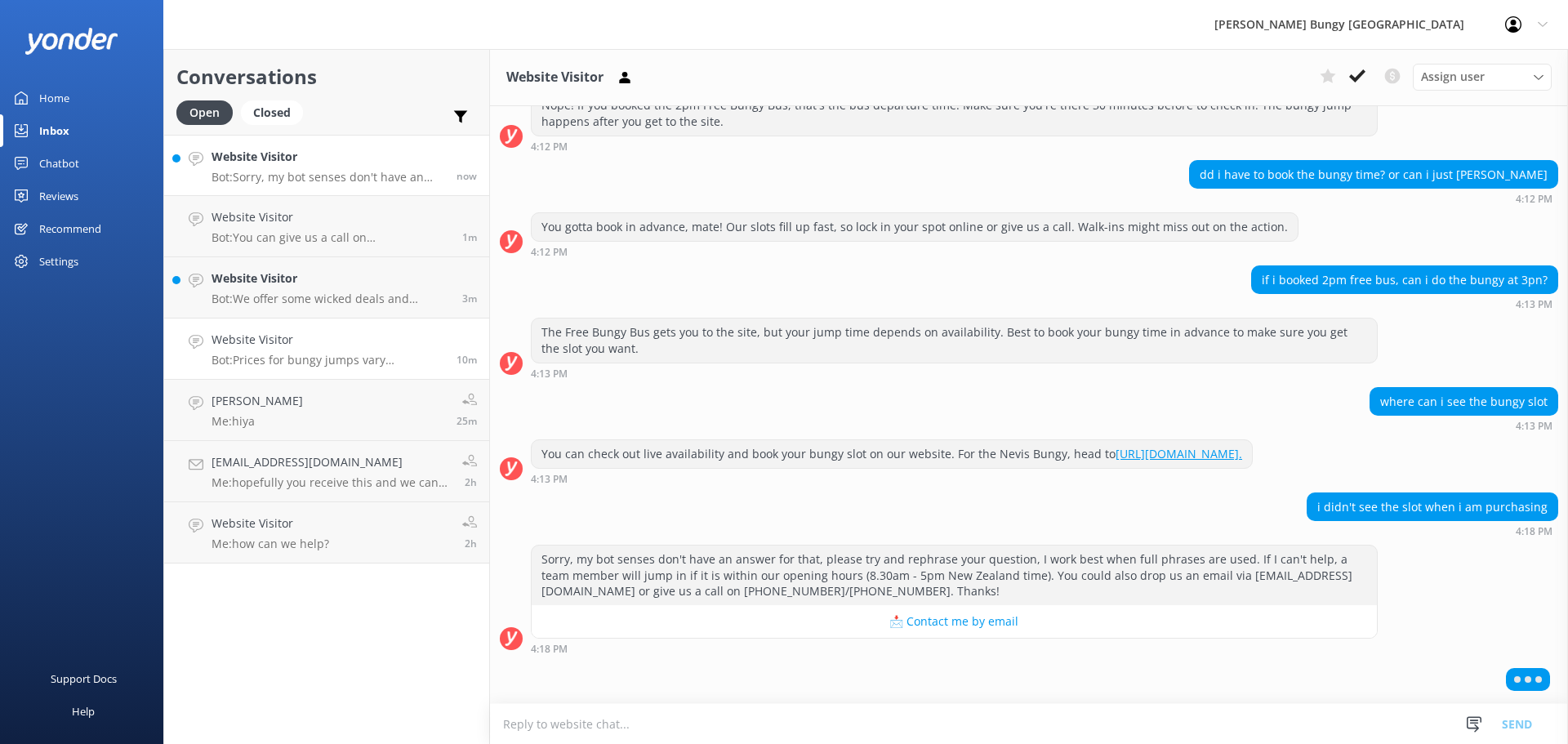
scroll to position [335, 0]
click at [880, 696] on div at bounding box center [1029, 682] width 1078 height 40
click at [876, 710] on textarea at bounding box center [1029, 724] width 1078 height 40
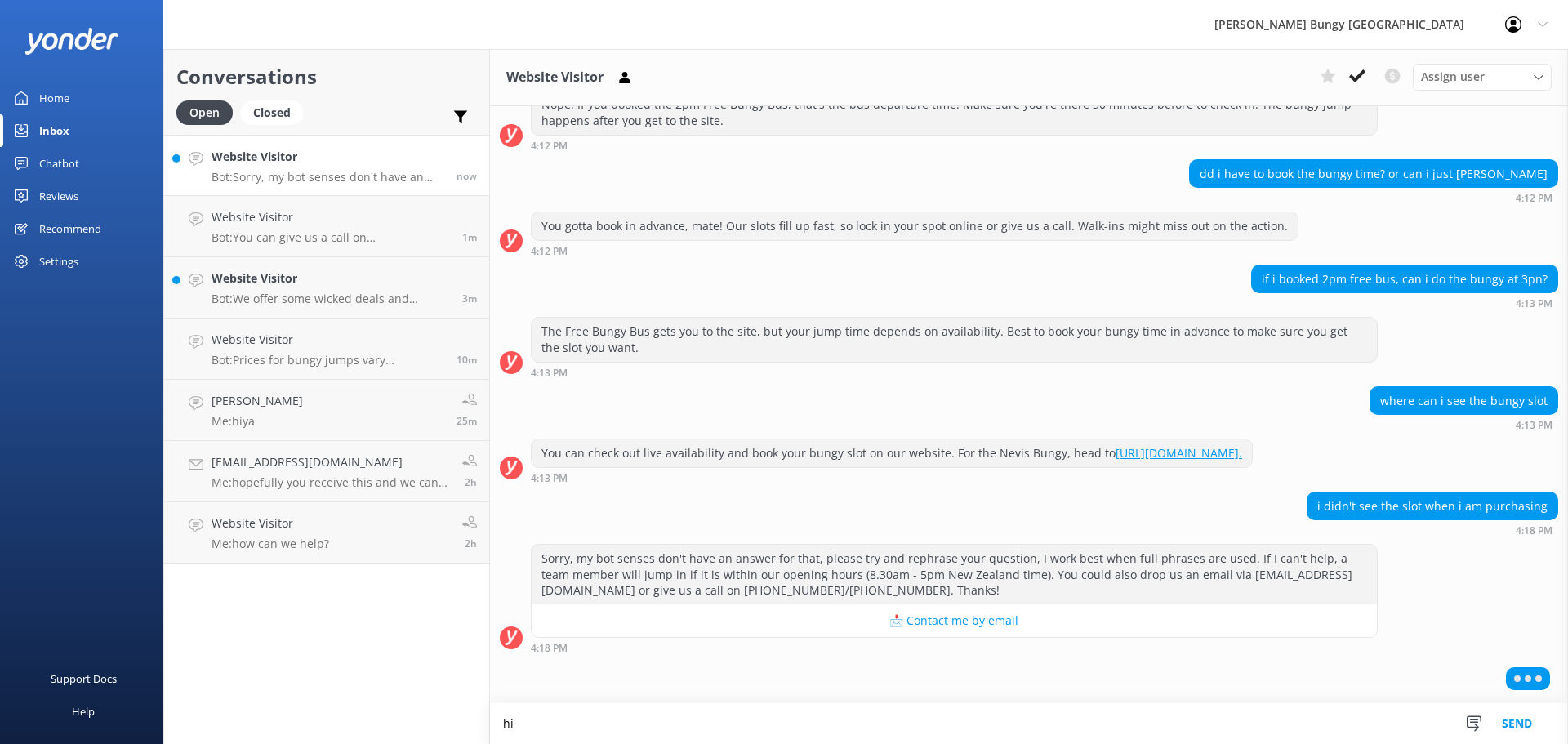
scroll to position [336, 0]
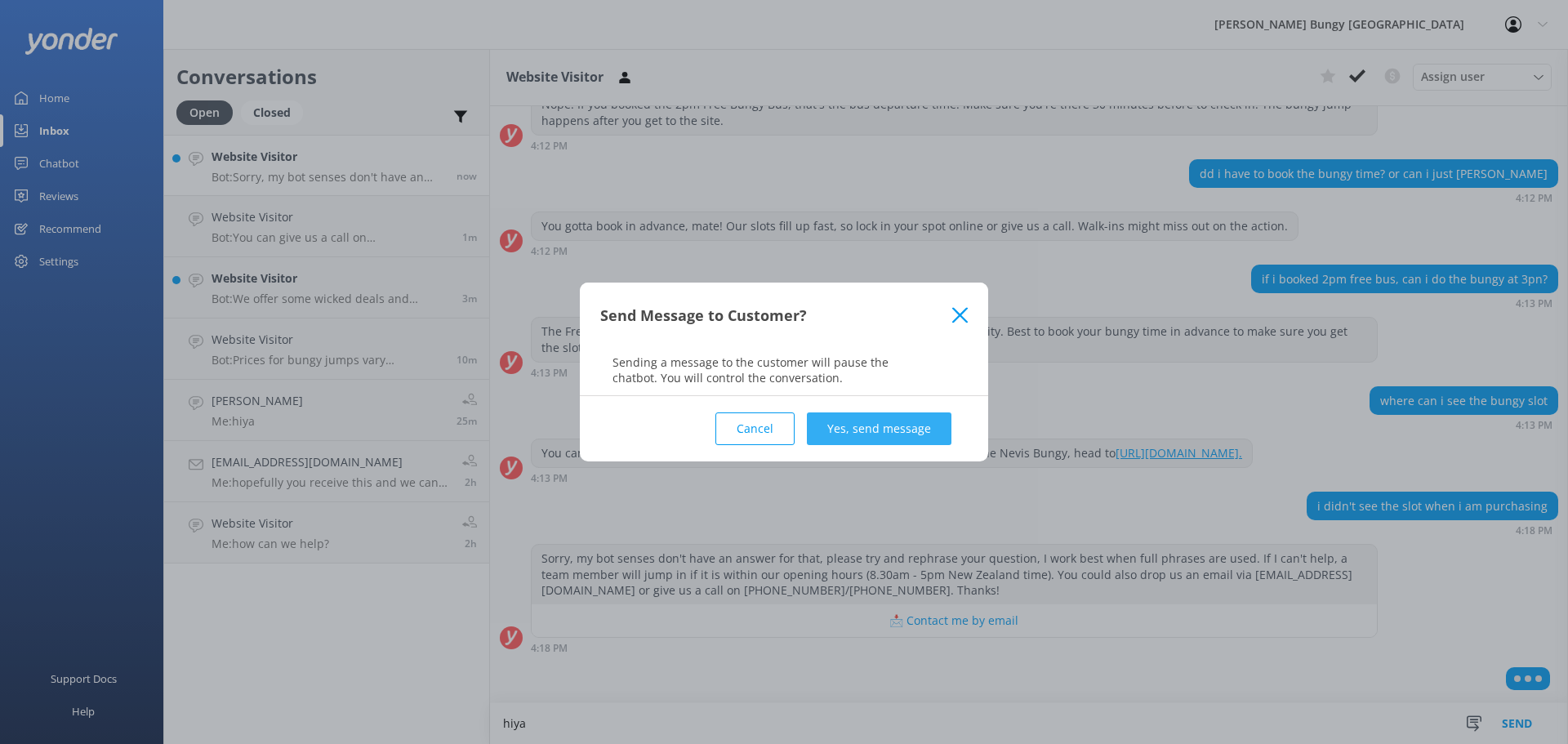
type textarea "hiya"
click at [852, 425] on button "Yes, send message" at bounding box center [878, 429] width 144 height 33
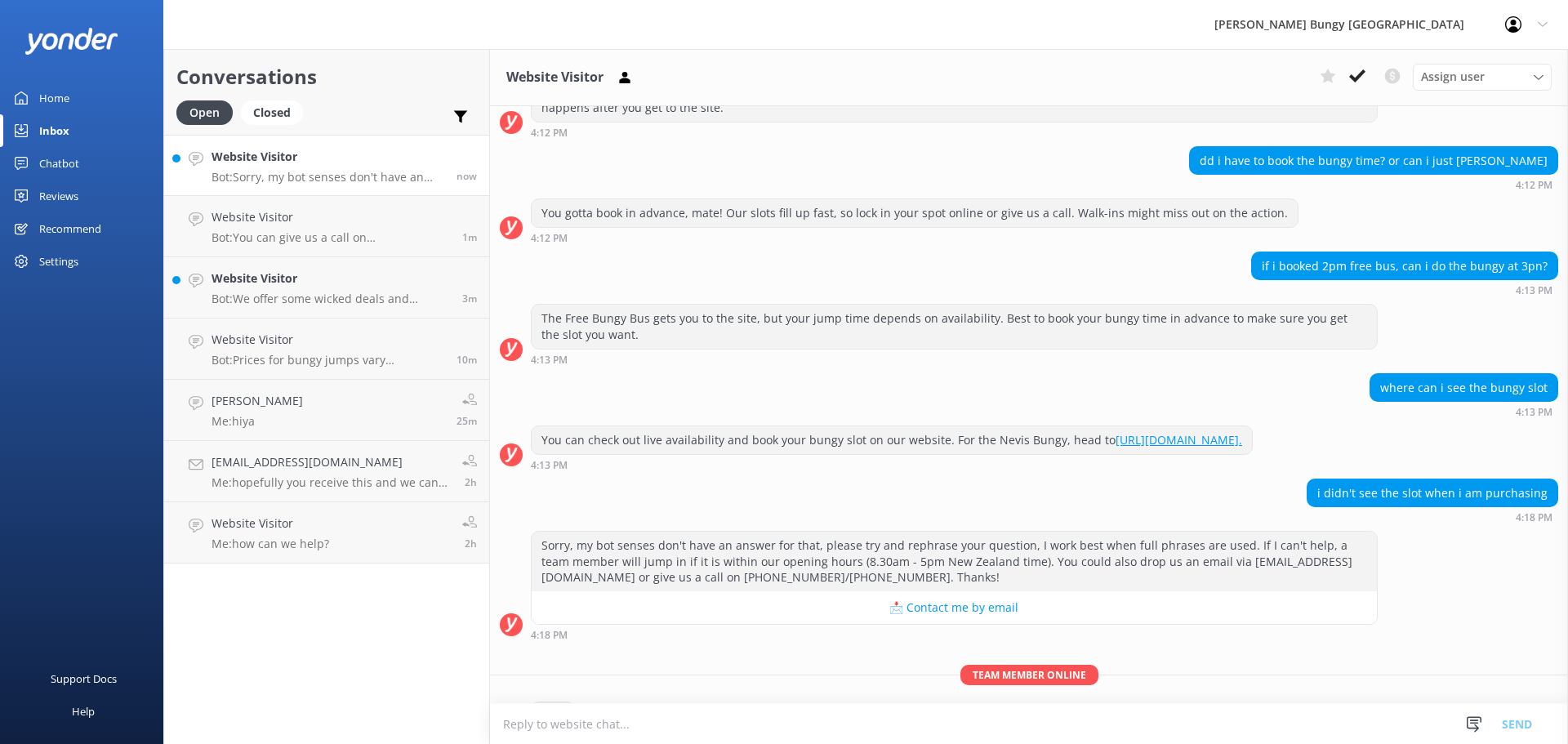
scroll to position [441, 0]
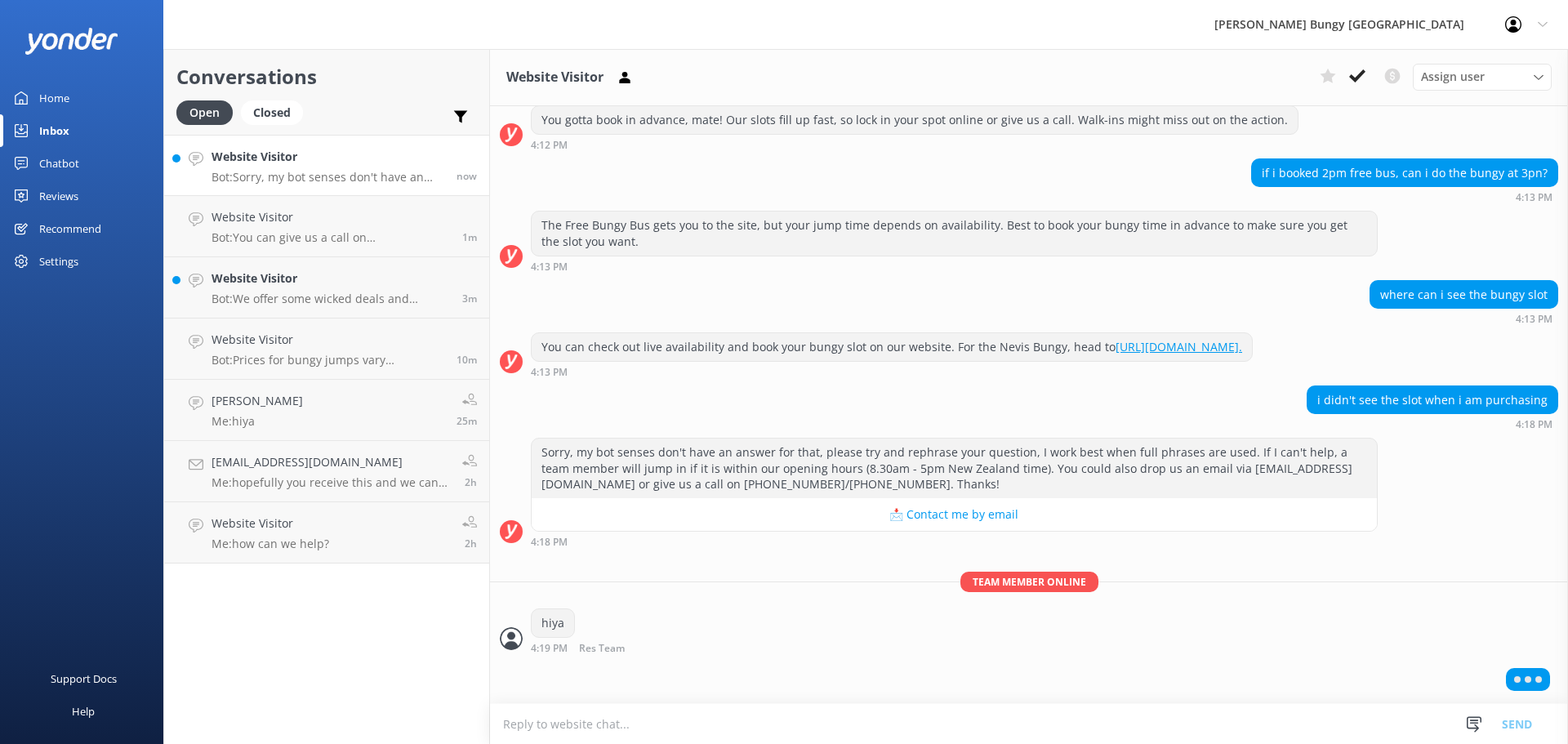
click at [841, 735] on textarea at bounding box center [1029, 724] width 1078 height 40
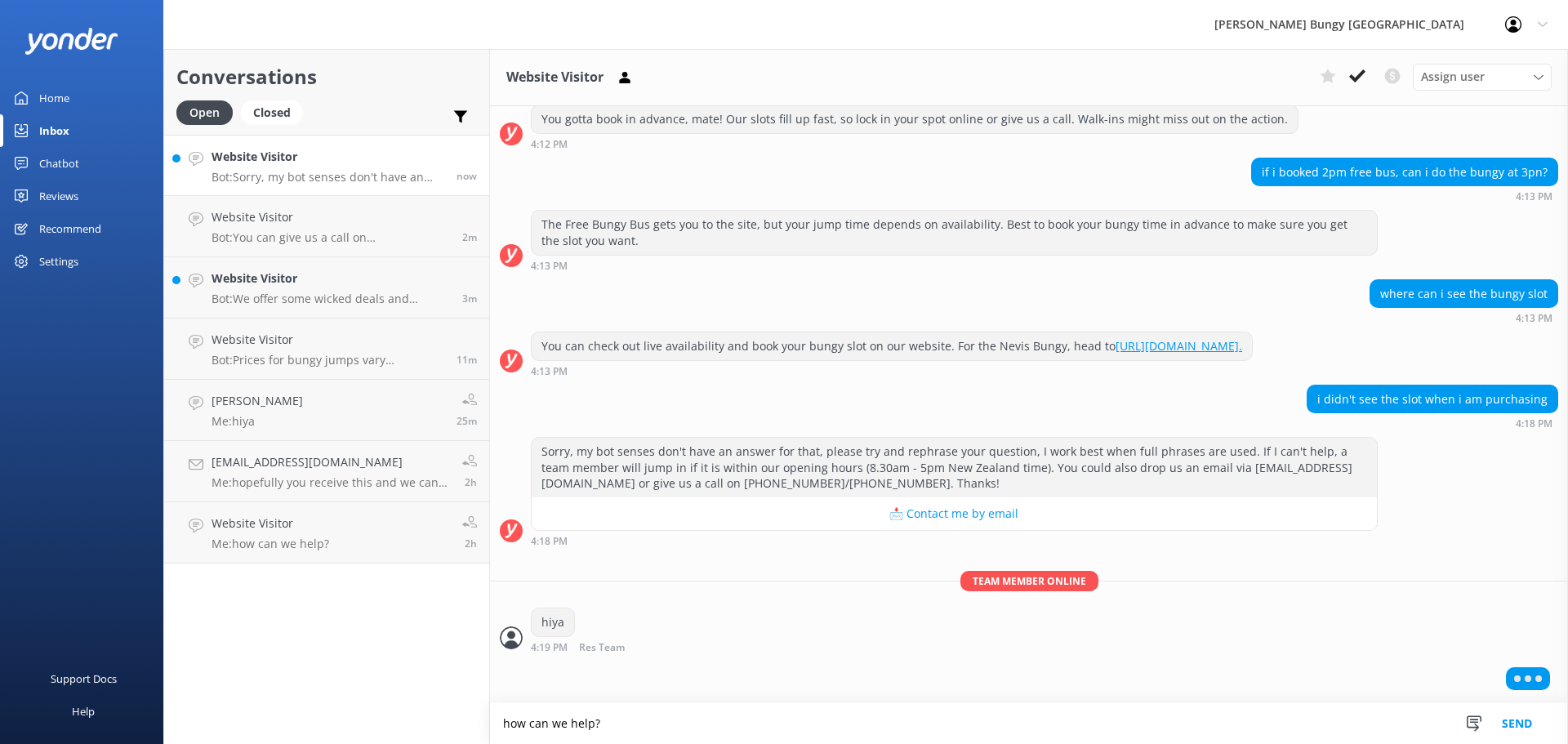
type textarea "how can we help?"
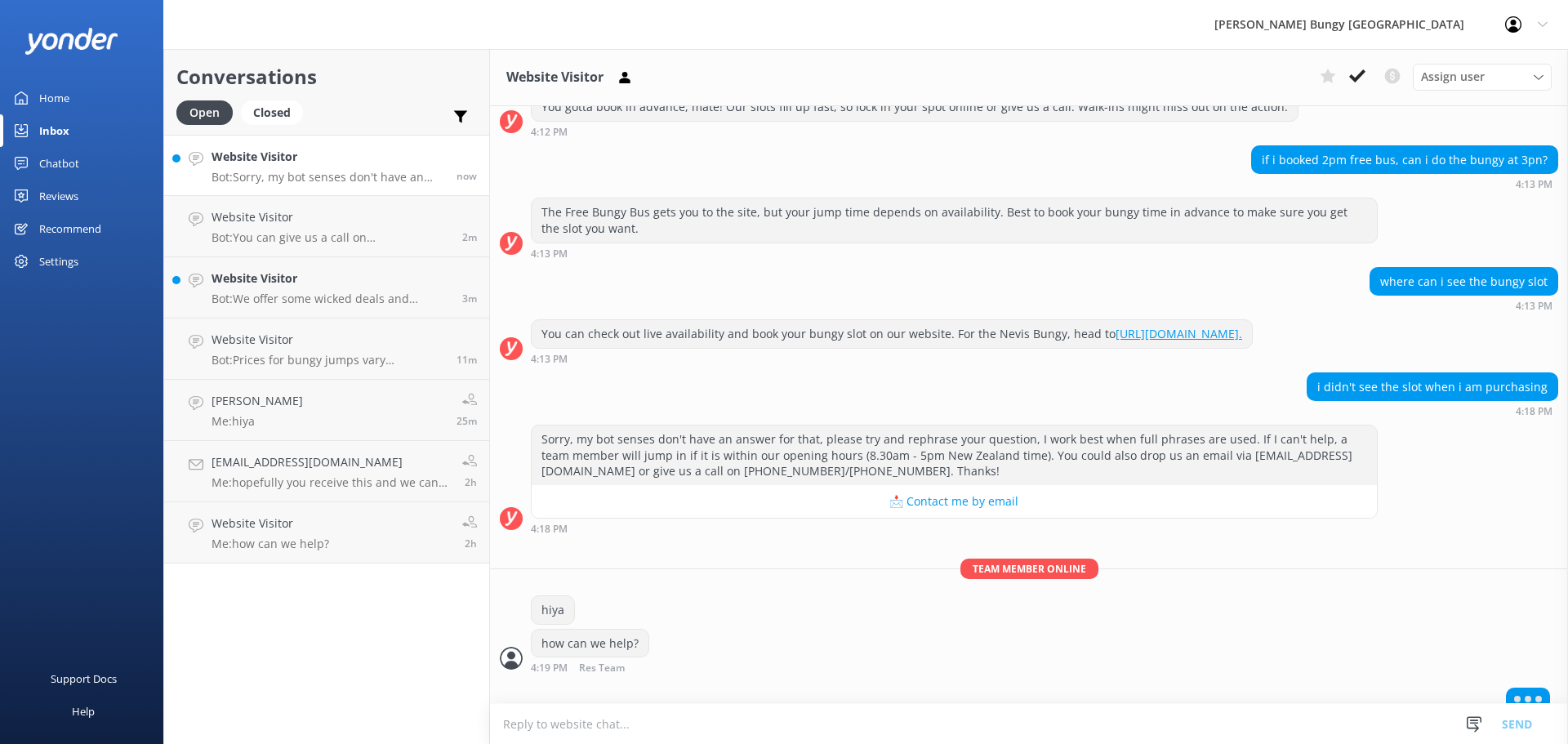
scroll to position [475, 0]
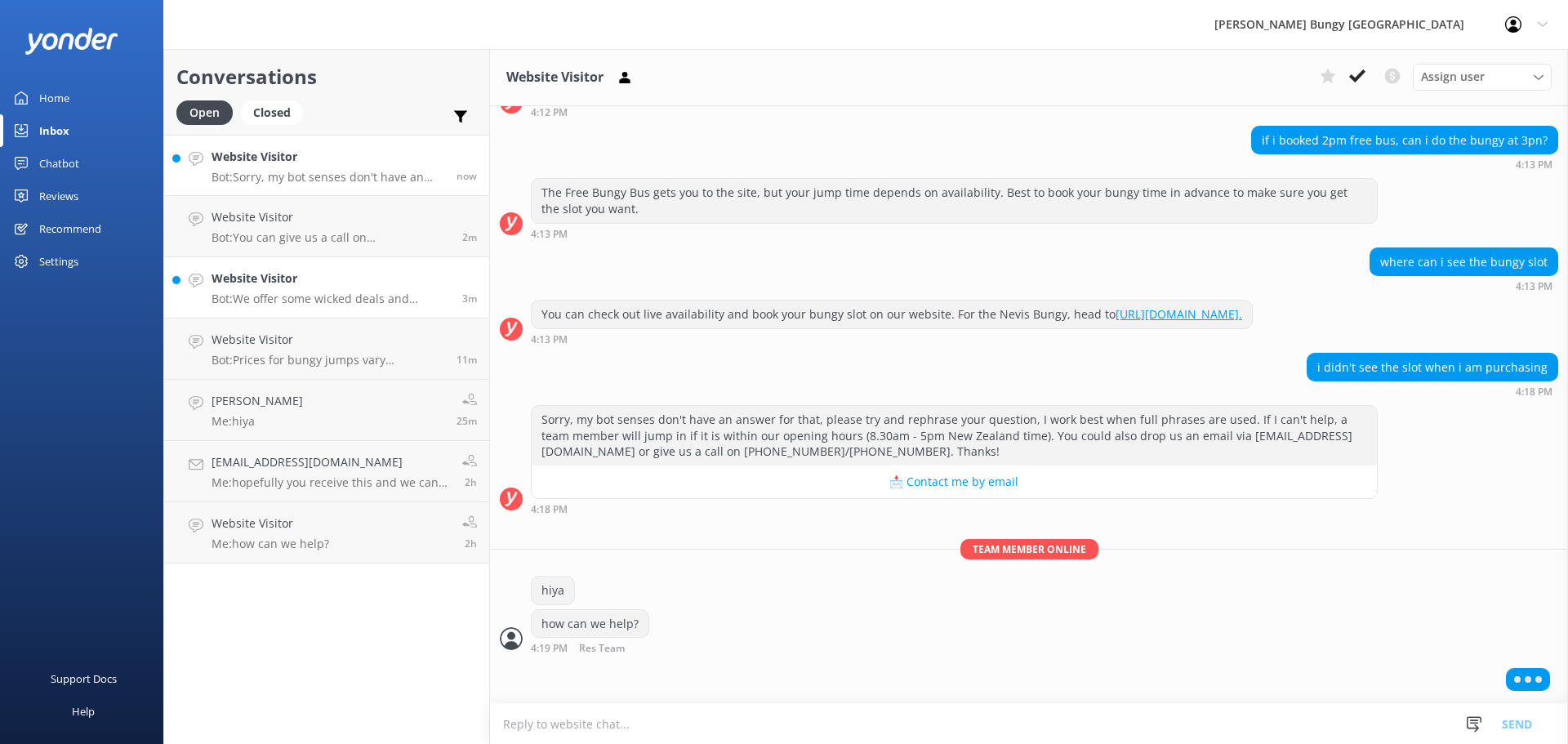
click at [251, 294] on p "Bot: We offer some wicked deals and discounts for groups of 10 or more on Jumps…" at bounding box center [330, 299] width 238 height 15
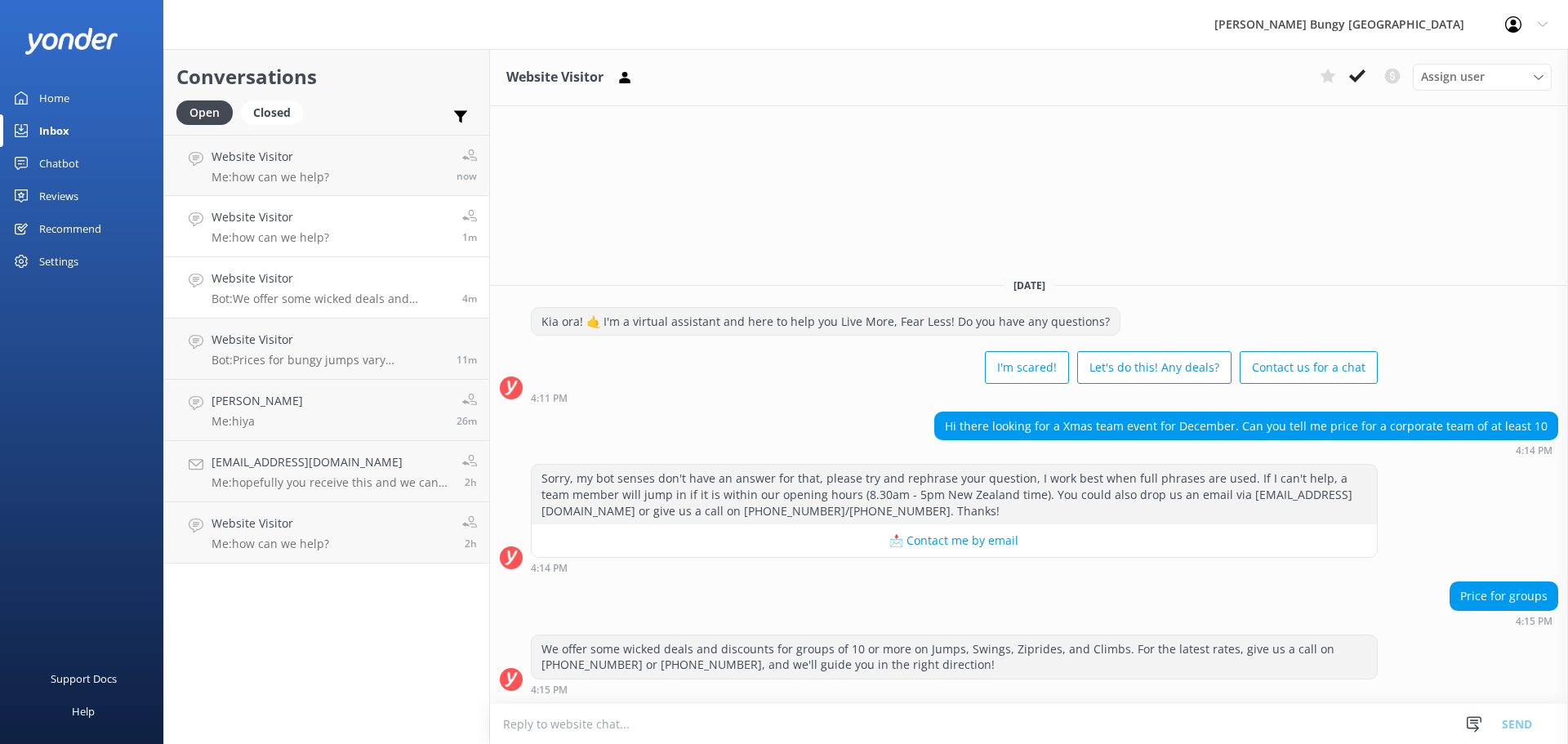
click at [286, 213] on h4 "Website Visitor" at bounding box center [270, 217] width 118 height 18
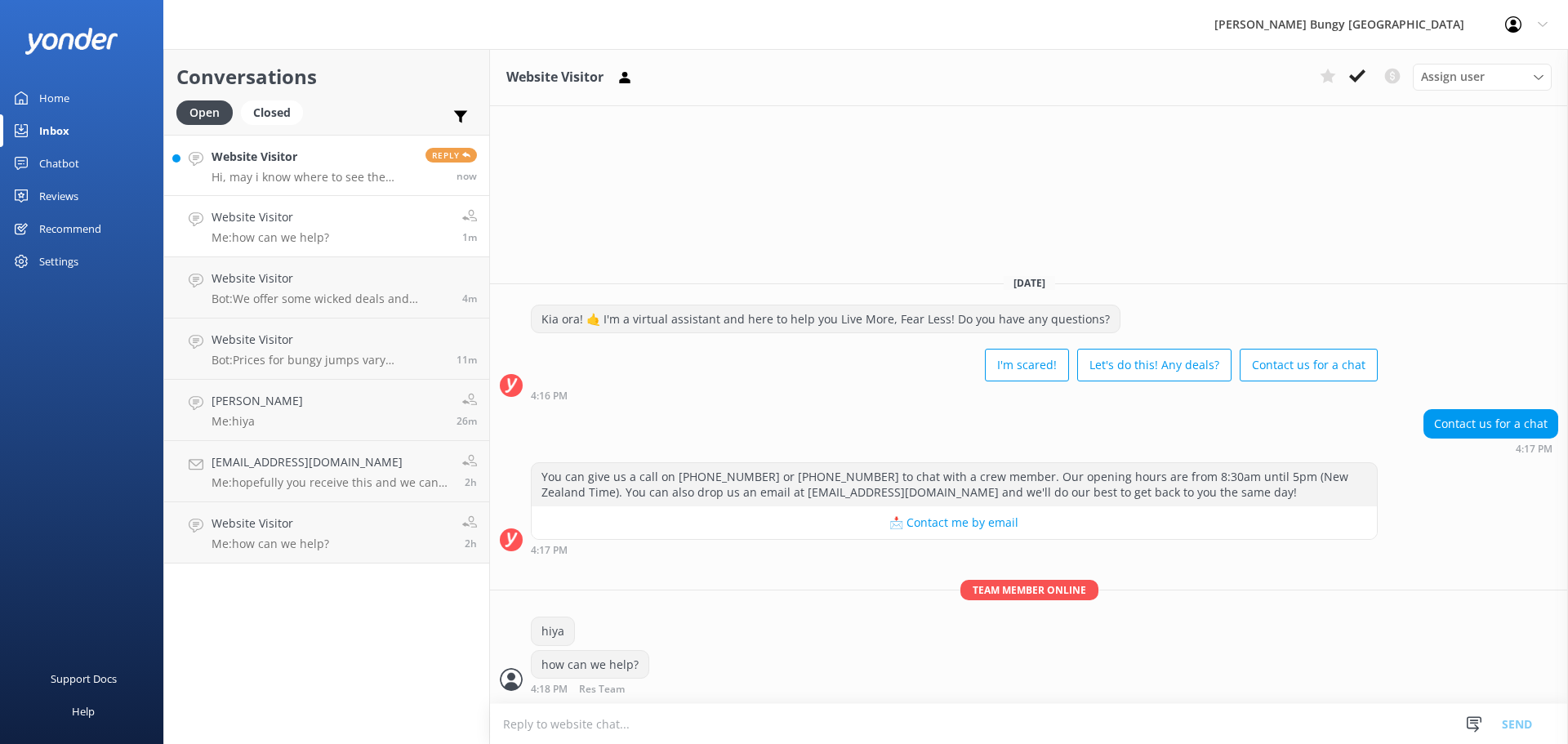
click at [339, 190] on link "Website Visitor Hi, may i know where to see the bungy slot? Reply now" at bounding box center [326, 166] width 325 height 62
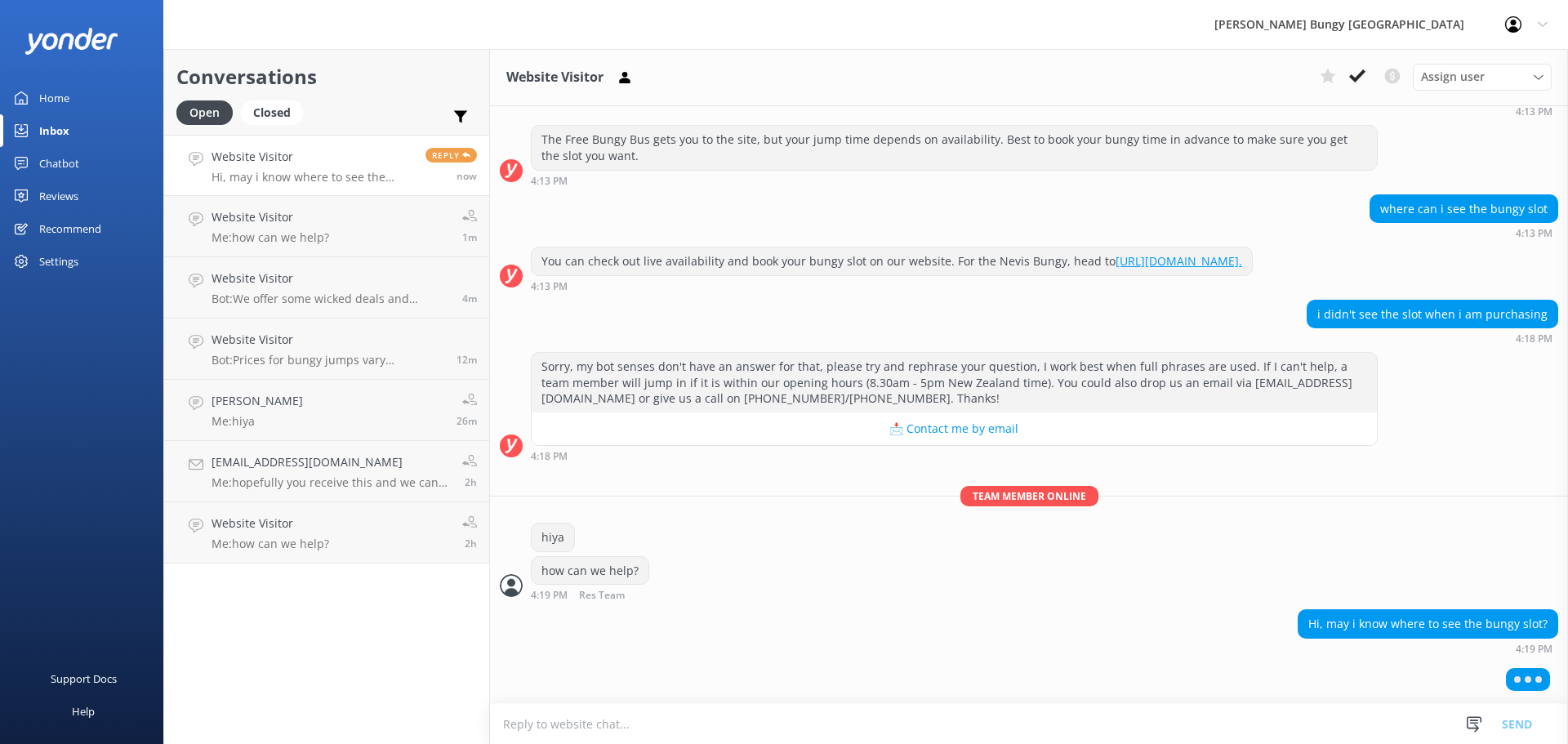
scroll to position [528, 0]
click at [1120, 716] on textarea at bounding box center [1029, 724] width 1078 height 40
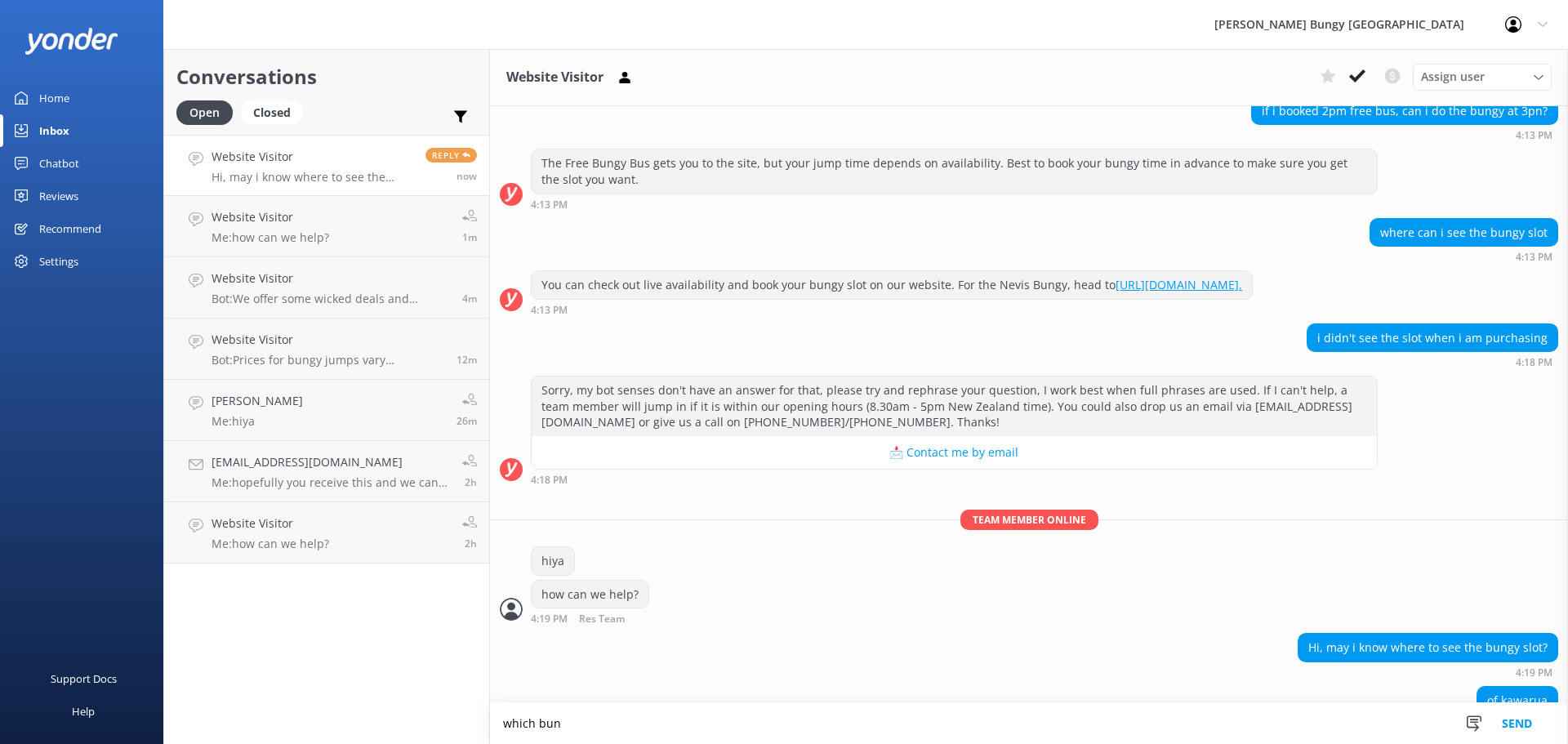
scroll to position [543, 0]
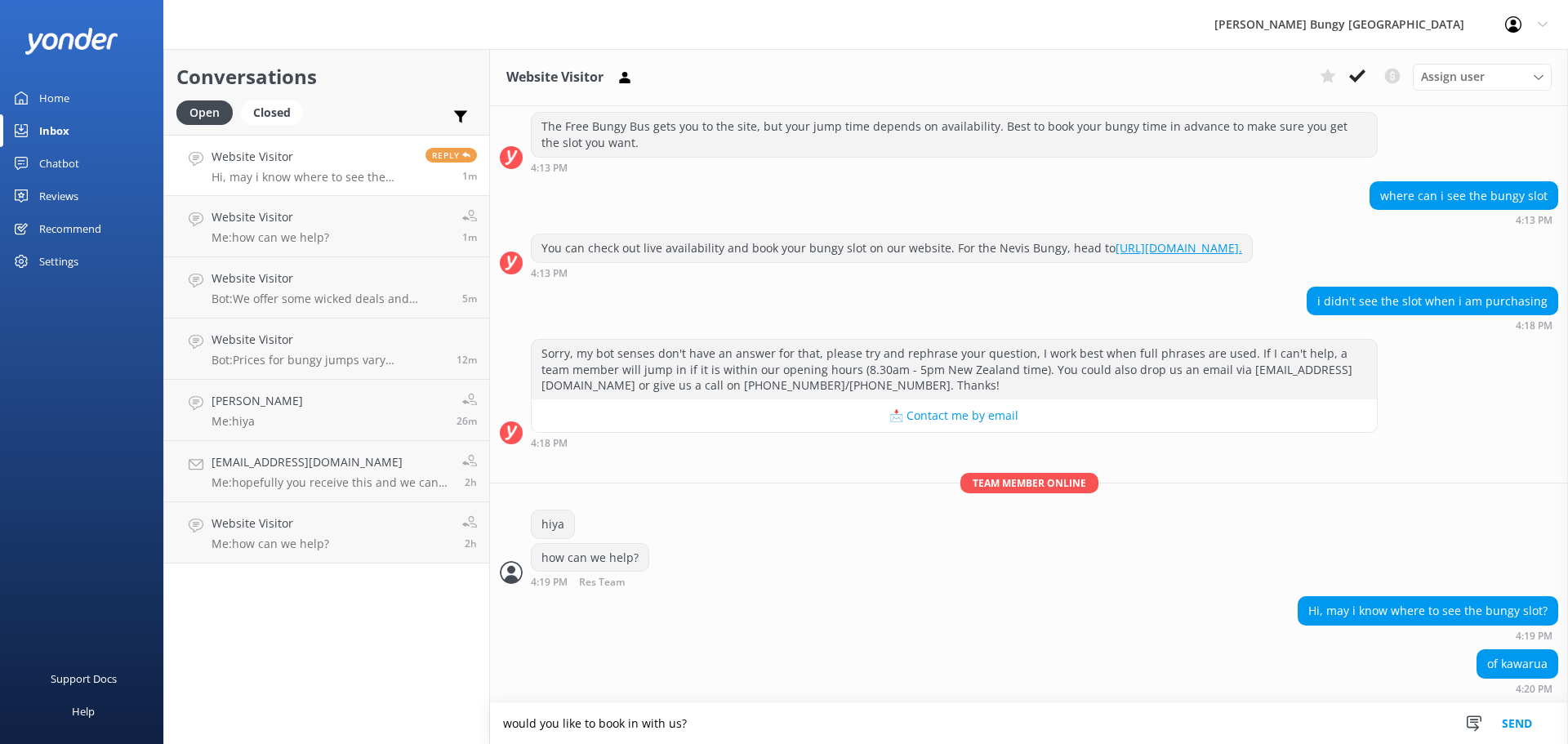
type textarea "would you like to book in with us?"
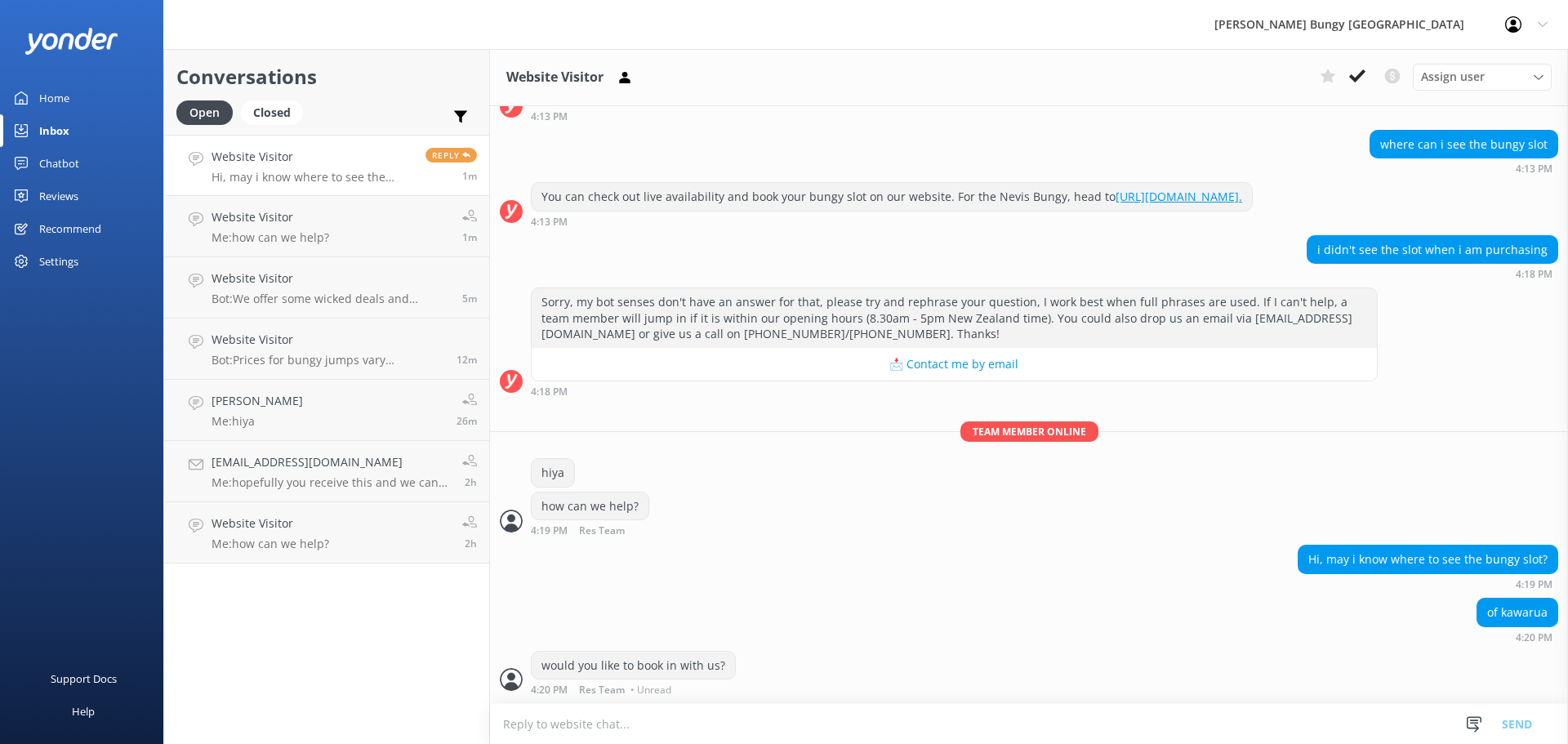
scroll to position [595, 0]
click at [1065, 721] on textarea at bounding box center [1029, 724] width 1078 height 40
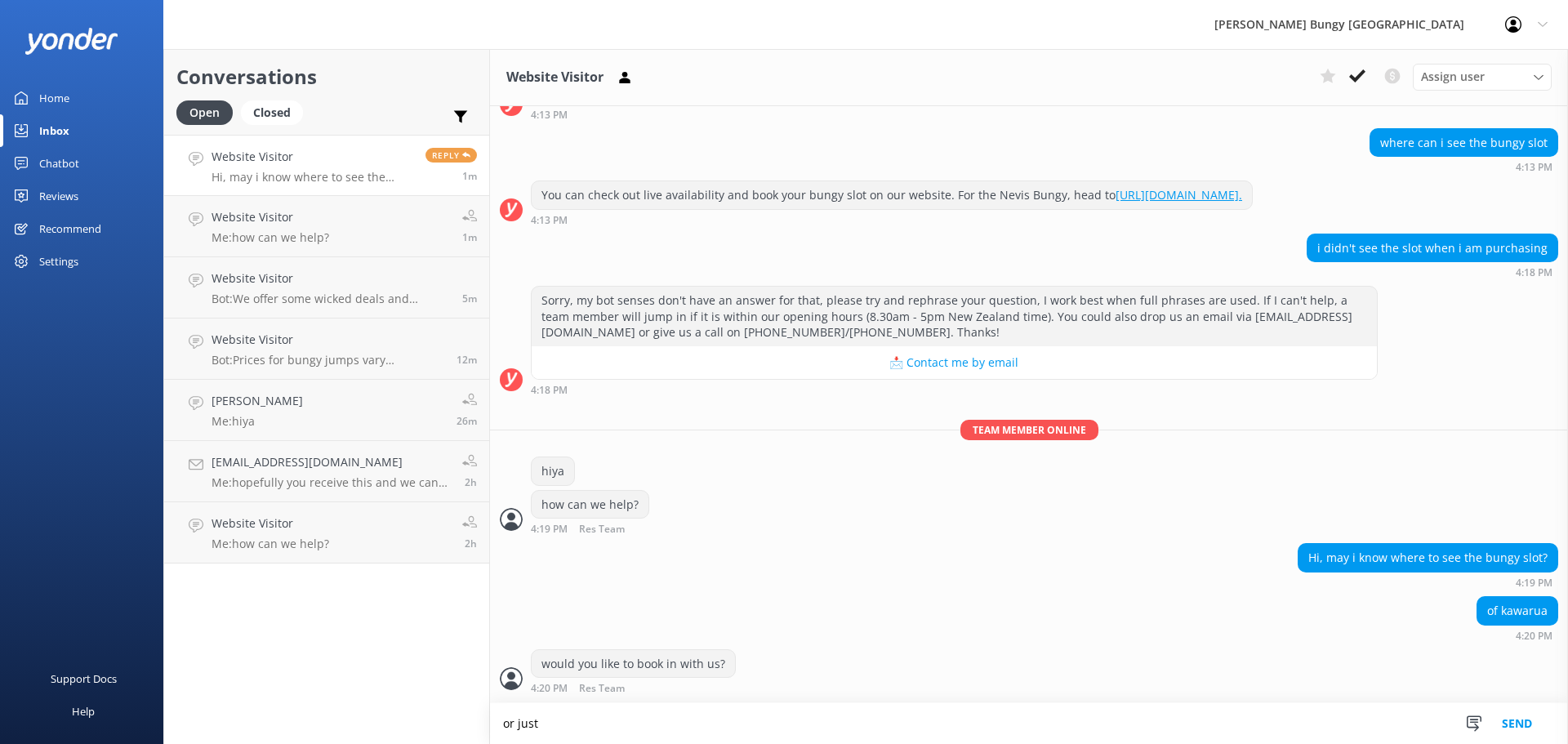
scroll to position [596, 0]
type textarea "or just inquiring?"
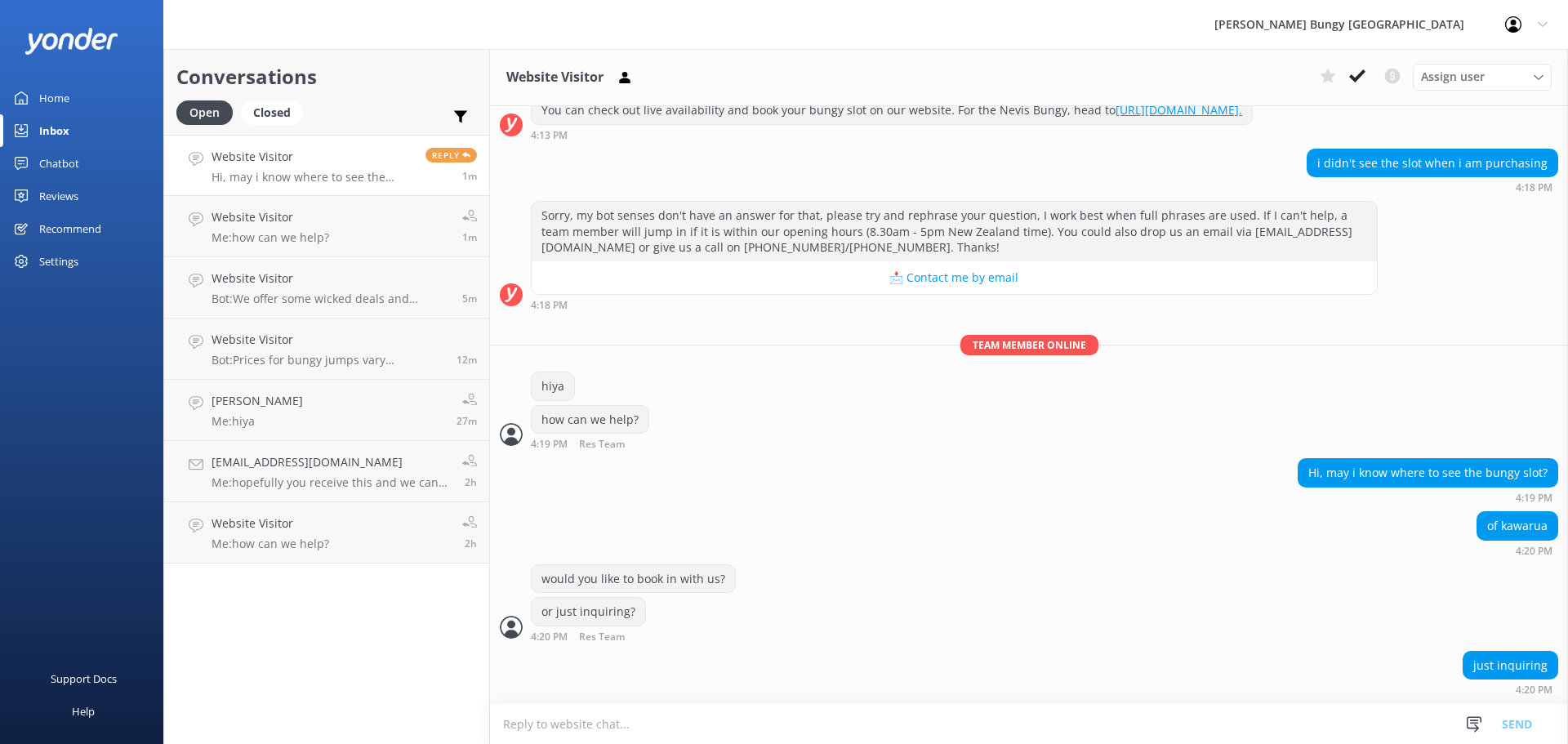
scroll to position [719, 0]
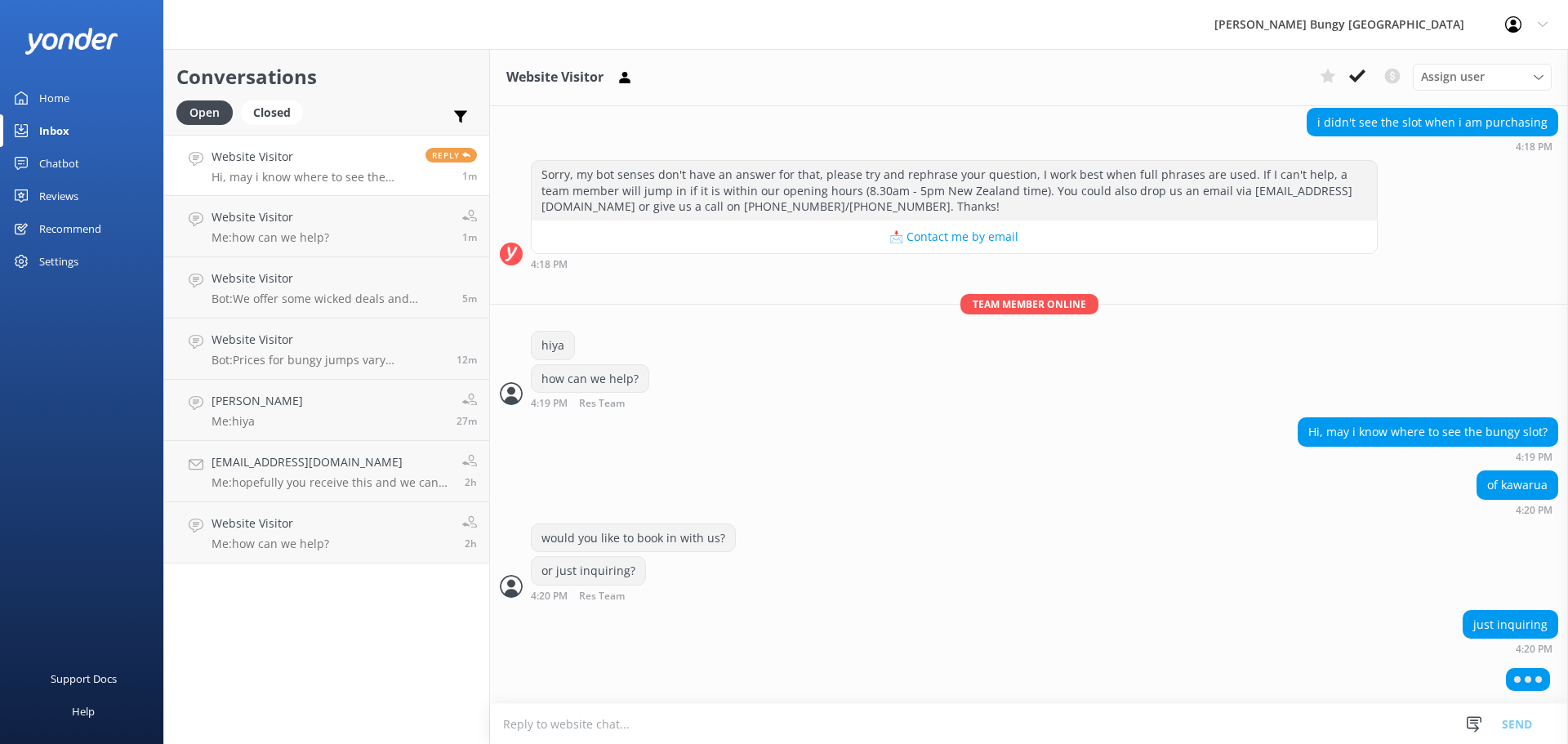
click at [617, 712] on textarea at bounding box center [1029, 724] width 1078 height 40
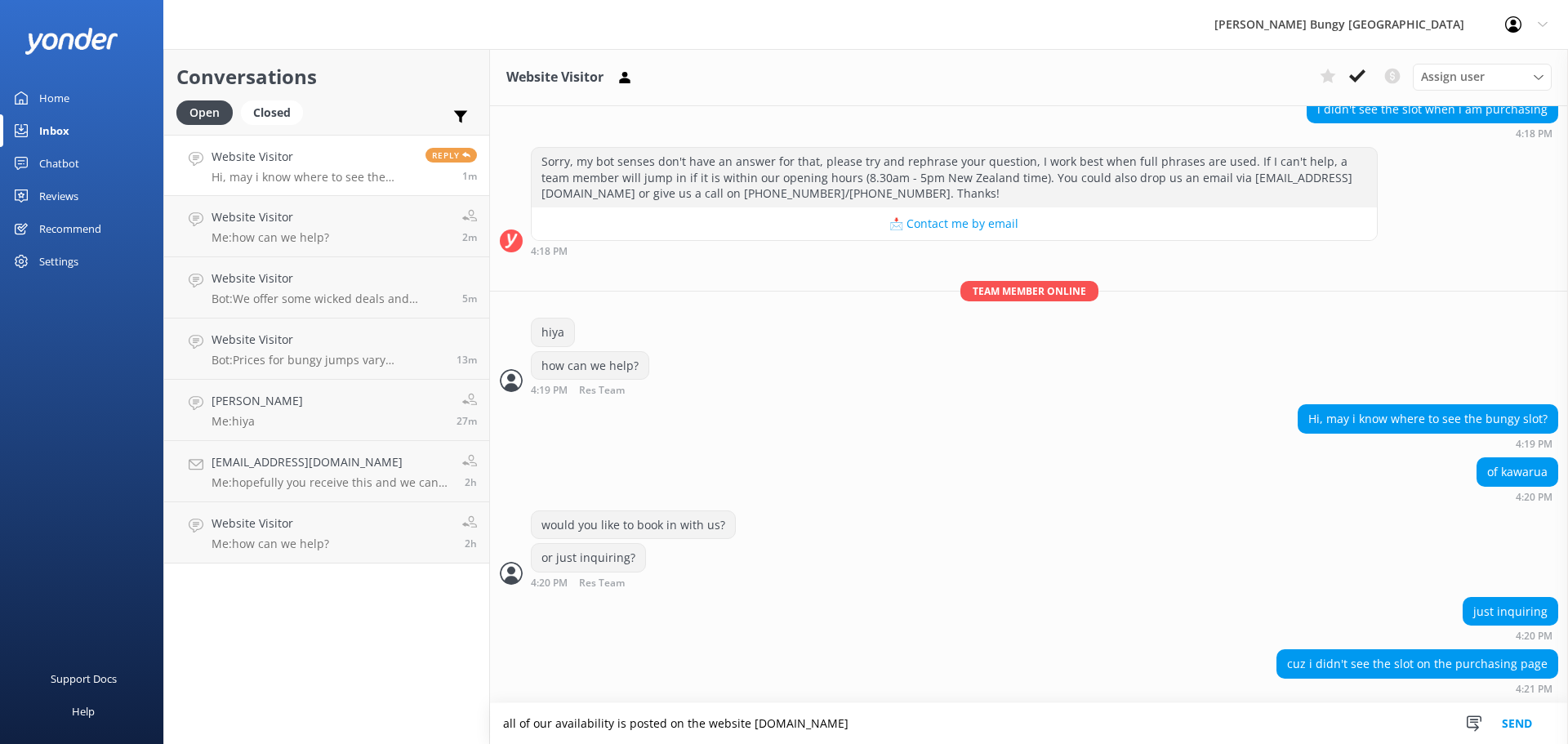
scroll to position [768, 0]
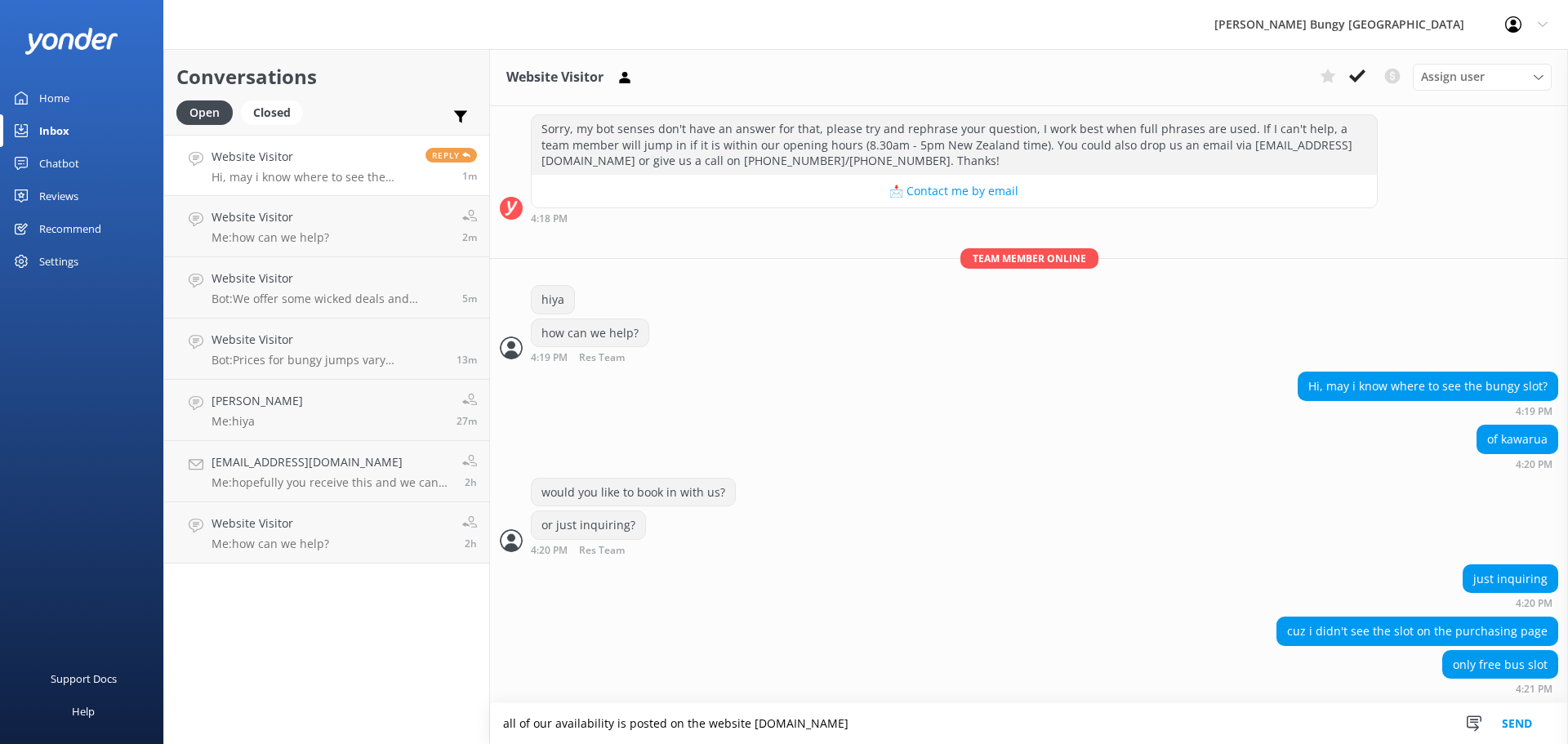
type textarea "all of our availability is posted on the website bungy.co.nz"
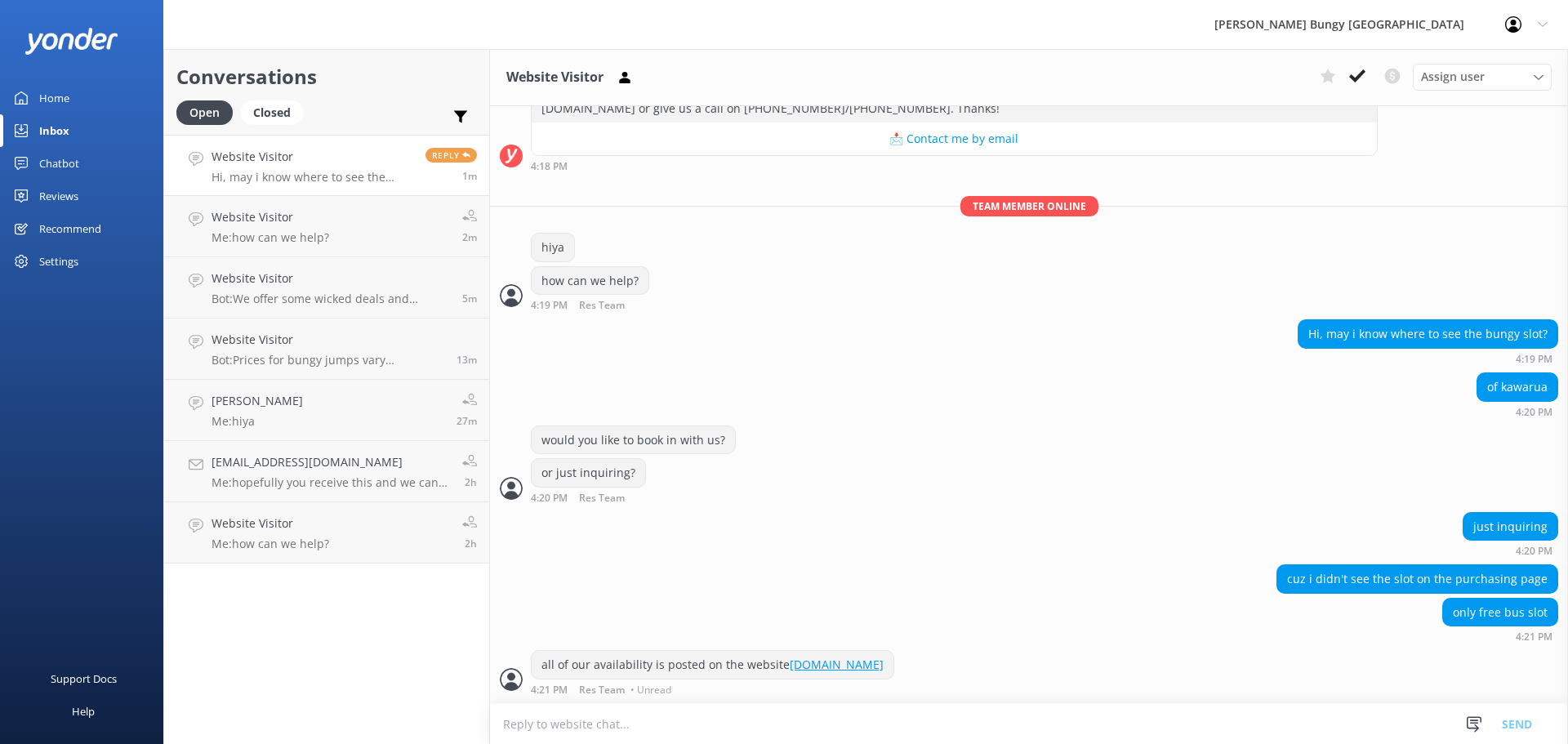
scroll to position [819, 0]
click at [617, 712] on textarea at bounding box center [1029, 724] width 1078 height 40
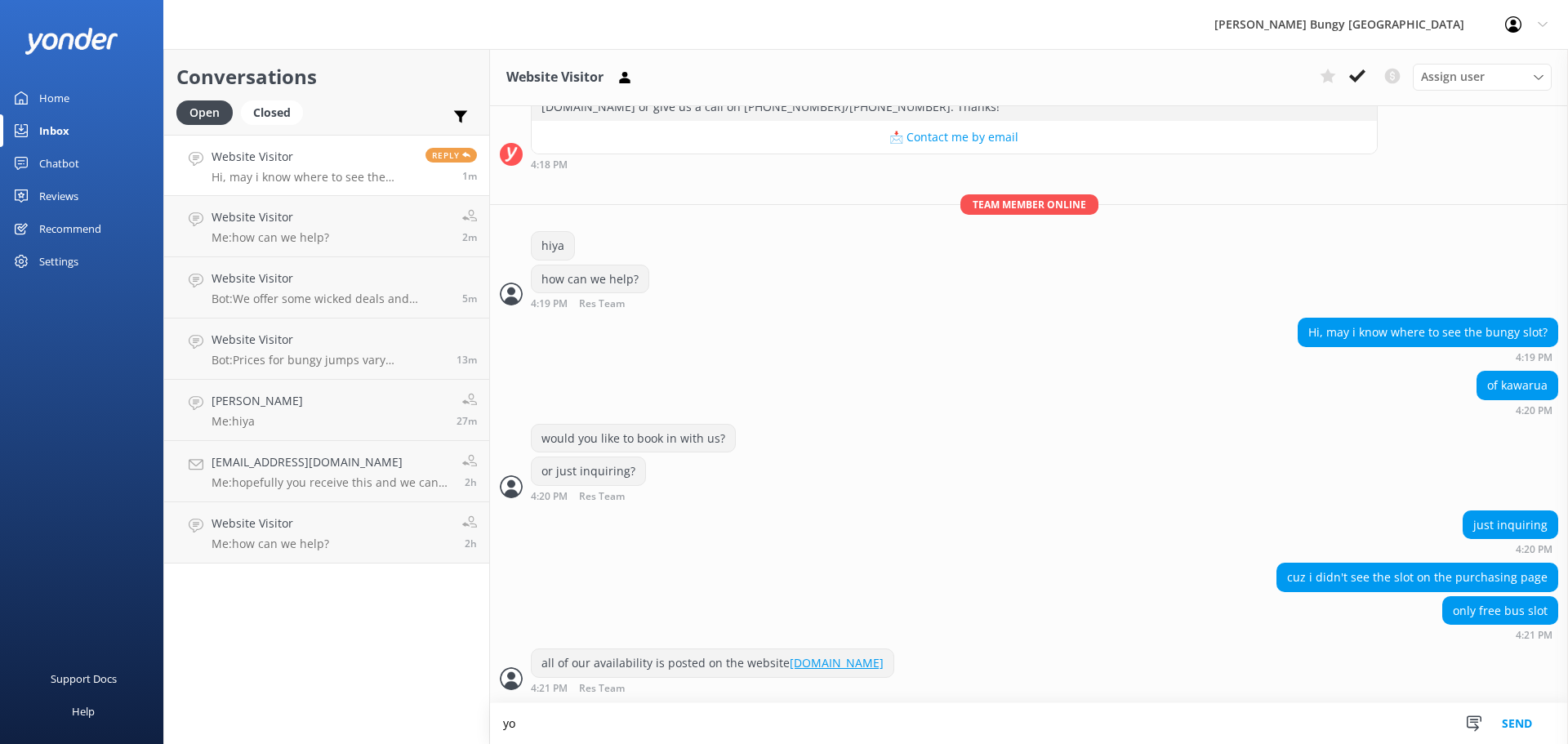
scroll to position [820, 0]
type textarea "you have the option to get the bus or self drive"
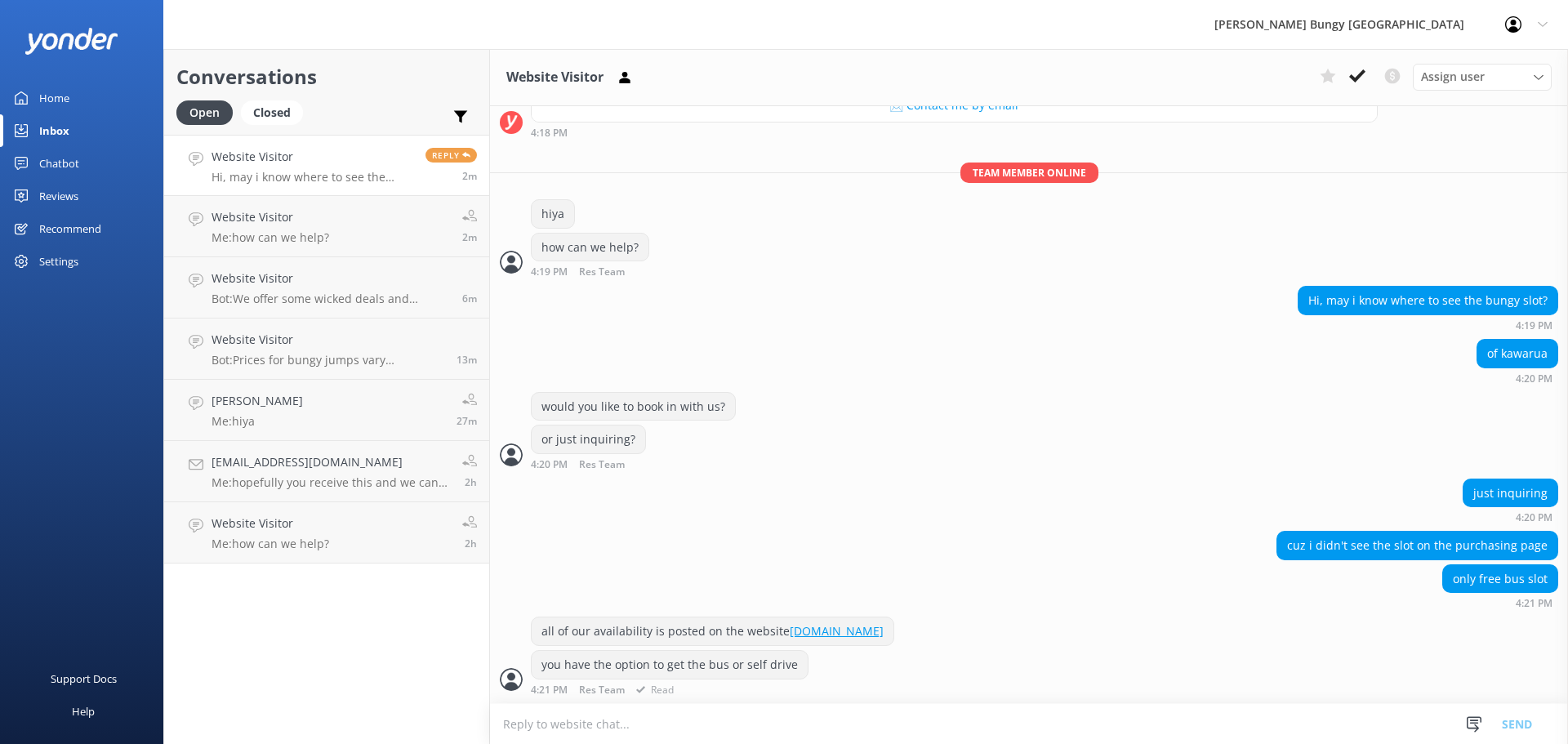
scroll to position [853, 0]
click at [379, 361] on p "Bot: Prices for bungy jumps vary depending on the location and thrill you choos…" at bounding box center [327, 361] width 233 height 15
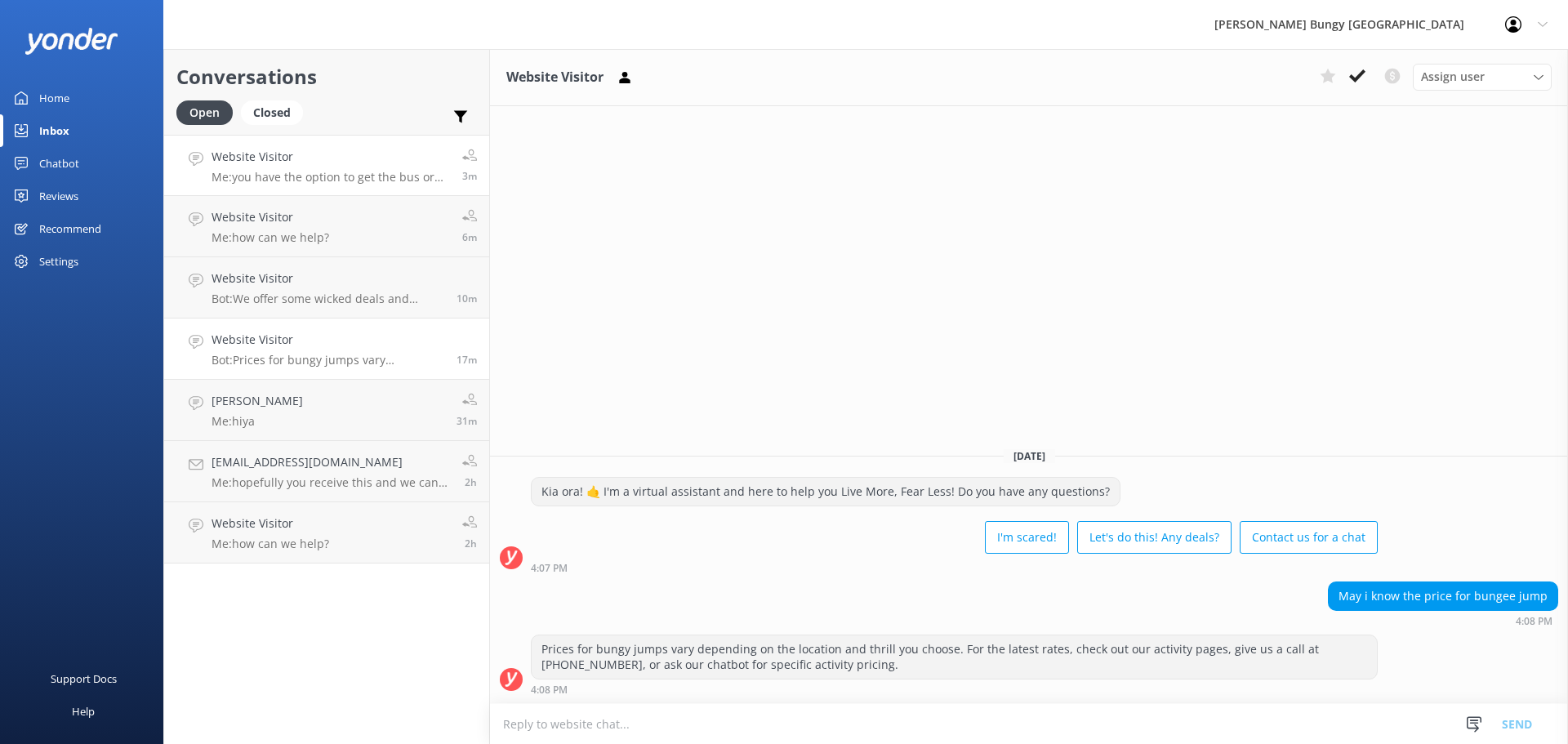
click at [281, 157] on h4 "Website Visitor" at bounding box center [330, 157] width 238 height 18
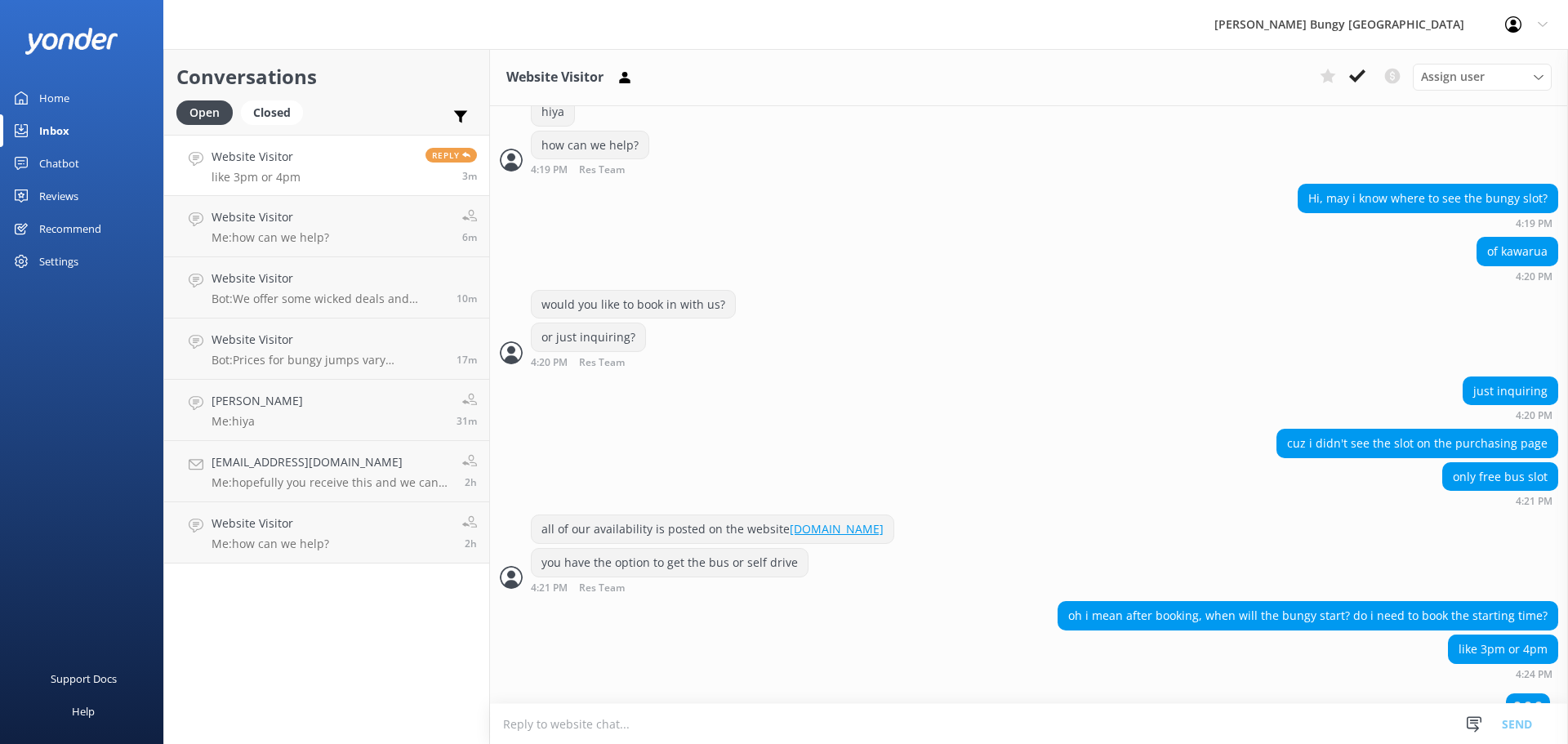
scroll to position [978, 0]
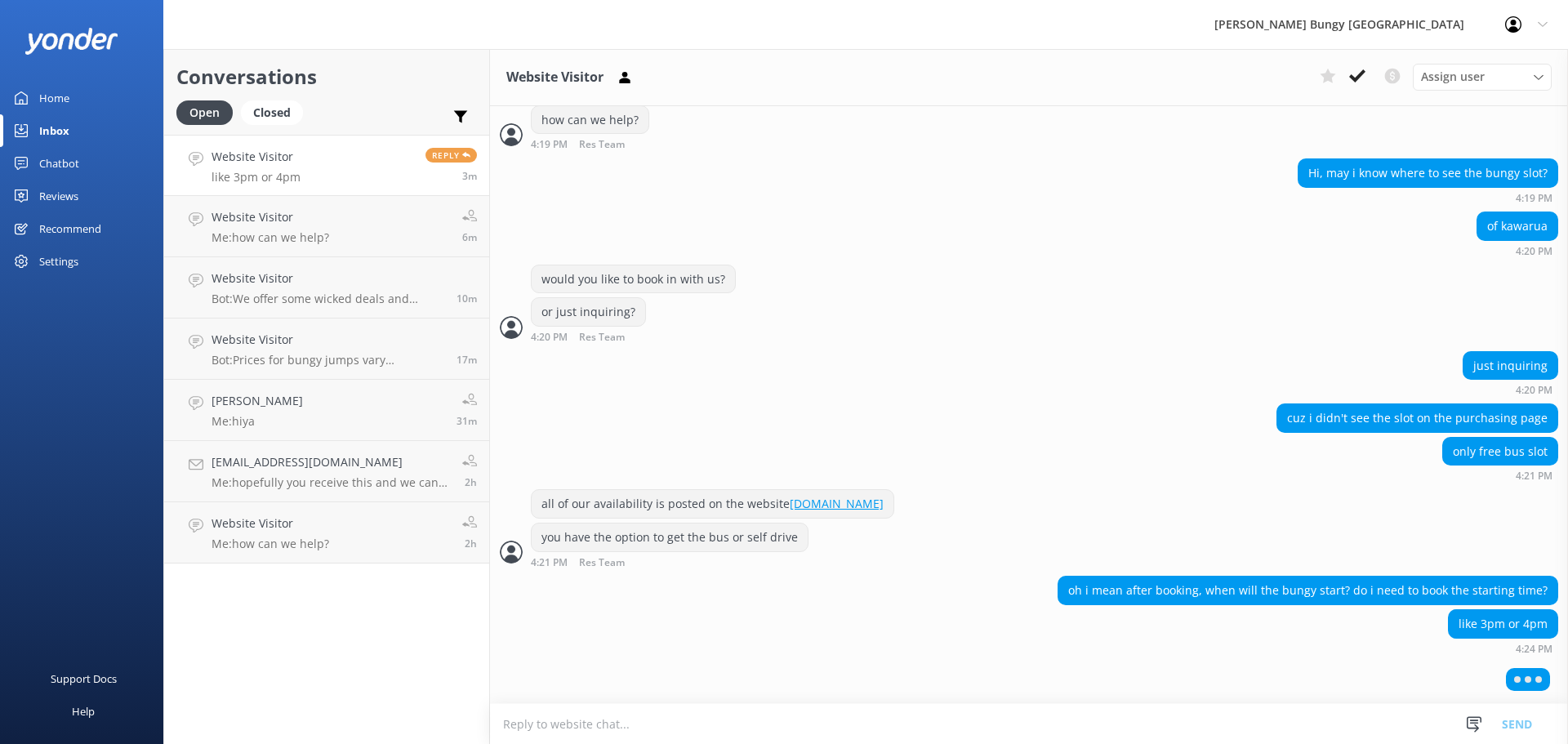
click at [1032, 704] on textarea at bounding box center [1029, 724] width 1078 height 40
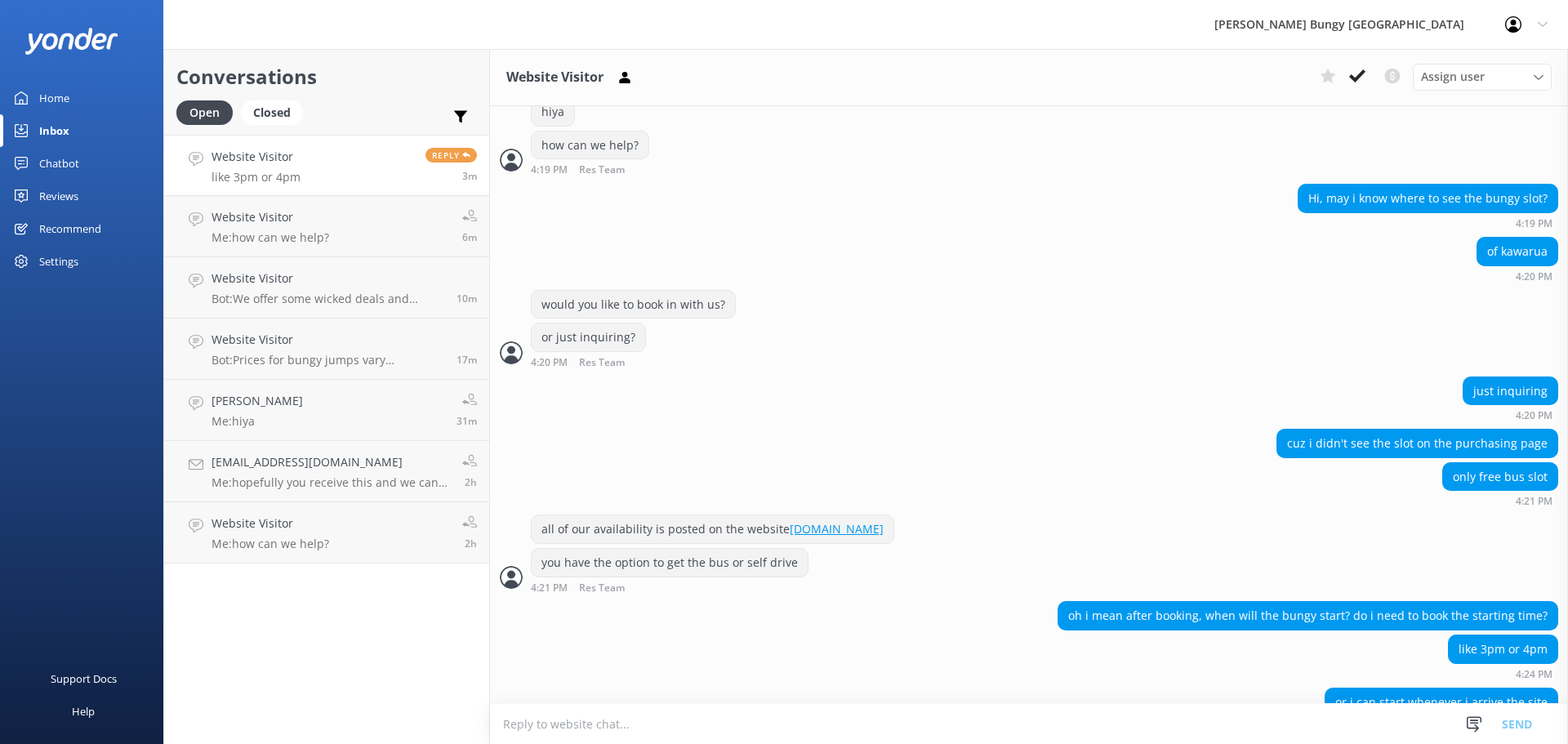
scroll to position [992, 0]
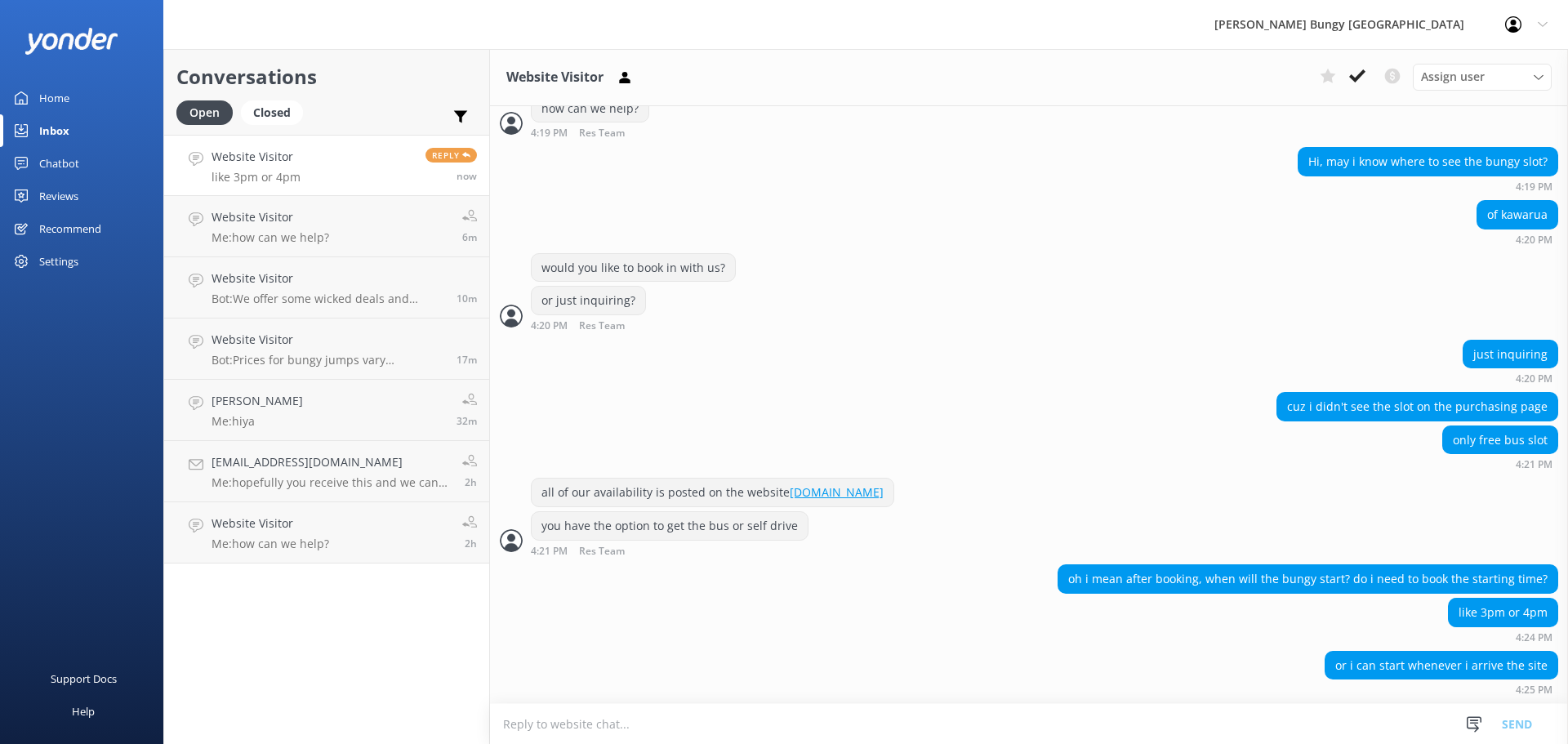
click at [1245, 730] on textarea at bounding box center [1029, 724] width 1078 height 40
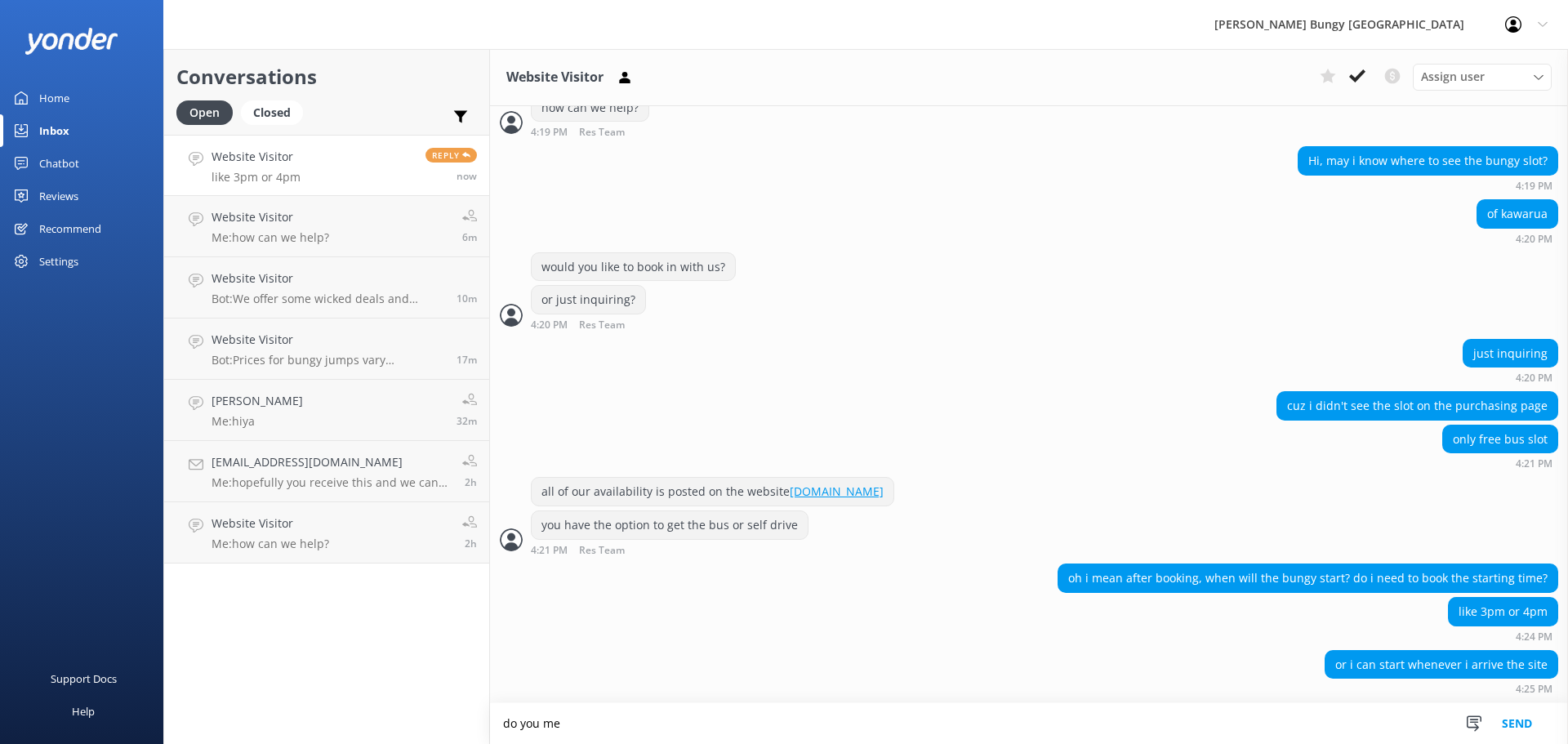
scroll to position [993, 0]
type textarea "d"
type textarea "would you be booking with transport?"
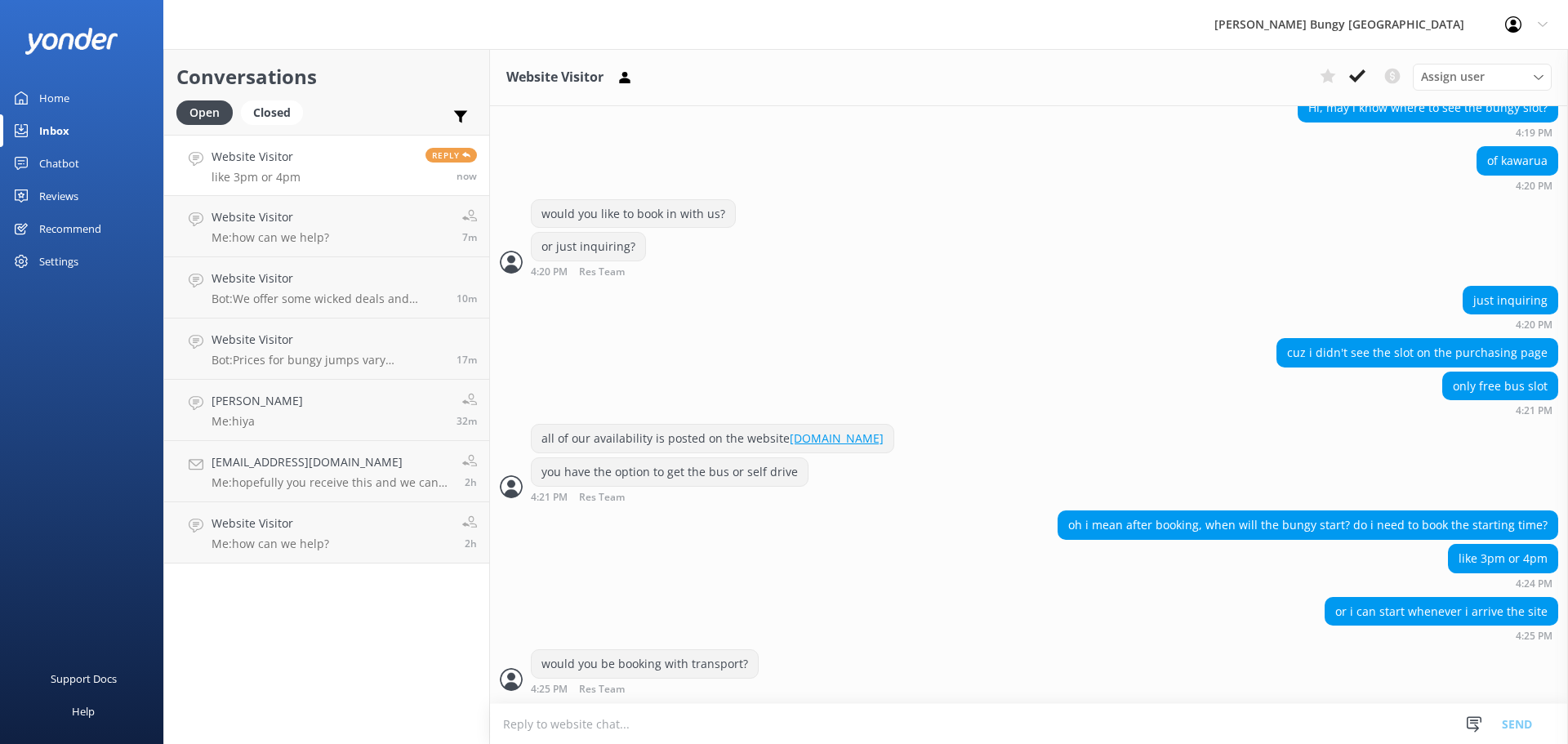
scroll to position [1046, 0]
click at [440, 255] on link "Website Visitor Me: how can we help? 7m" at bounding box center [326, 226] width 325 height 62
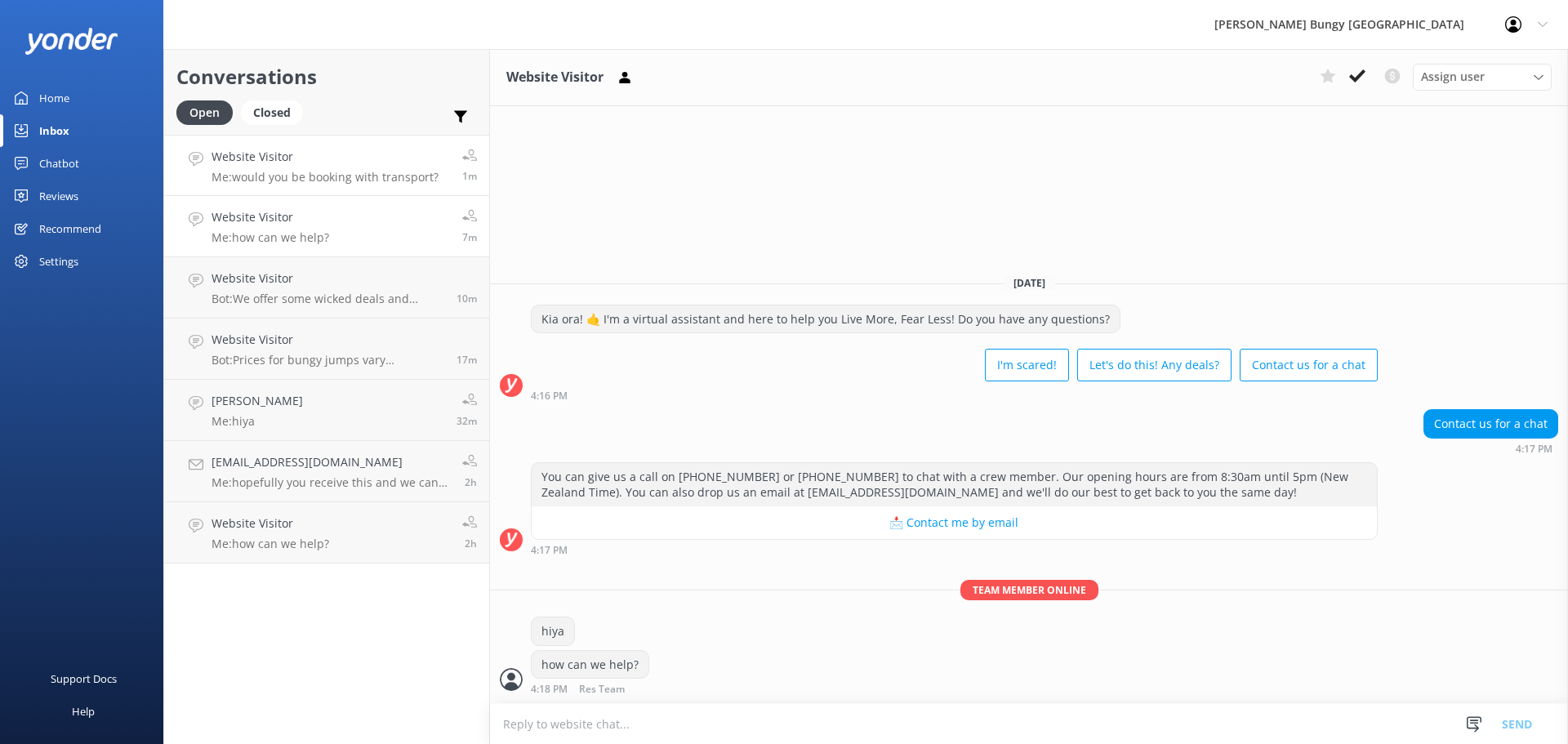
click at [390, 156] on h4 "Website Visitor" at bounding box center [325, 157] width 227 height 18
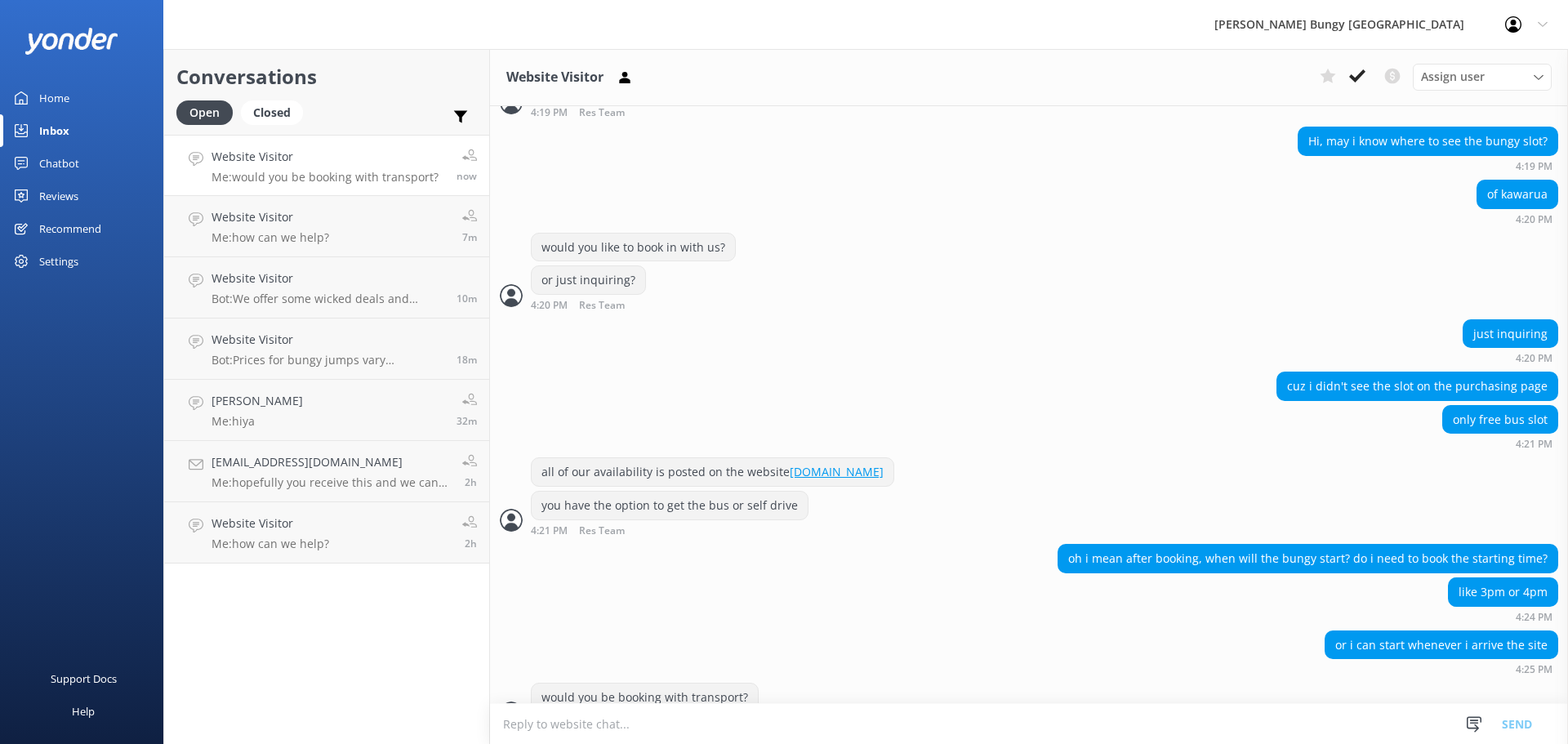
scroll to position [1083, 0]
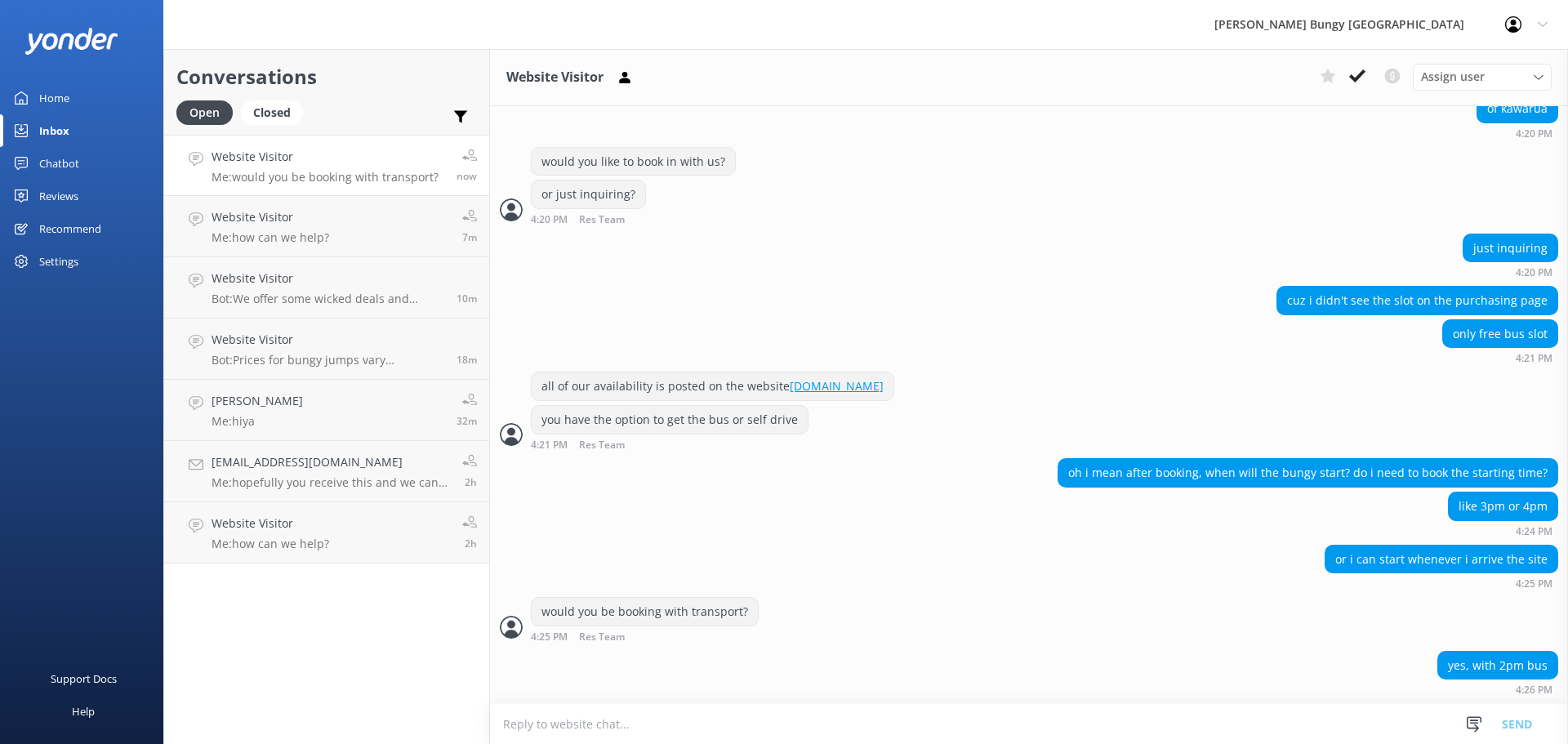
scroll to position [1137, 0]
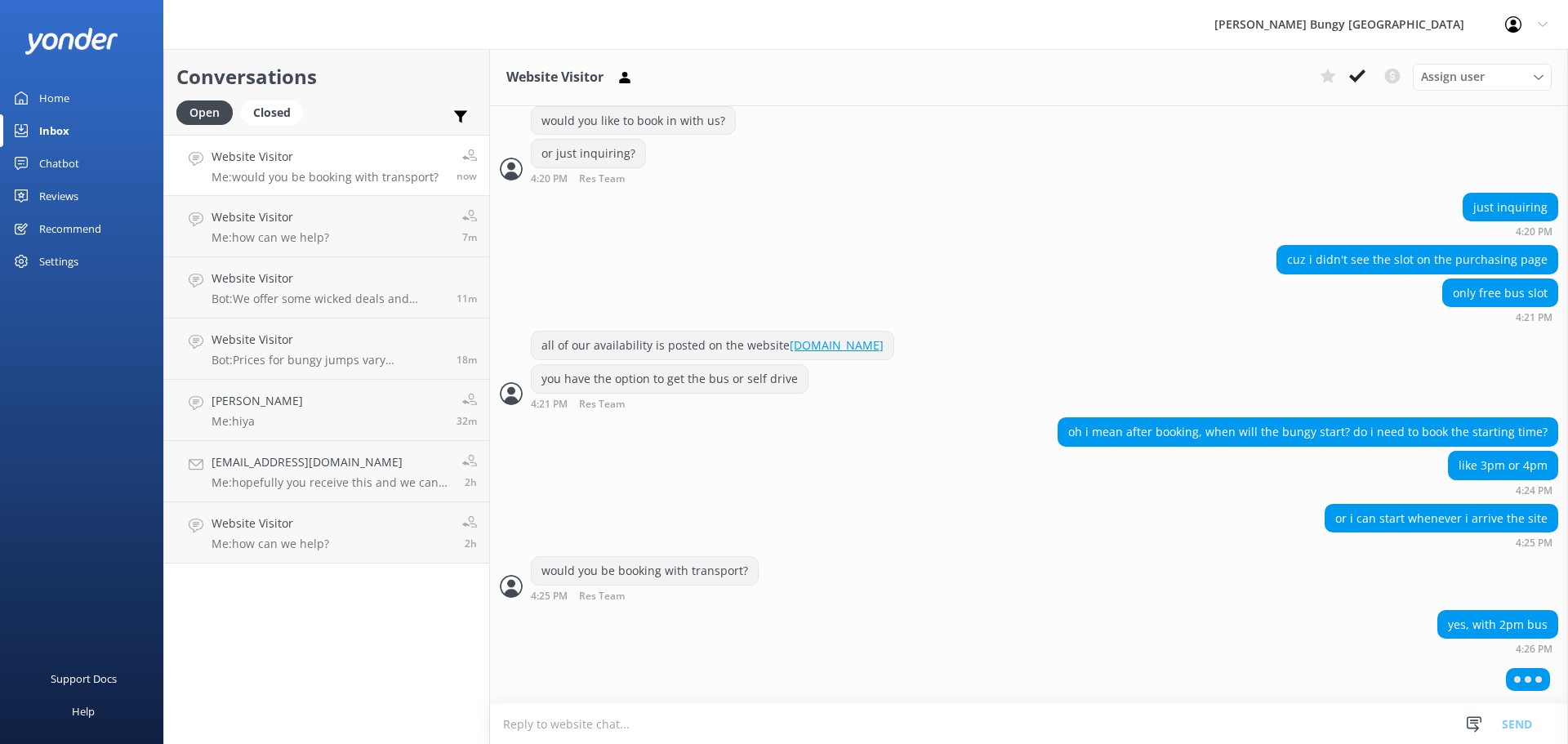
click at [502, 718] on textarea at bounding box center [1029, 724] width 1078 height 40
type textarea "u"
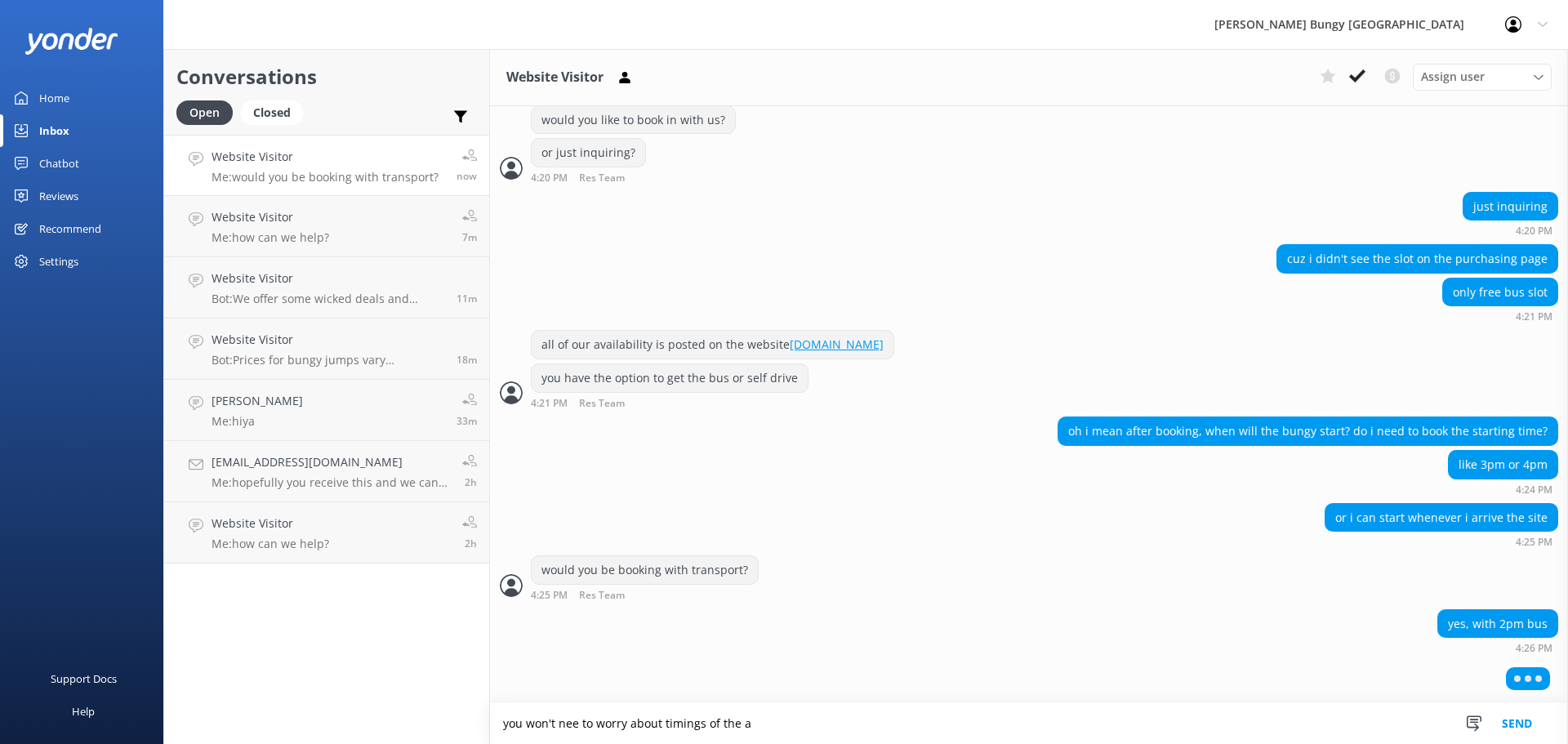
scroll to position [1099, 0]
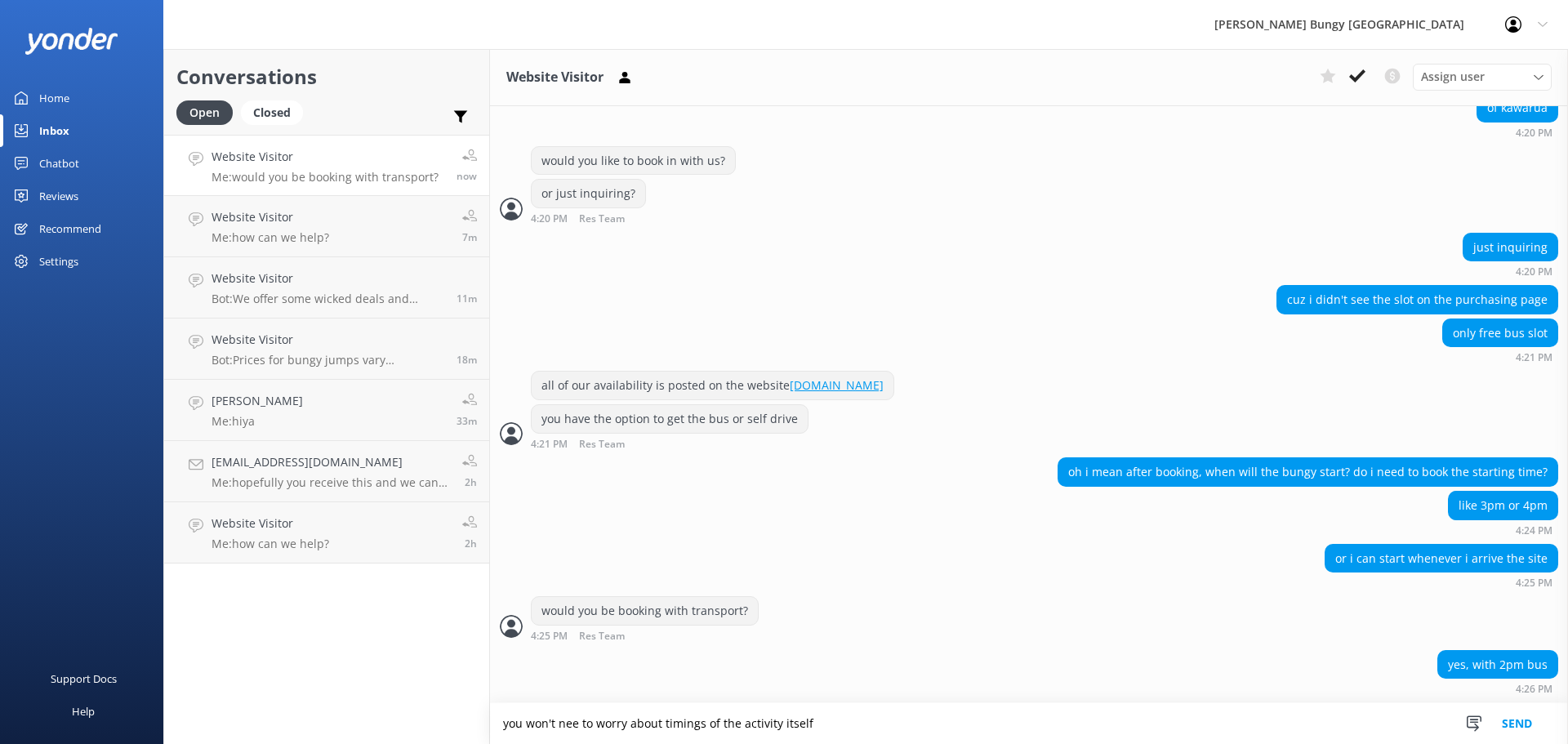
type textarea "you won't nee to worry about timings of the activity itself"
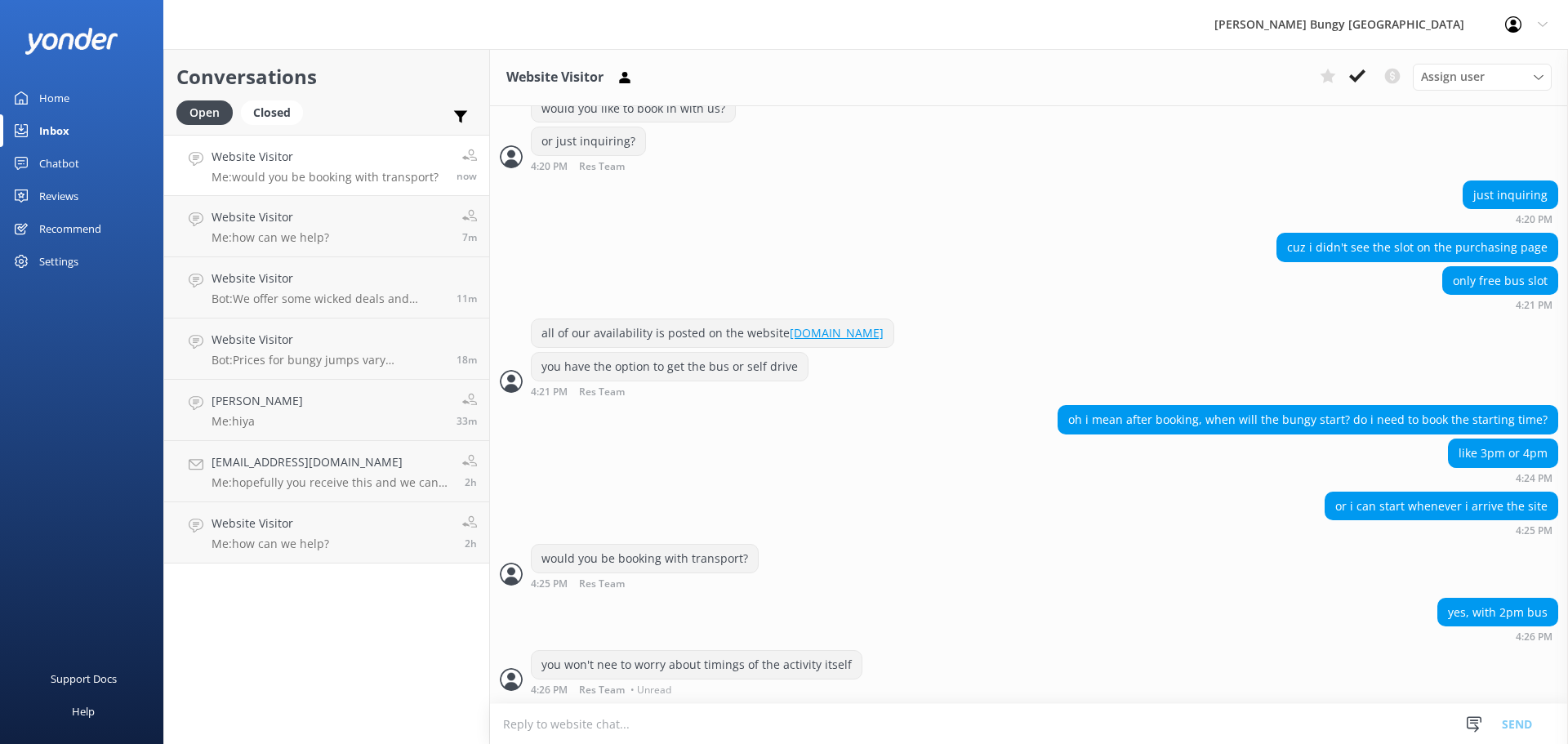
scroll to position [1151, 0]
click at [568, 725] on textarea at bounding box center [1029, 724] width 1078 height 40
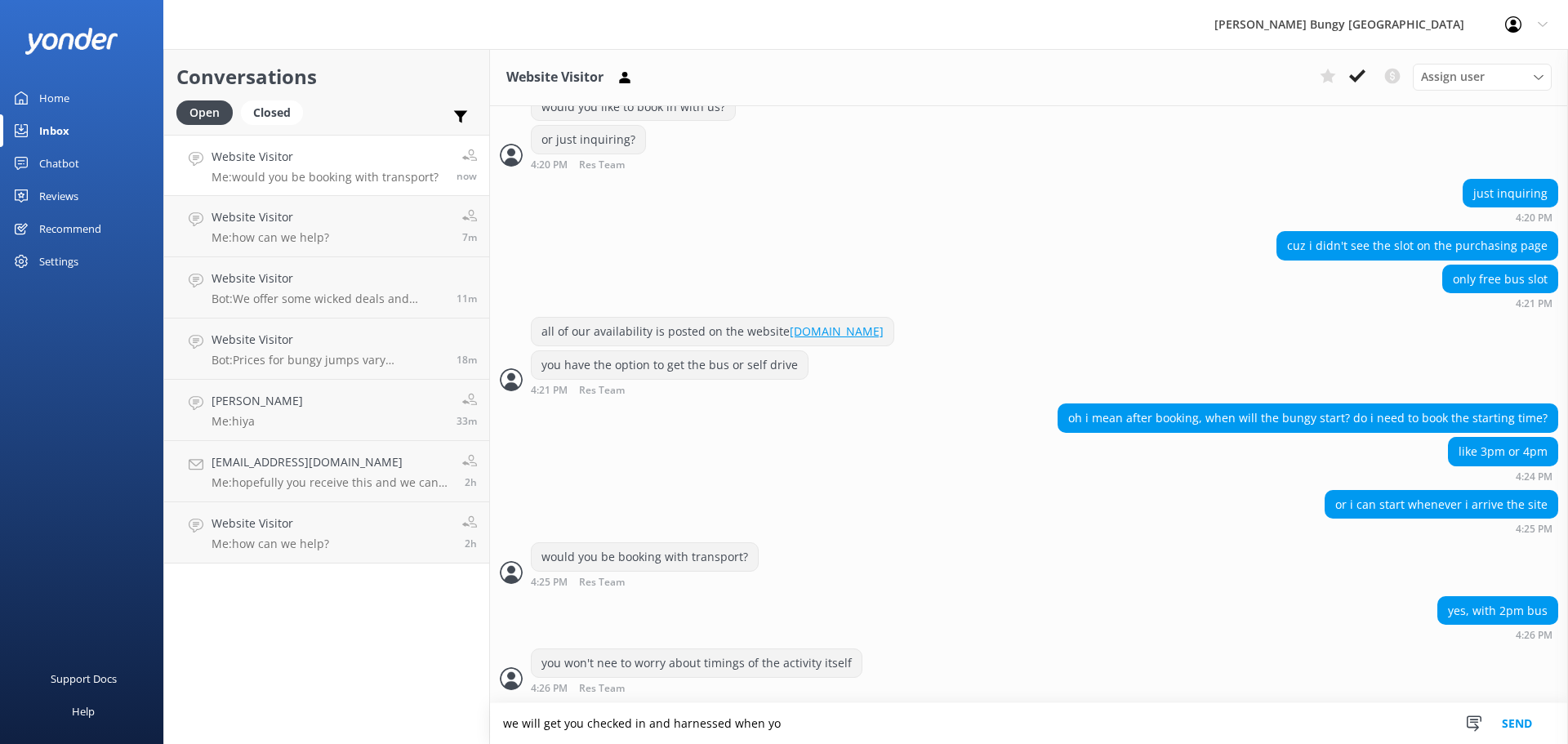
scroll to position [1206, 0]
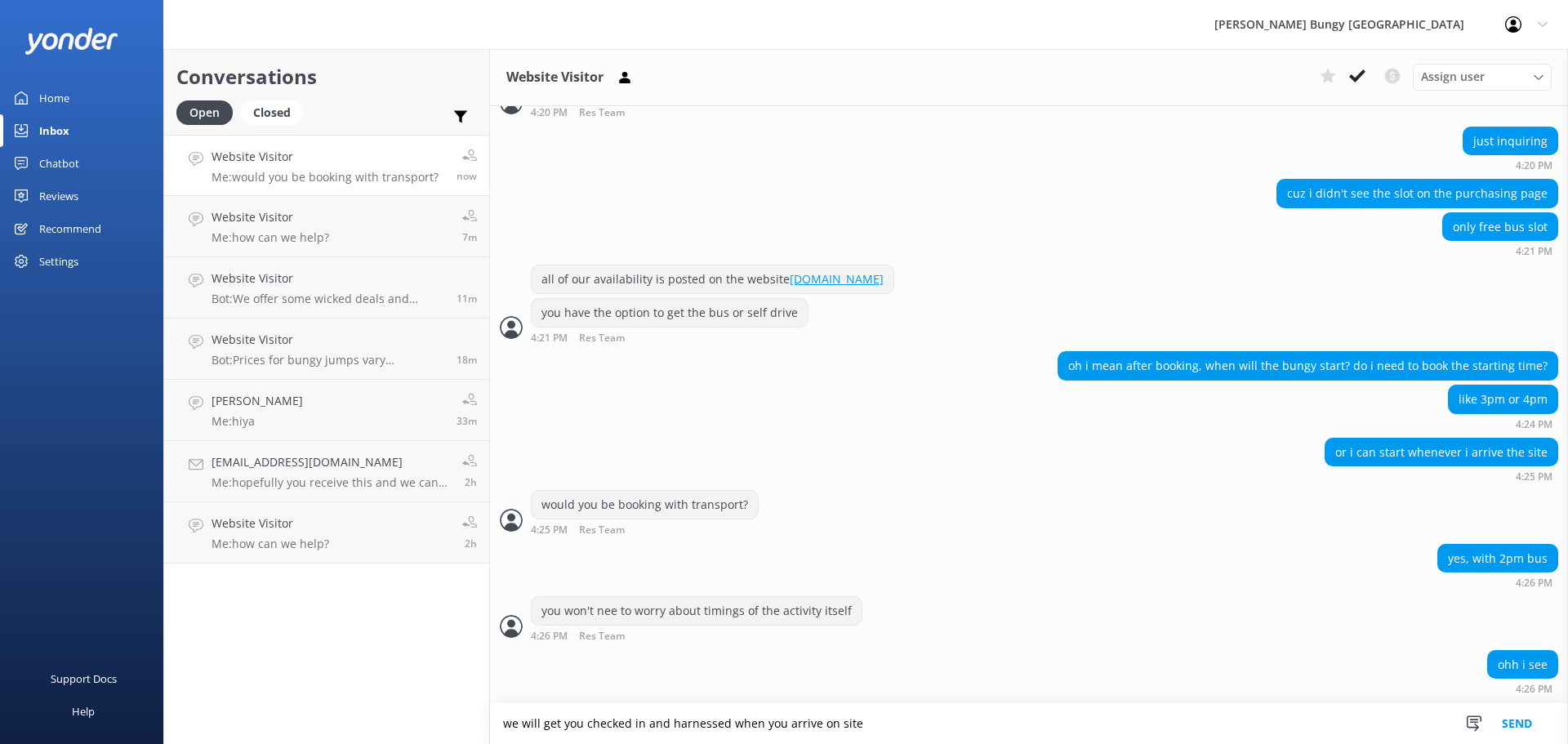
type textarea "we will get you checked in and harnessed when you arrive on site"
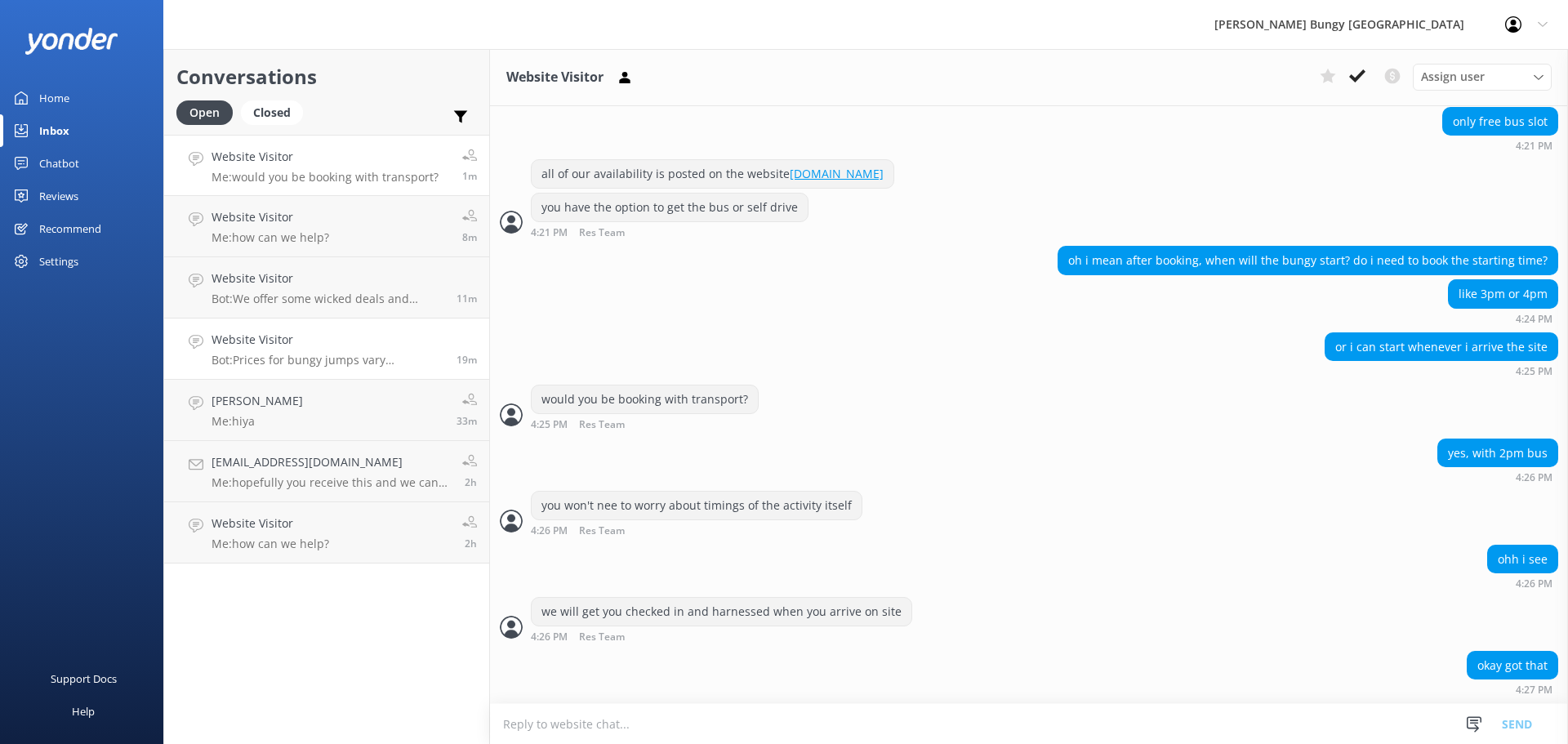
scroll to position [1345, 0]
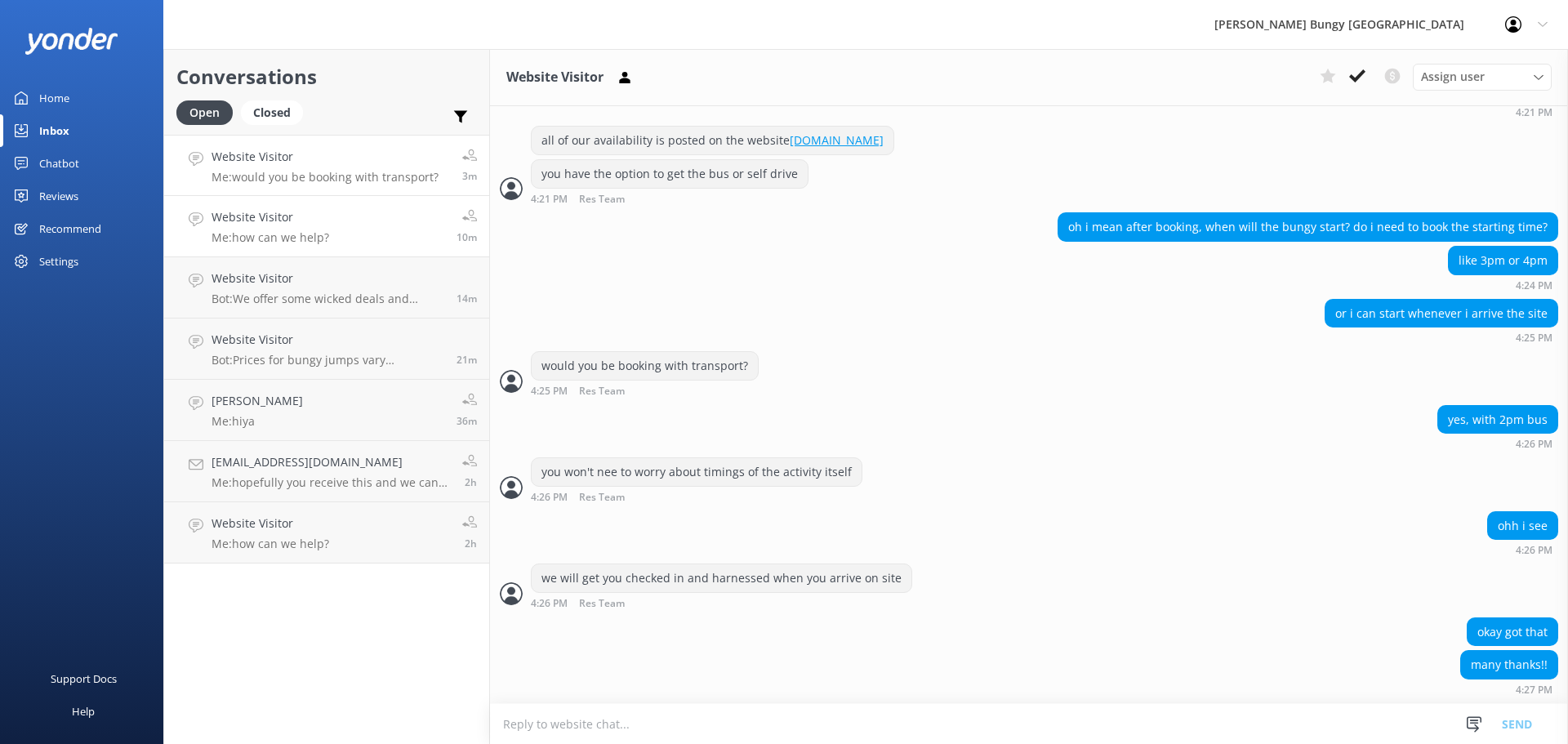
click at [323, 215] on h4 "Website Visitor" at bounding box center [270, 217] width 118 height 18
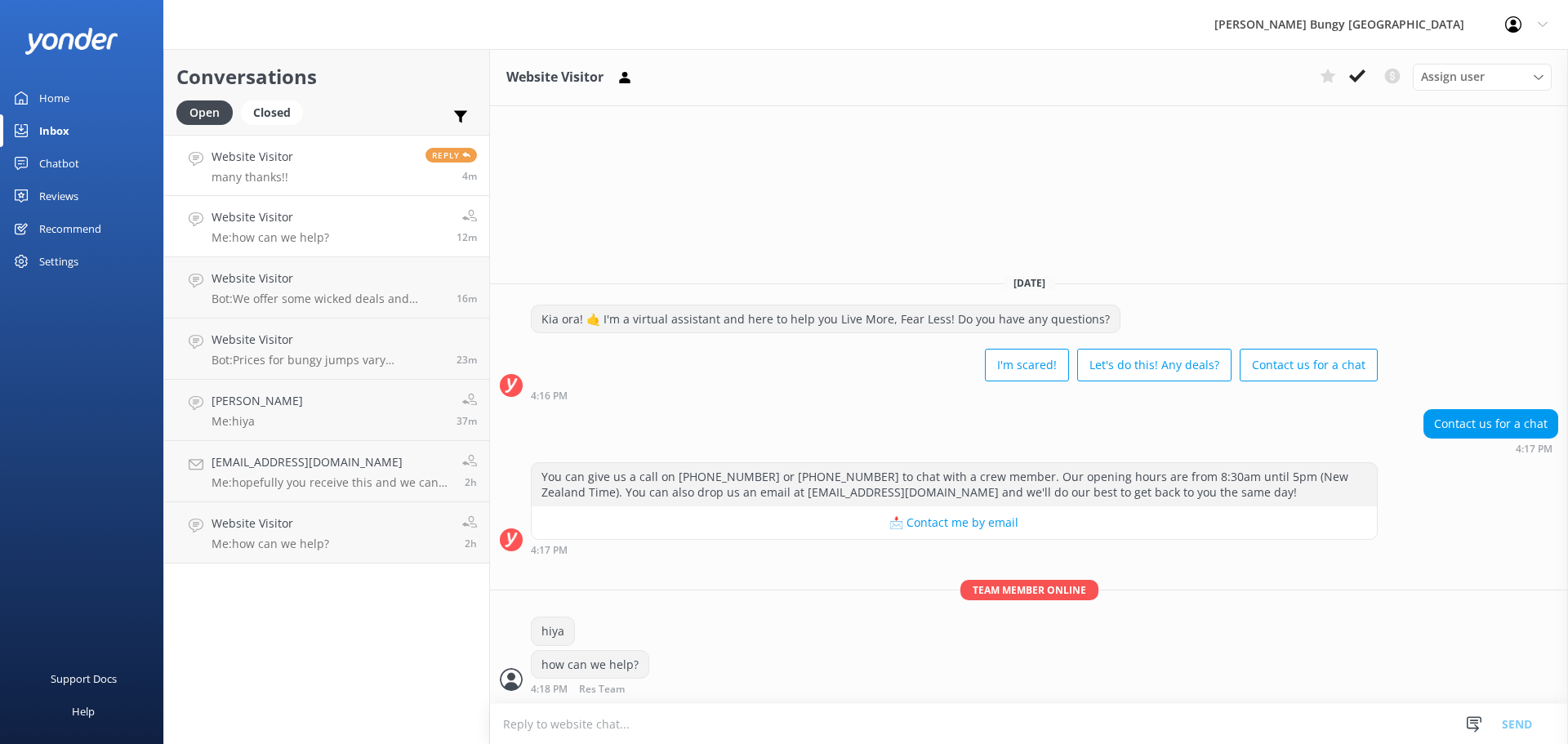
click at [262, 158] on h4 "Website Visitor" at bounding box center [252, 157] width 82 height 18
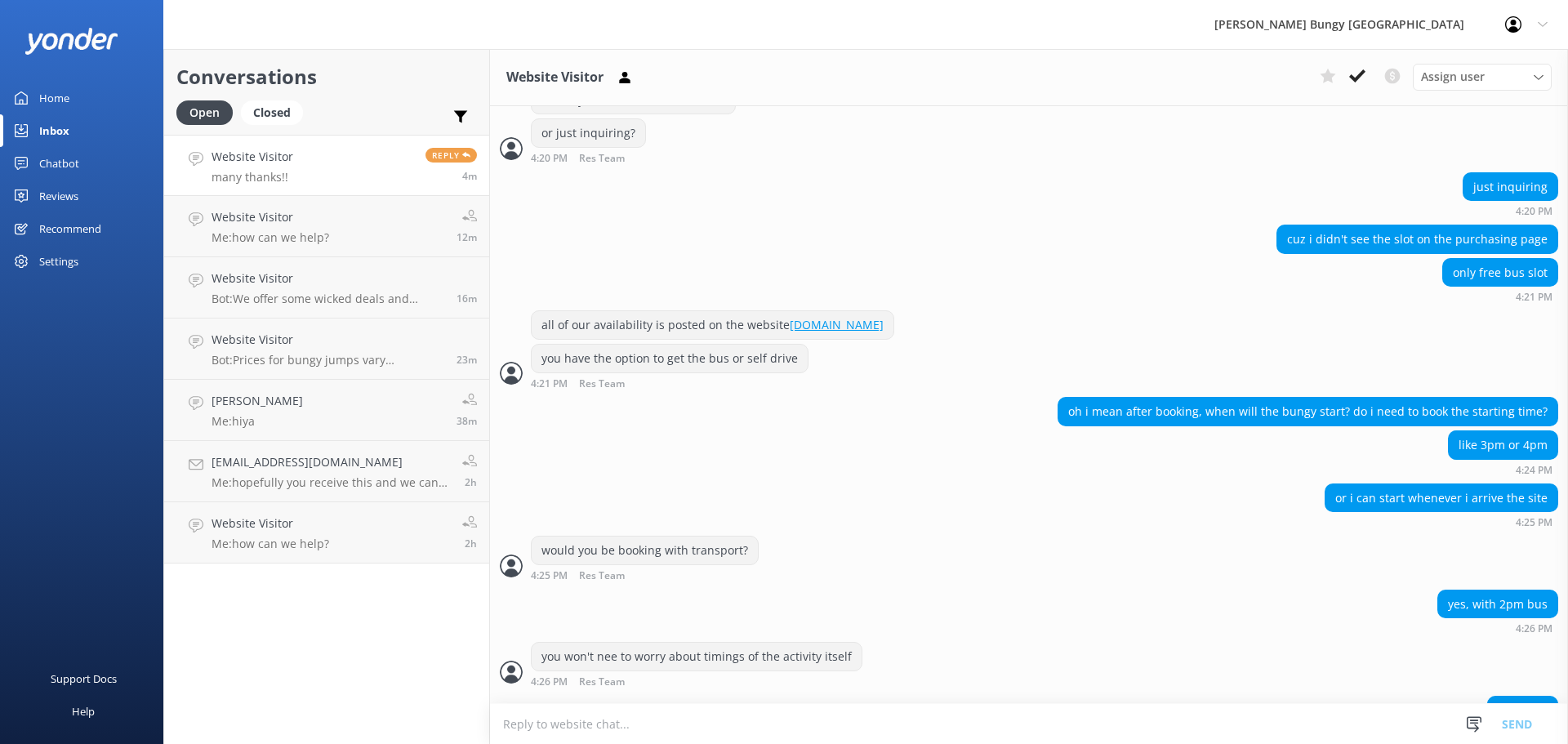
scroll to position [1345, 0]
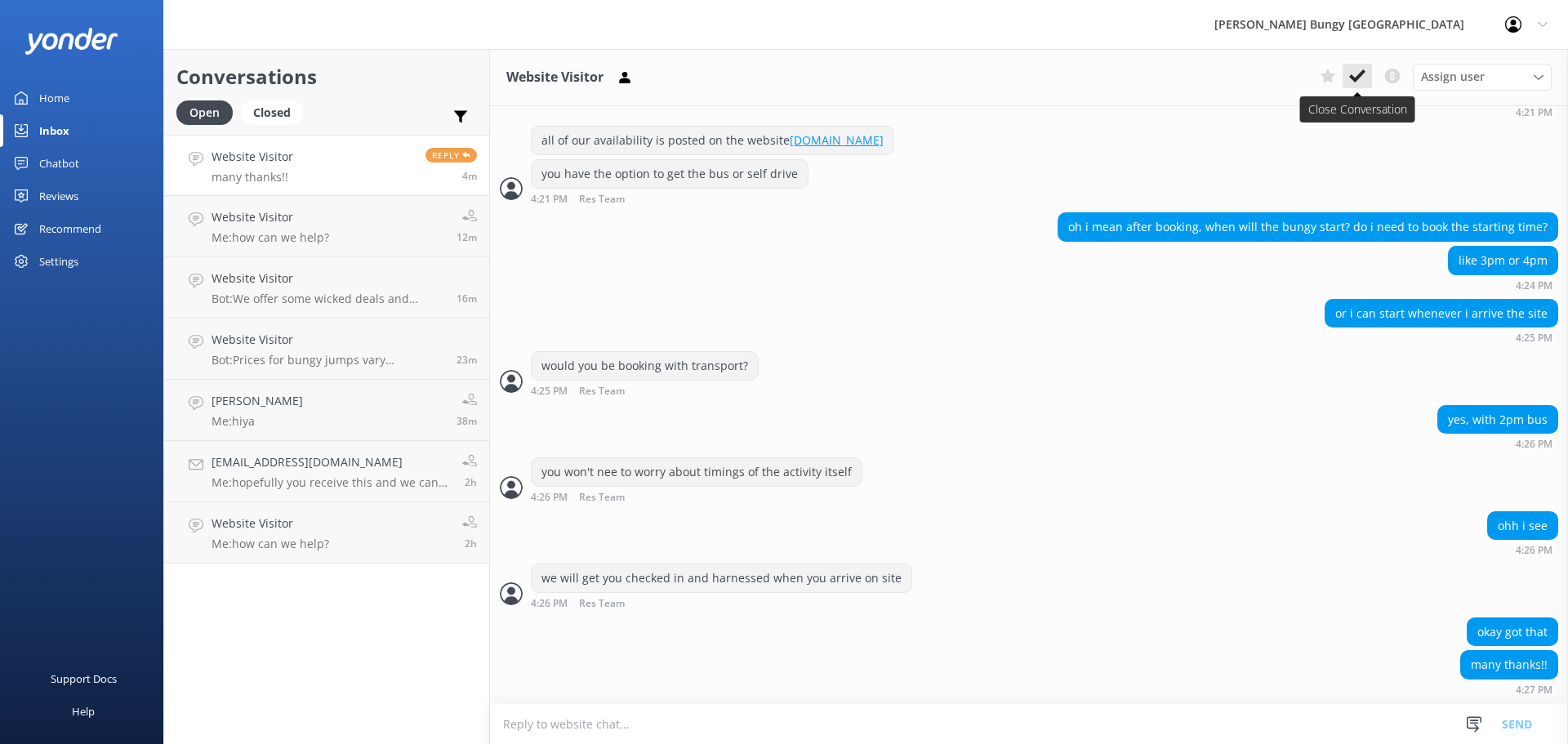
click at [1347, 79] on button at bounding box center [1357, 75] width 29 height 25
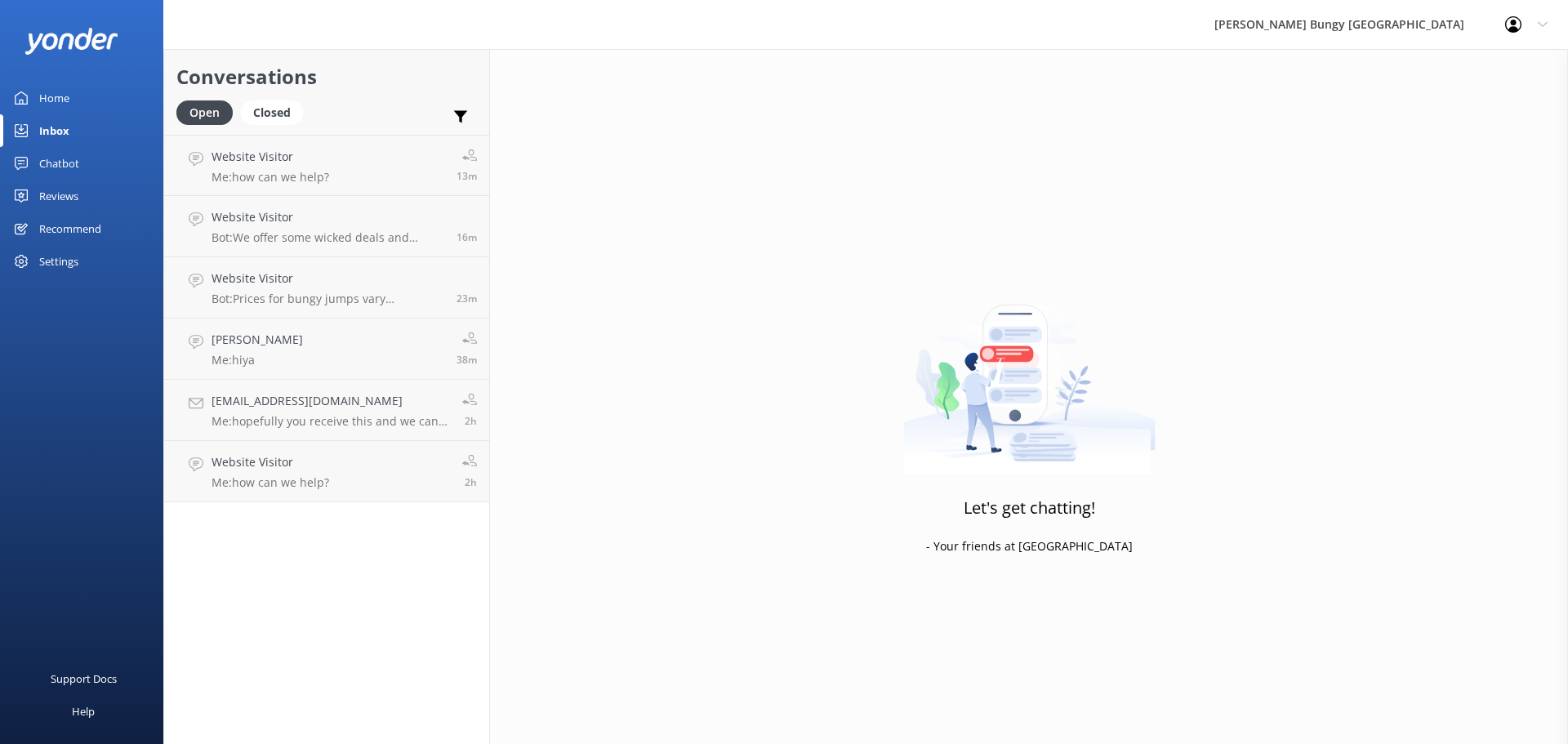
click at [341, 179] on link "Website Visitor Me: how can we help? 13m" at bounding box center [326, 166] width 325 height 62
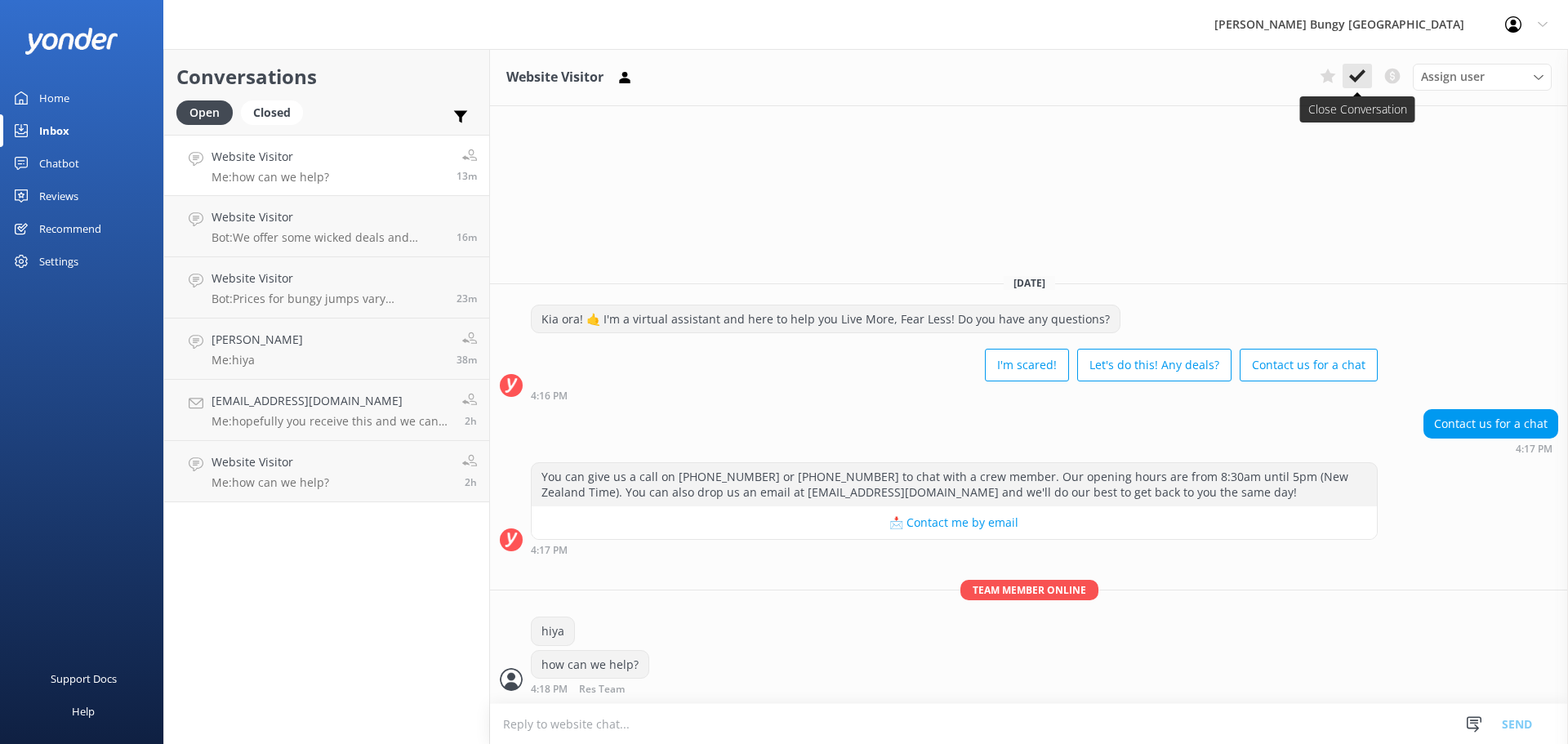
click at [1346, 70] on button at bounding box center [1357, 75] width 29 height 25
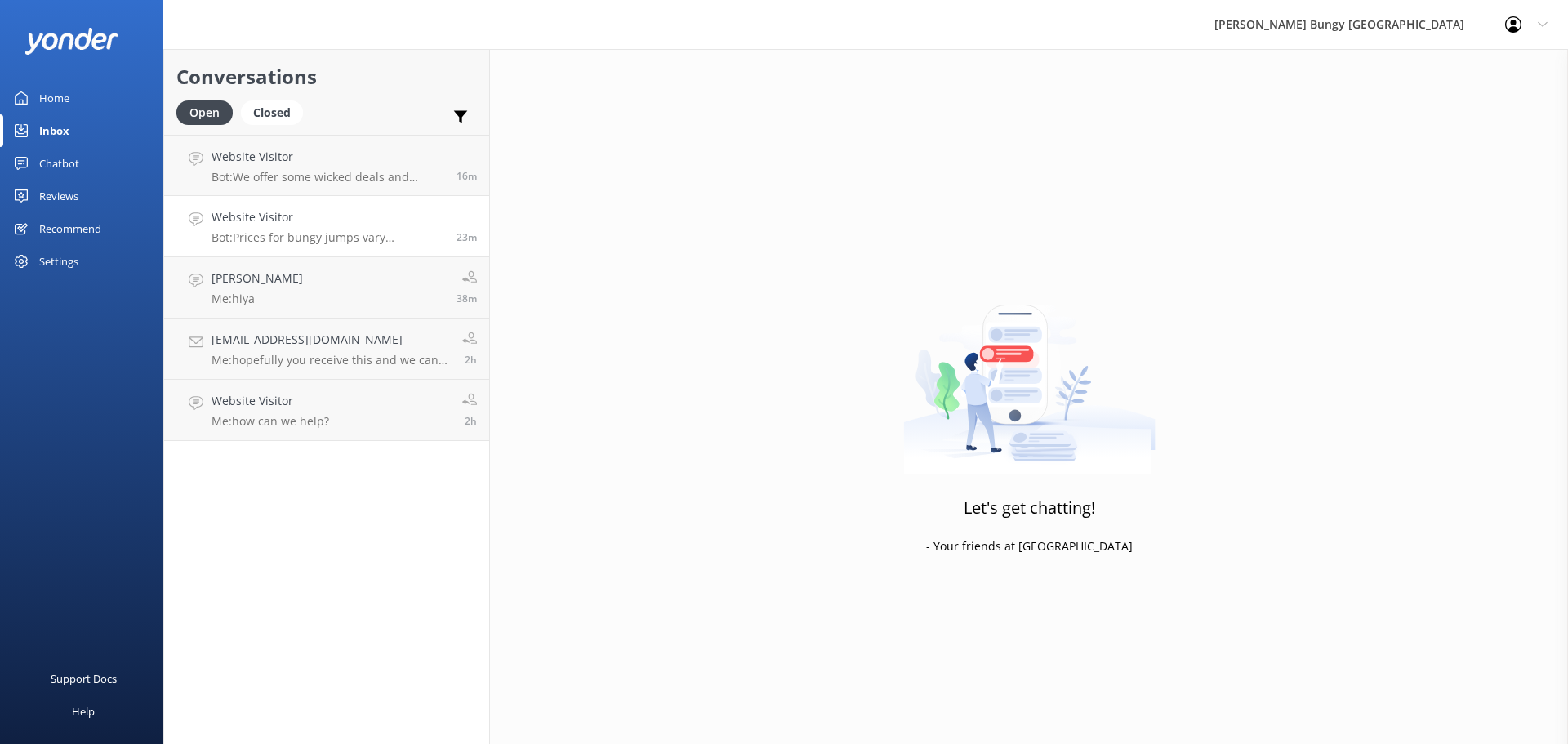
click at [251, 235] on p "Bot: Prices for bungy jumps vary depending on the location and thrill you choos…" at bounding box center [327, 237] width 233 height 15
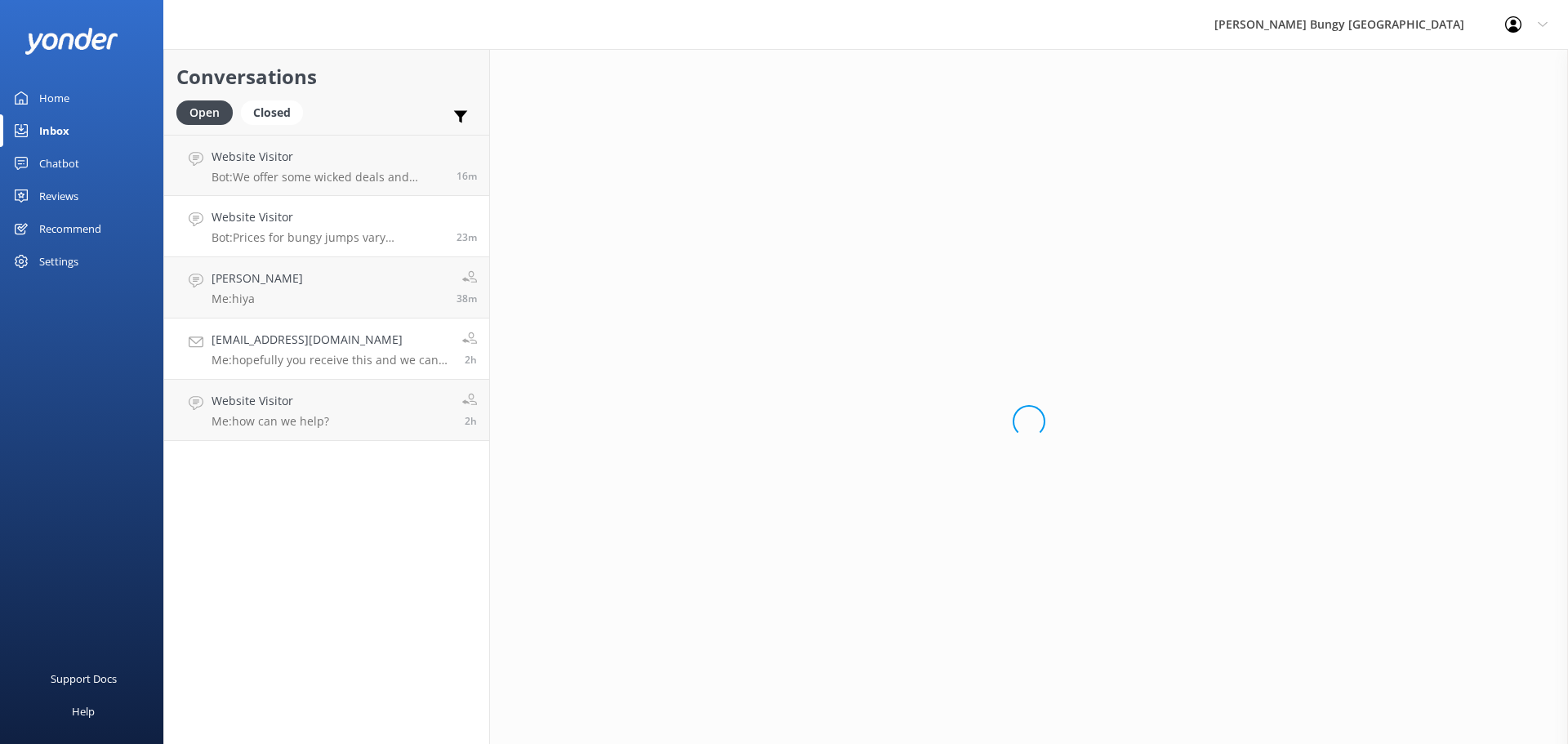
click at [354, 360] on p "Me: hopefully you receive this and we can create the booking from the chat. oth…" at bounding box center [330, 361] width 238 height 15
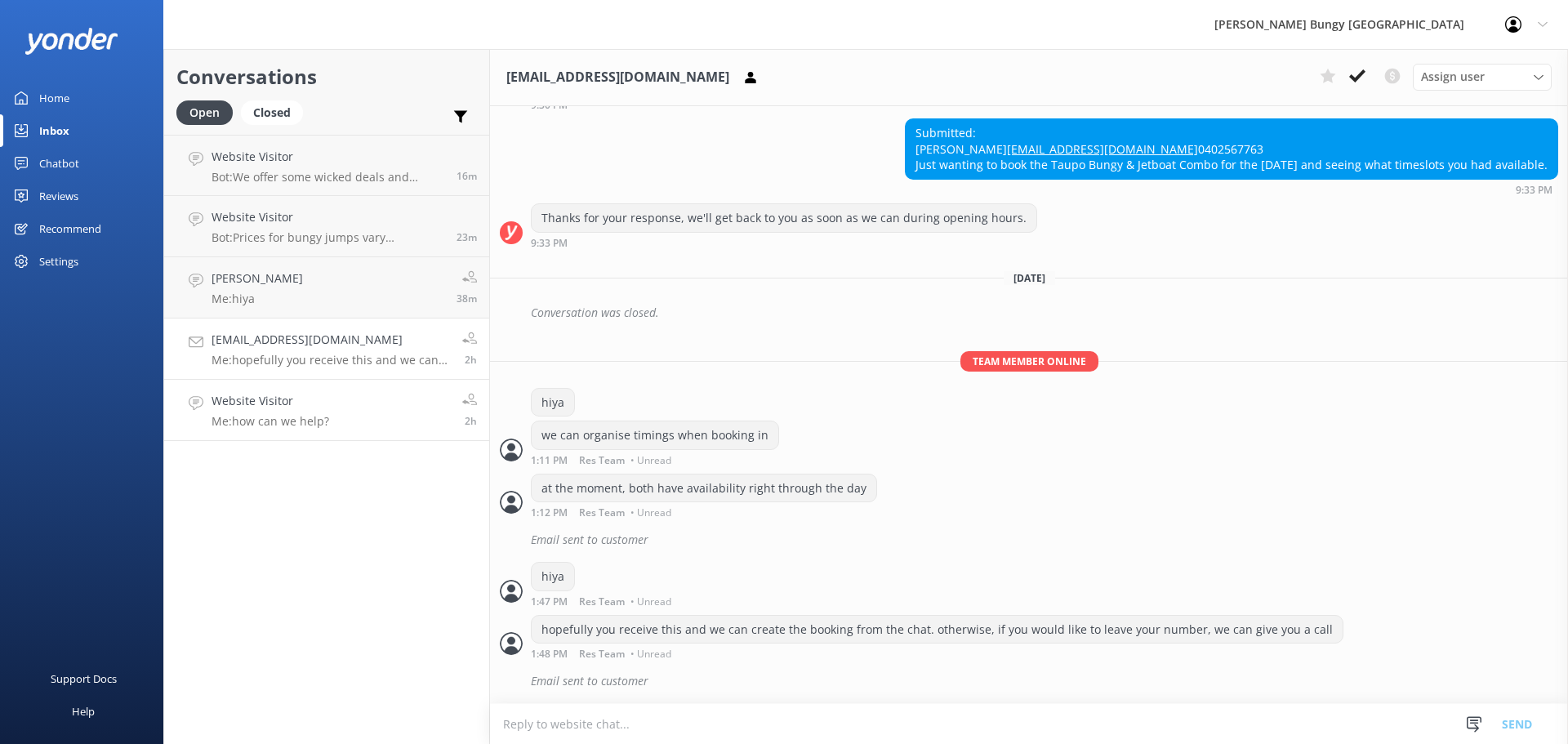
scroll to position [442, 0]
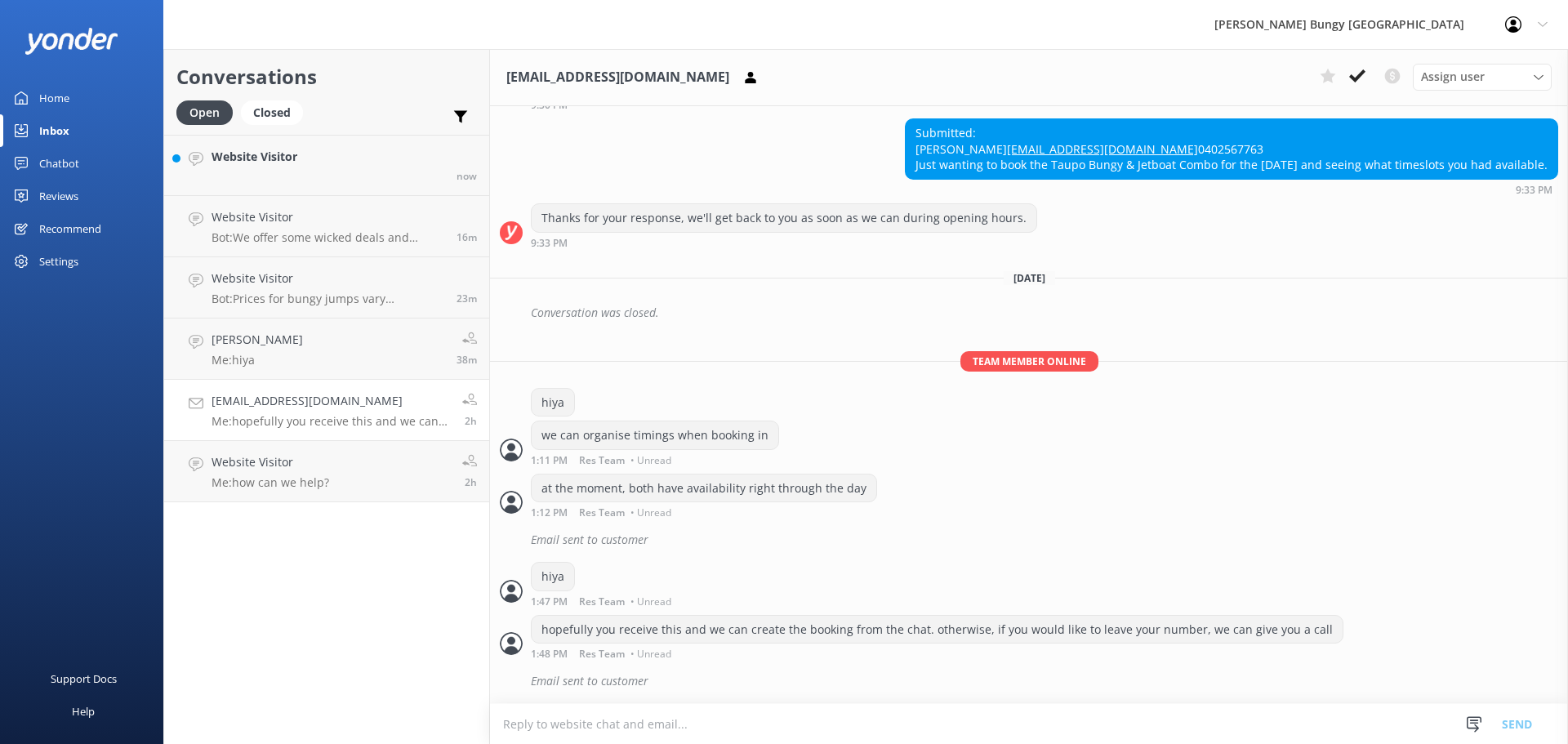
drag, startPoint x: 338, startPoint y: 426, endPoint x: 337, endPoint y: 415, distance: 11.0
click at [293, 189] on link "Website Visitor now" at bounding box center [326, 166] width 325 height 62
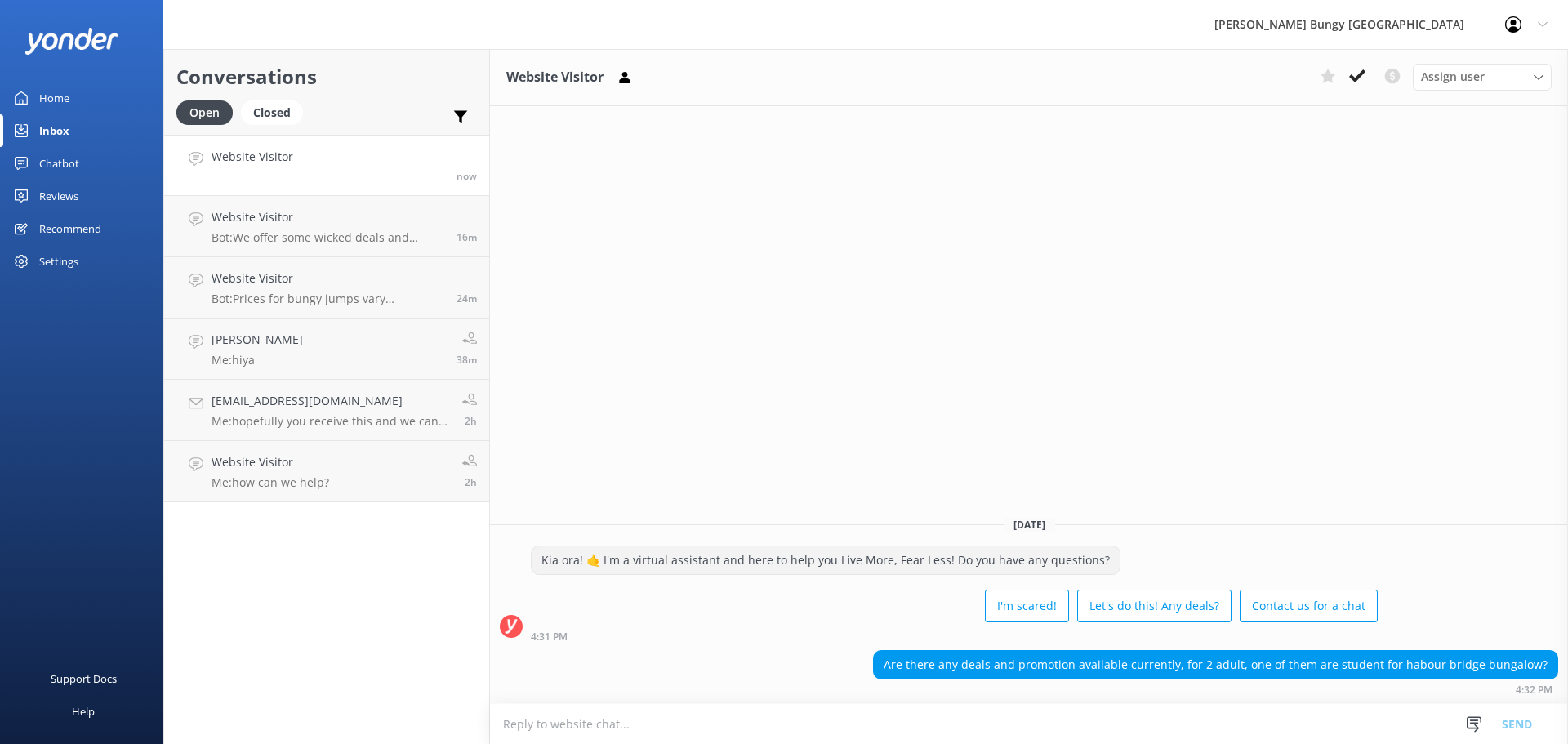
click at [293, 189] on link "Website Visitor now" at bounding box center [326, 166] width 325 height 62
click at [288, 233] on p "Bot: We offer some wicked deals and discounts for groups of 10 or more on Jumps…" at bounding box center [327, 237] width 233 height 15
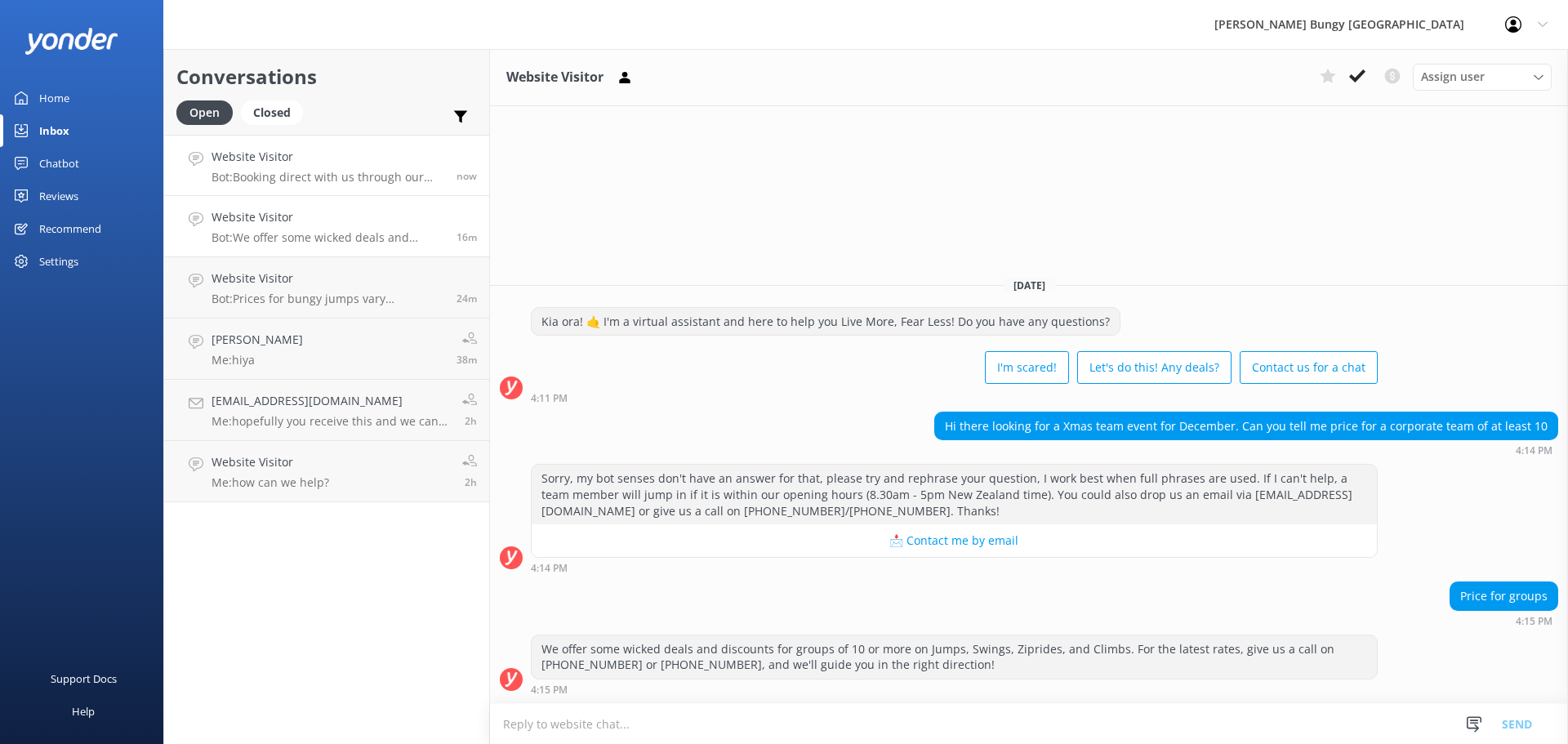
click at [293, 184] on p "Bot: Booking direct with us through our website always offers the best prices. …" at bounding box center [327, 177] width 233 height 15
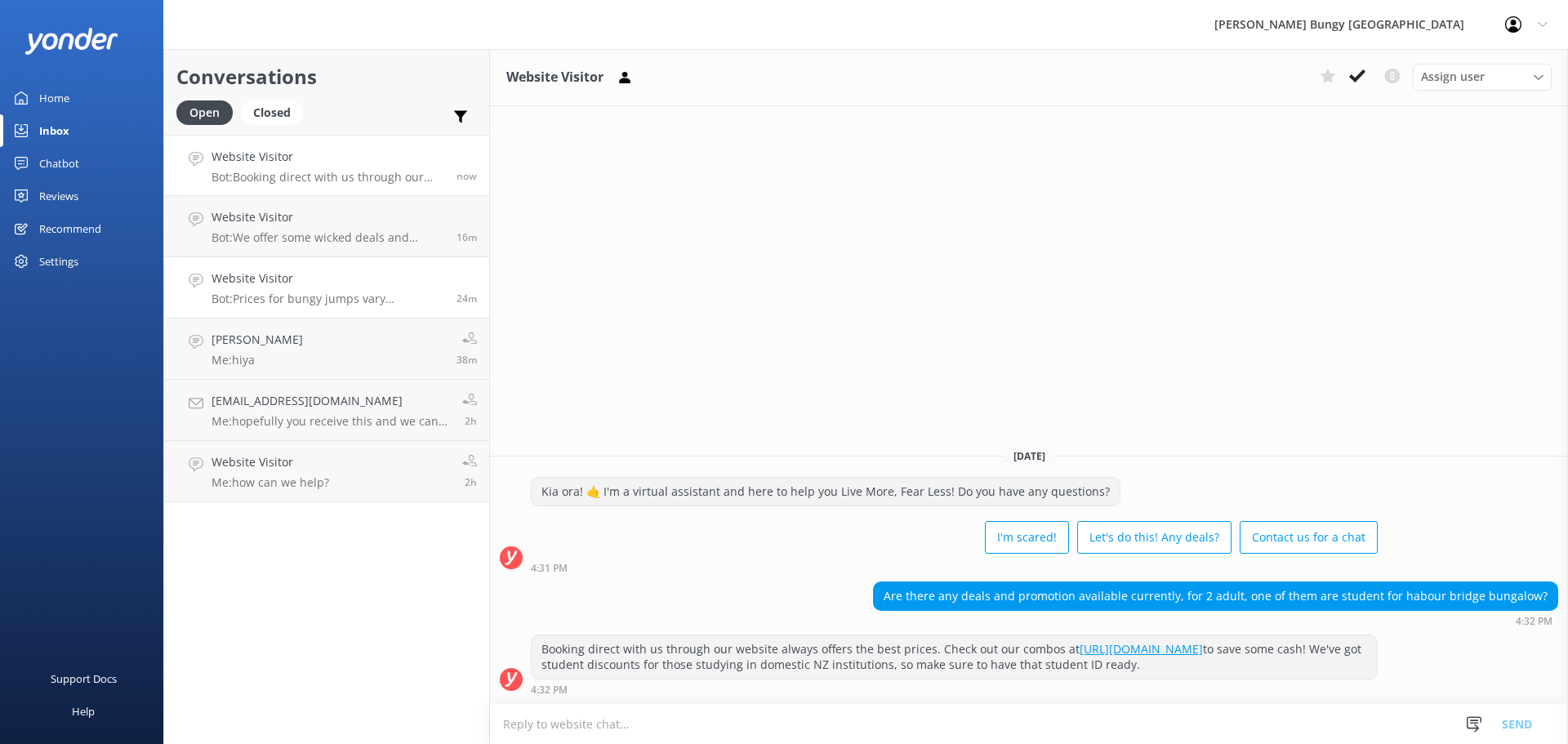
click at [337, 269] on h4 "Website Visitor" at bounding box center [327, 279] width 233 height 18
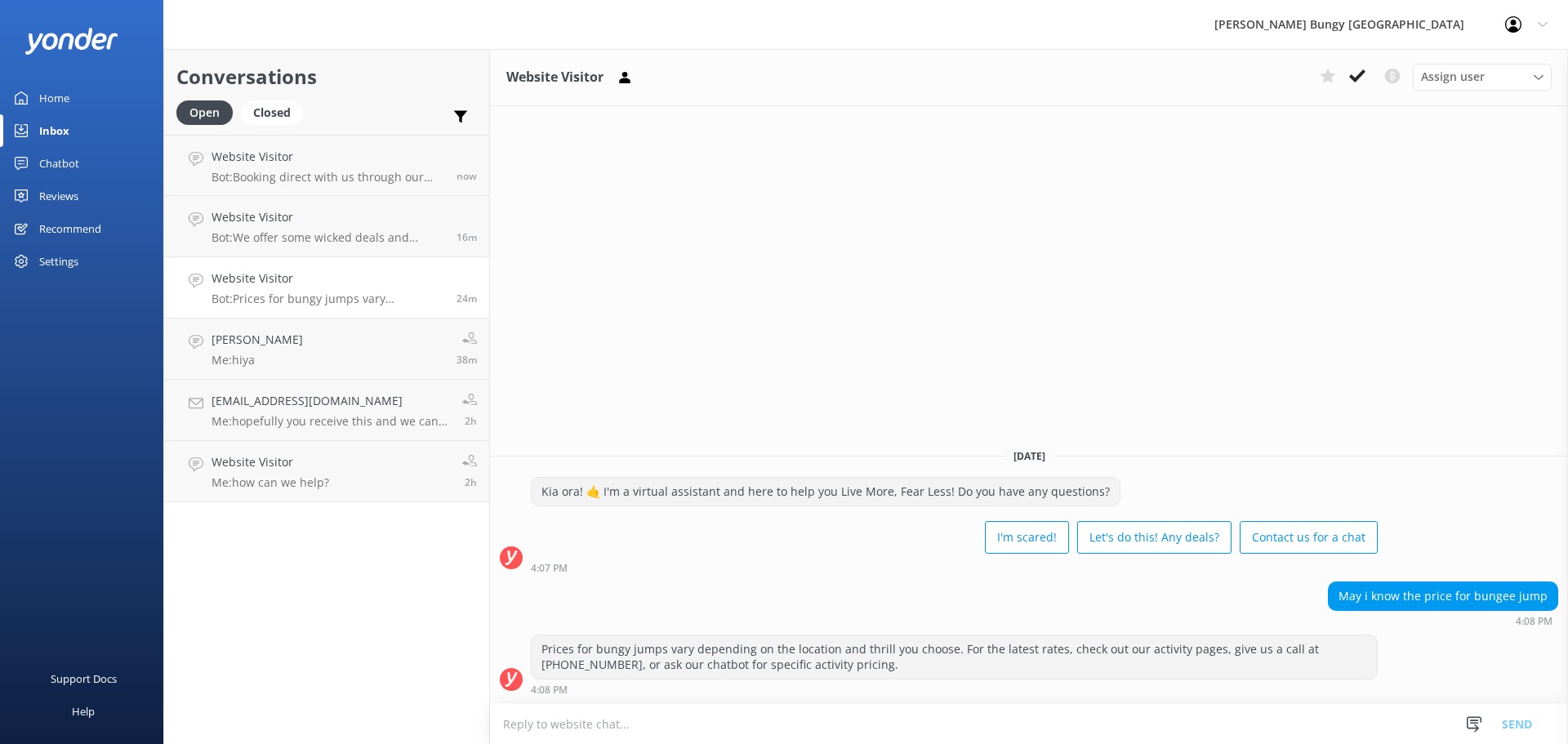
click at [606, 357] on div "Website Visitor Assign user [PERSON_NAME] [PERSON_NAME] Tech Admin [PERSON_NAME…" at bounding box center [1029, 396] width 1078 height 695
click at [710, 376] on div "Website Visitor Assign user [PERSON_NAME] [PERSON_NAME] Tech Admin [PERSON_NAME…" at bounding box center [1029, 396] width 1078 height 695
click at [342, 180] on p "Bot: Booking direct with us through our website always offers the best prices. …" at bounding box center [327, 177] width 233 height 15
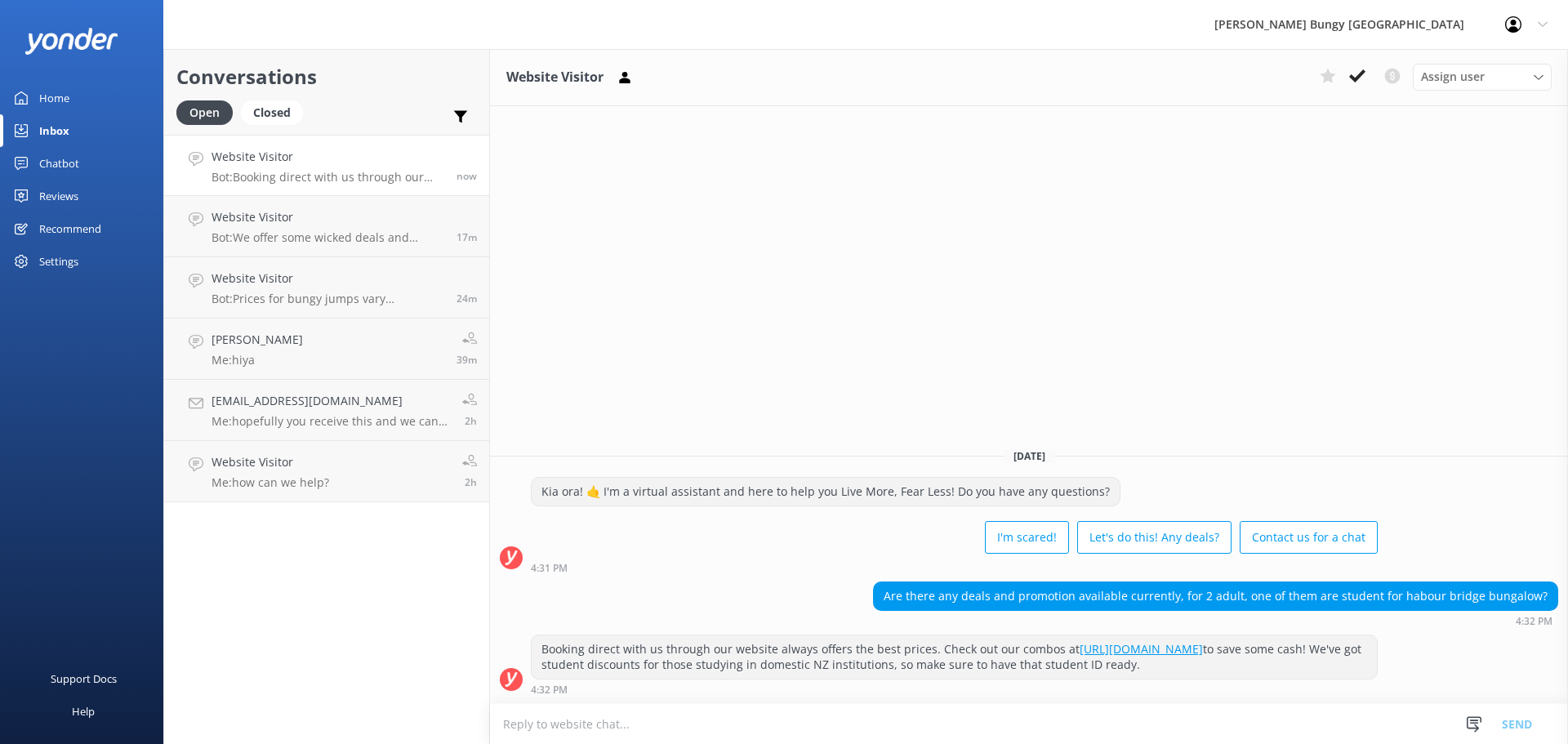
click at [759, 270] on div "Website Visitor Assign user Mike Voyce Michelle Gillard Tech Admin Dan Waugh Re…" at bounding box center [1029, 396] width 1078 height 695
click at [1008, 721] on textarea at bounding box center [1029, 724] width 1078 height 40
click at [354, 353] on link "Michelle Holland Me: hiya 39m" at bounding box center [326, 349] width 325 height 62
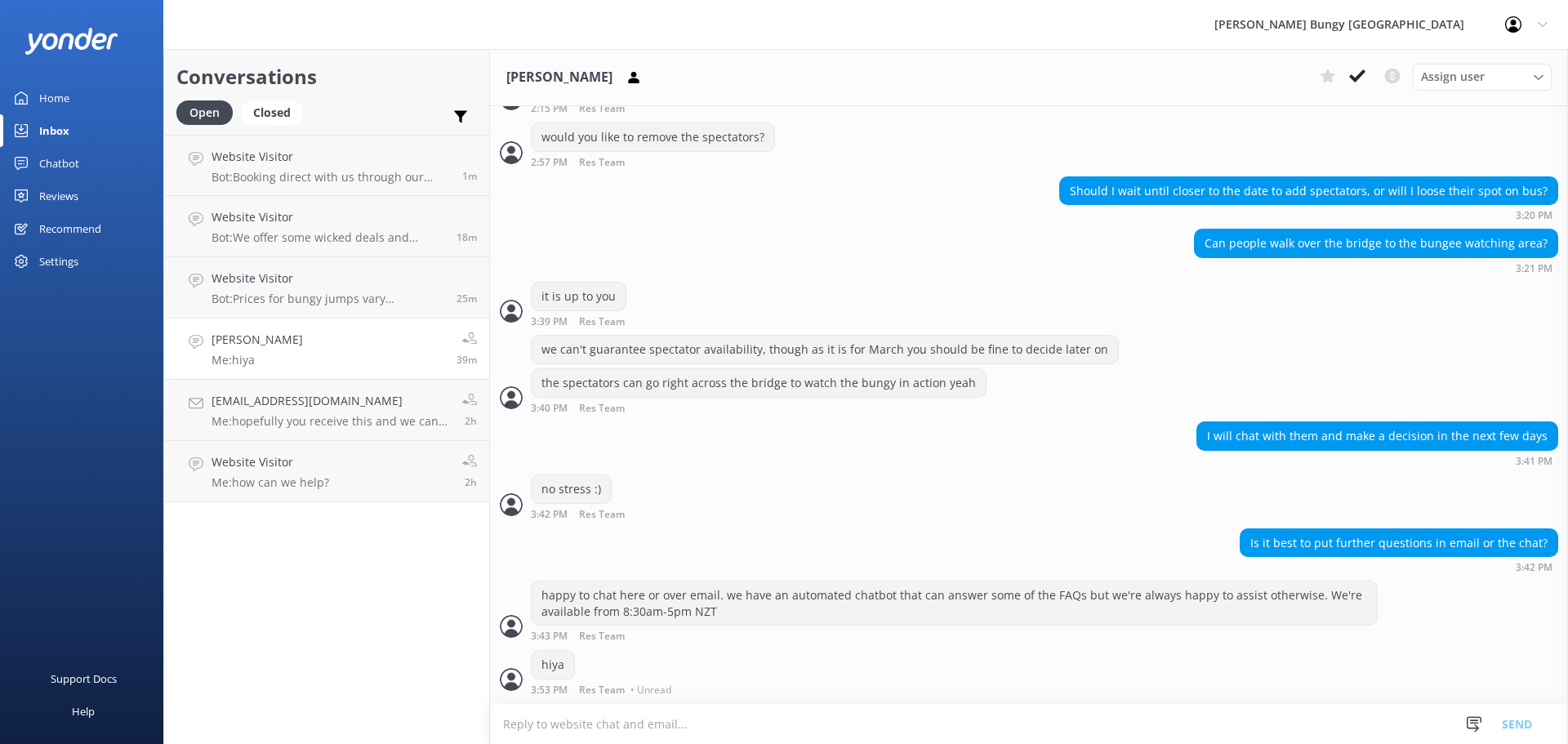
scroll to position [6578, 0]
click at [312, 159] on h4 "Website Visitor" at bounding box center [330, 157] width 238 height 18
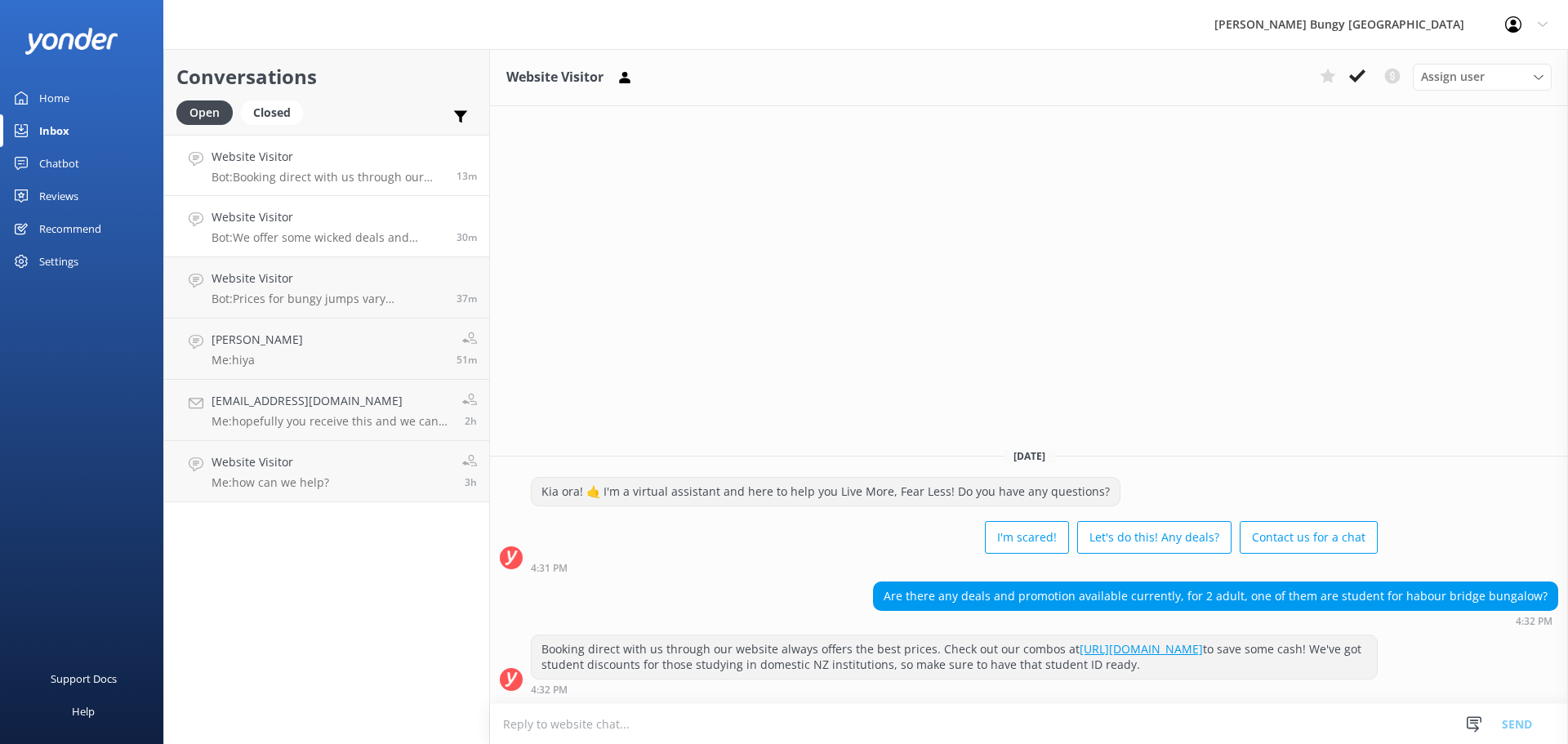
click at [313, 228] on div "Website Visitor Bot: We offer some wicked deals and discounts for groups of 10 …" at bounding box center [327, 225] width 233 height 36
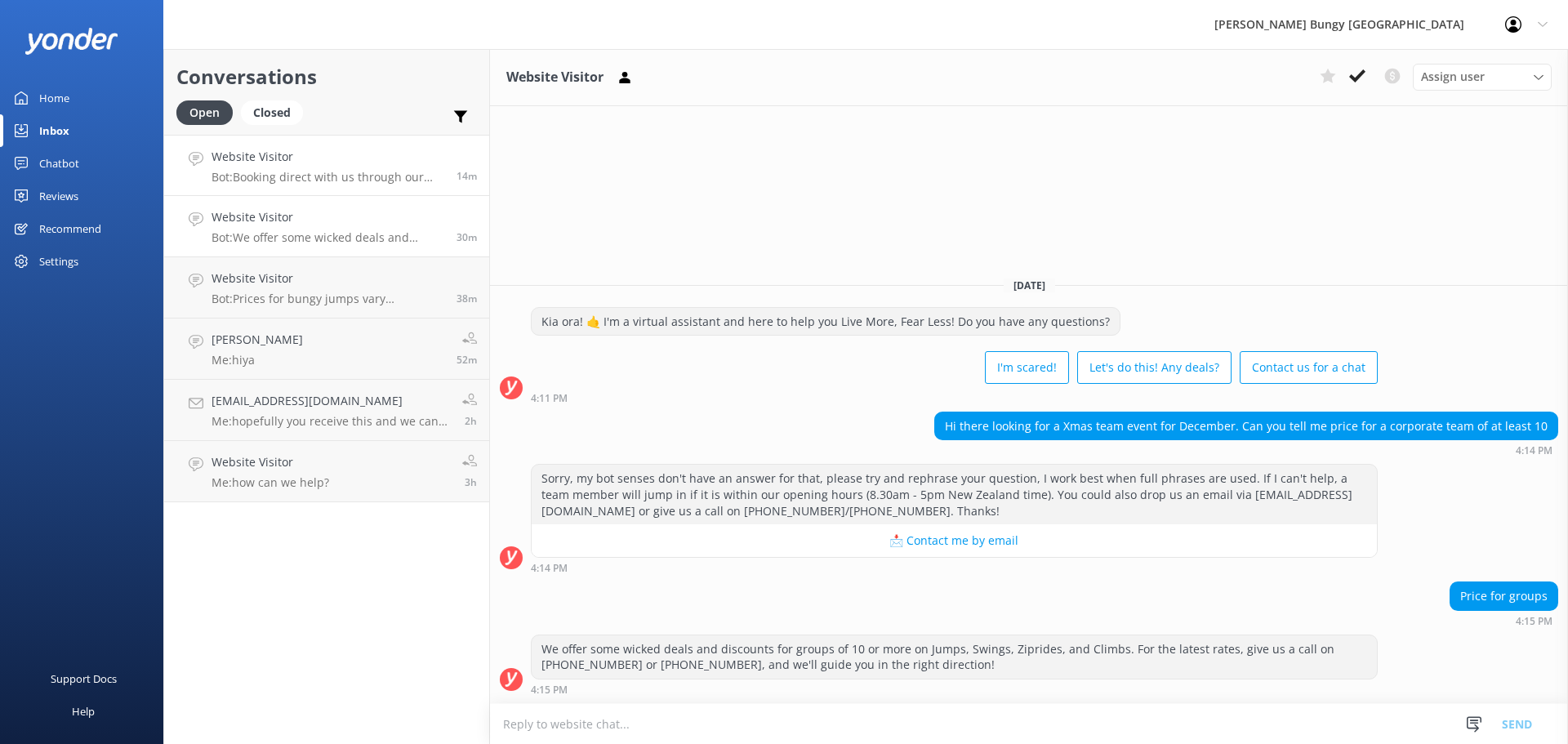
click at [285, 162] on h4 "Website Visitor" at bounding box center [327, 157] width 233 height 18
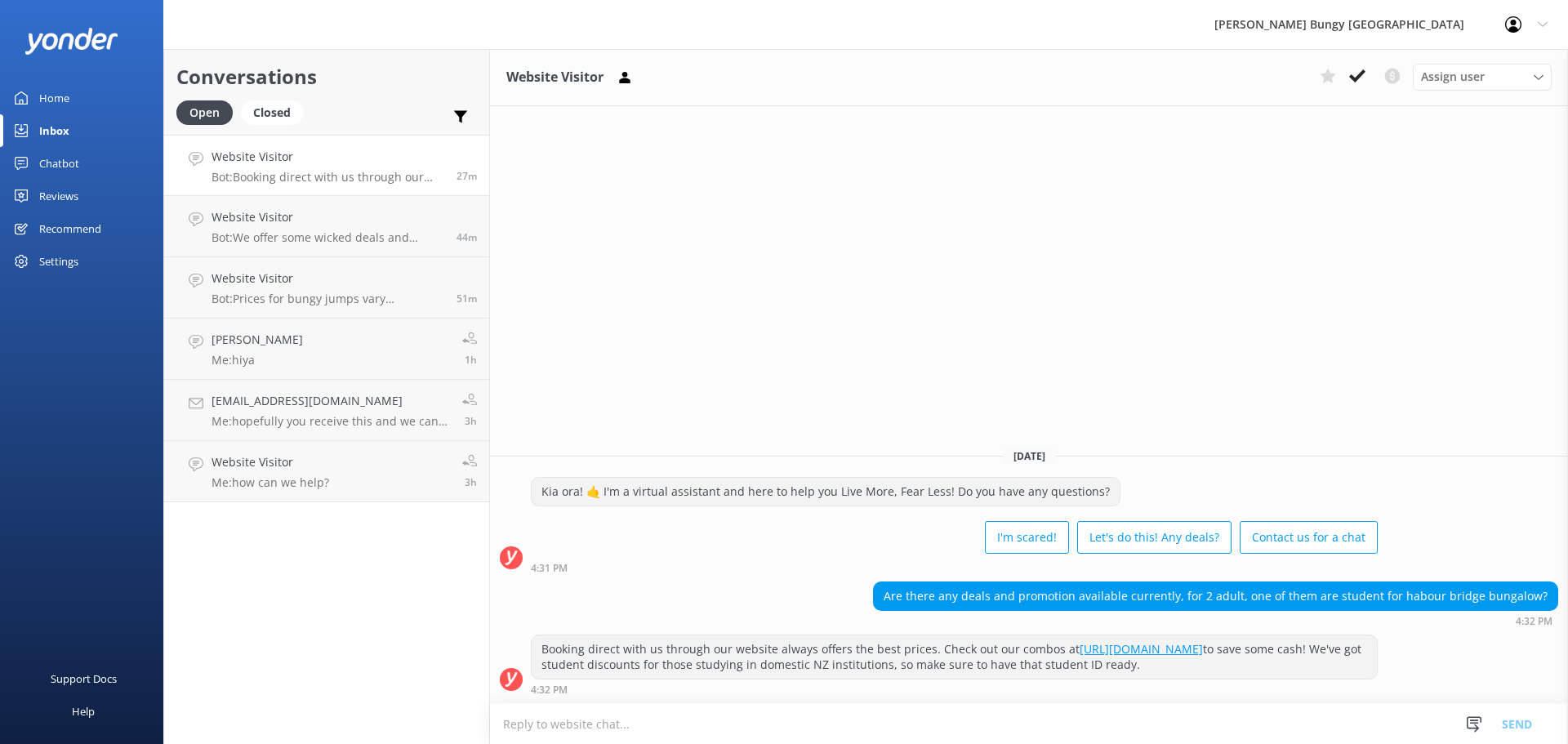
click at [79, 158] on link "Chatbot" at bounding box center [82, 164] width 164 height 33
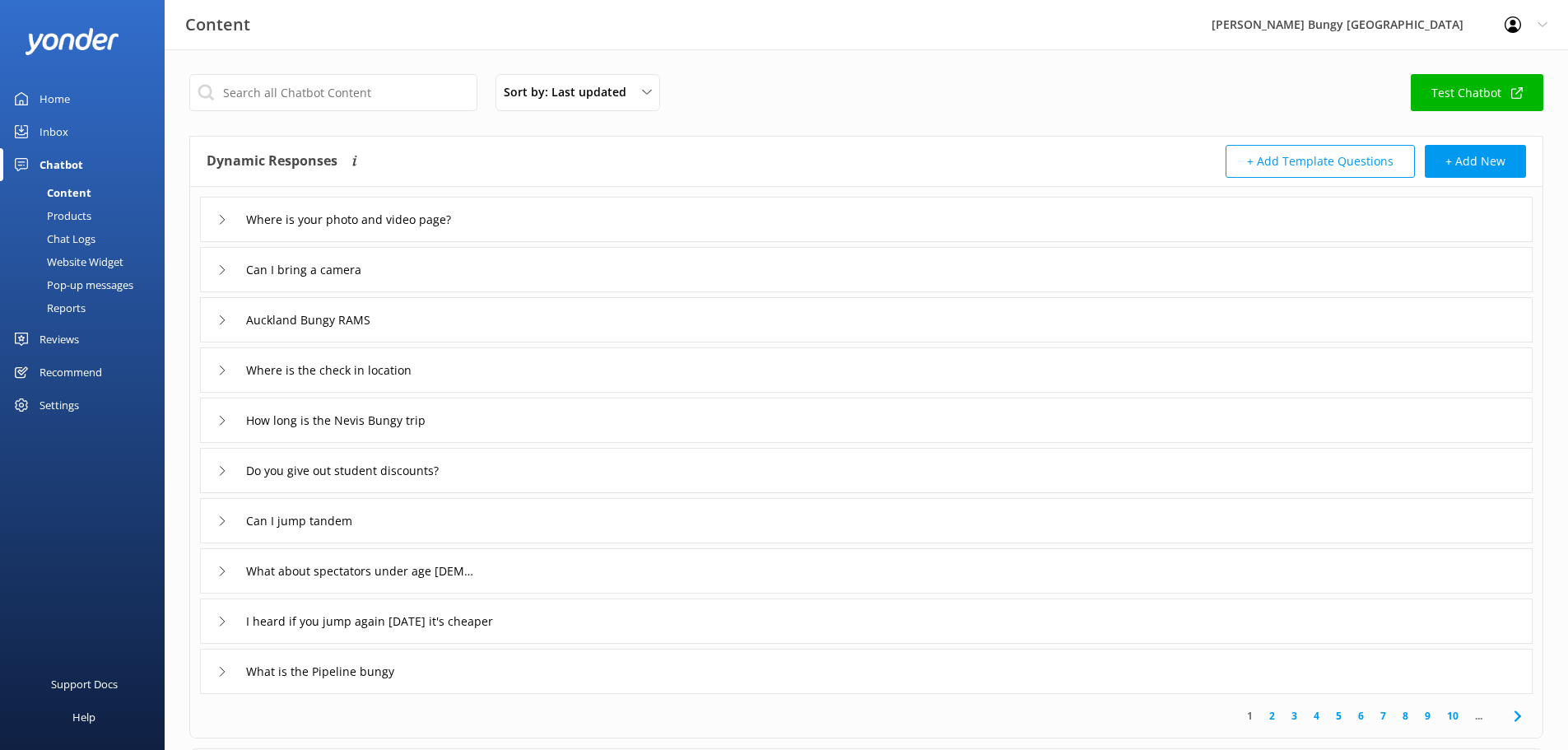
click at [80, 300] on div "Reports" at bounding box center [48, 308] width 76 height 23
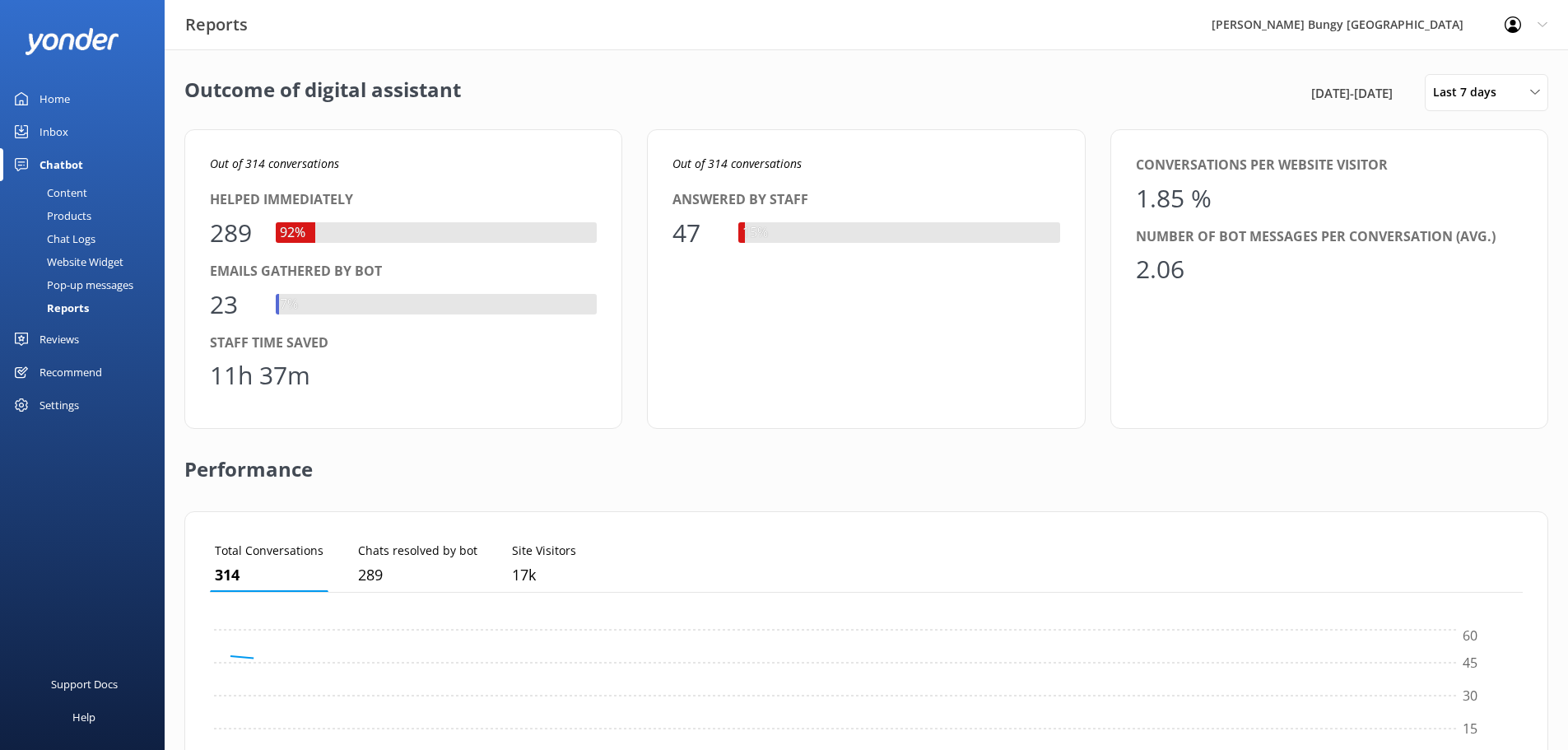
scroll to position [153, 1301]
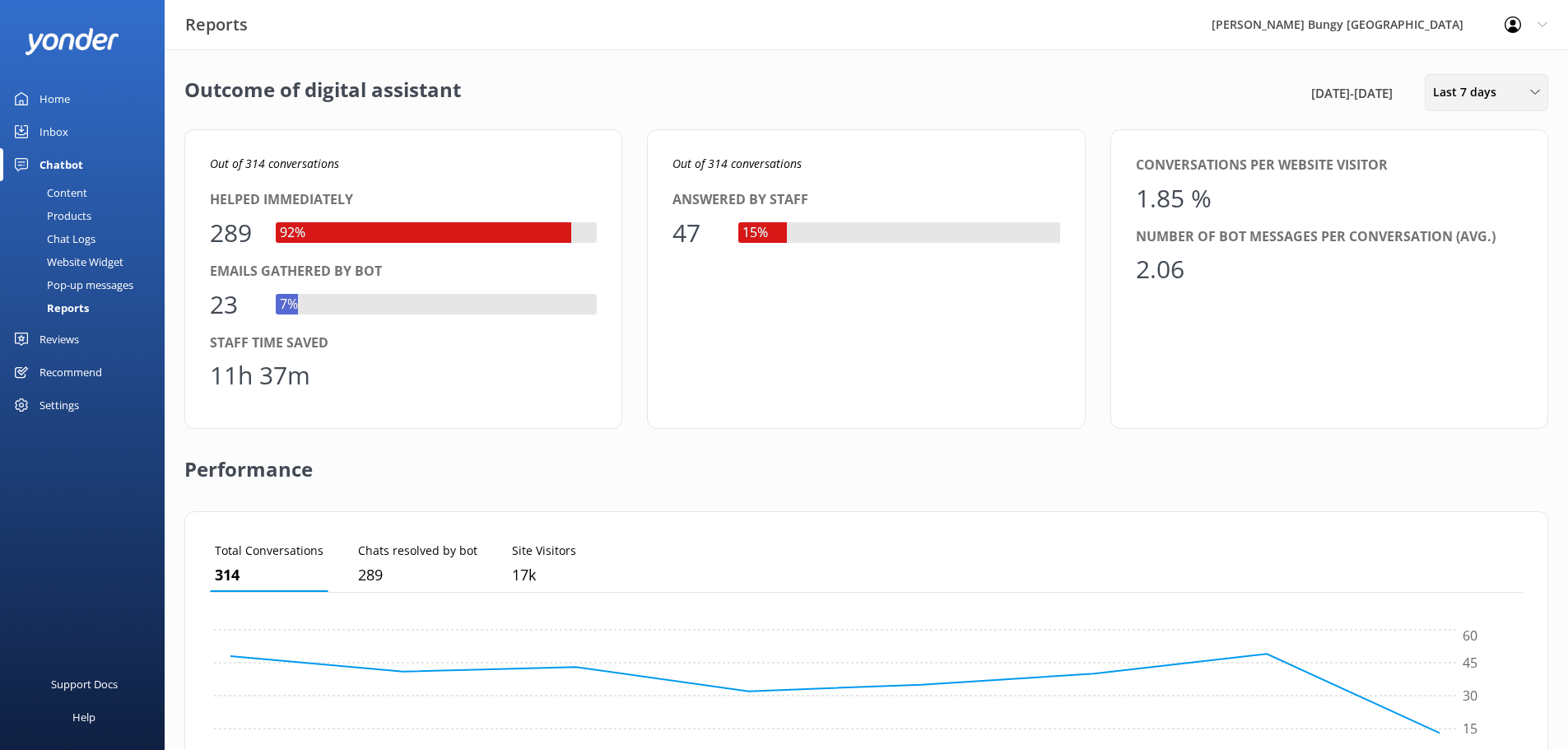
click at [1449, 89] on span "Last 7 days" at bounding box center [1470, 93] width 73 height 19
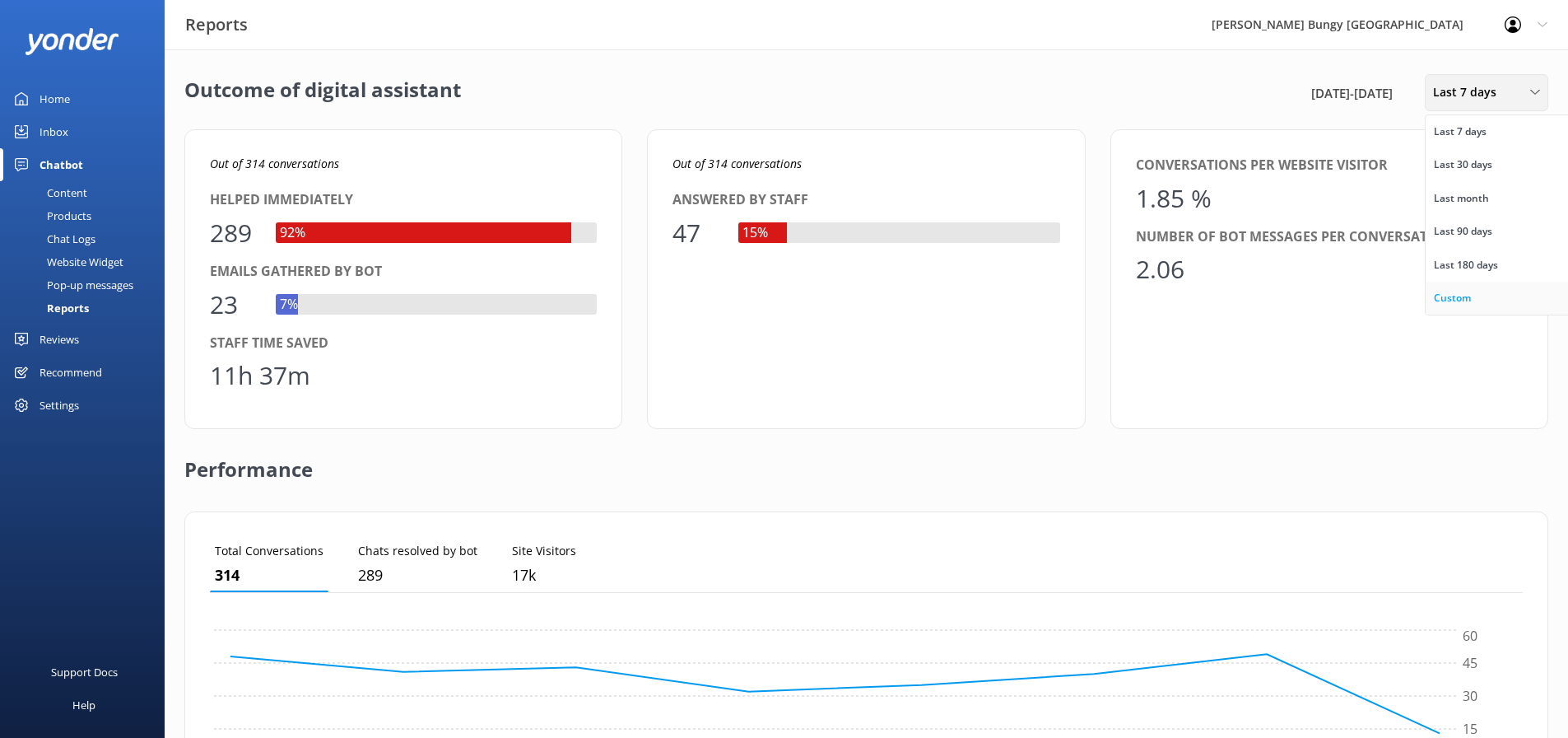
click at [1472, 300] on link "Custom" at bounding box center [1499, 299] width 147 height 33
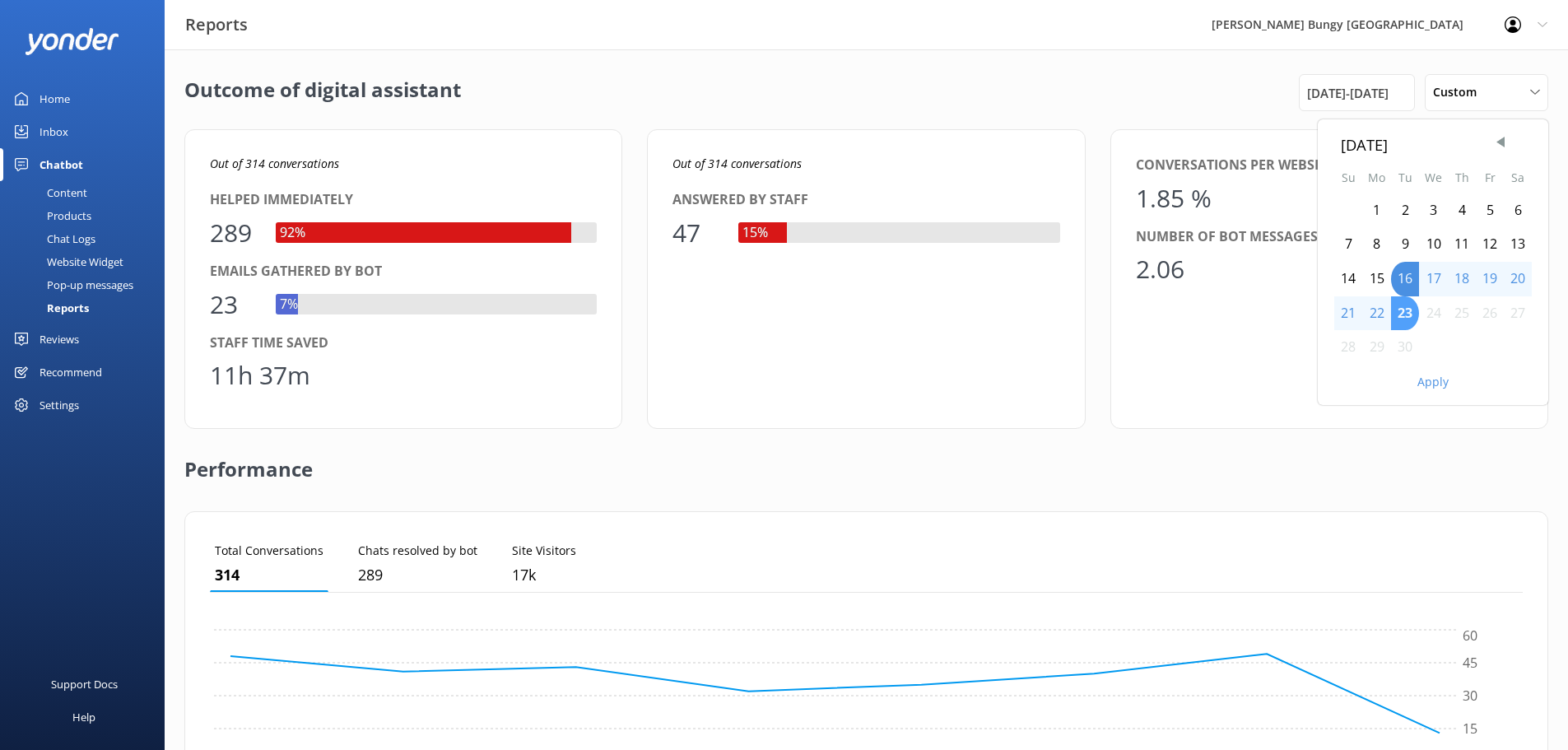
click at [1400, 311] on div "23" at bounding box center [1406, 313] width 28 height 34
click at [1440, 376] on button "Apply" at bounding box center [1434, 382] width 32 height 11
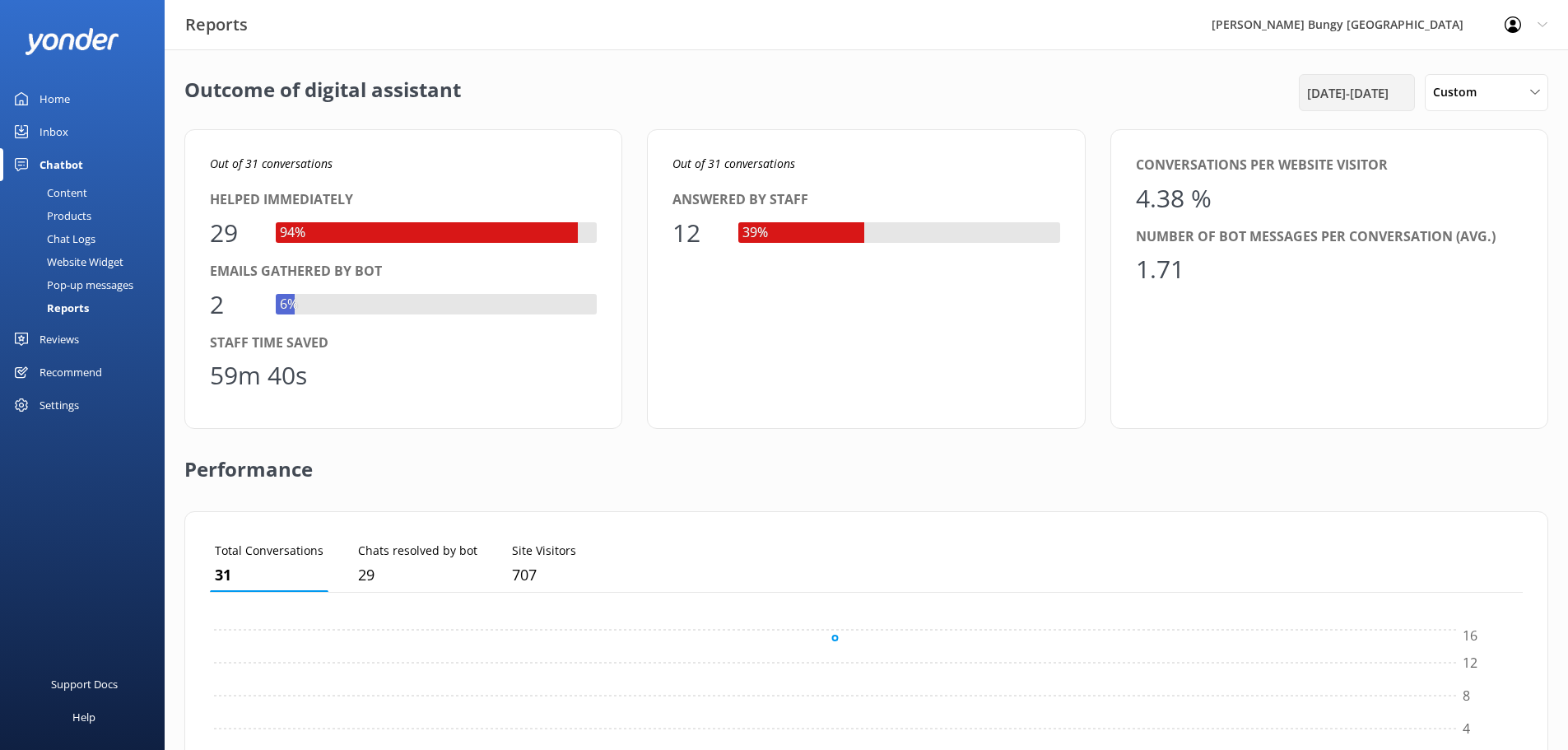
click at [1329, 106] on div "23rd Sep 25 - 23rd Sep 25" at bounding box center [1357, 93] width 116 height 37
click at [1307, 93] on span "23rd Sep 25 - 23rd Sep 25" at bounding box center [1348, 93] width 82 height 19
click at [1377, 306] on div "22" at bounding box center [1376, 313] width 29 height 34
click at [1423, 376] on button "Apply" at bounding box center [1434, 382] width 32 height 11
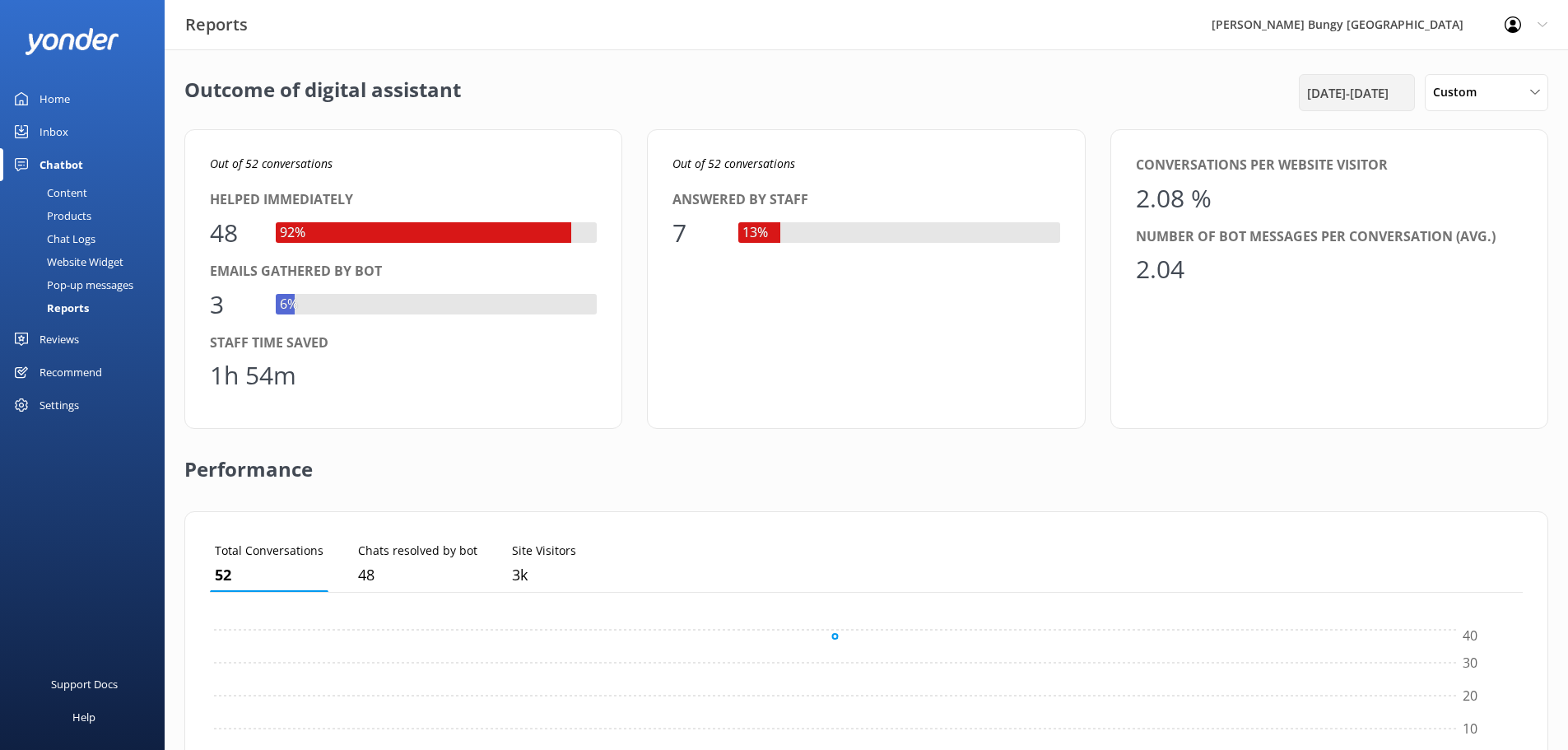
click at [1373, 102] on span "22nd Sep 25 - 22nd Sep 25" at bounding box center [1348, 93] width 82 height 19
click at [1338, 311] on div "21" at bounding box center [1348, 313] width 28 height 34
click at [1424, 386] on button "Apply" at bounding box center [1434, 382] width 32 height 11
click at [66, 124] on div "Inbox" at bounding box center [54, 132] width 29 height 33
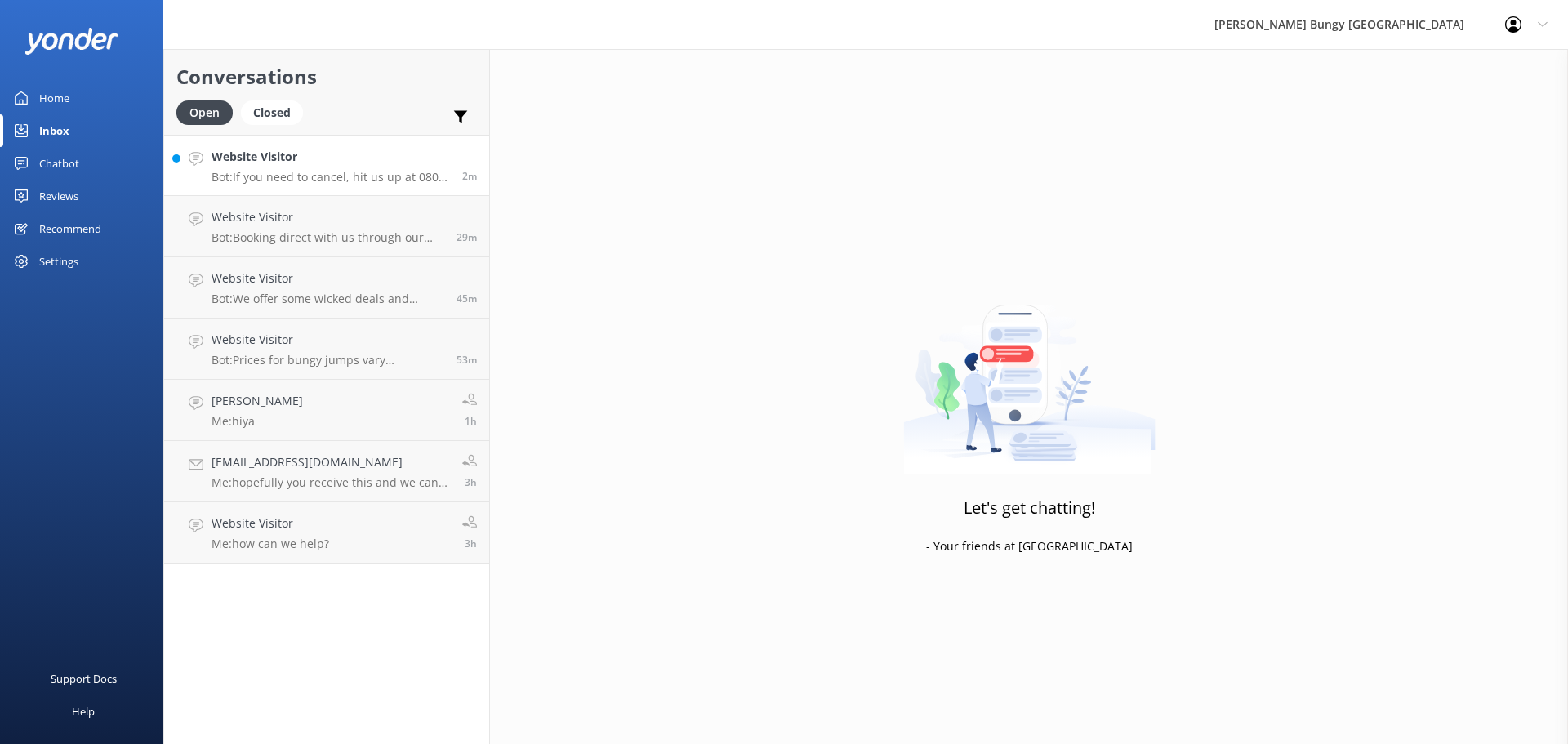
click at [280, 185] on link "Website Visitor Bot: If you need to cancel, hit us up at 0800 286 4958, +64 3 4…" at bounding box center [326, 166] width 325 height 62
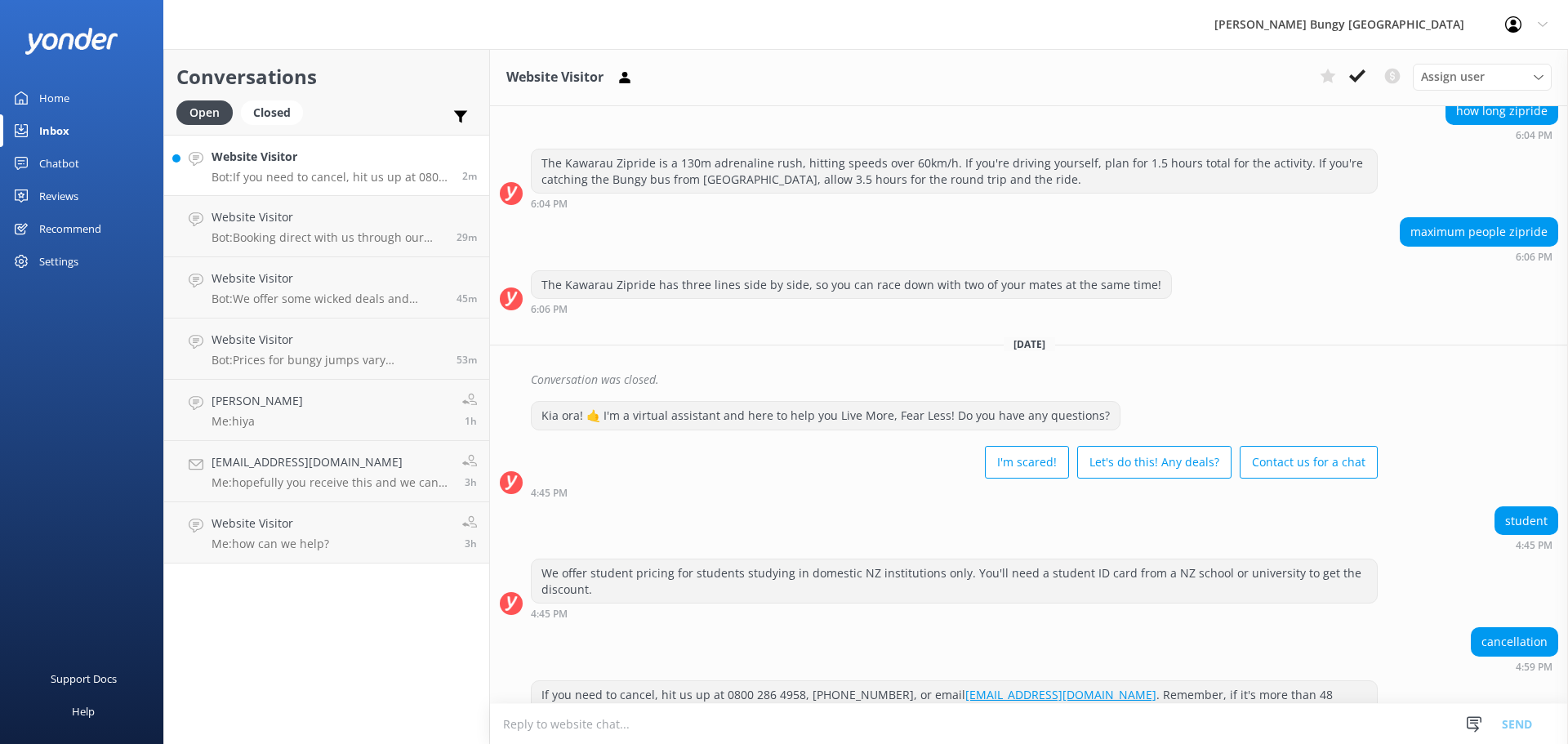
scroll to position [735, 0]
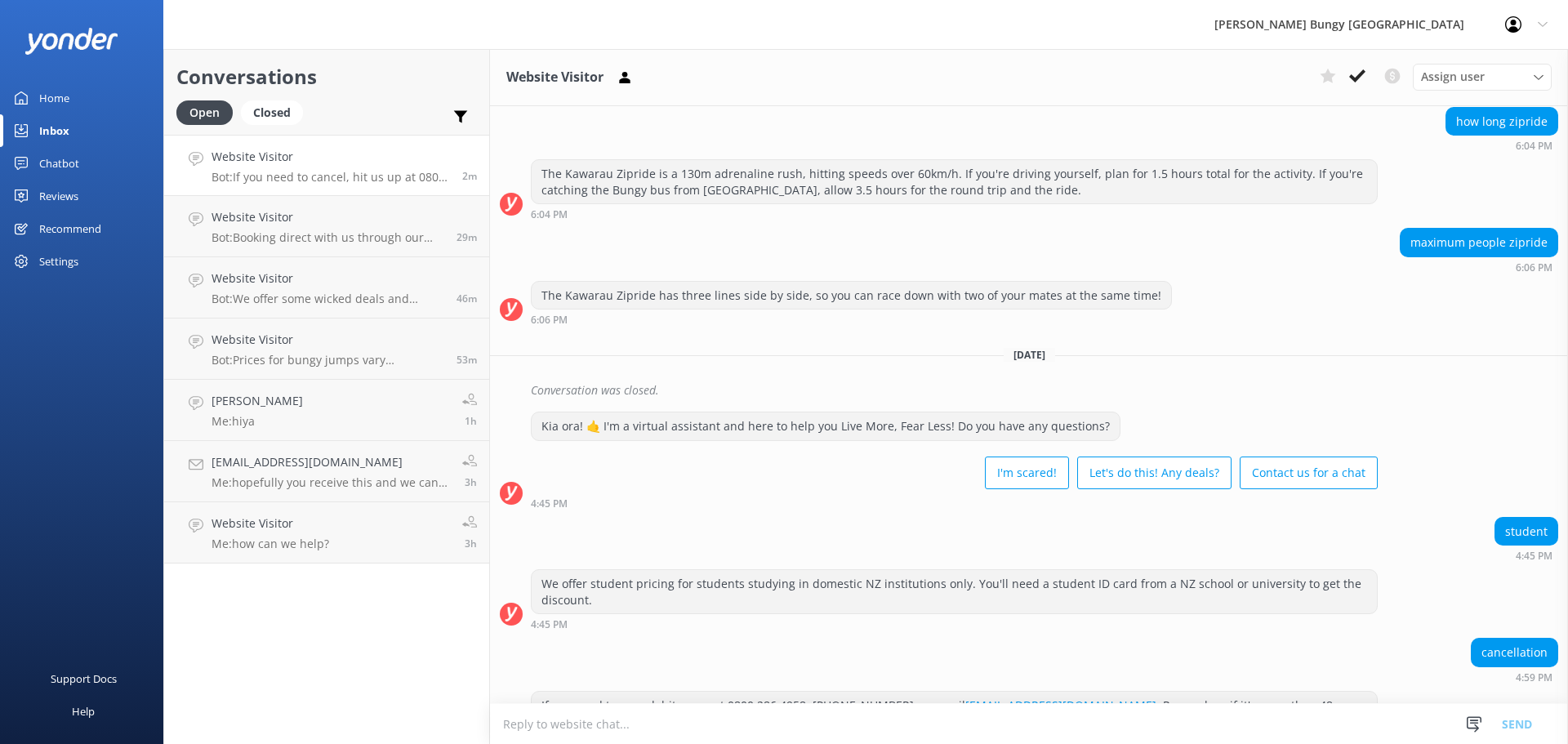
scroll to position [735, 0]
